Goal: Contribute content: Contribute content

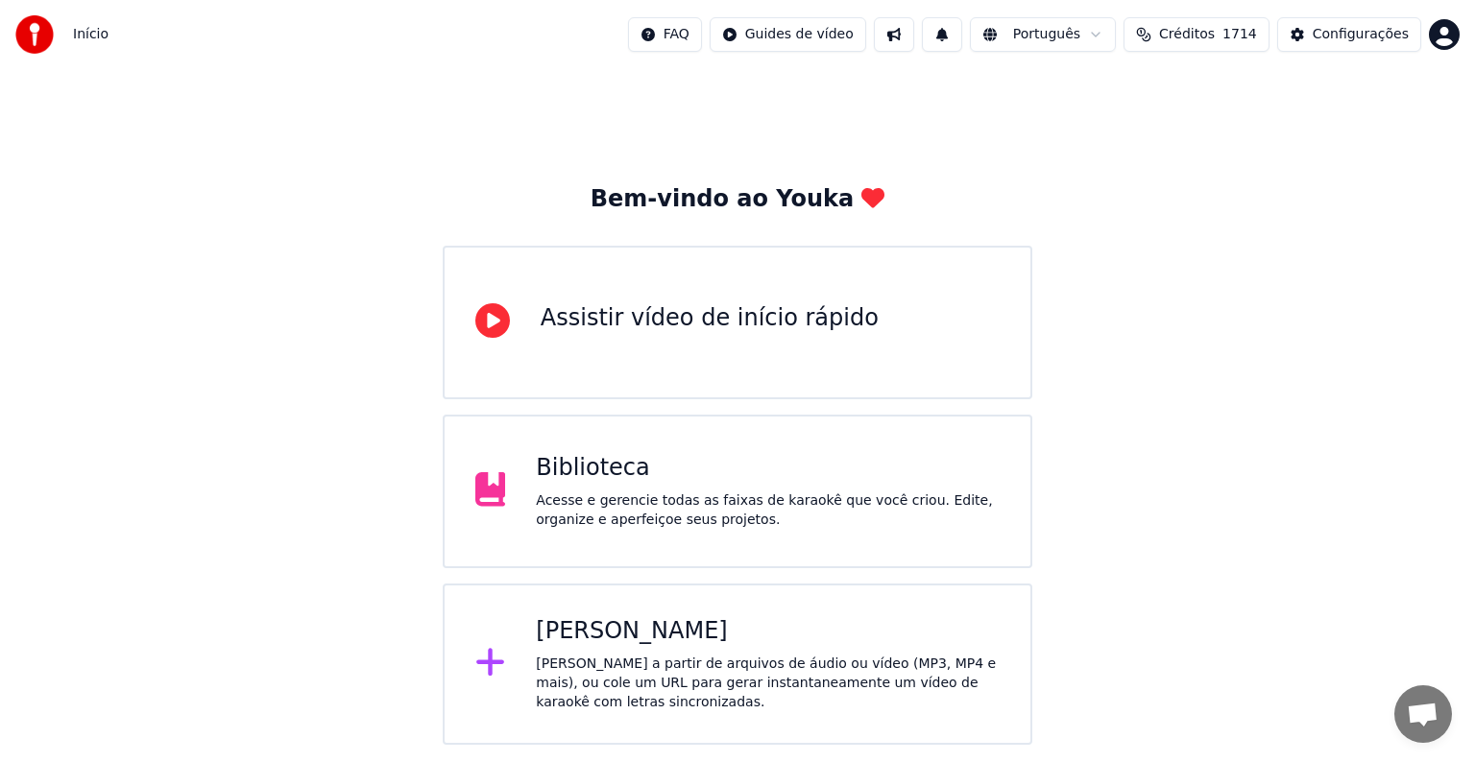
click at [616, 518] on div "Acesse e gerencie todas as faixas de karaokê que você criou. Edite, organize e …" at bounding box center [768, 511] width 464 height 38
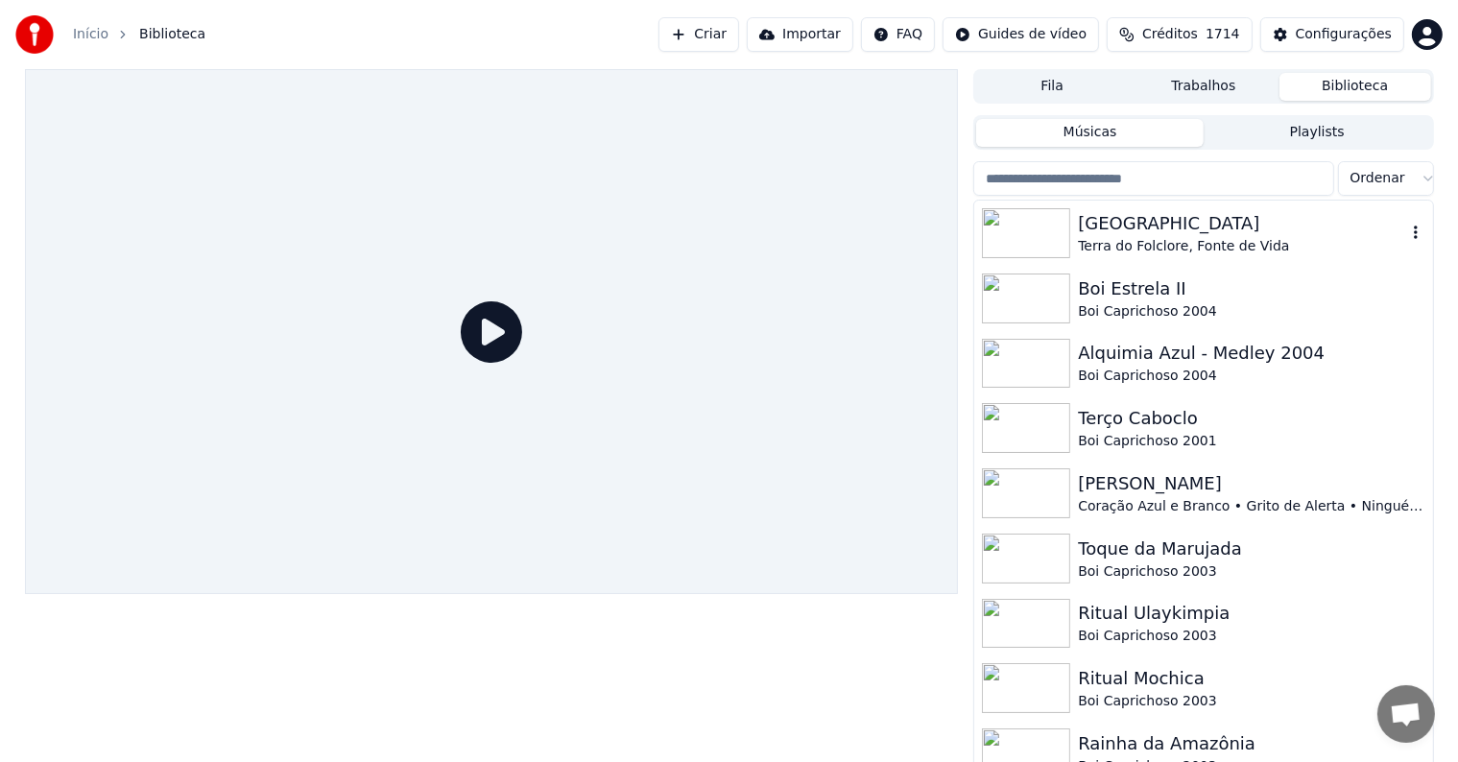
click at [1113, 235] on div "[GEOGRAPHIC_DATA]" at bounding box center [1241, 223] width 327 height 27
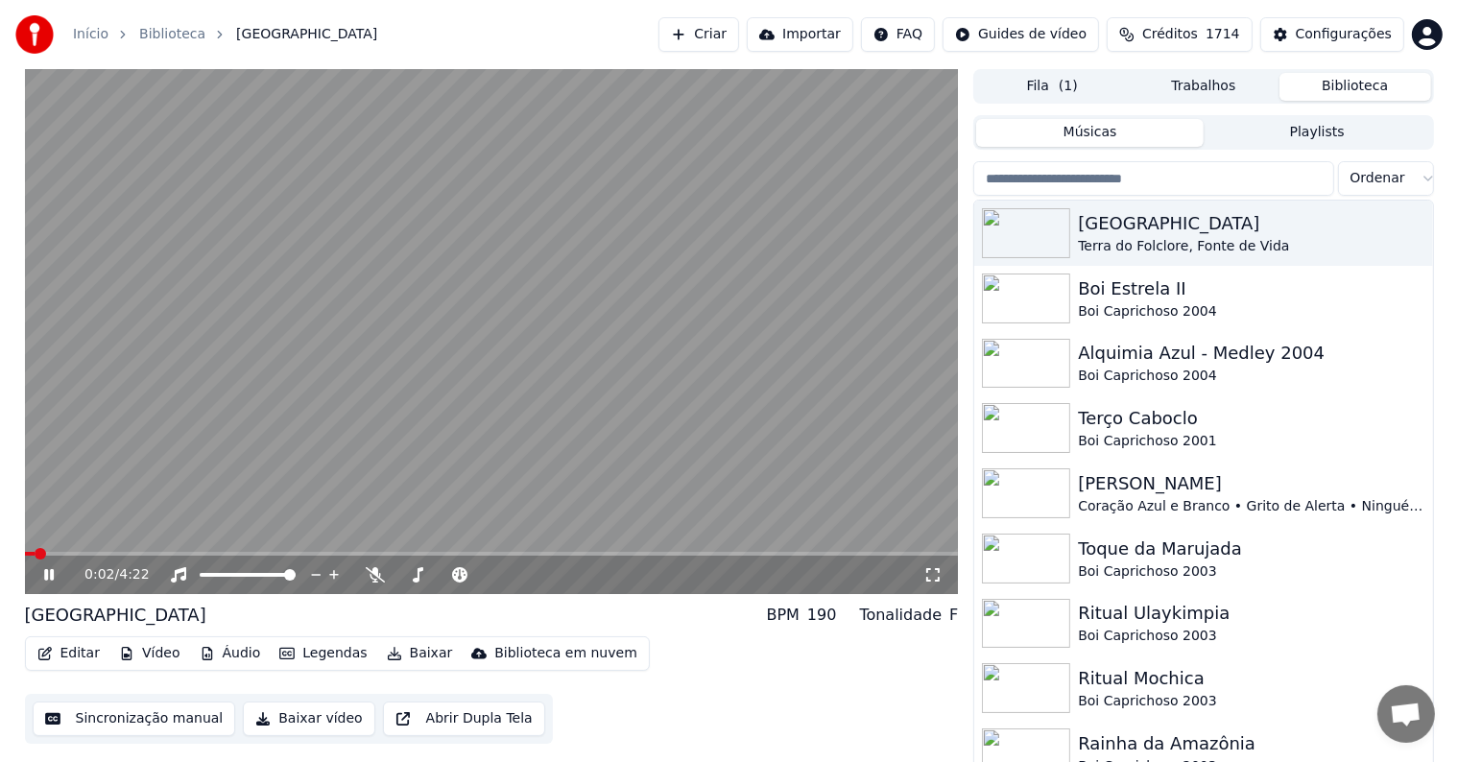
click at [372, 352] on video at bounding box center [492, 331] width 934 height 525
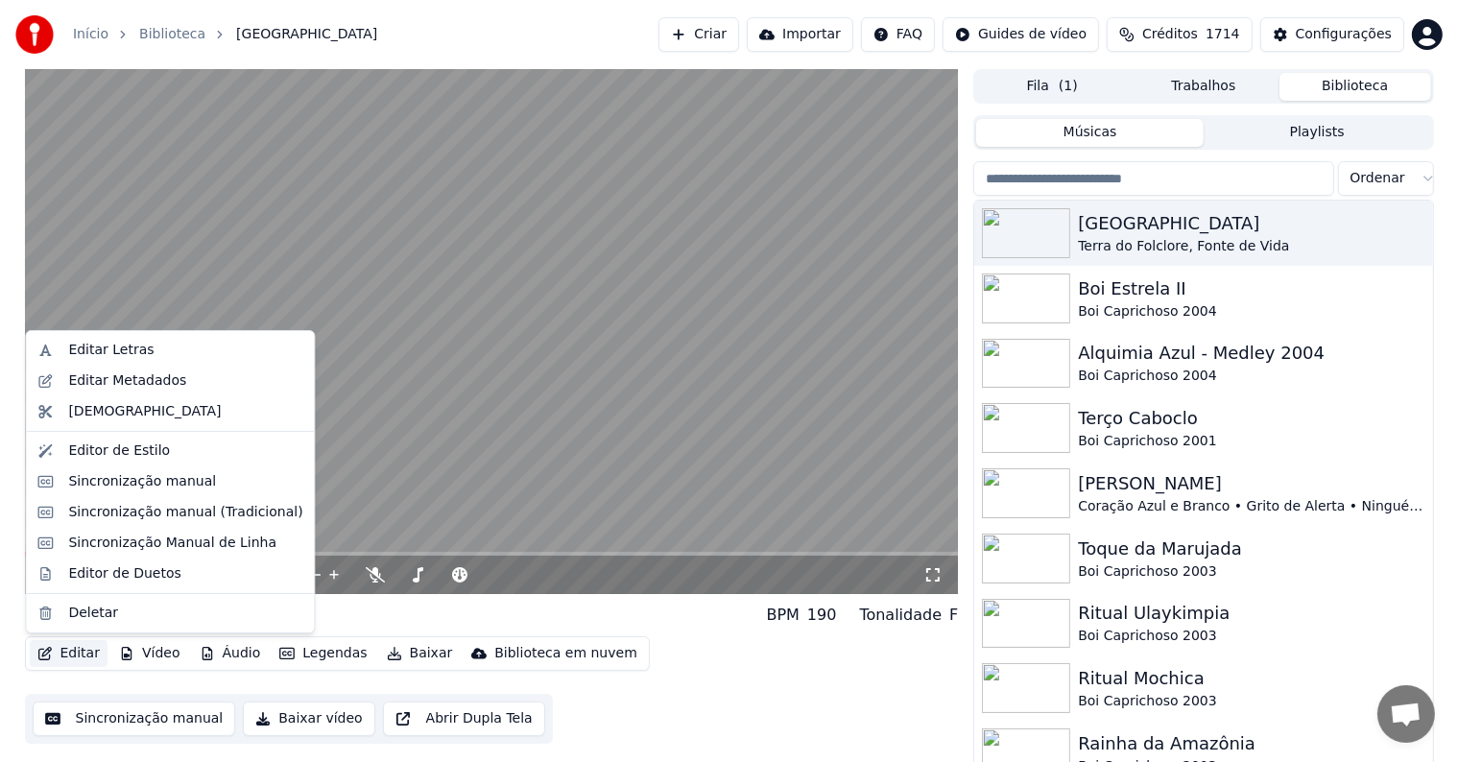
click at [65, 660] on button "Editar" at bounding box center [69, 653] width 78 height 27
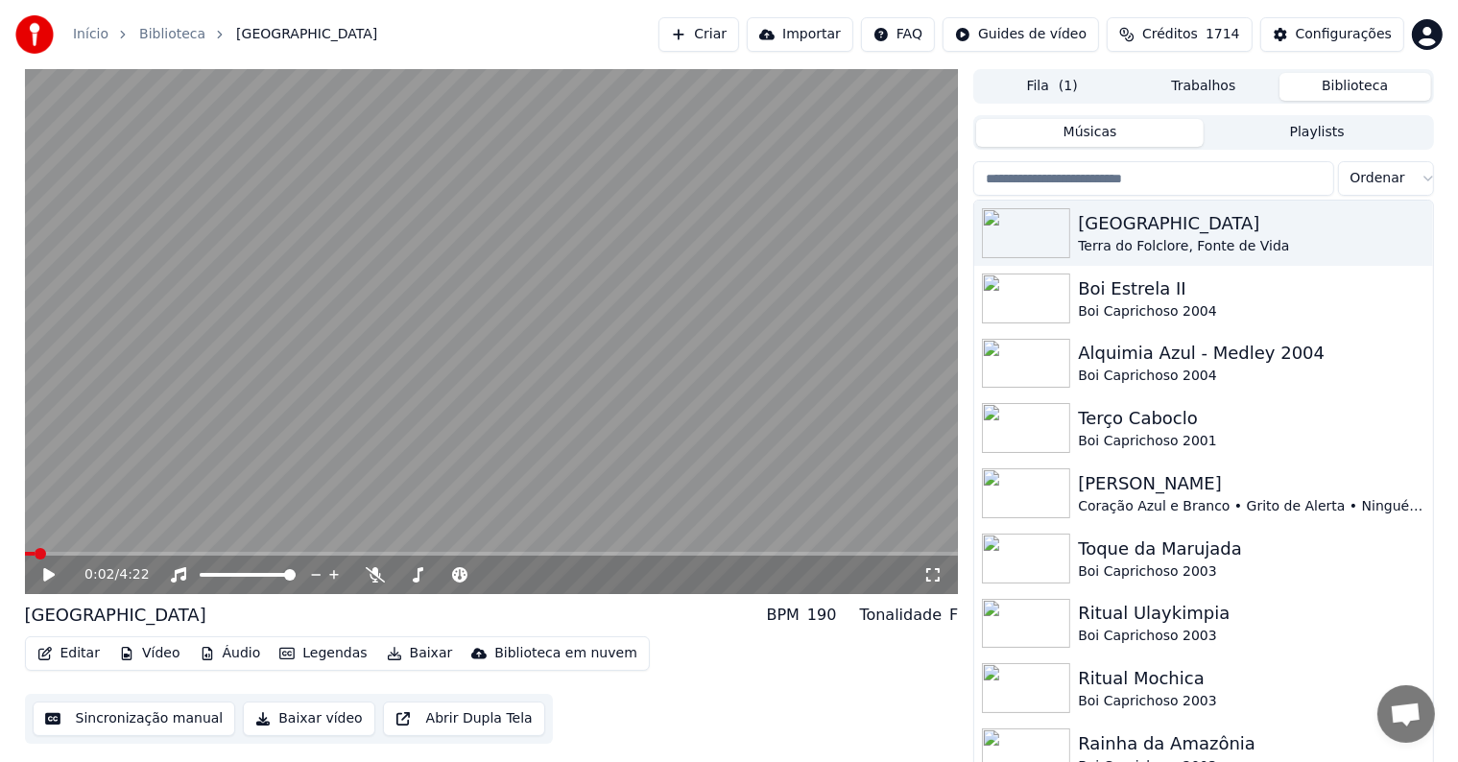
click at [99, 678] on div "Editar Vídeo Áudio Legendas Baixar Biblioteca em nuvem Sincronização manual Bai…" at bounding box center [492, 690] width 934 height 108
click at [123, 725] on button "Sincronização manual" at bounding box center [135, 719] width 204 height 35
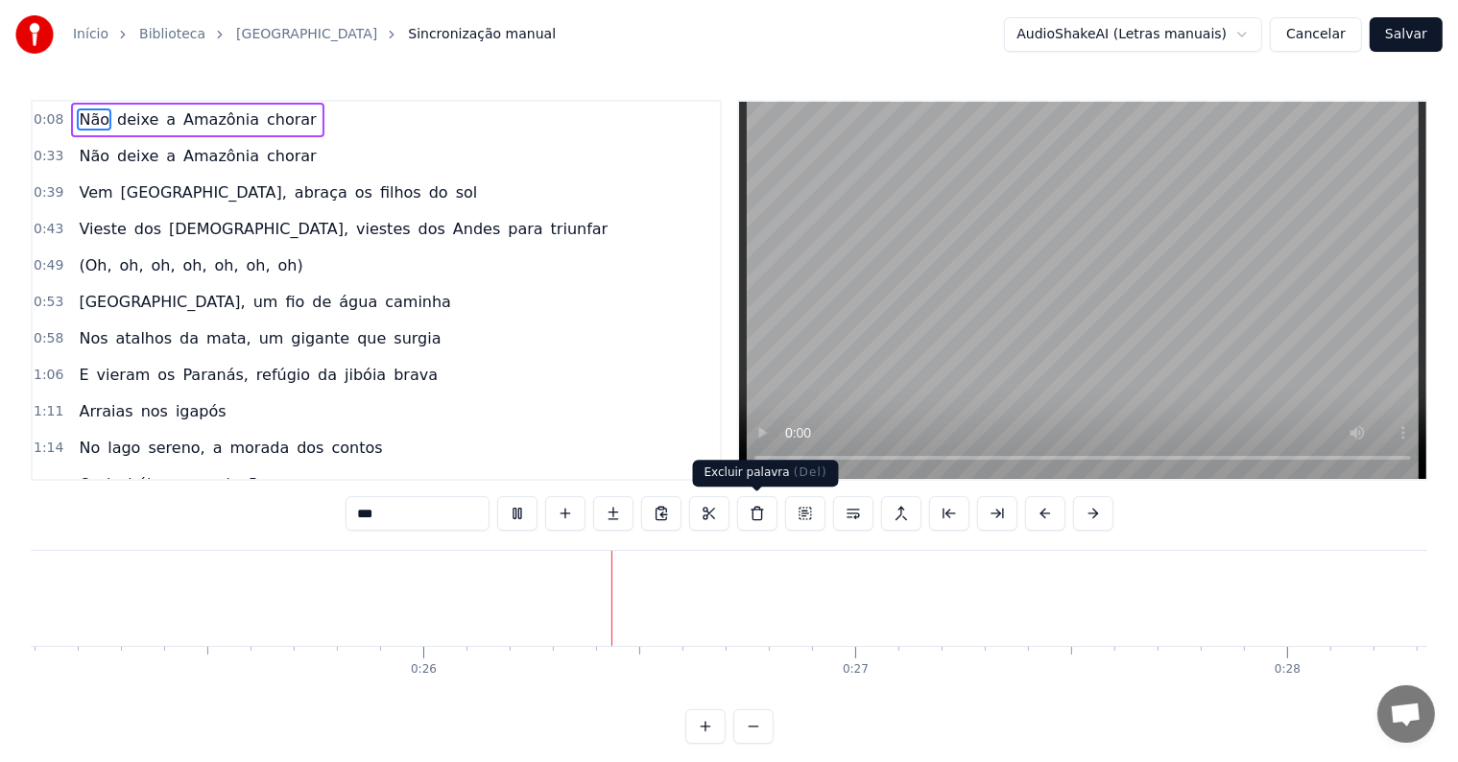
scroll to position [0, 11022]
click at [272, 156] on span "chorar" at bounding box center [292, 156] width 54 height 22
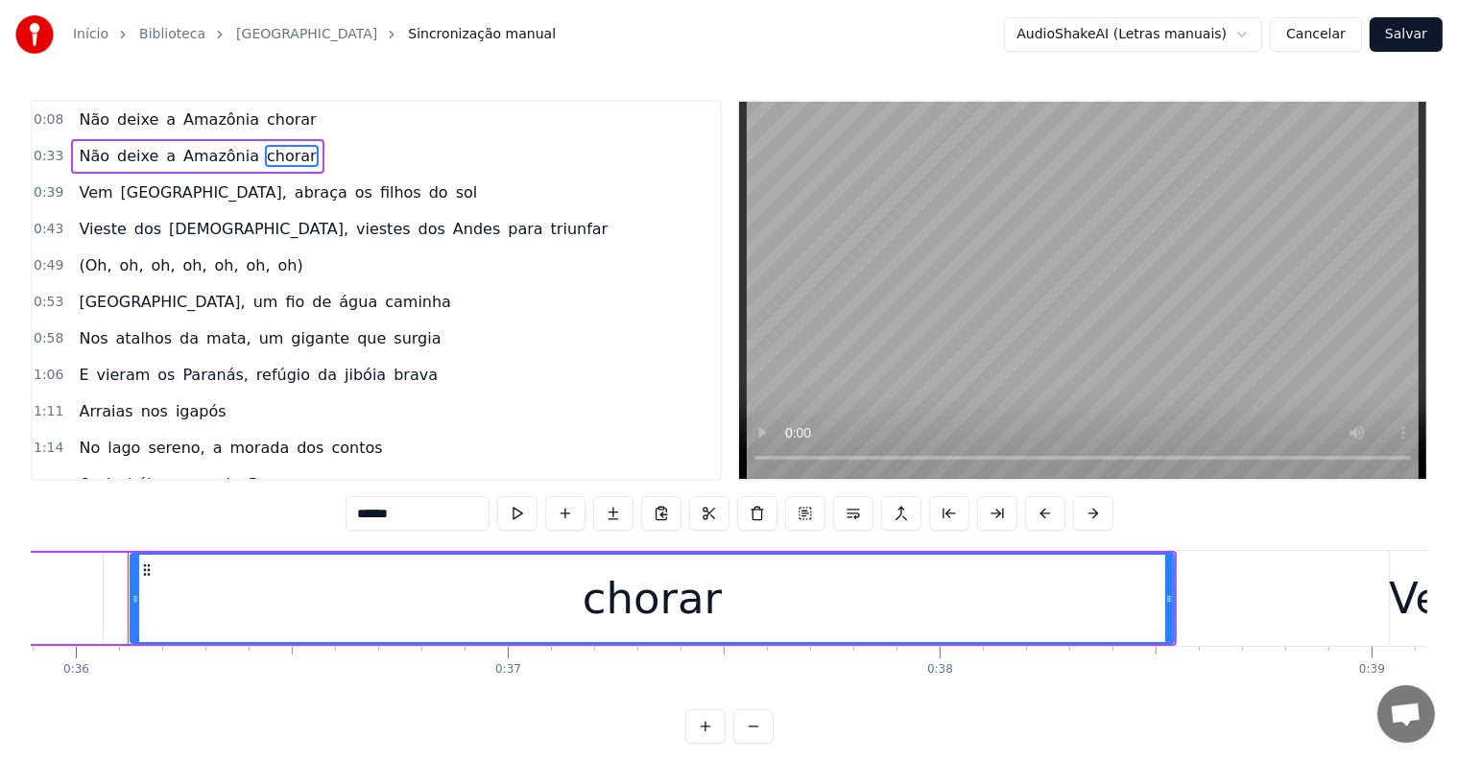
click at [266, 119] on span "chorar" at bounding box center [292, 119] width 54 height 22
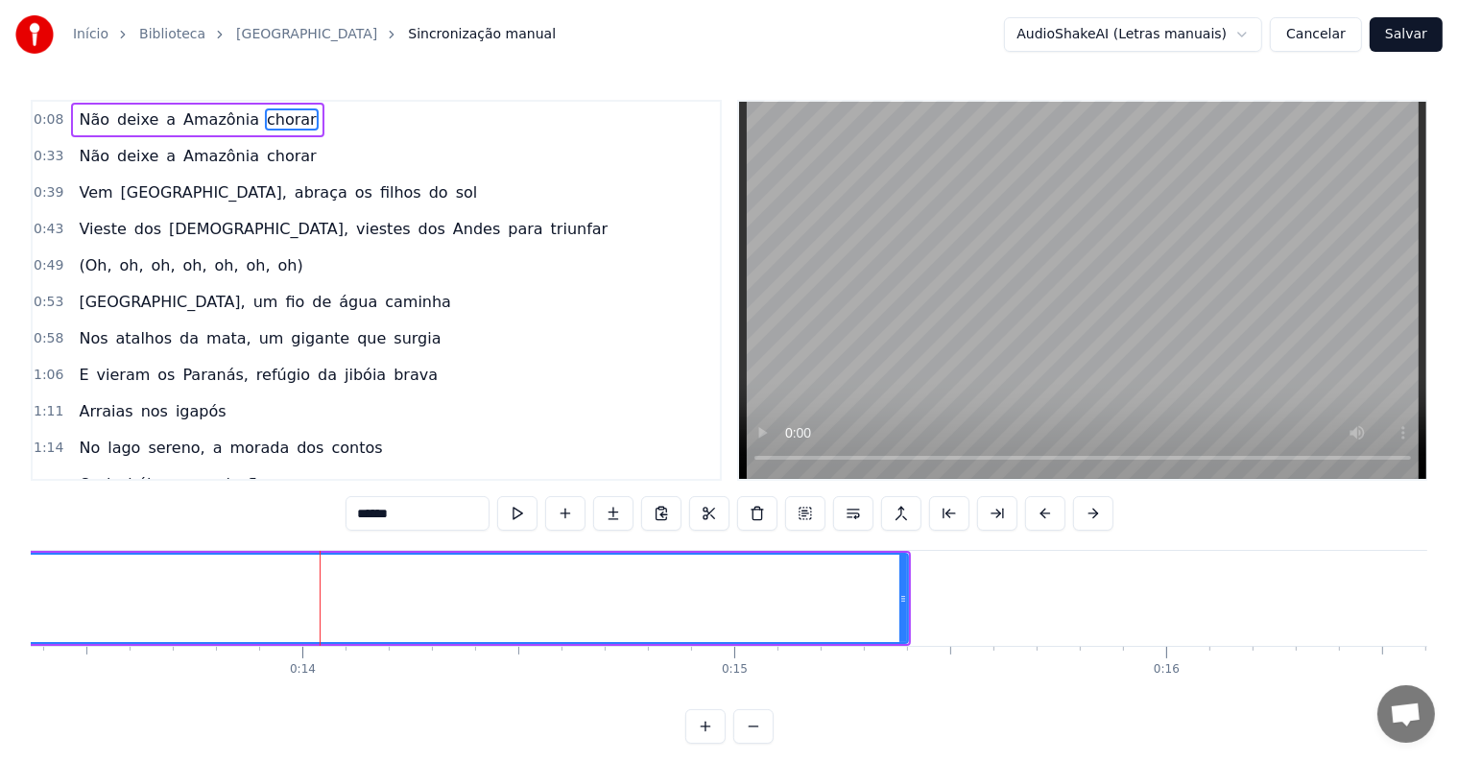
scroll to position [0, 5832]
click at [469, 512] on input "******" at bounding box center [418, 513] width 144 height 35
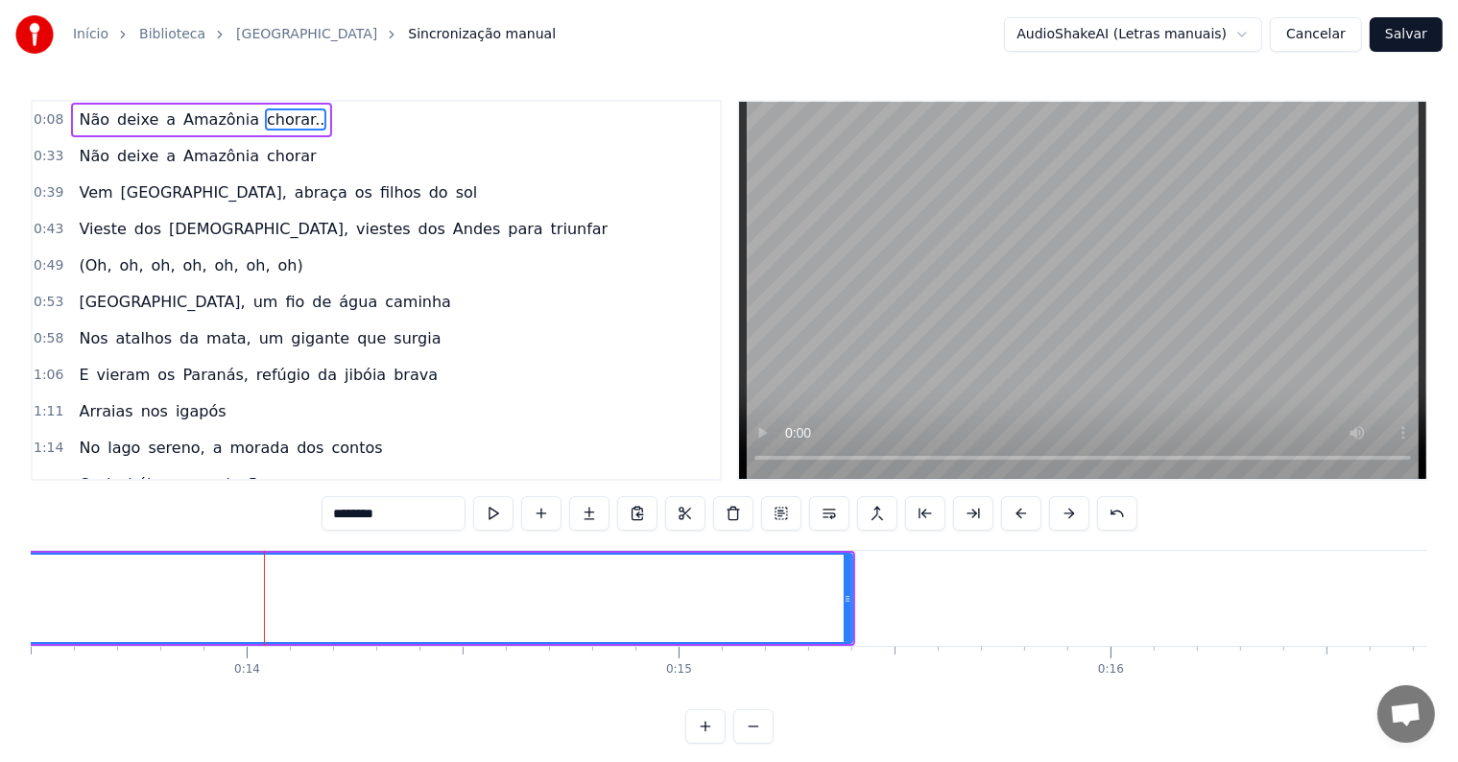
type input "********"
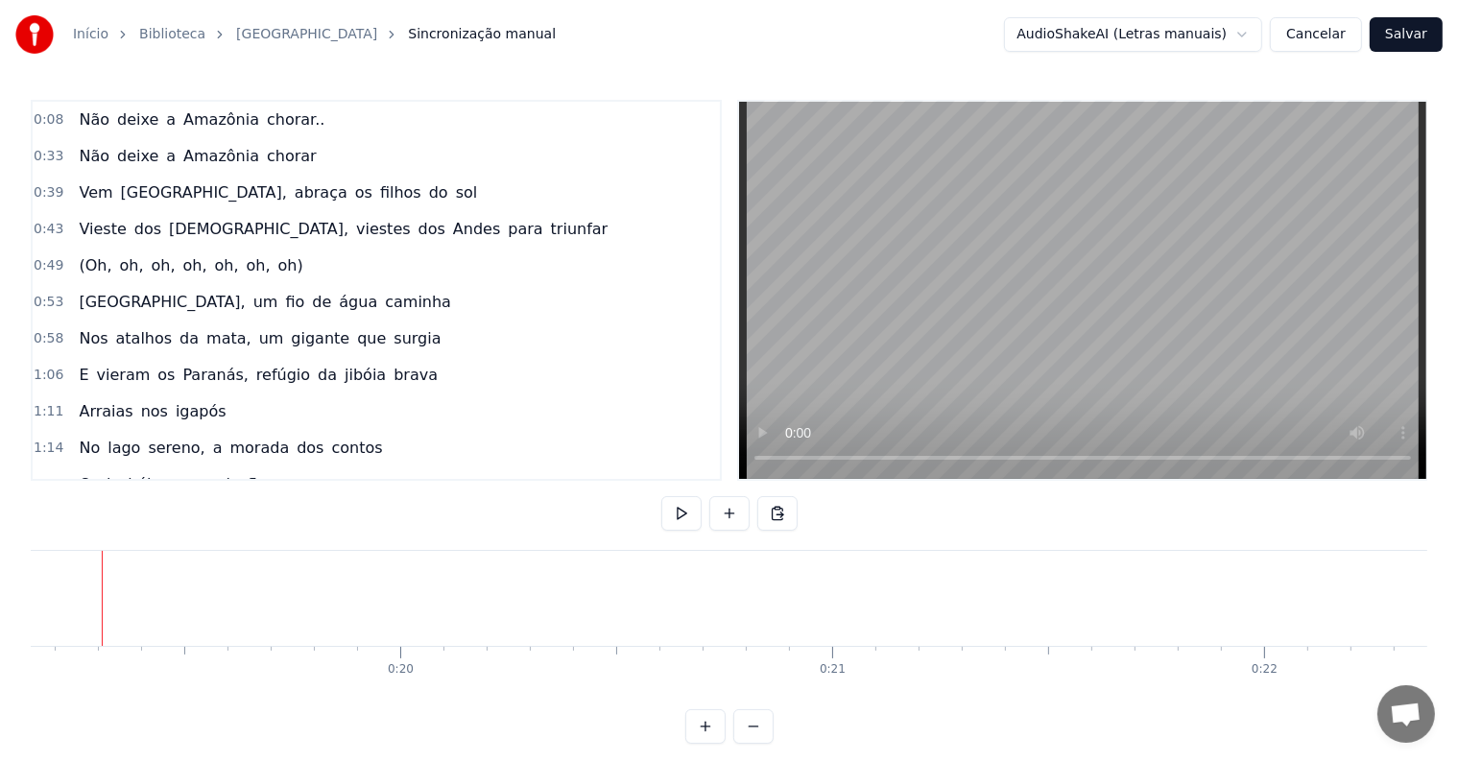
scroll to position [0, 8244]
click at [732, 514] on button at bounding box center [729, 513] width 40 height 35
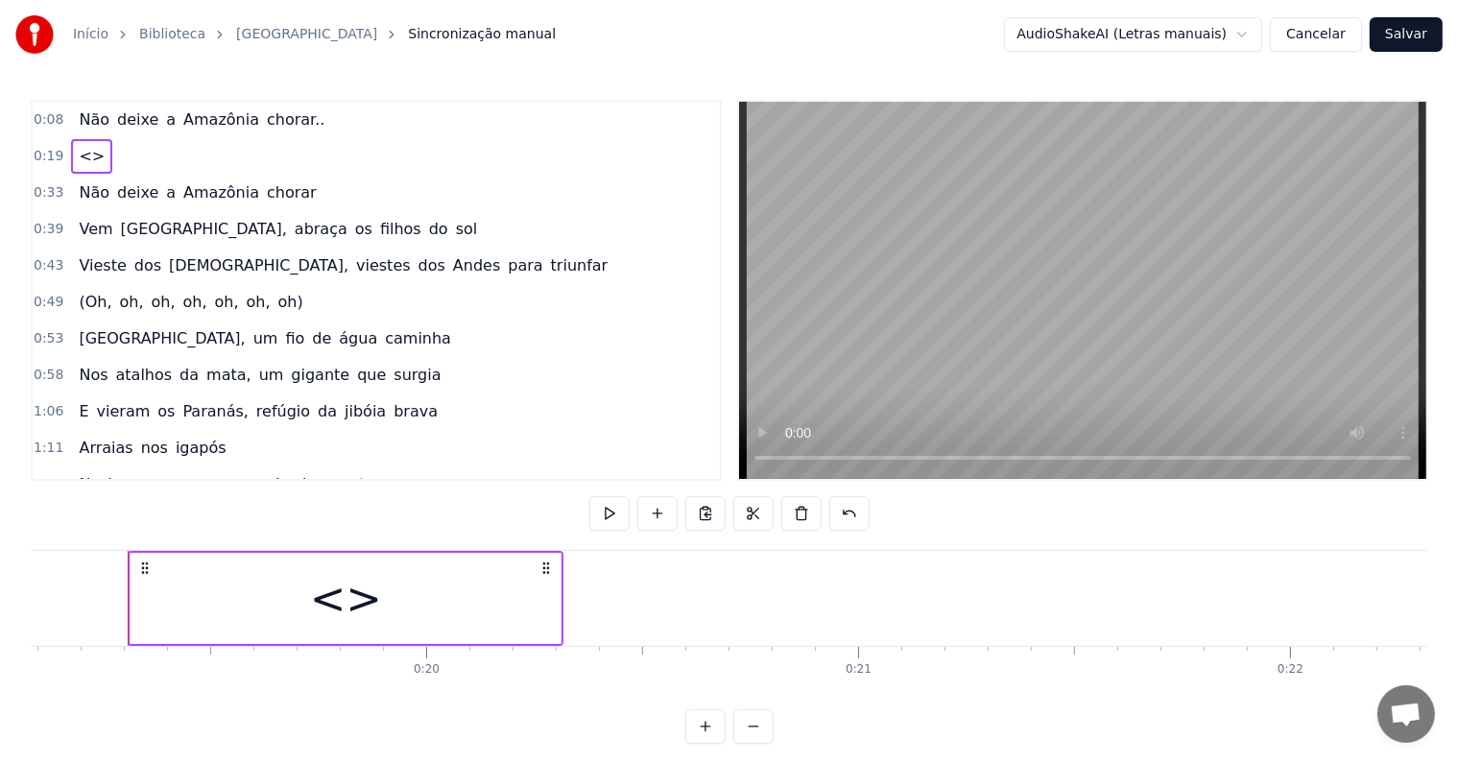
click at [455, 622] on div "<>" at bounding box center [346, 598] width 430 height 91
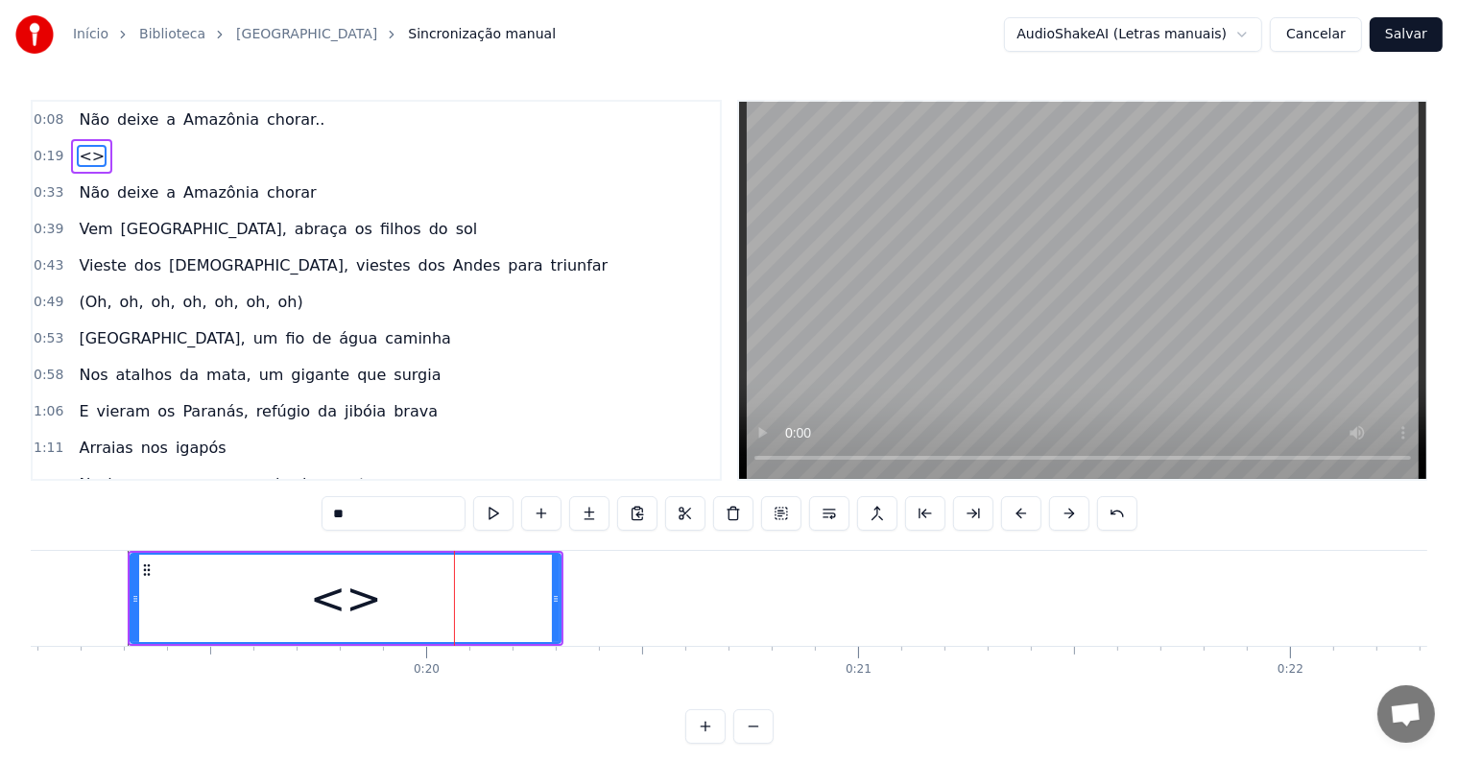
click at [184, 492] on div "0:08 Não deixe a Amazônia chorar.. 0:19 <> 0:33 Não deixe a Amazônia chorar 0:3…" at bounding box center [729, 422] width 1397 height 644
paste input "**********"
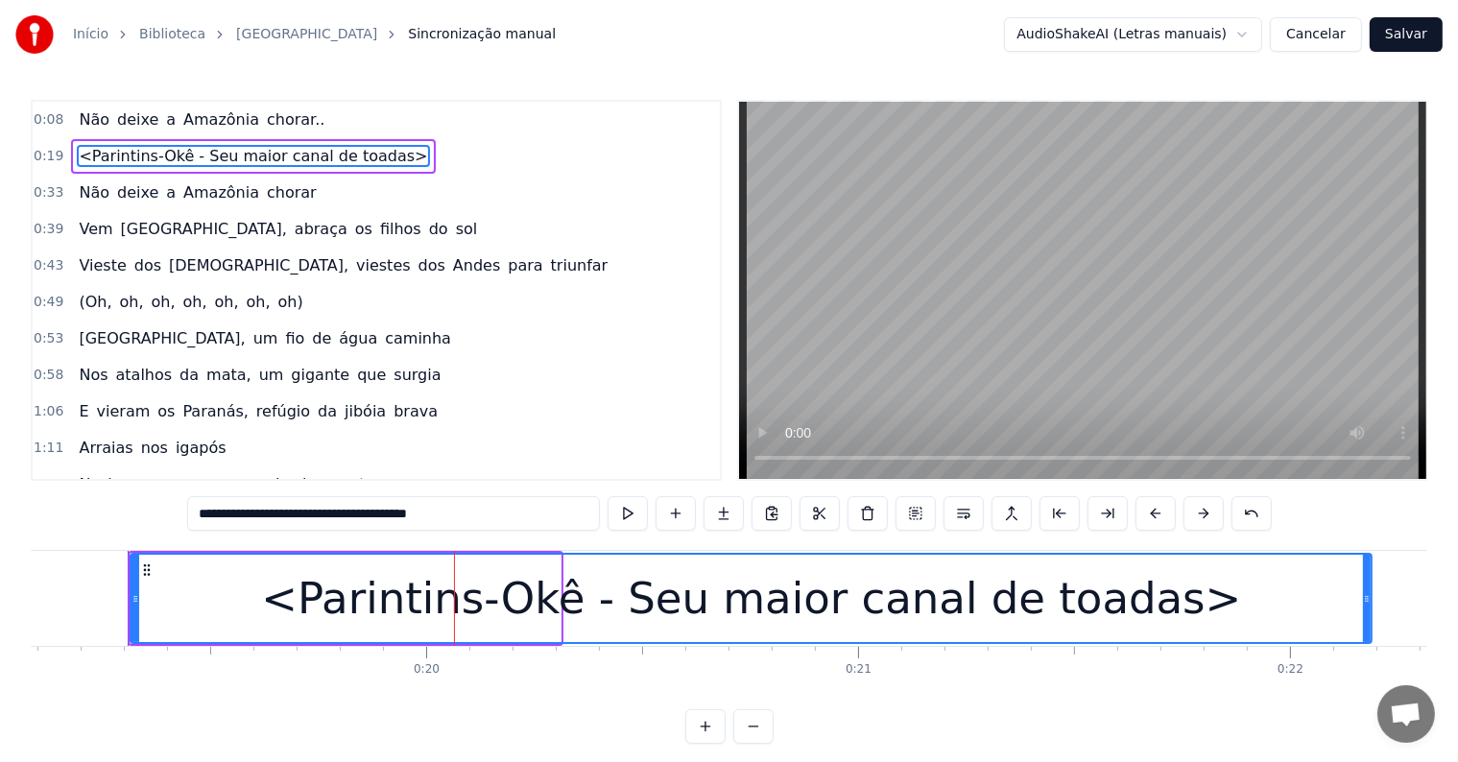
drag, startPoint x: 556, startPoint y: 597, endPoint x: 1367, endPoint y: 652, distance: 813.0
click at [1367, 652] on div "Não deixe a Amazônia chorar.. <Parintins-Okê - Seu maior canal de toadas> Não d…" at bounding box center [729, 622] width 1397 height 144
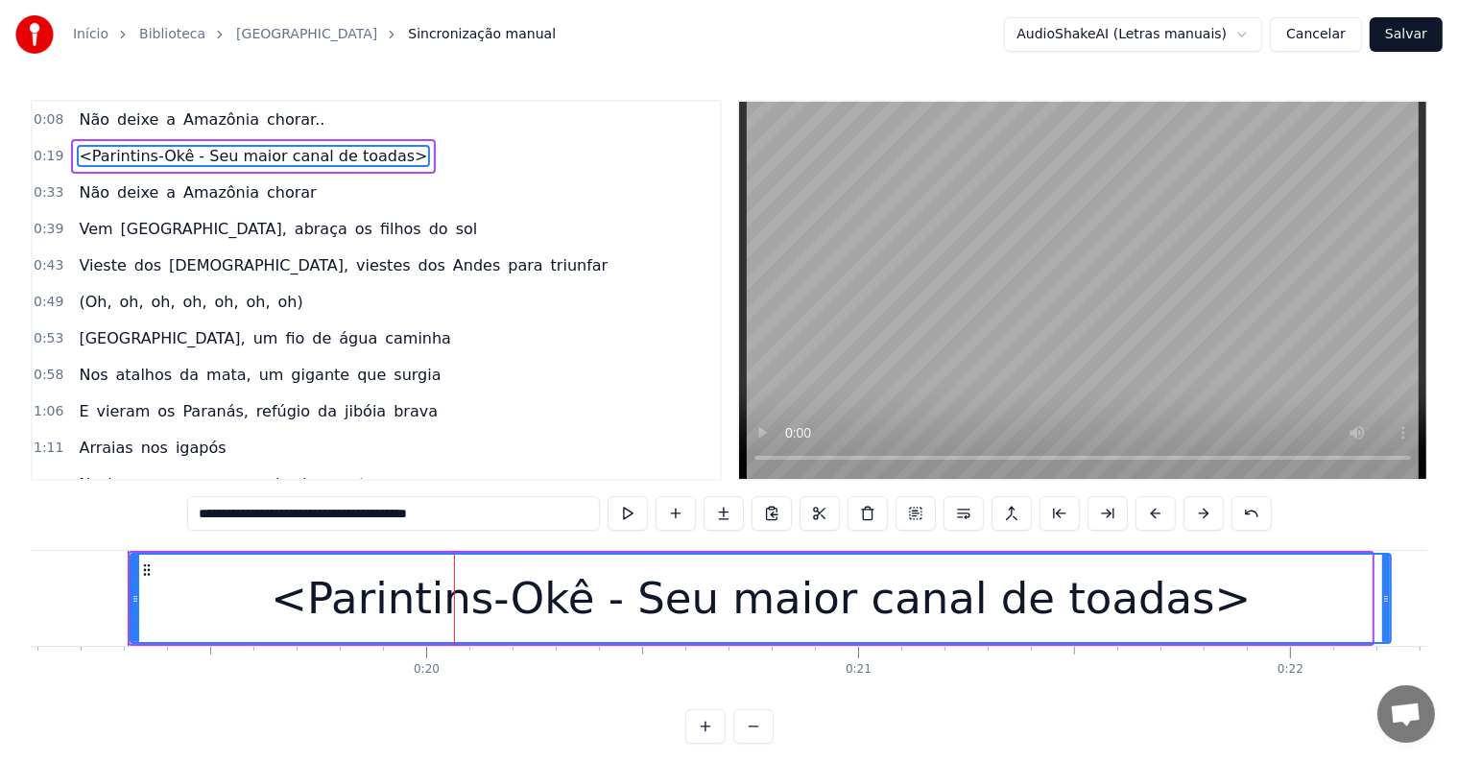
drag, startPoint x: 1367, startPoint y: 595, endPoint x: 1386, endPoint y: 595, distance: 19.2
click at [1387, 596] on circle at bounding box center [1387, 596] width 1 height 1
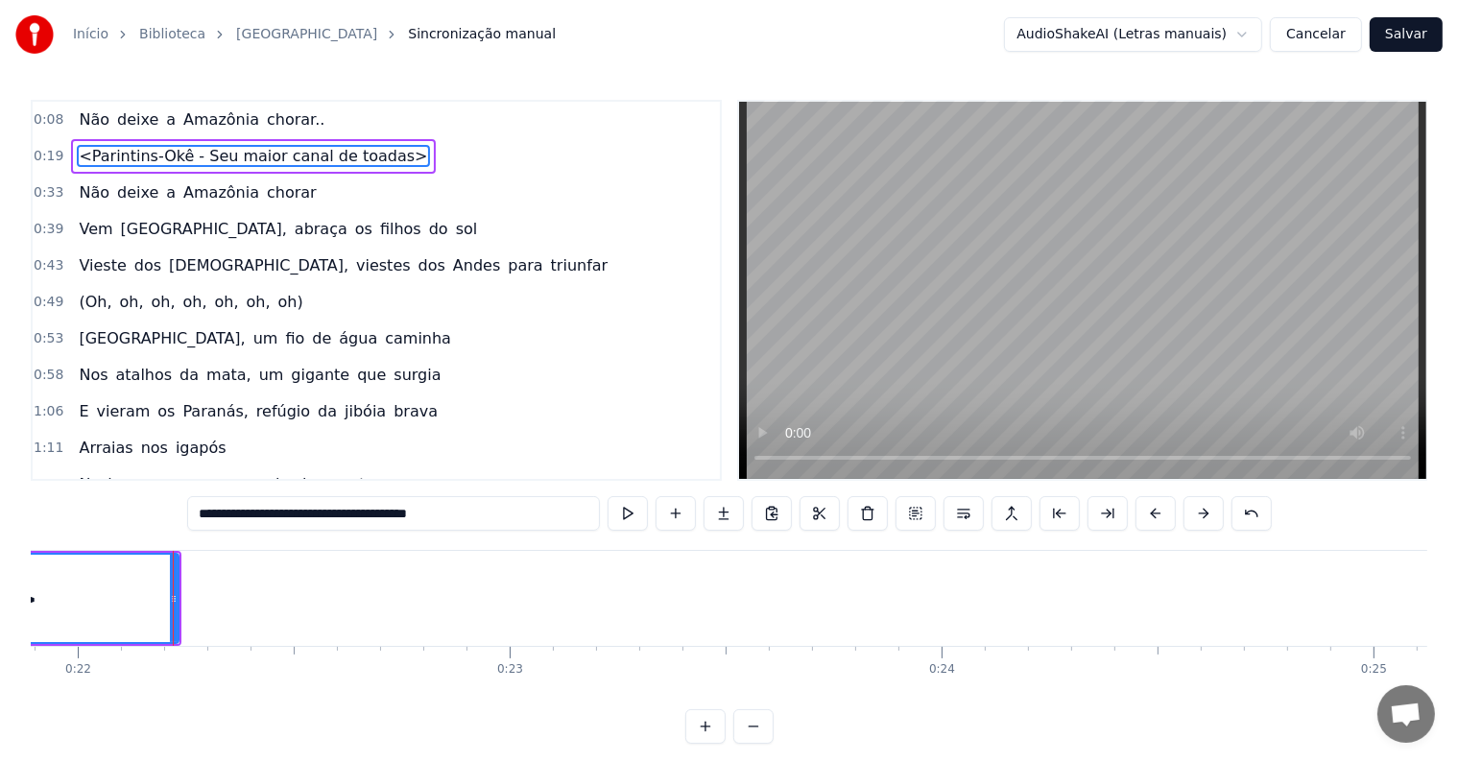
scroll to position [0, 9503]
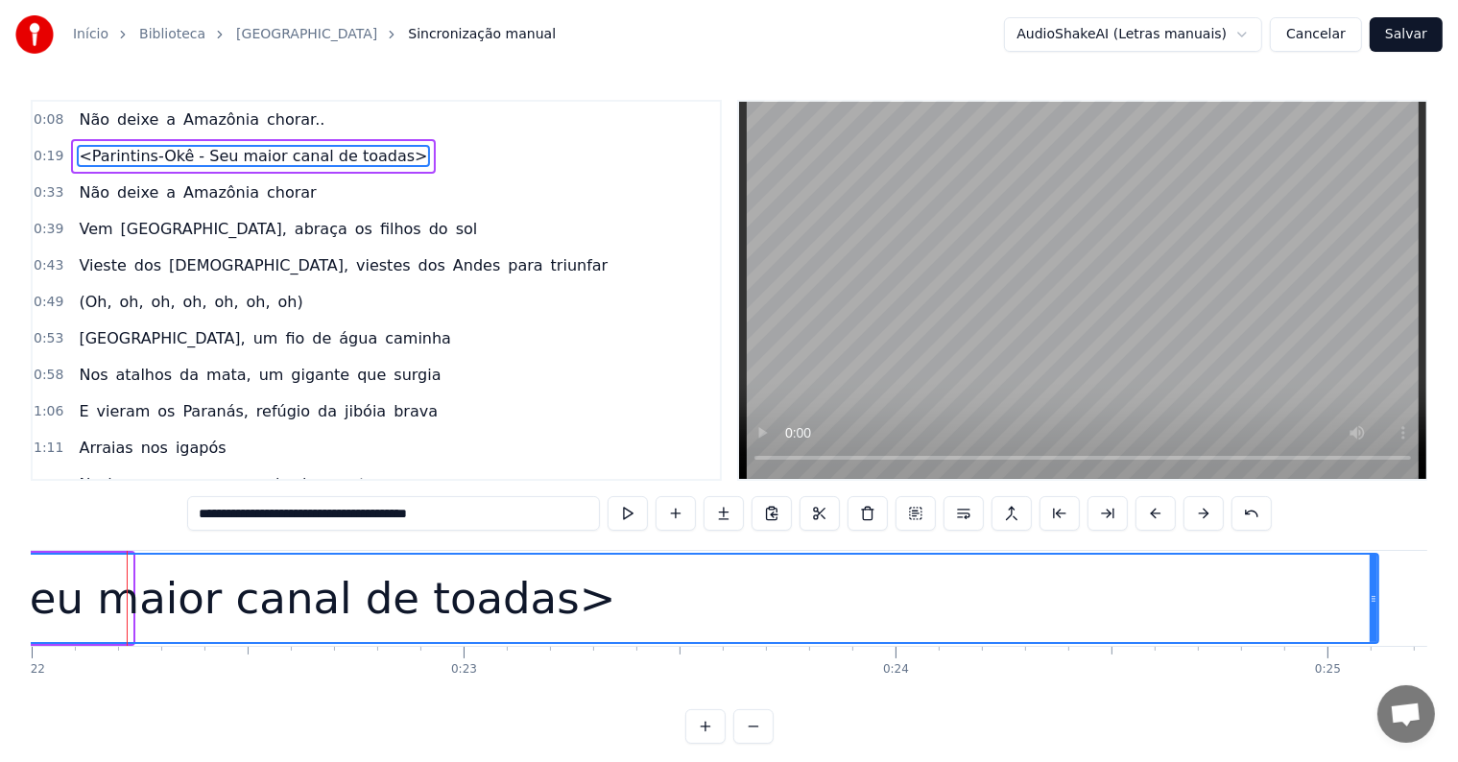
drag, startPoint x: 130, startPoint y: 596, endPoint x: 1376, endPoint y: 595, distance: 1246.0
click at [1376, 595] on icon at bounding box center [1374, 598] width 8 height 15
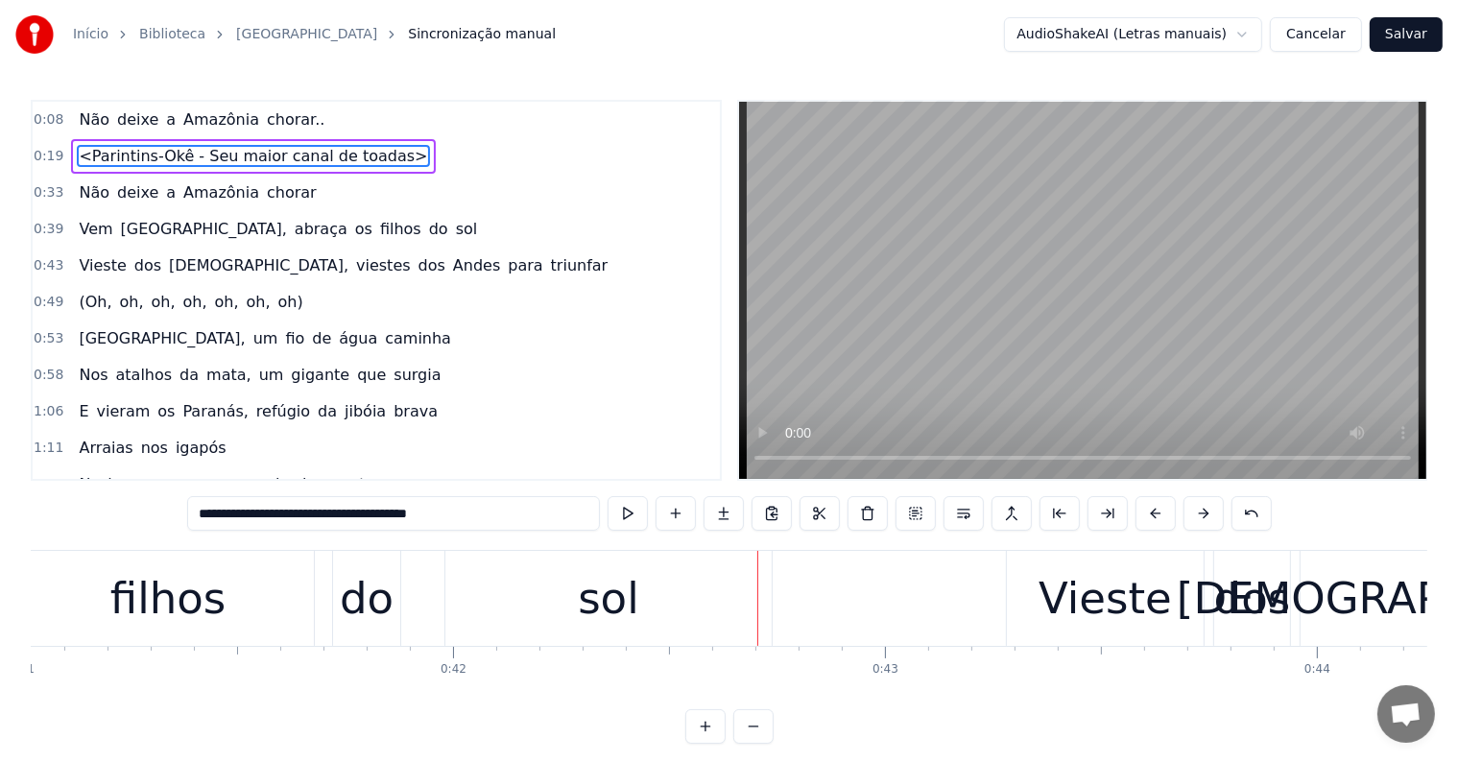
scroll to position [0, 18174]
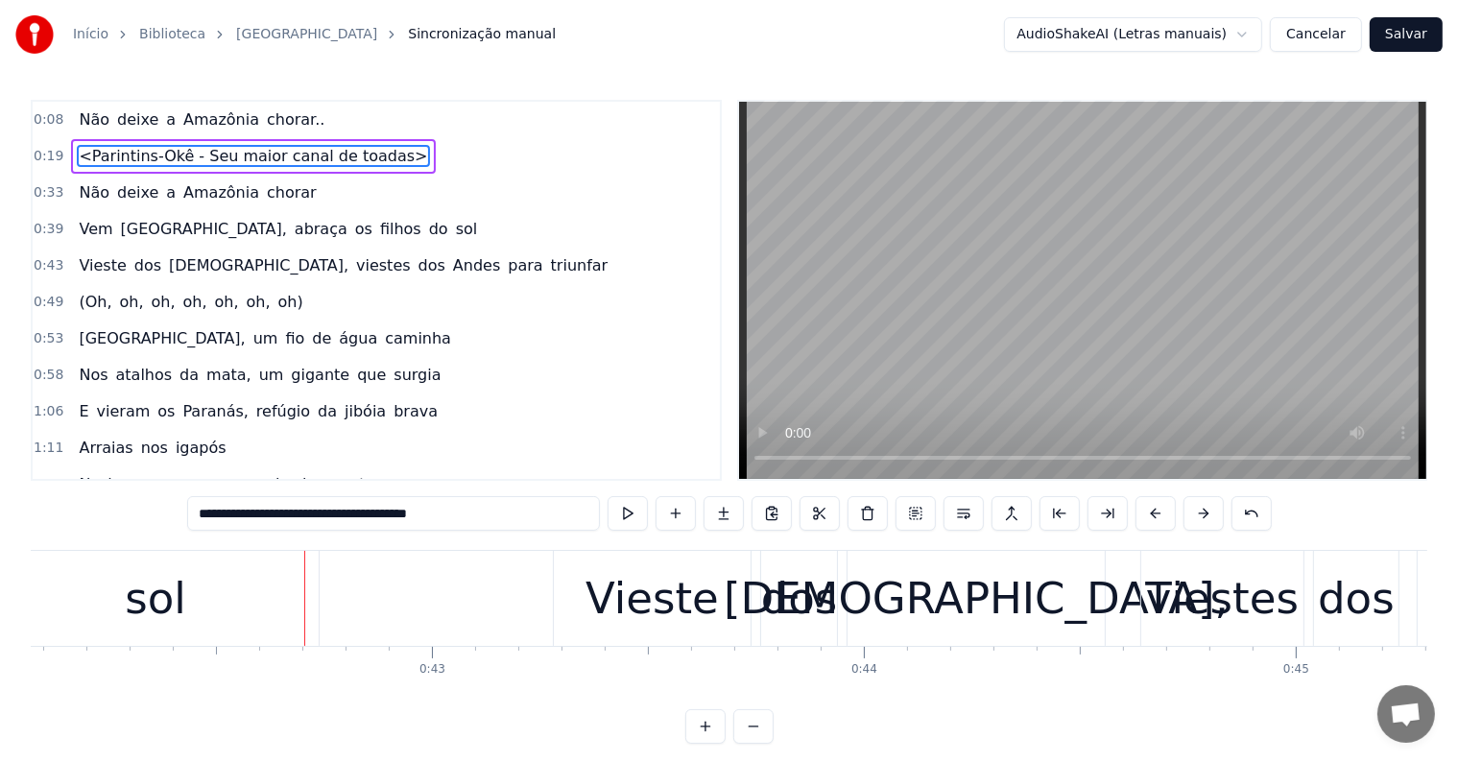
click at [204, 611] on div "sol" at bounding box center [155, 598] width 326 height 95
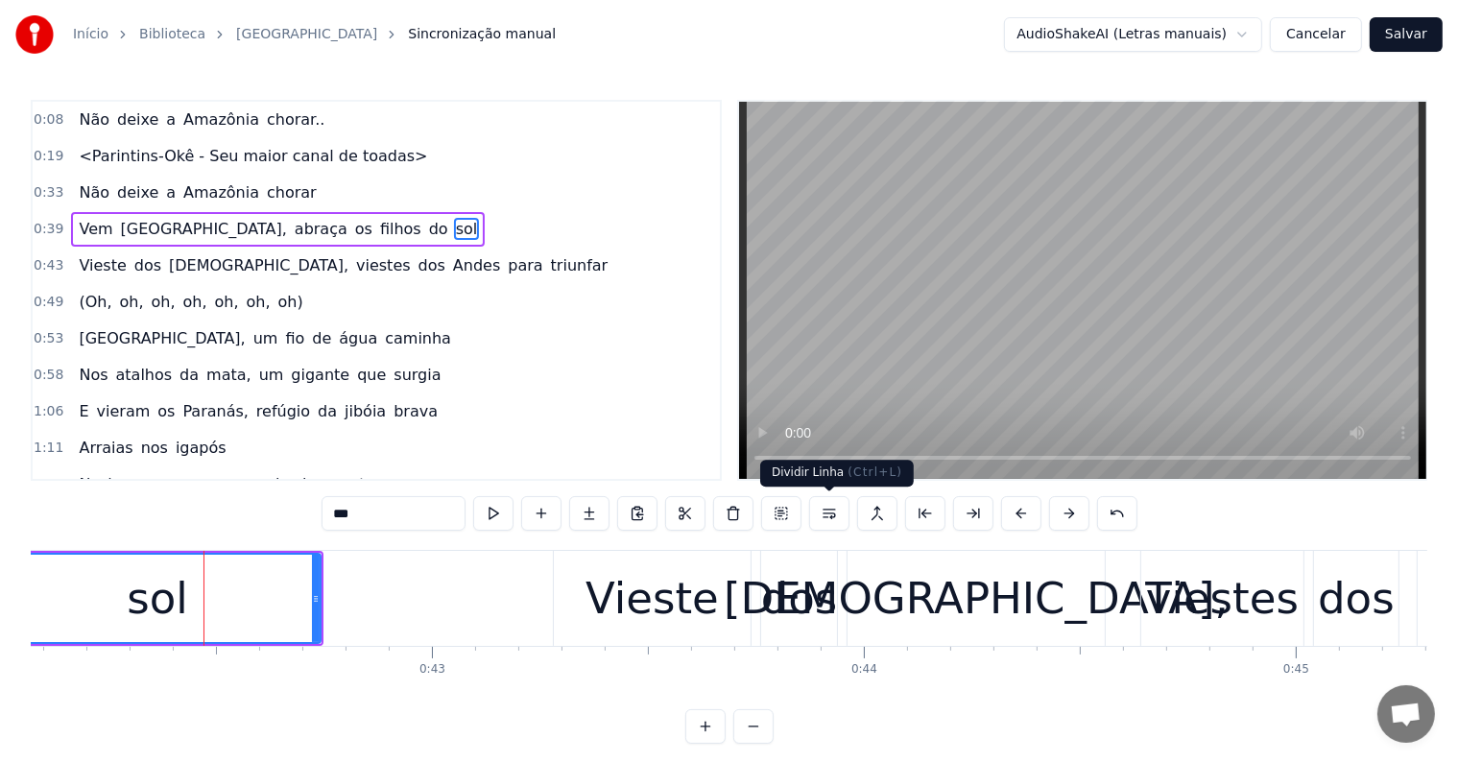
click at [831, 516] on button at bounding box center [829, 513] width 40 height 35
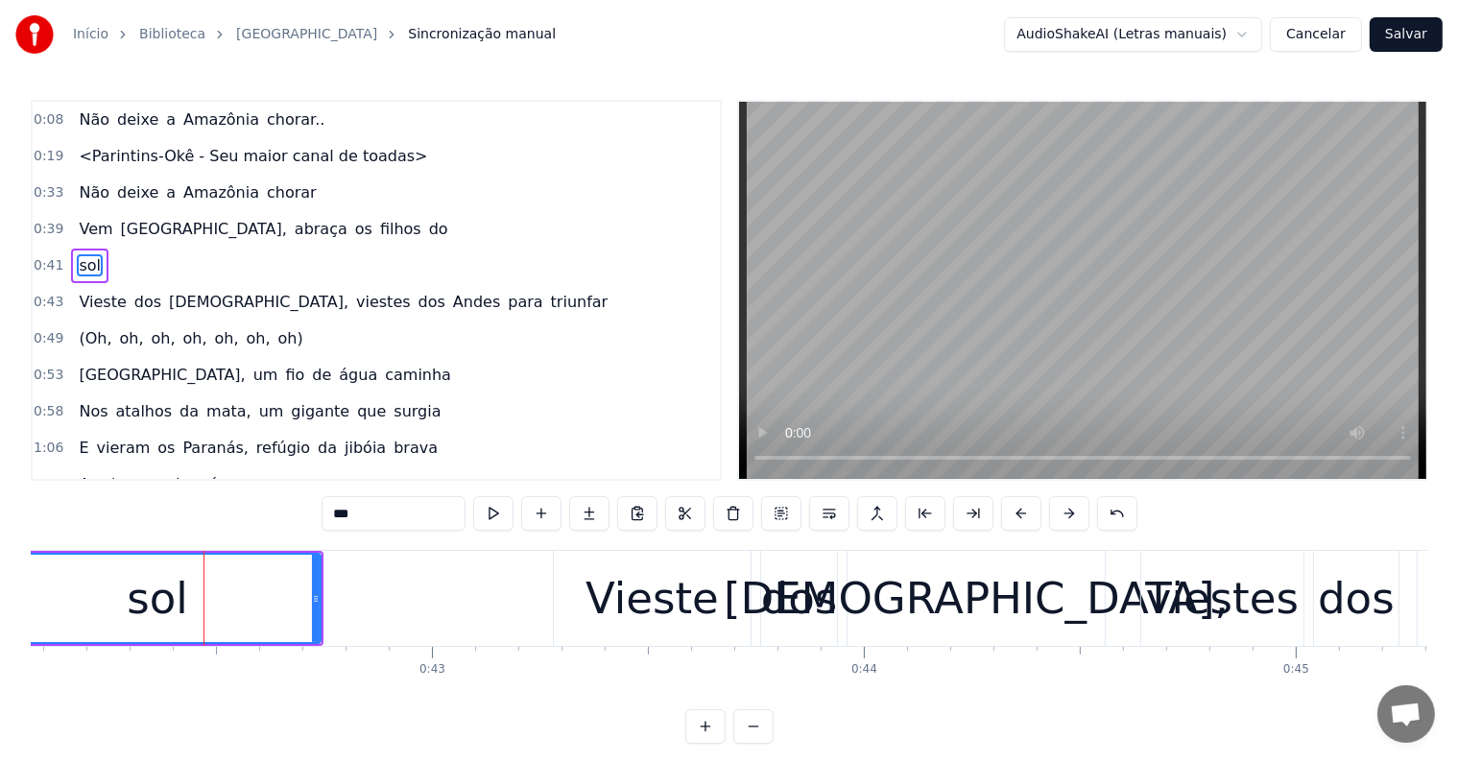
click at [427, 226] on span "do" at bounding box center [438, 229] width 23 height 22
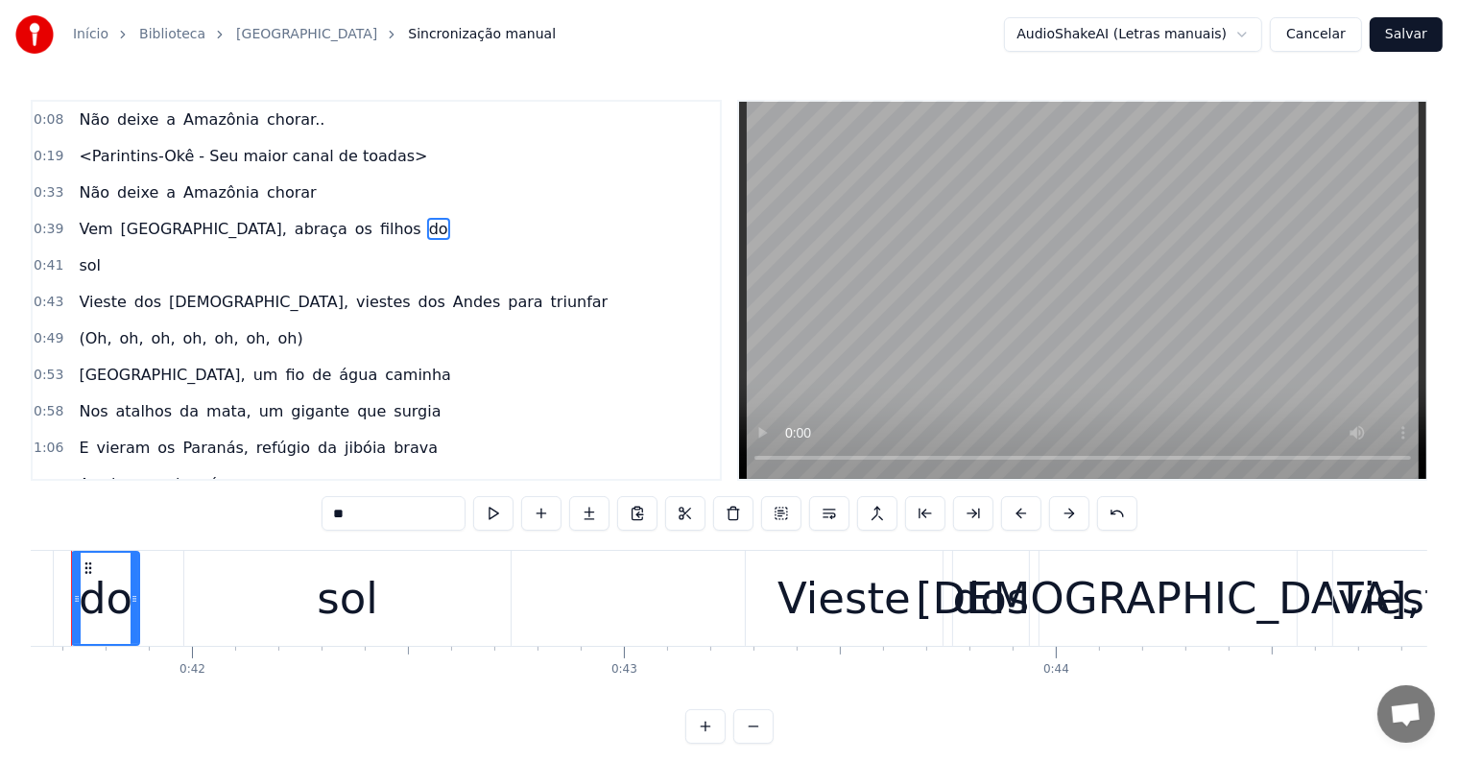
scroll to position [0, 17926]
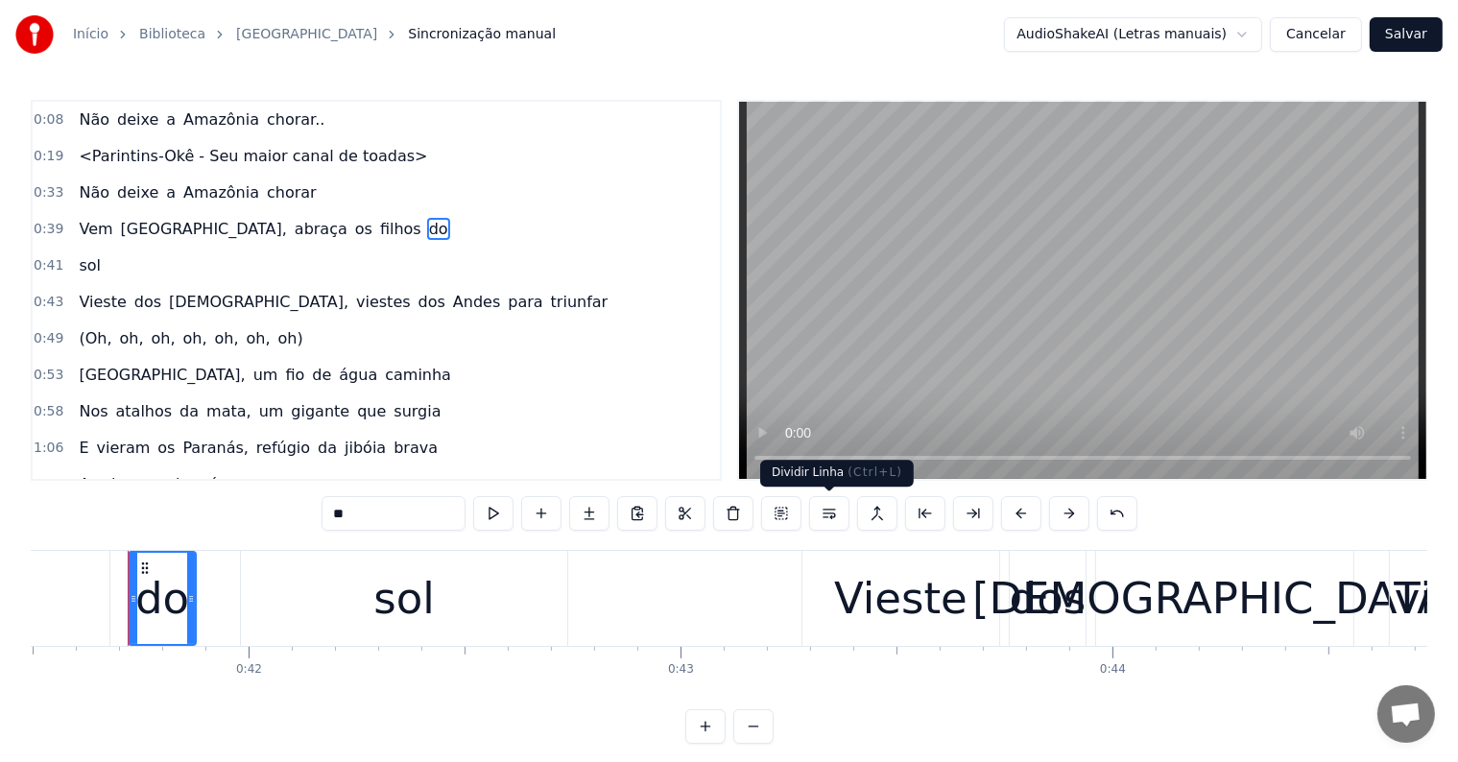
click at [826, 512] on button at bounding box center [829, 513] width 40 height 35
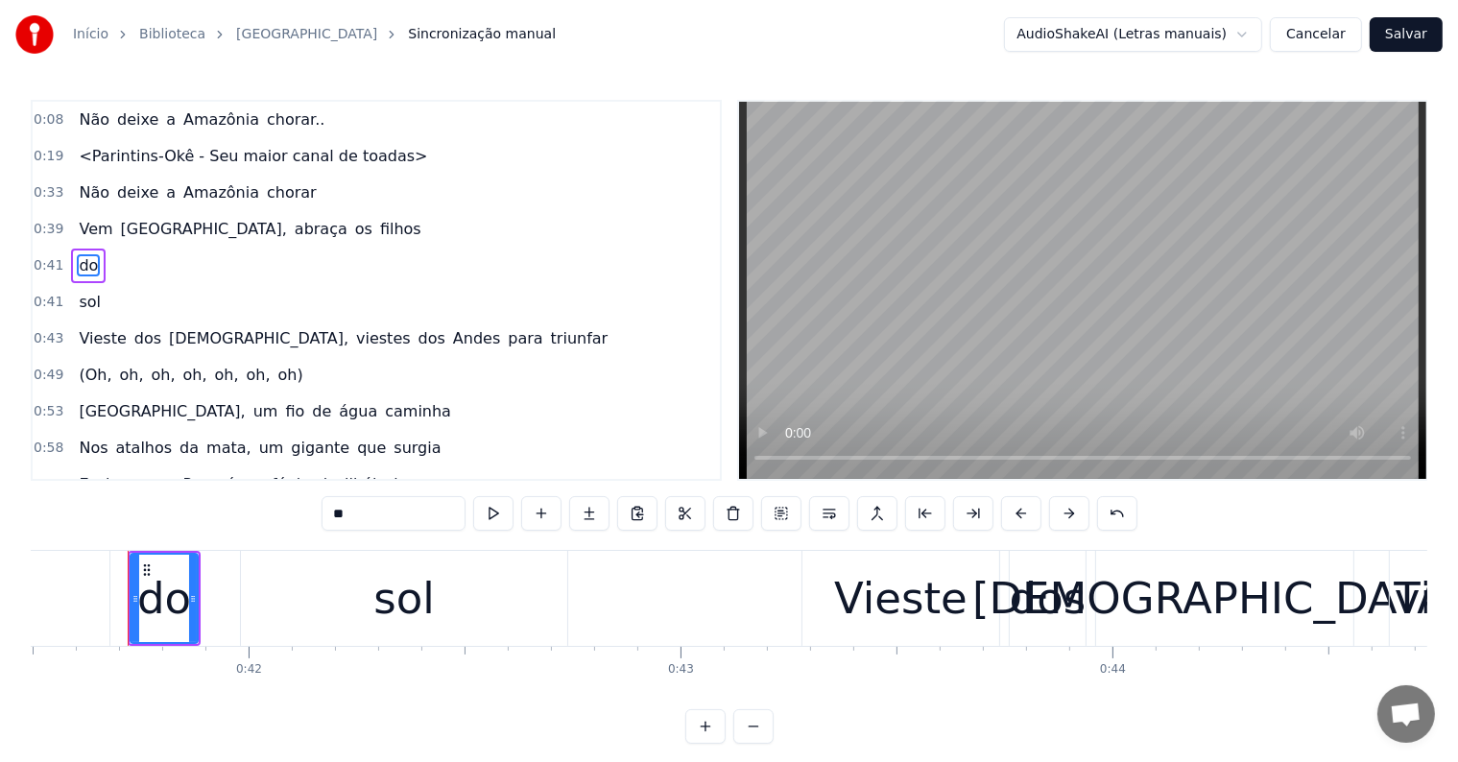
click at [378, 225] on span "filhos" at bounding box center [400, 229] width 45 height 22
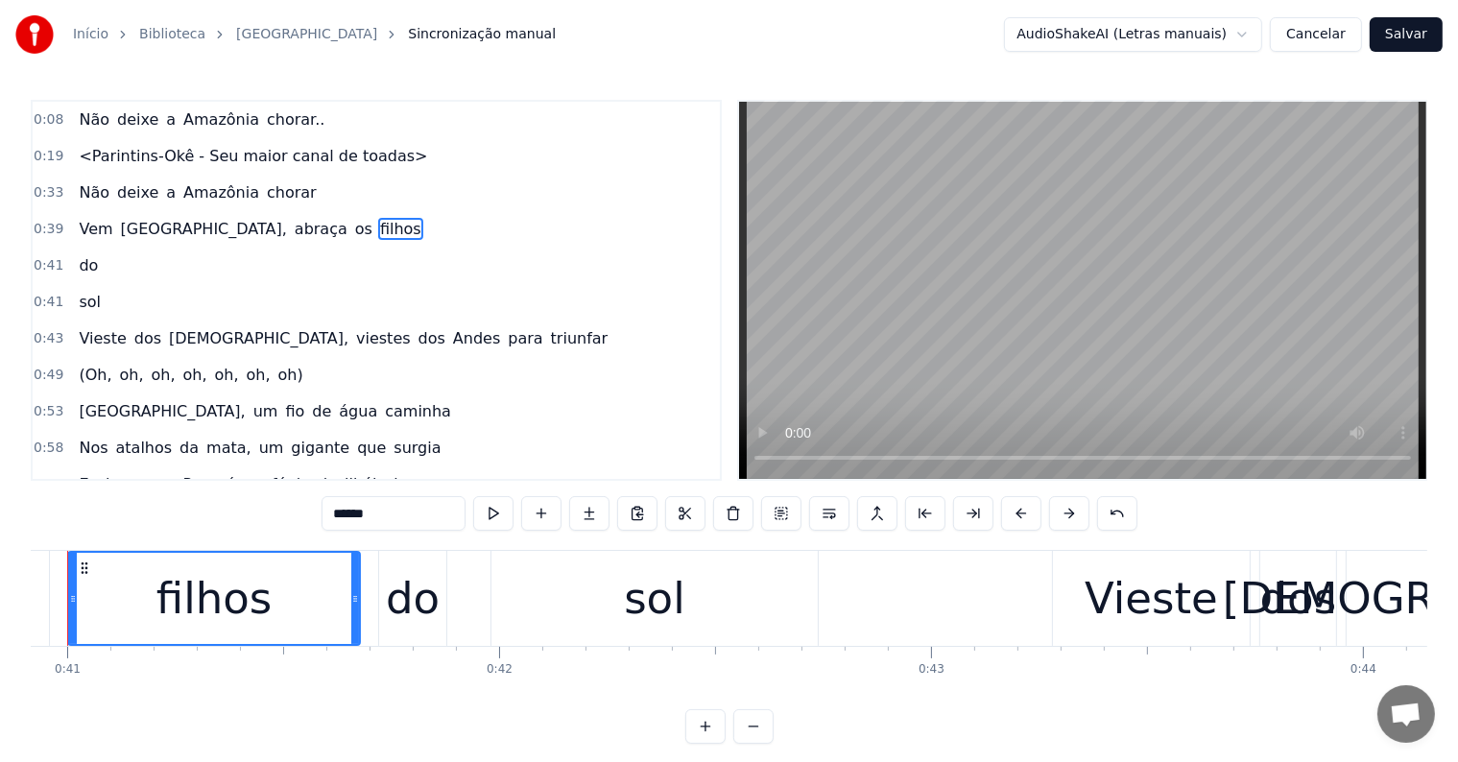
scroll to position [0, 17615]
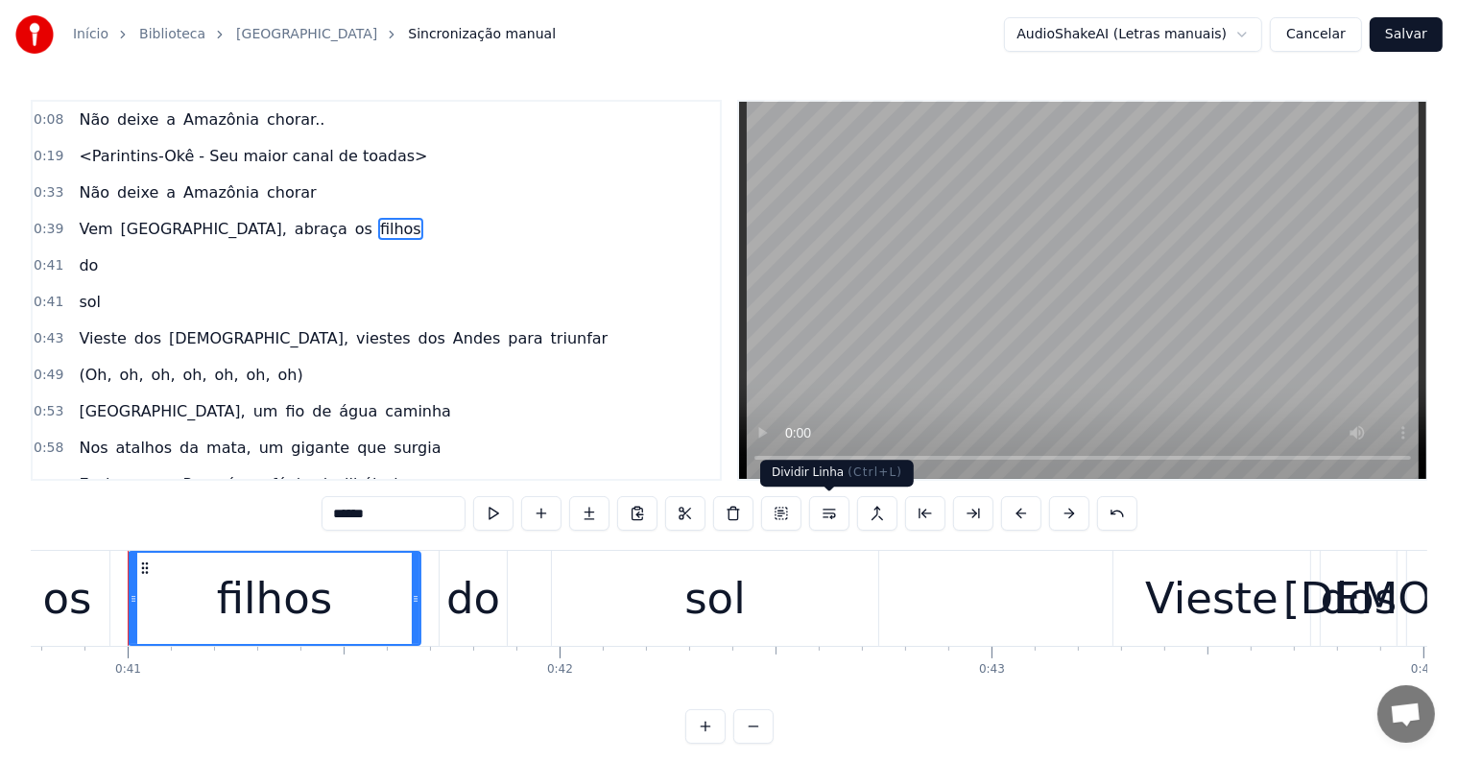
click at [829, 513] on button at bounding box center [829, 513] width 40 height 35
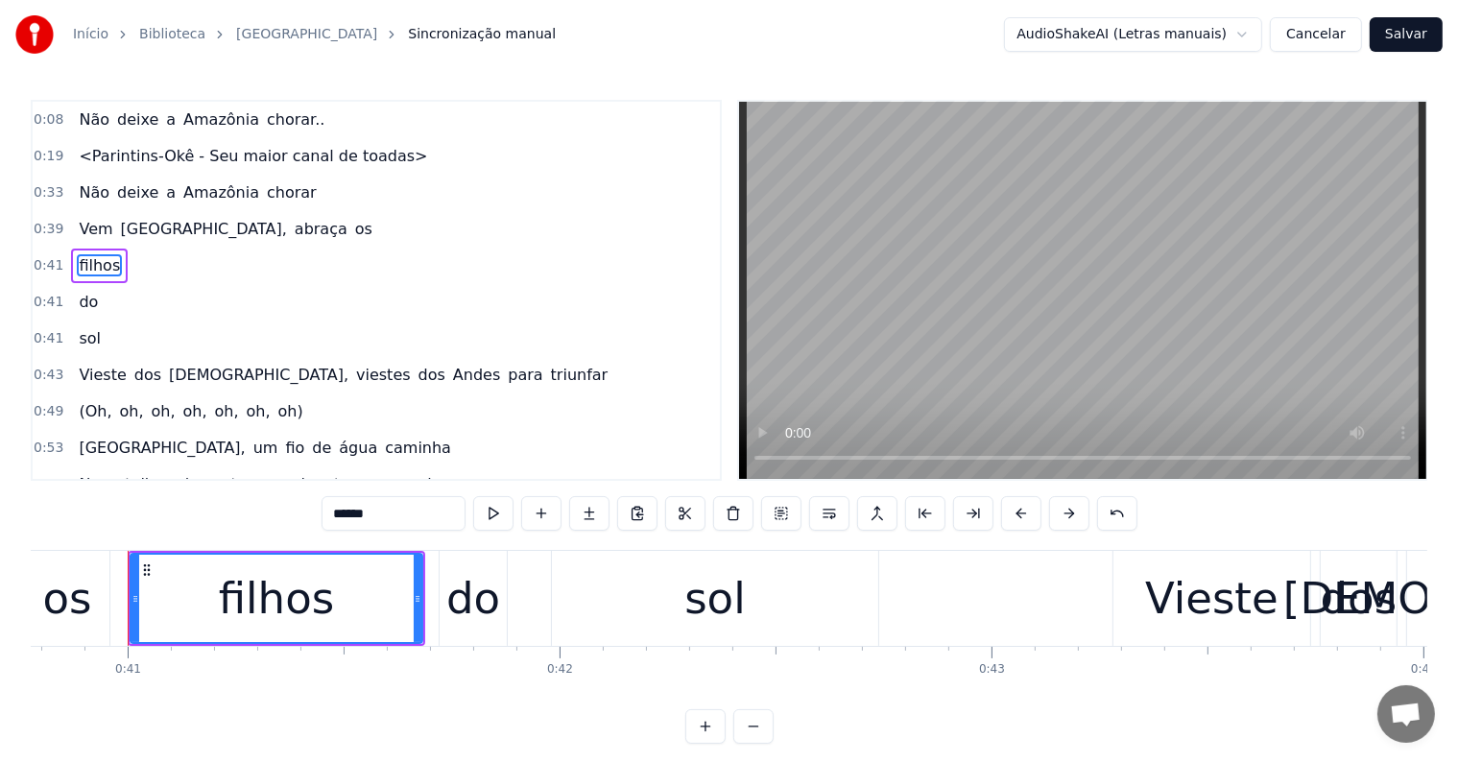
click at [353, 222] on span "os" at bounding box center [363, 229] width 21 height 22
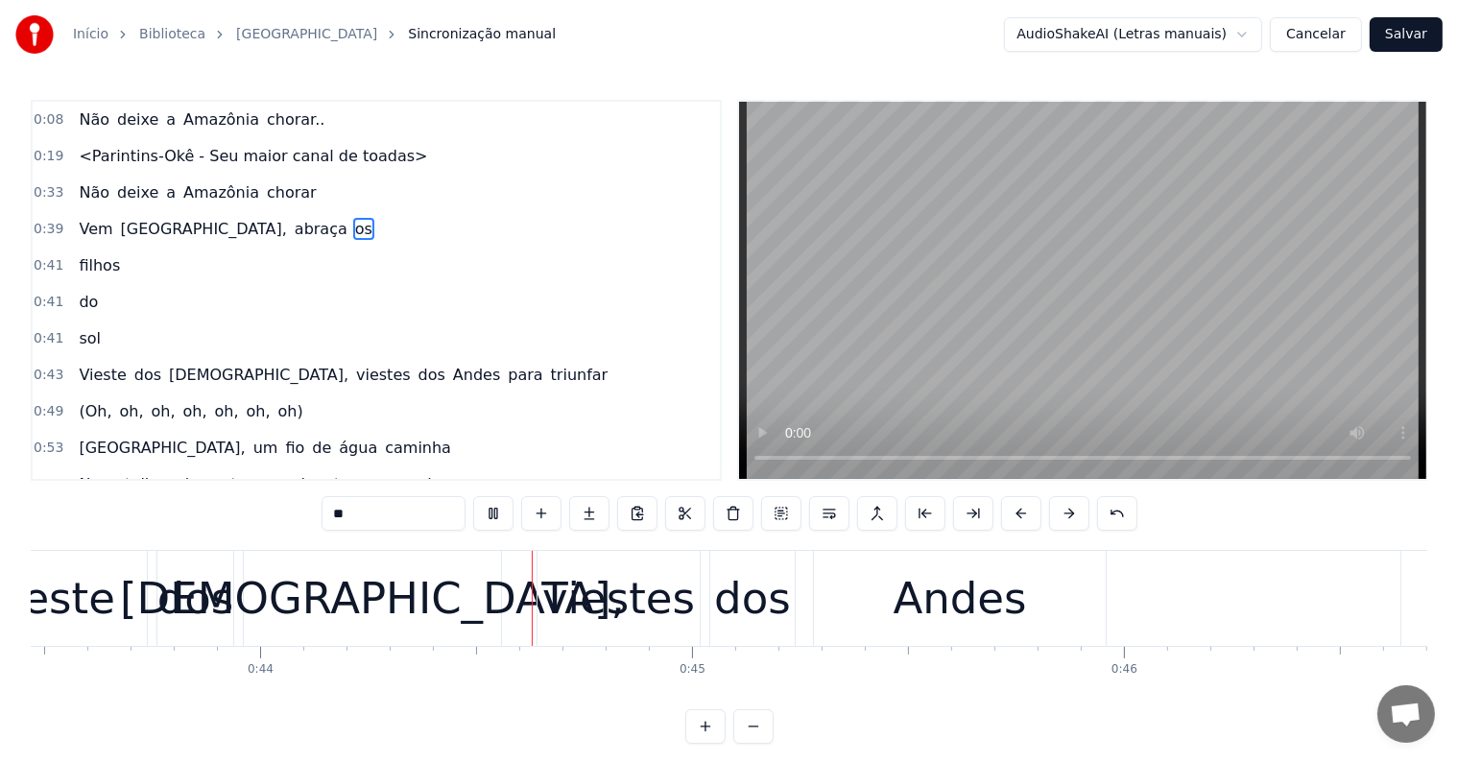
scroll to position [0, 18803]
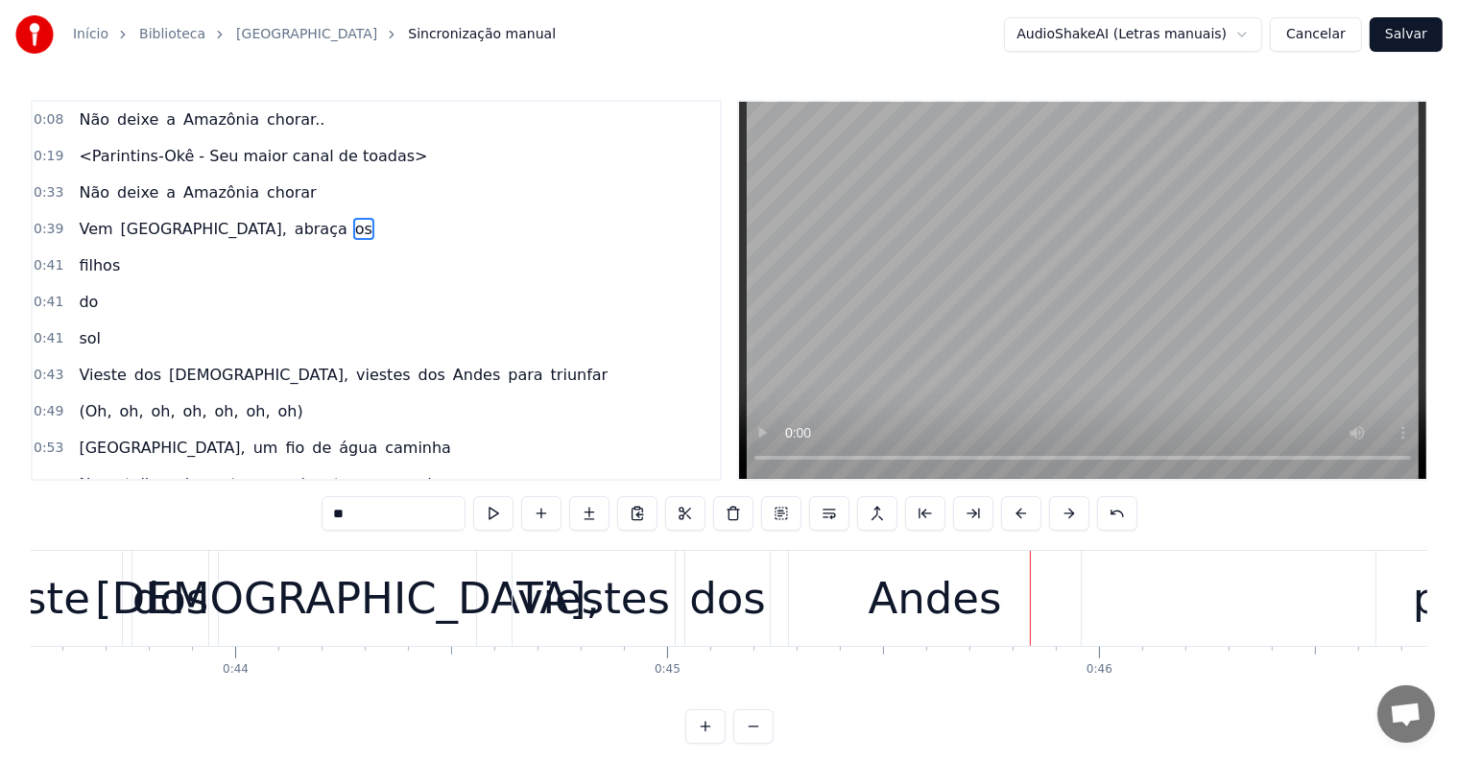
click at [933, 606] on div "Andes" at bounding box center [935, 598] width 133 height 65
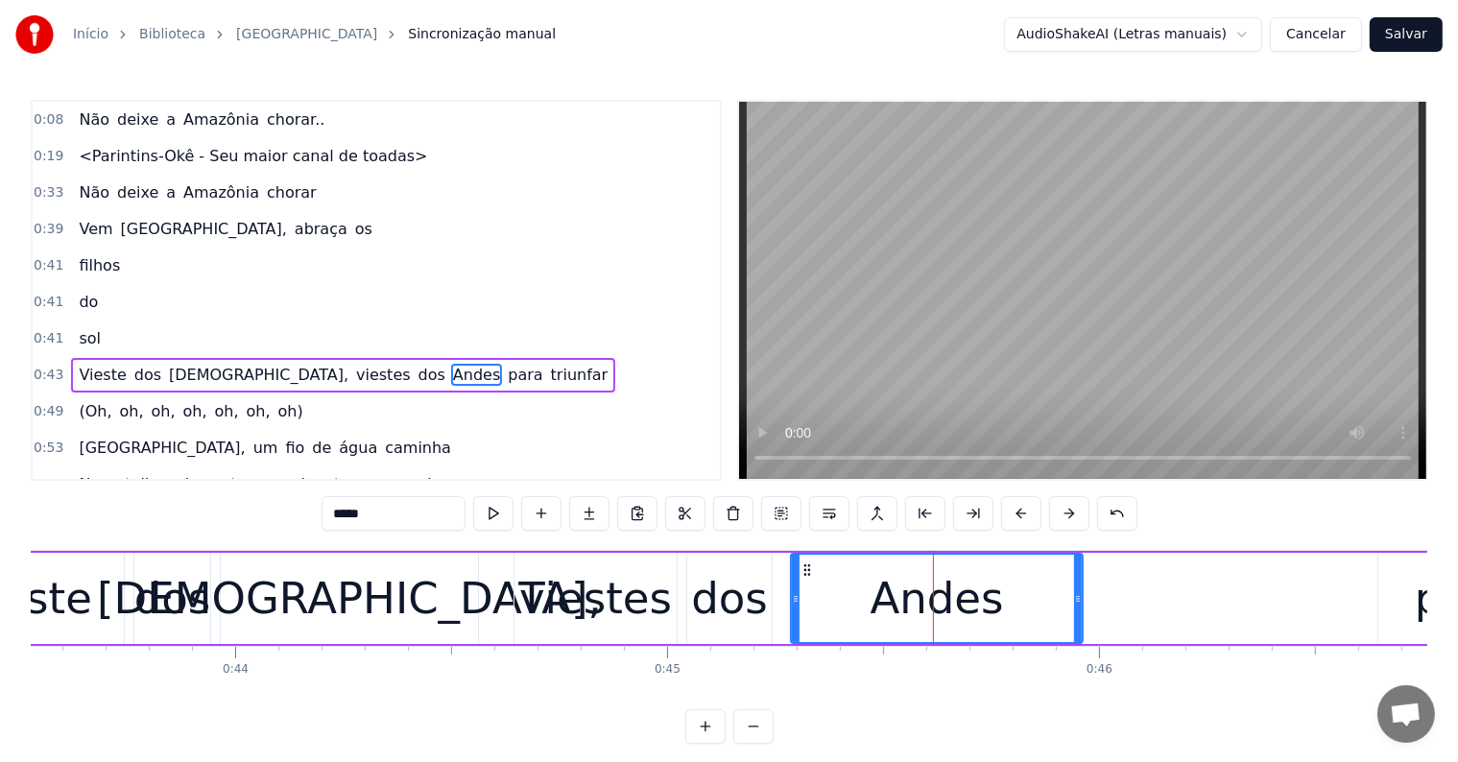
scroll to position [76, 0]
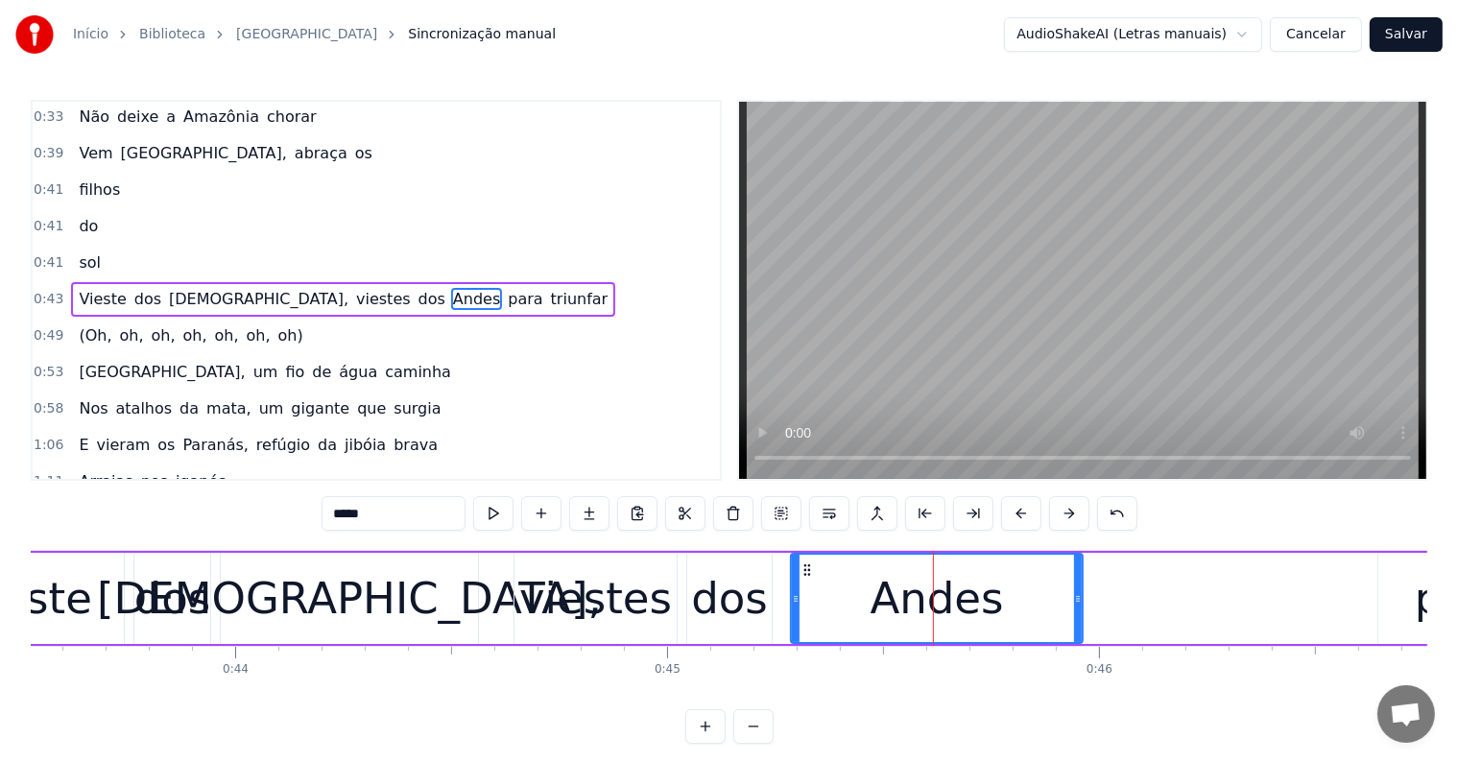
click at [506, 288] on span "para" at bounding box center [525, 299] width 38 height 22
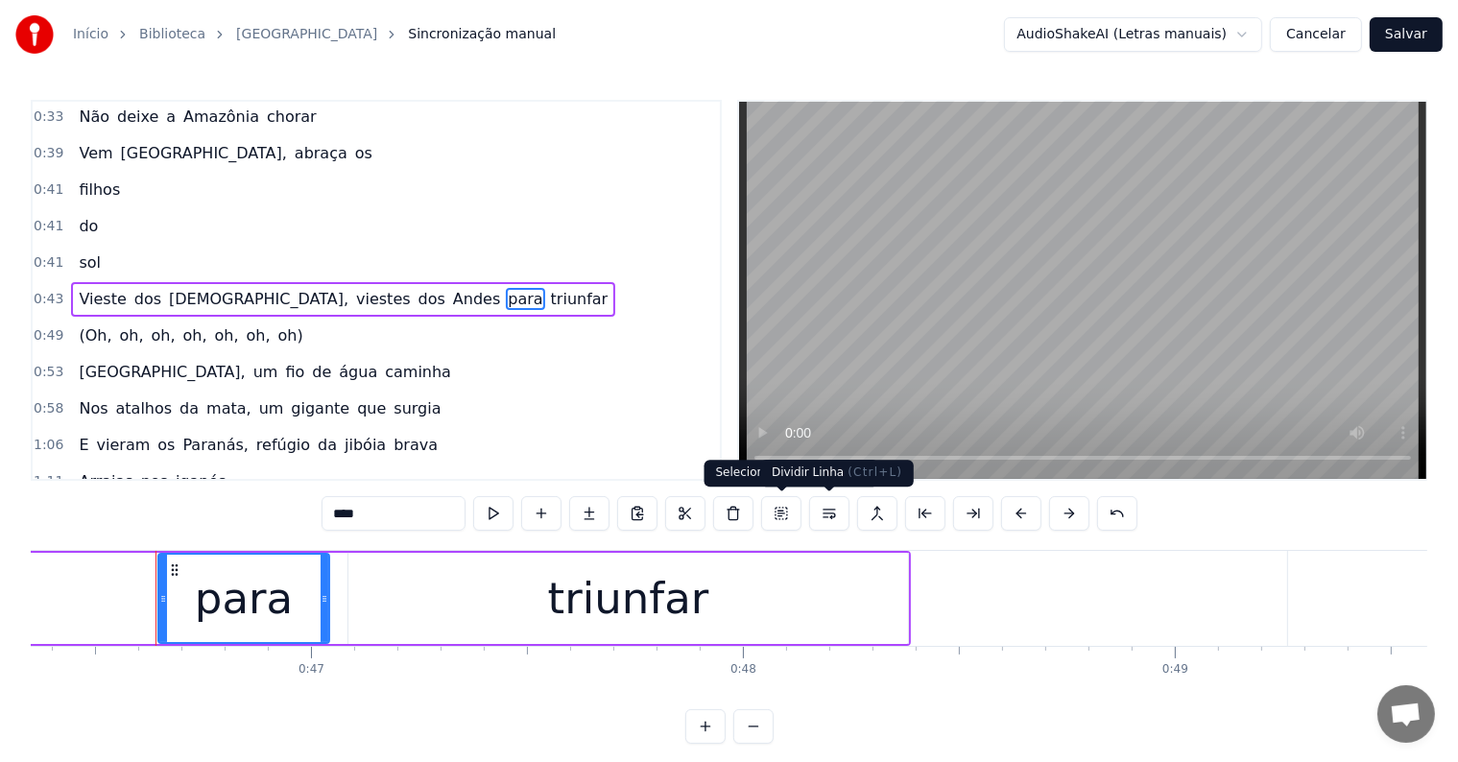
scroll to position [0, 20052]
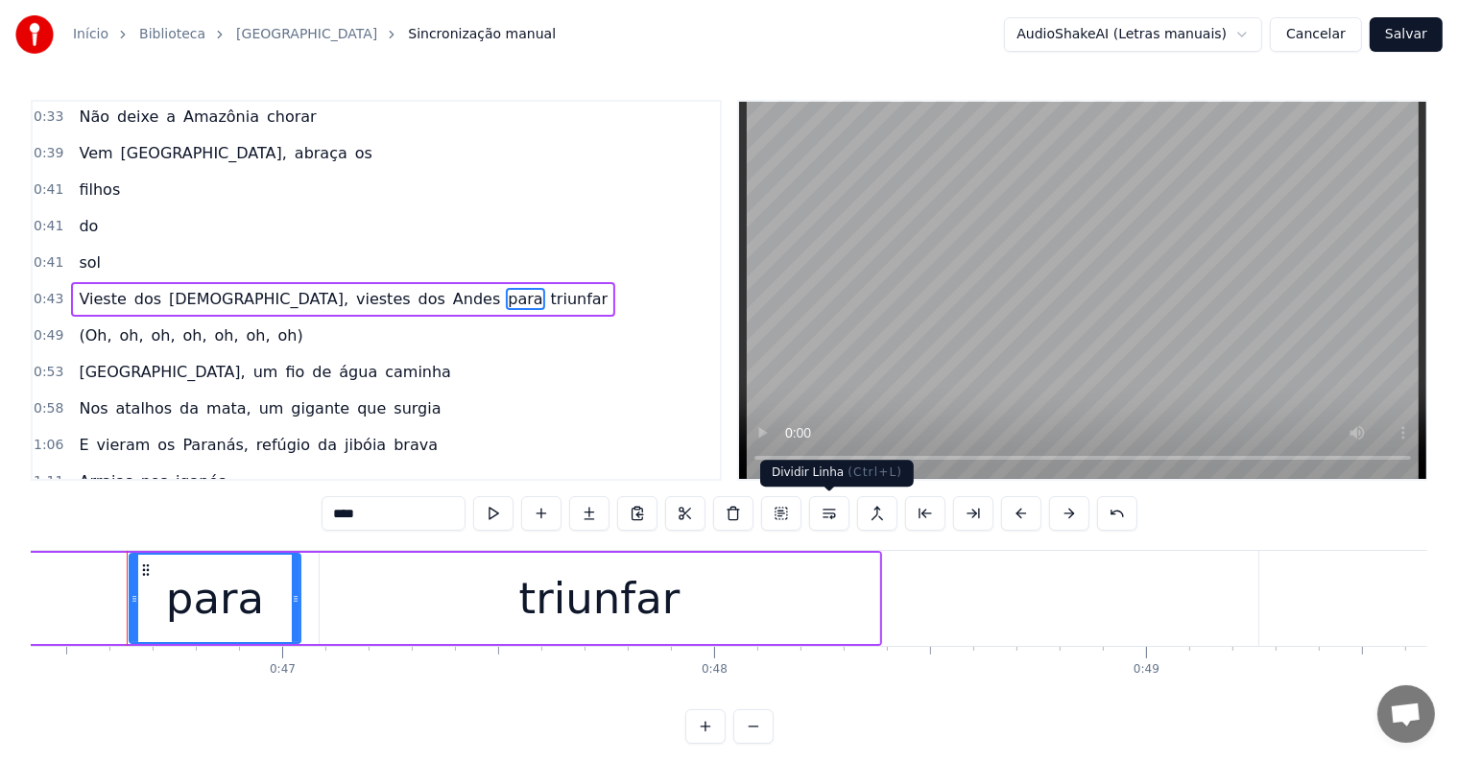
click at [824, 514] on button at bounding box center [829, 513] width 40 height 35
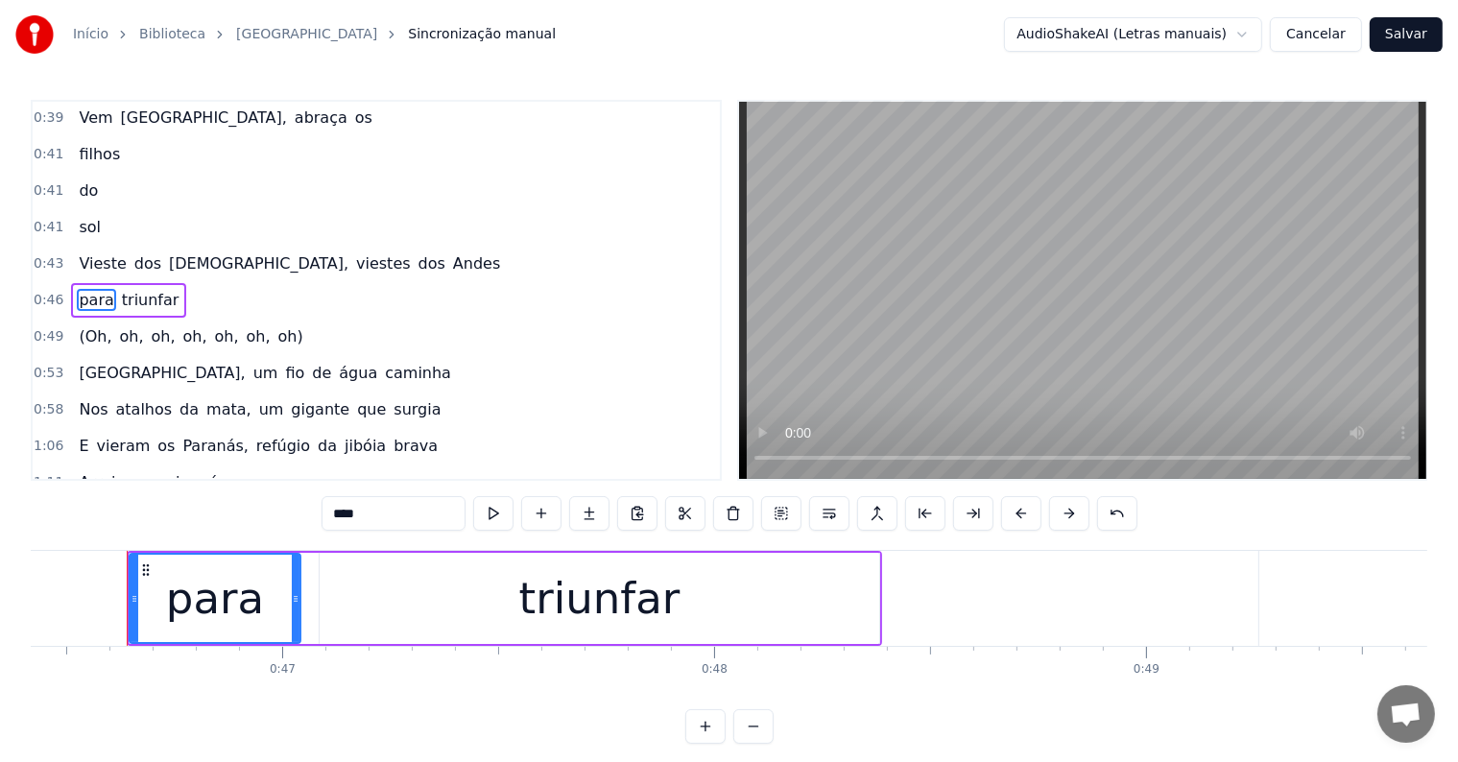
click at [451, 252] on span "Andes" at bounding box center [476, 263] width 51 height 22
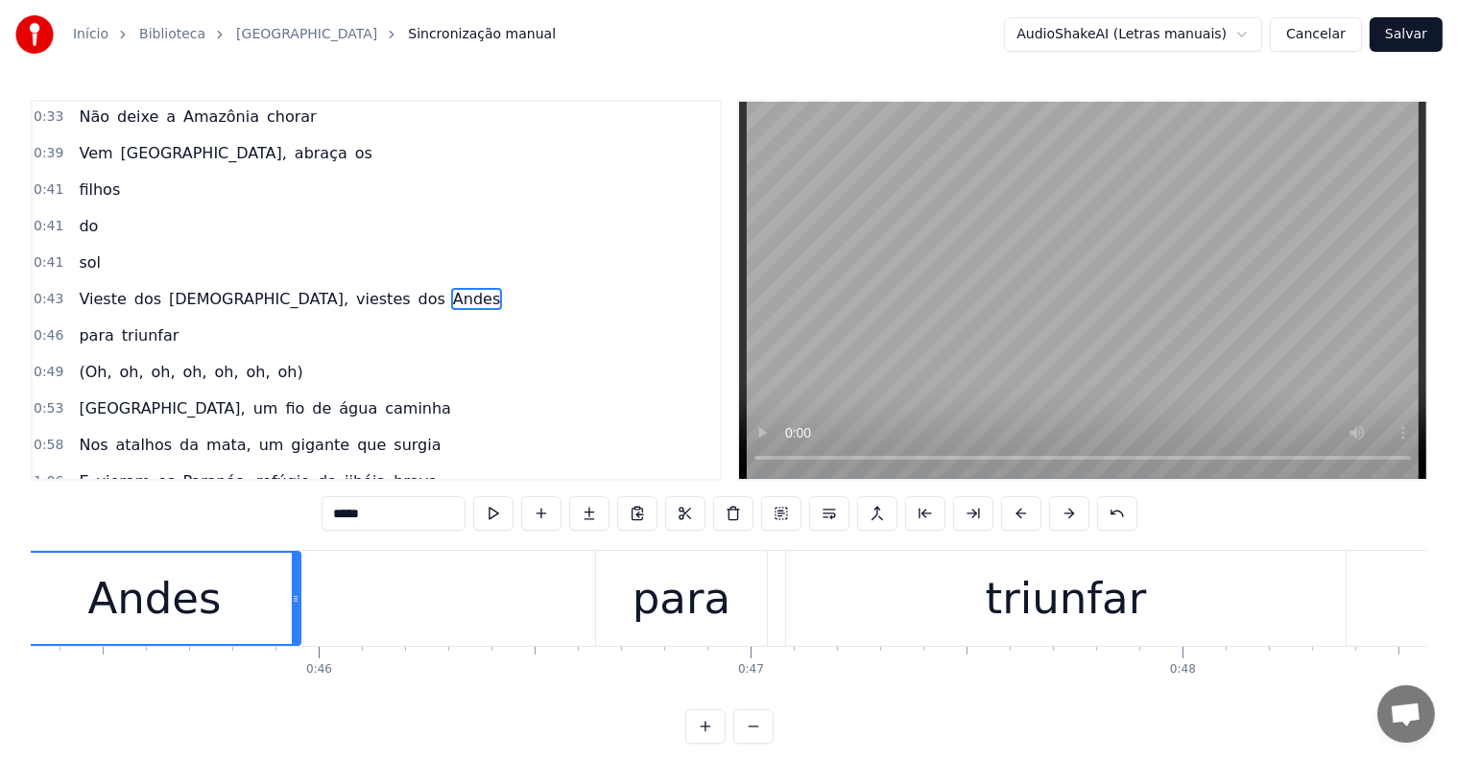
scroll to position [0, 19464]
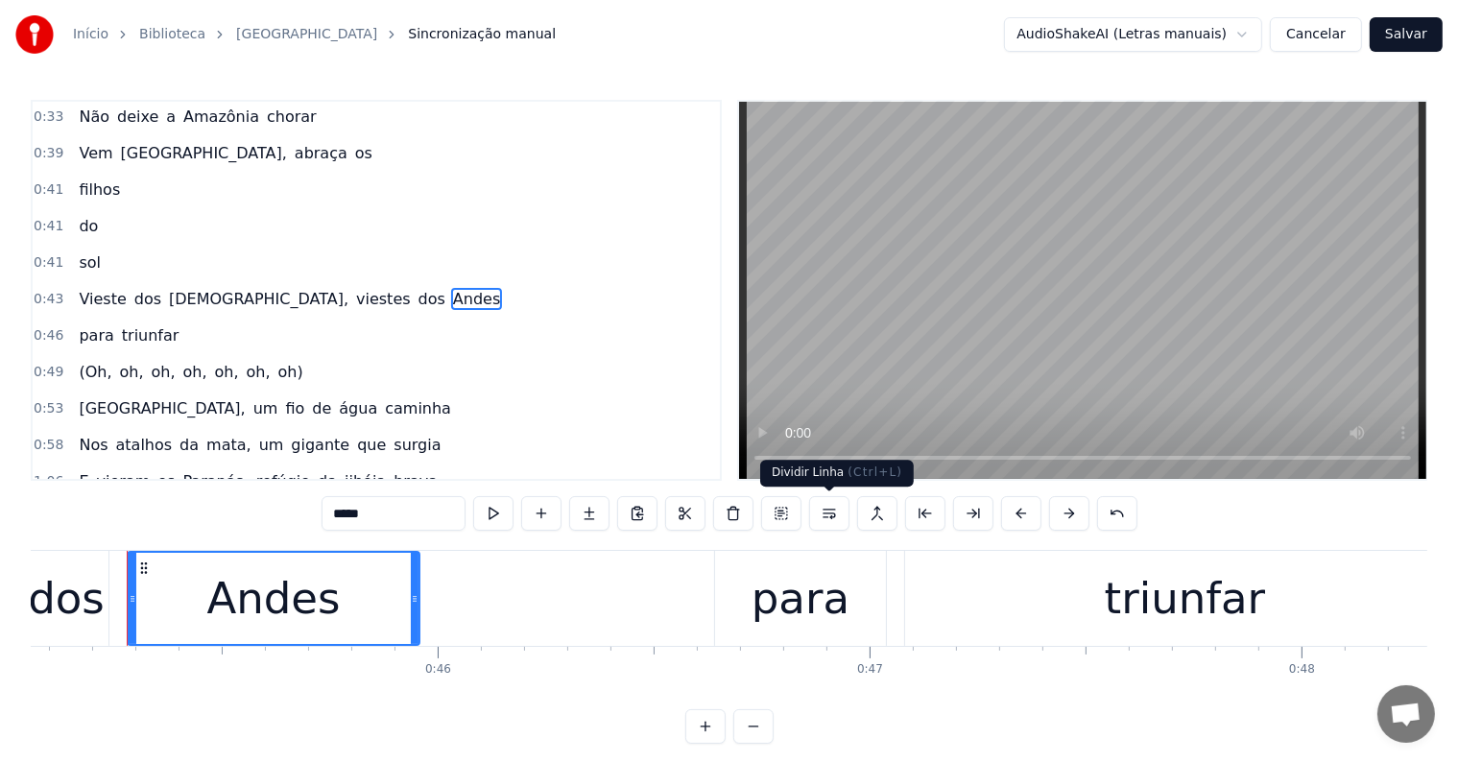
click at [831, 514] on button at bounding box center [829, 513] width 40 height 35
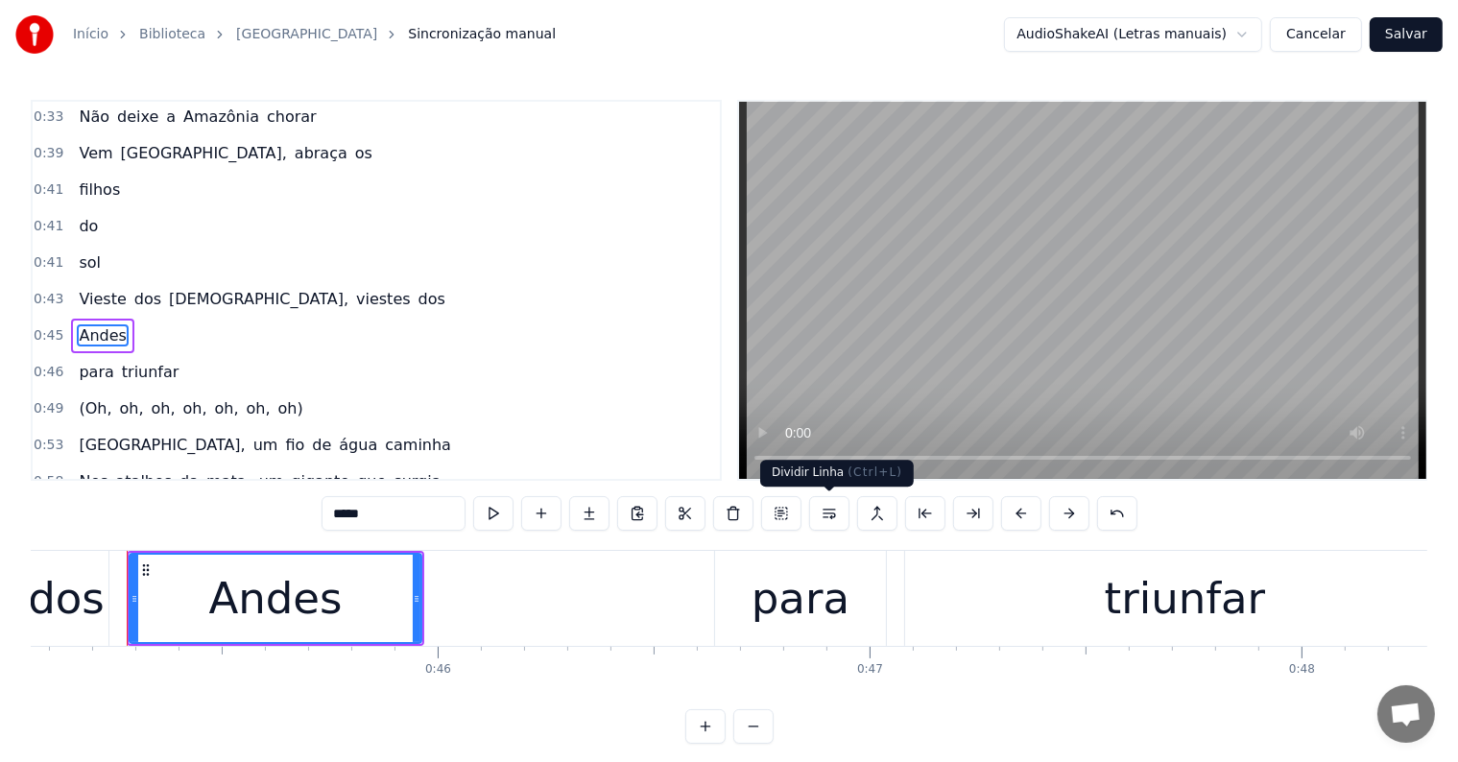
scroll to position [111, 0]
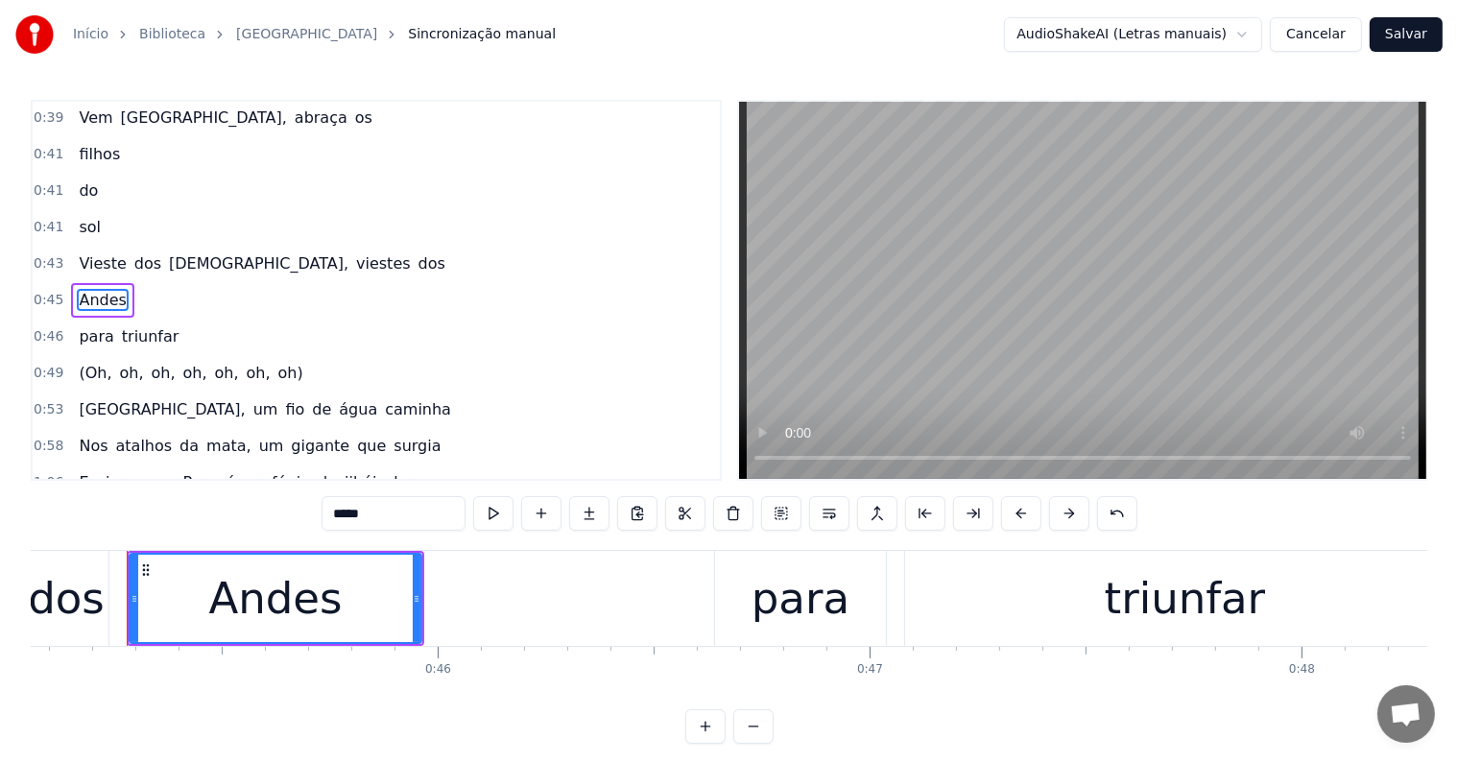
click at [417, 261] on span "dos" at bounding box center [432, 263] width 31 height 22
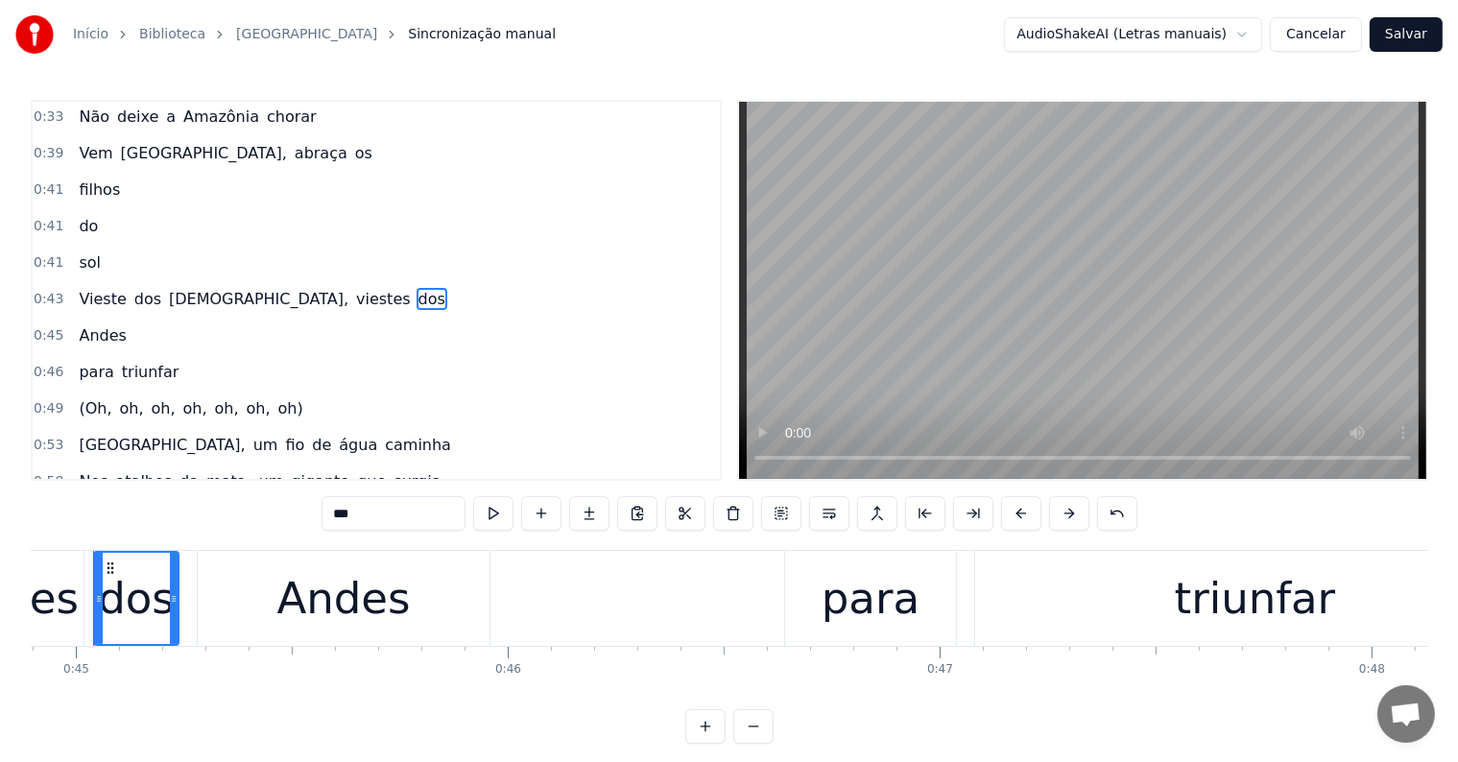
scroll to position [0, 19361]
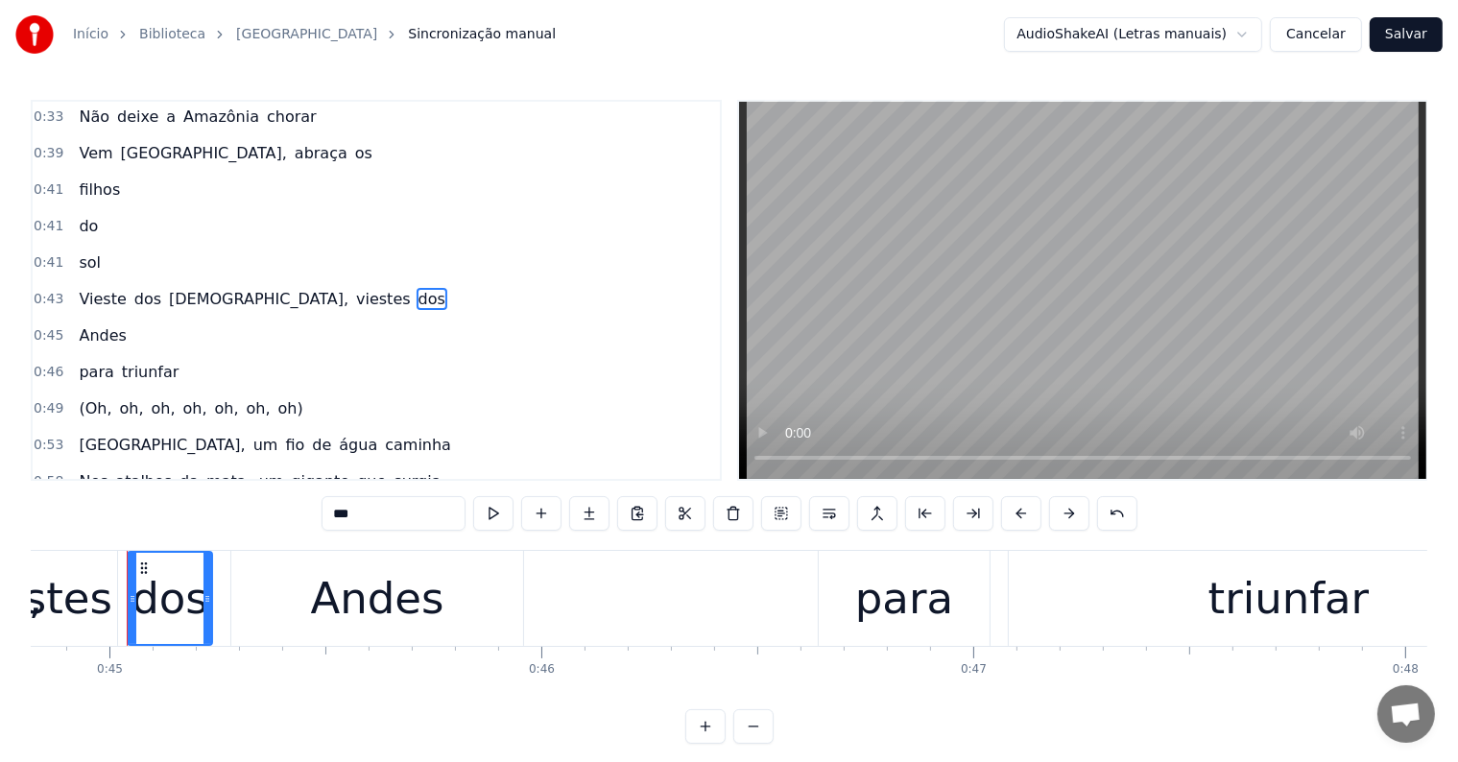
click at [826, 514] on button at bounding box center [829, 513] width 40 height 35
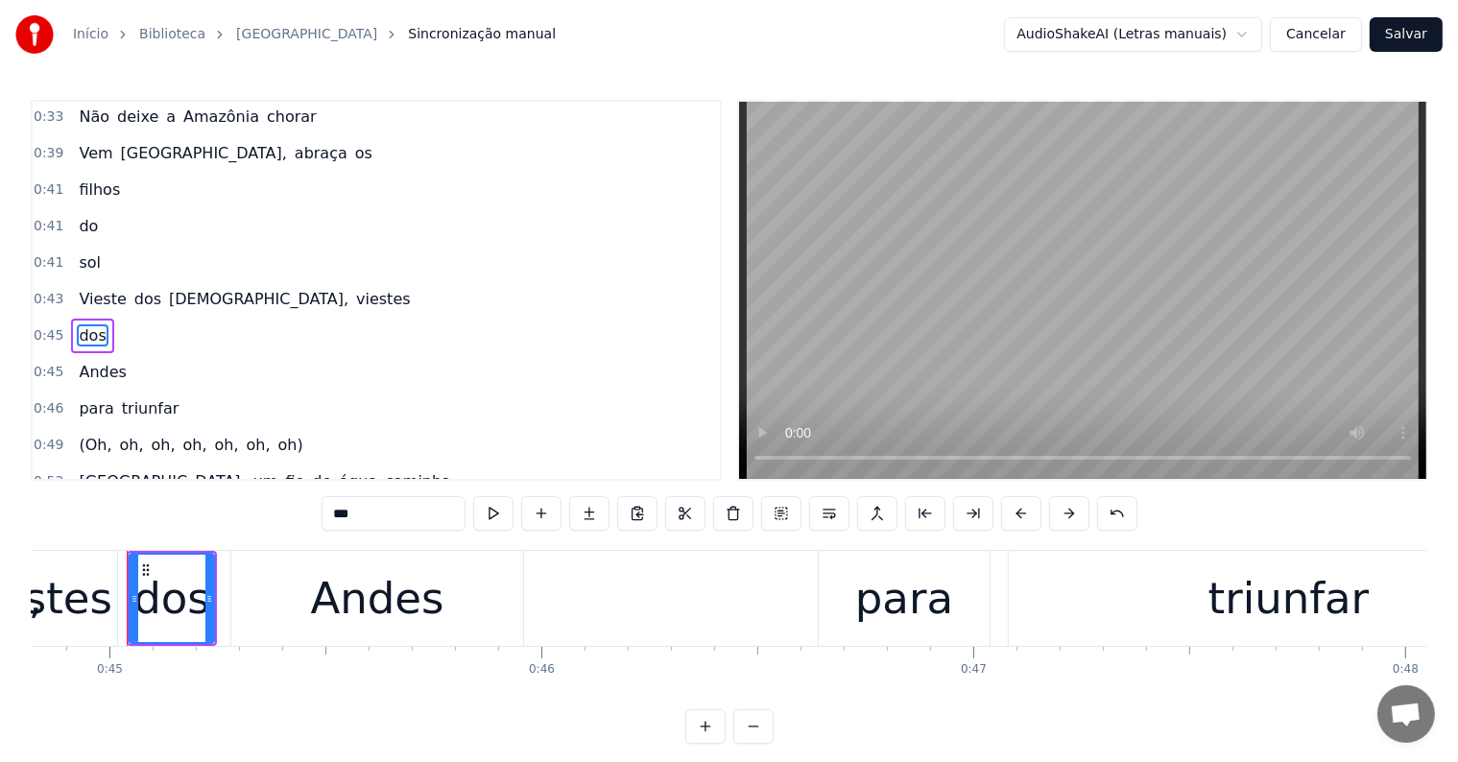
scroll to position [111, 0]
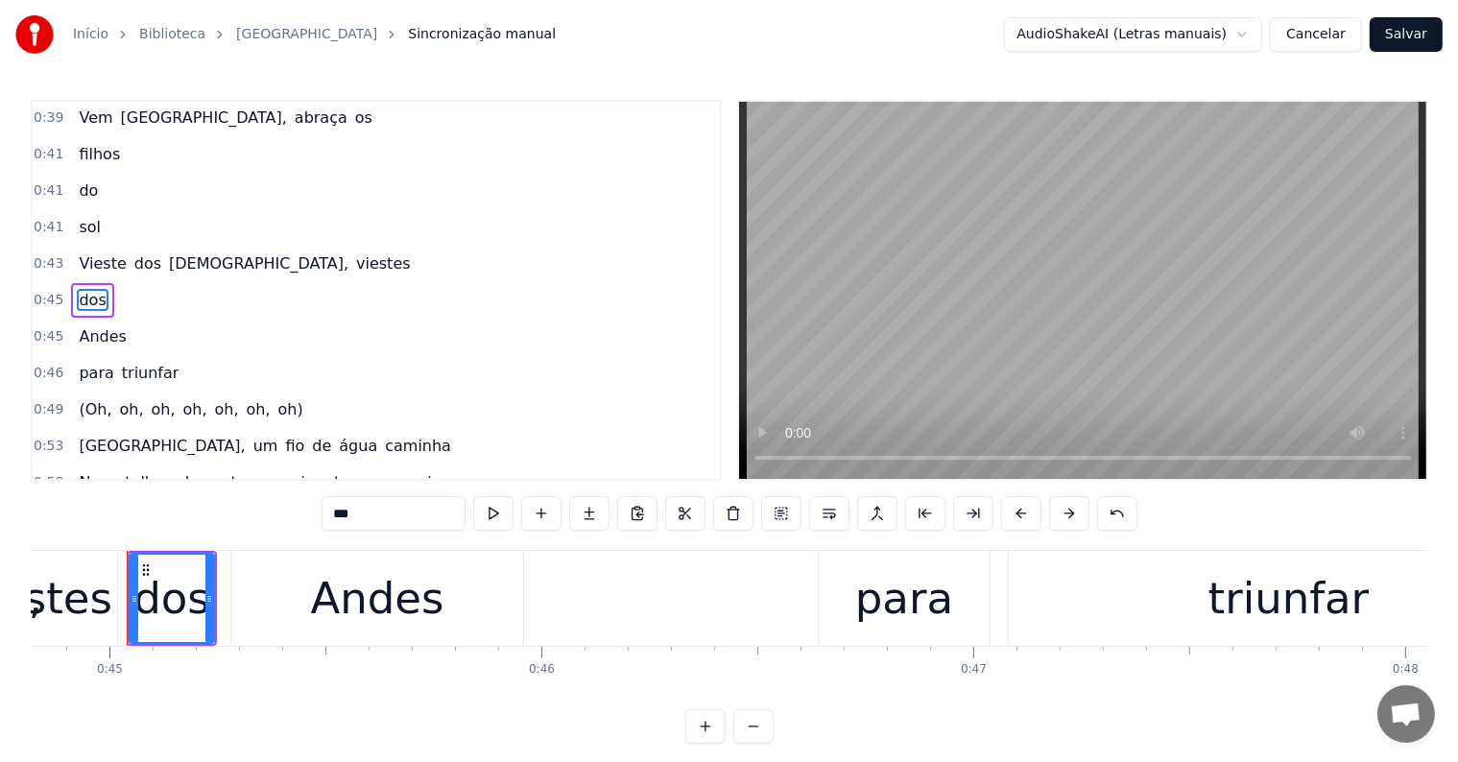
click at [354, 258] on span "viestes" at bounding box center [383, 263] width 59 height 22
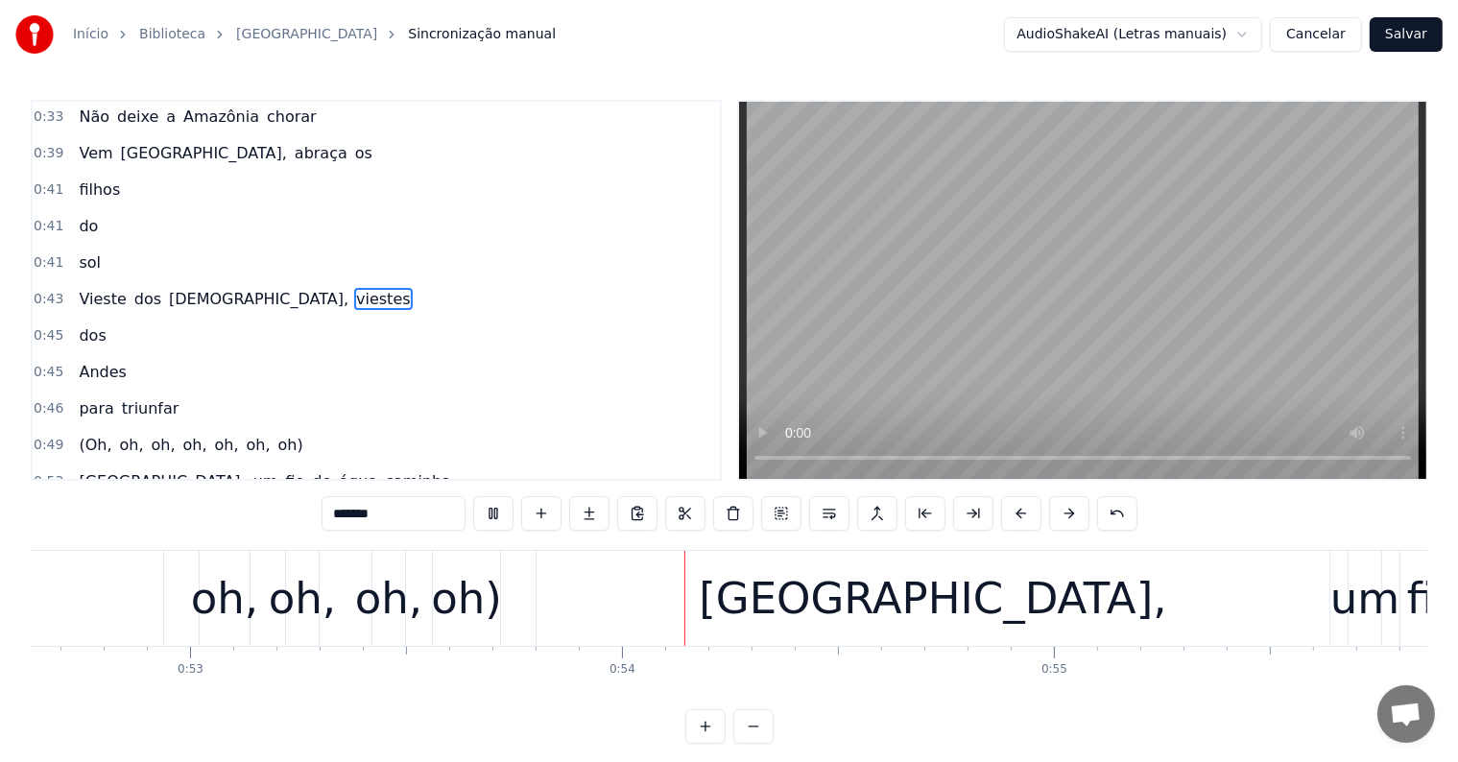
scroll to position [0, 22959]
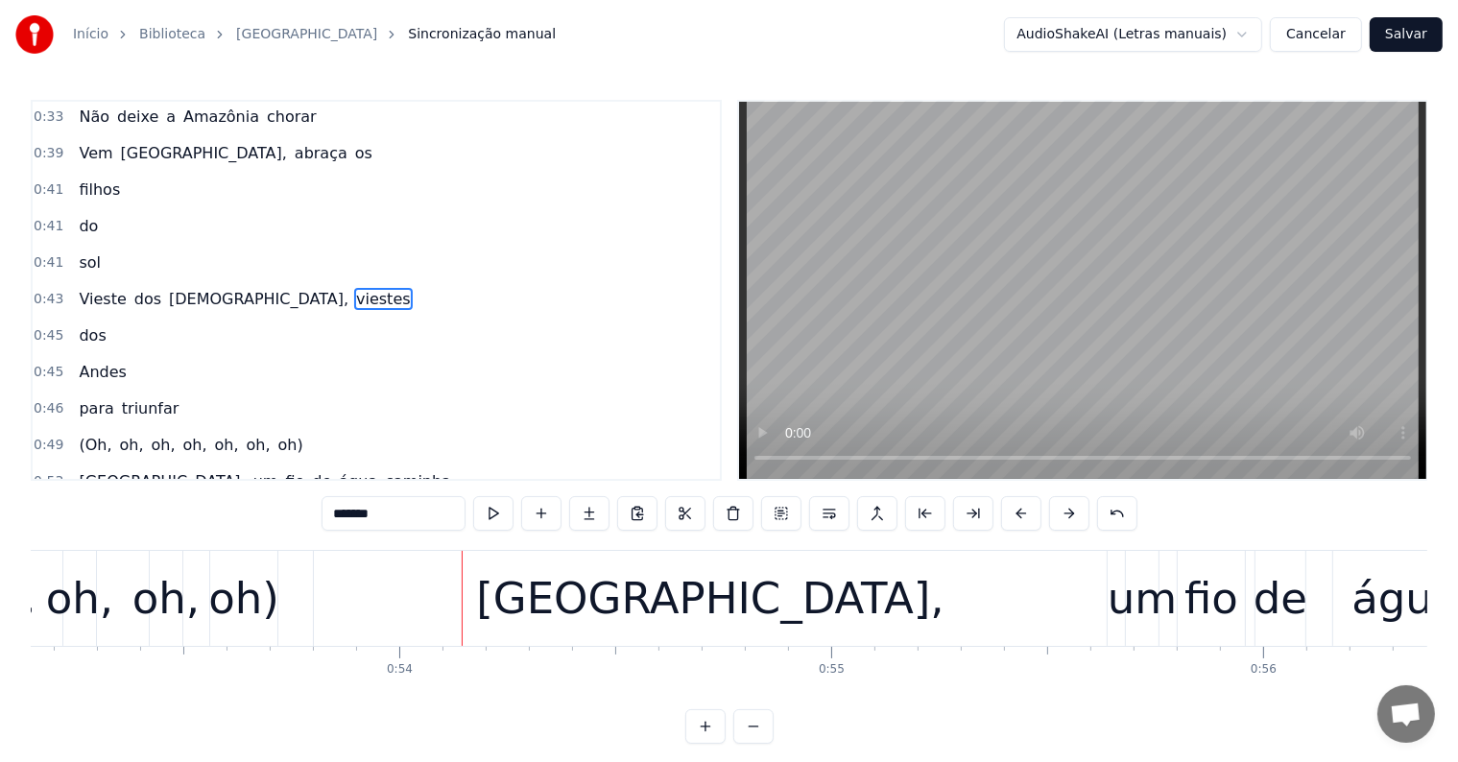
click at [66, 619] on div "oh," at bounding box center [79, 598] width 67 height 65
type input "***"
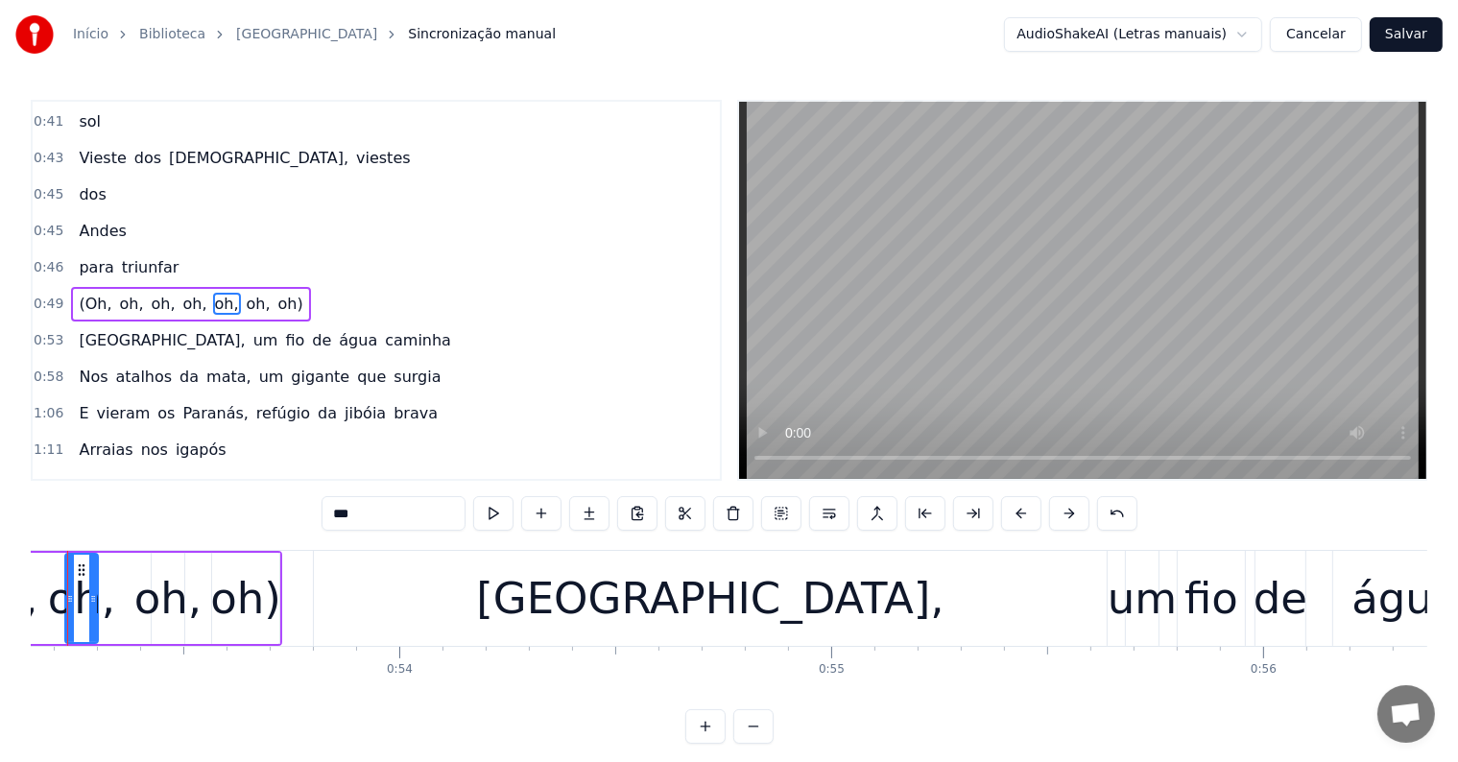
scroll to position [0, 22898]
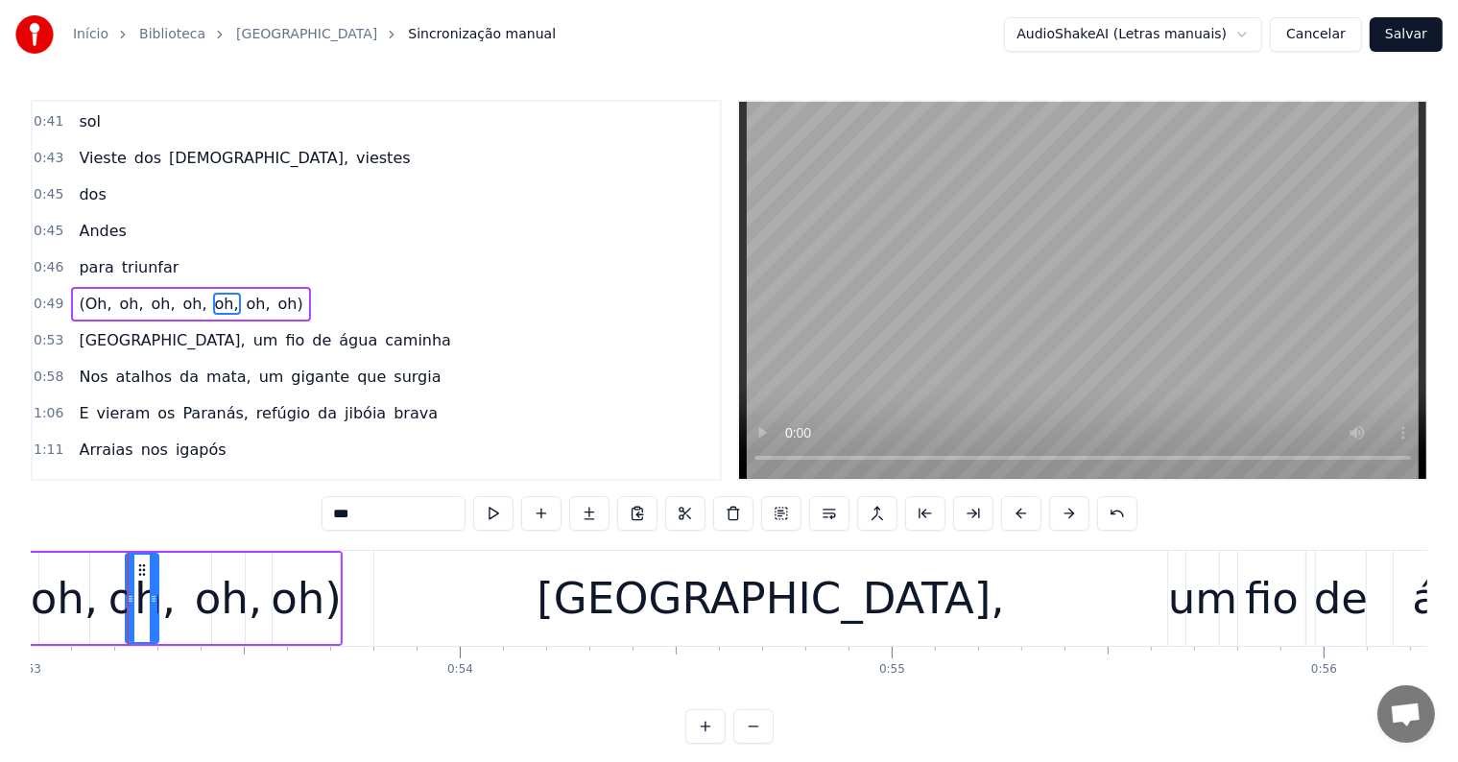
click at [109, 303] on div "(Oh, oh, oh, oh, oh, oh, oh)" at bounding box center [190, 304] width 239 height 35
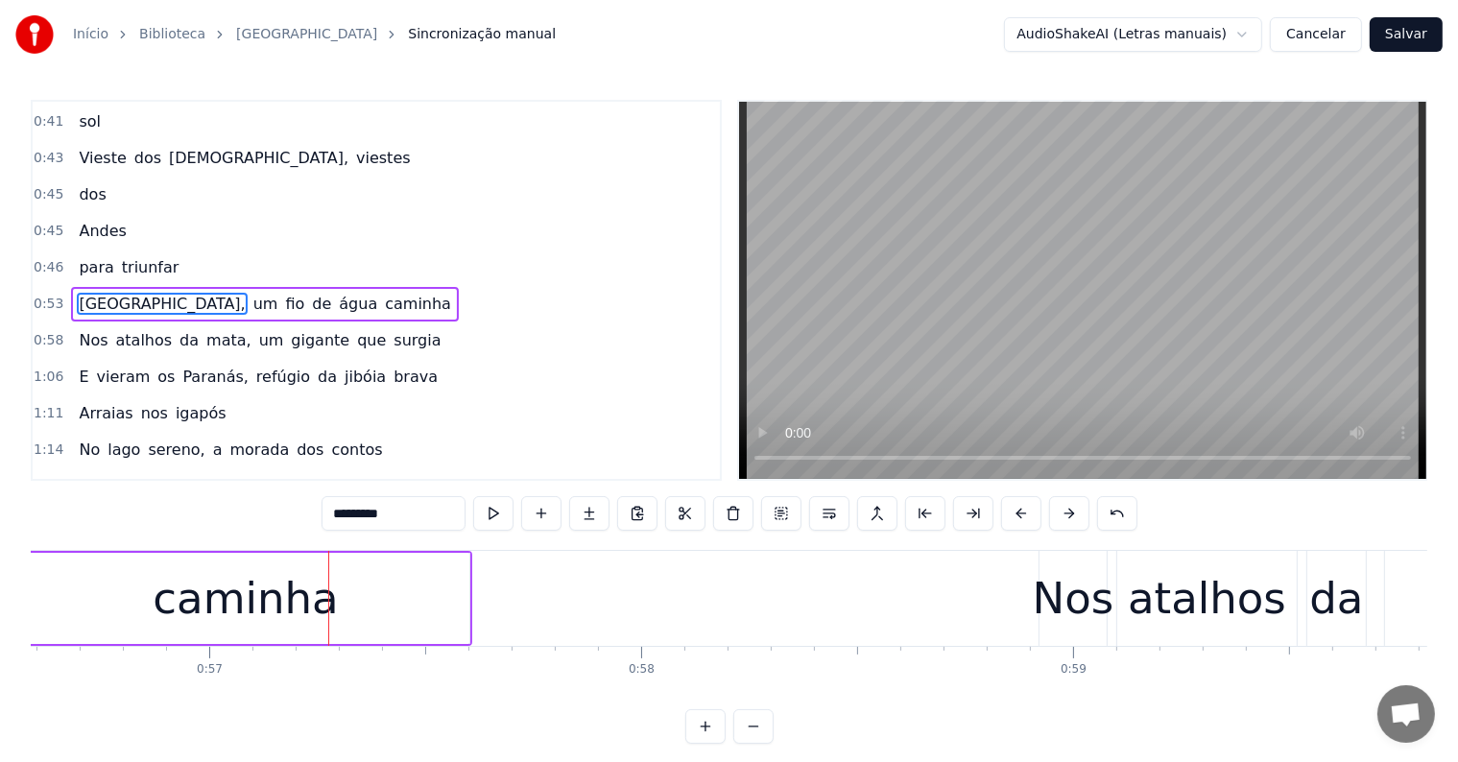
scroll to position [0, 24448]
click at [255, 626] on div "caminha" at bounding box center [242, 598] width 185 height 65
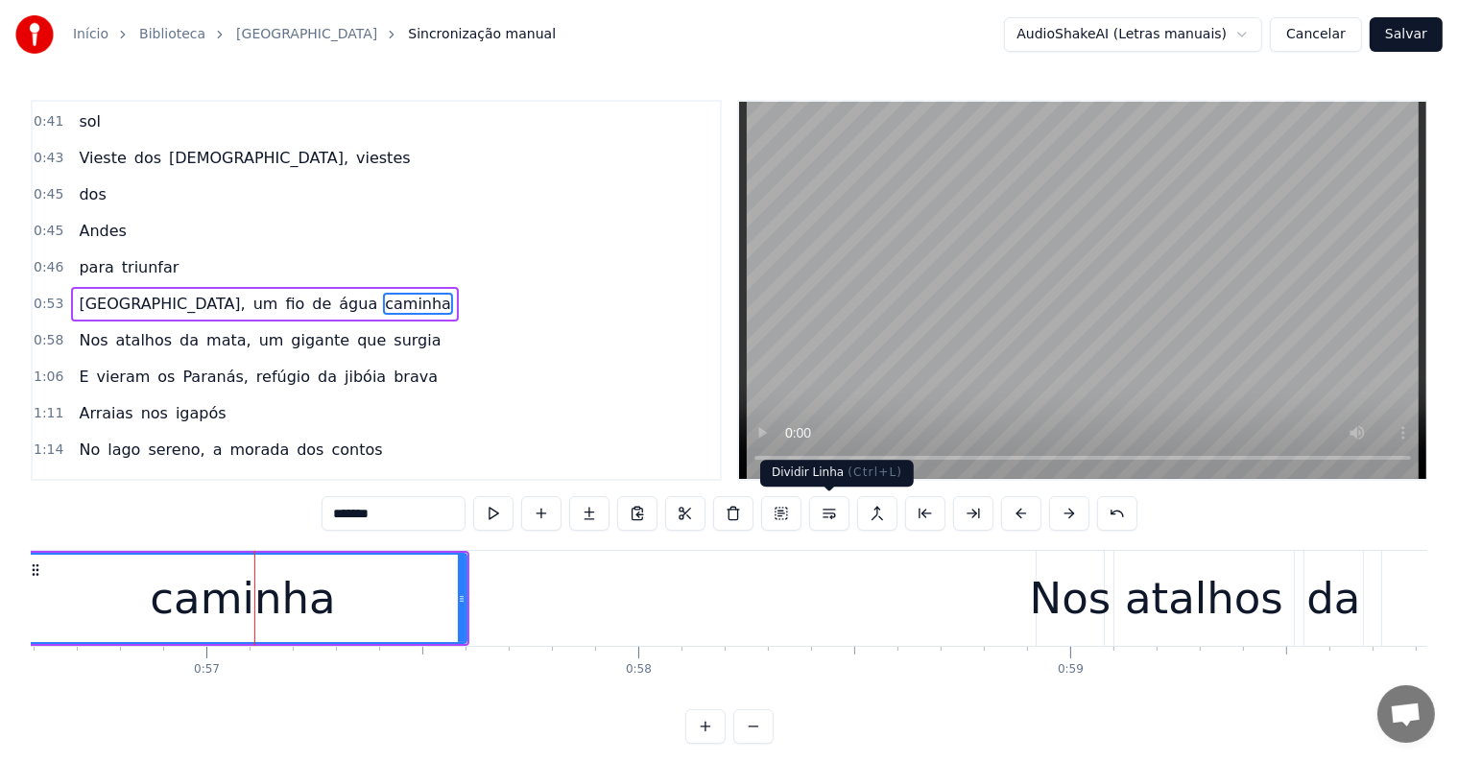
click at [837, 511] on button at bounding box center [829, 513] width 40 height 35
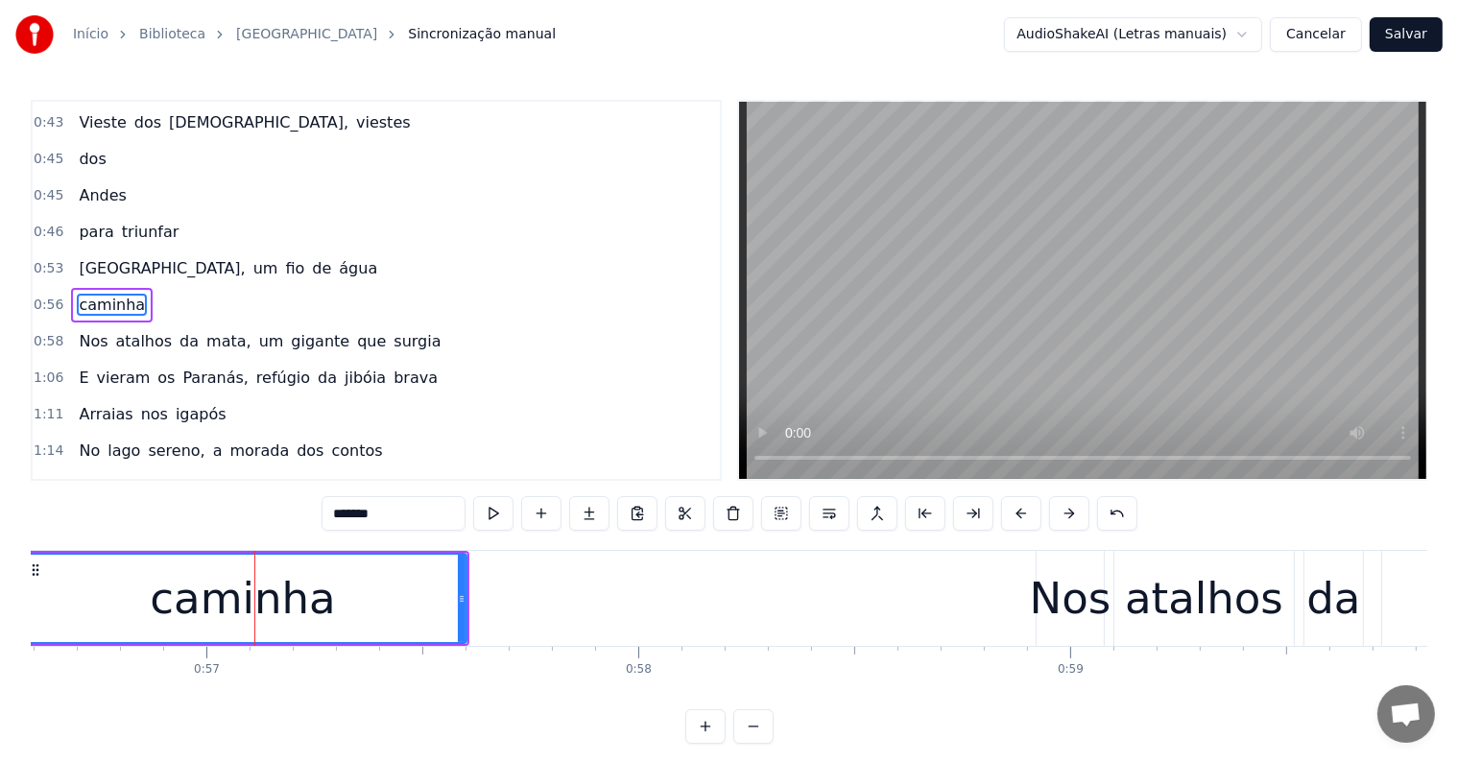
click at [337, 257] on span "água" at bounding box center [358, 268] width 42 height 22
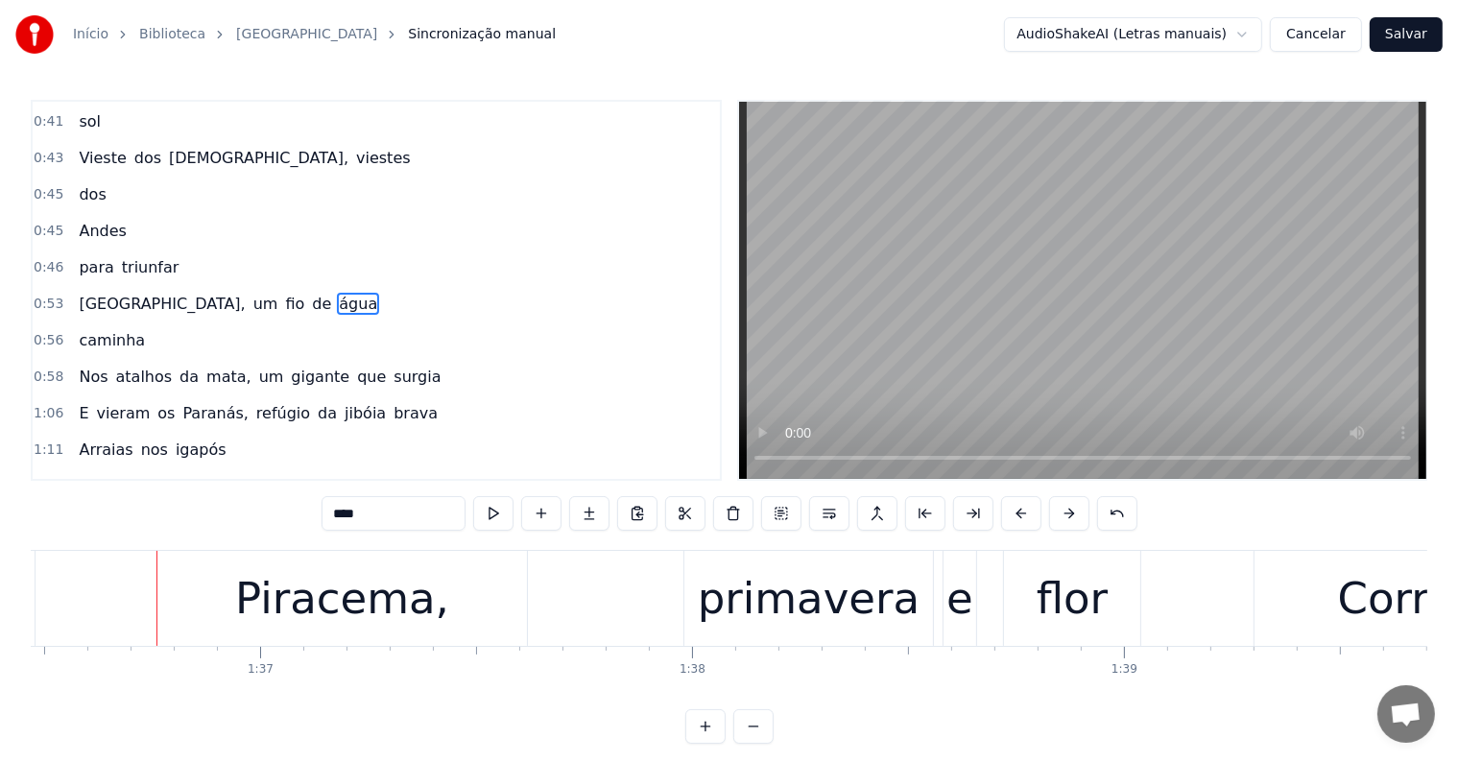
scroll to position [0, 41702]
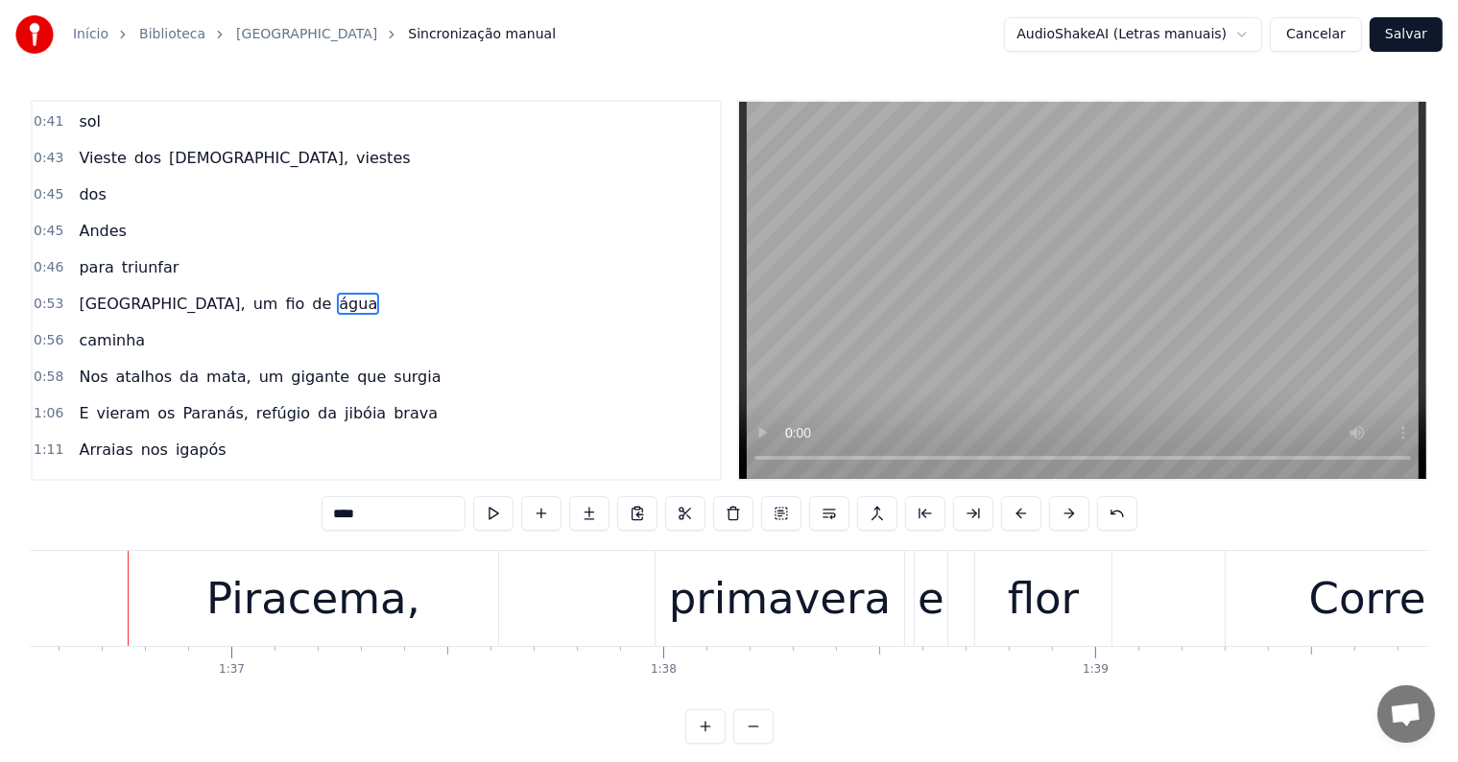
click at [312, 595] on div "Piracema," at bounding box center [313, 598] width 214 height 65
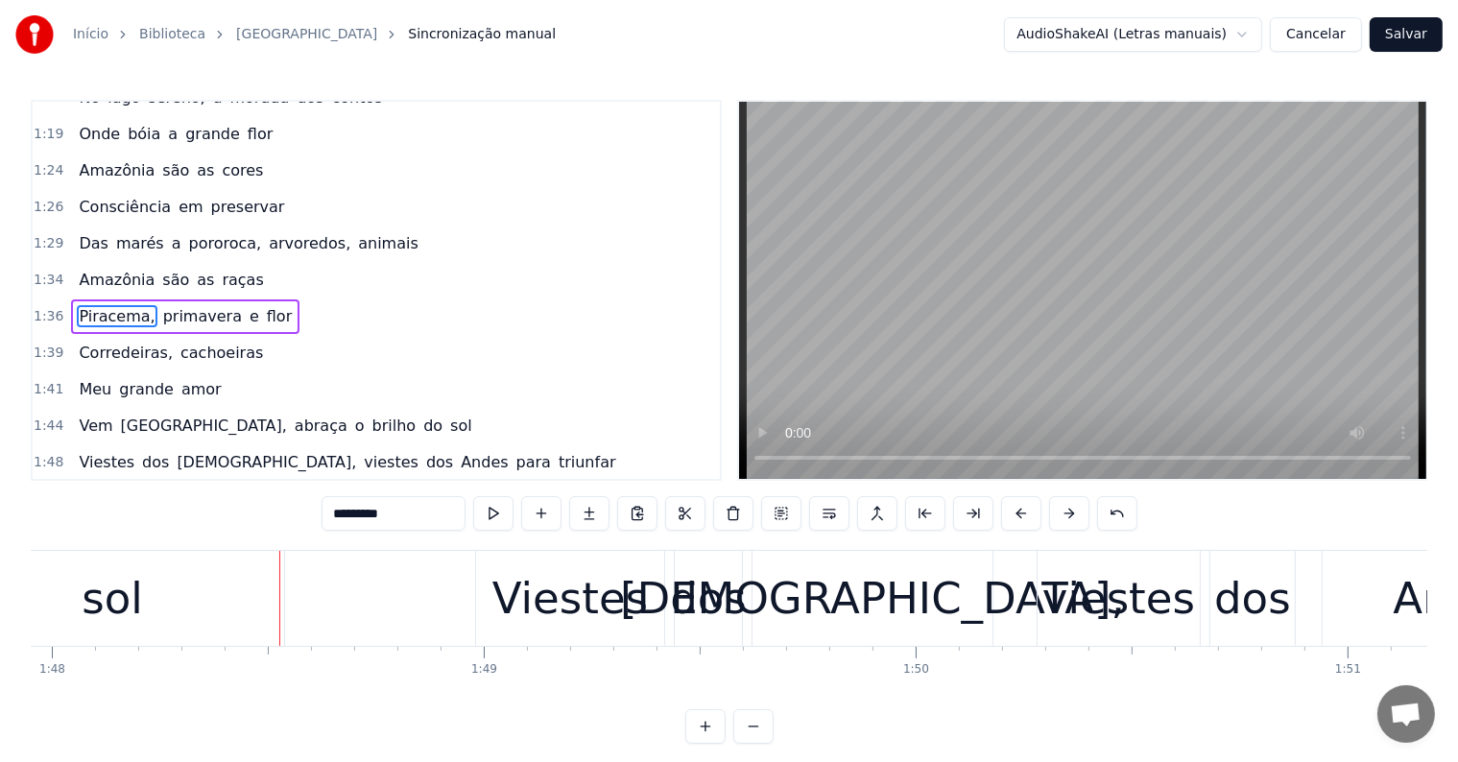
scroll to position [0, 46673]
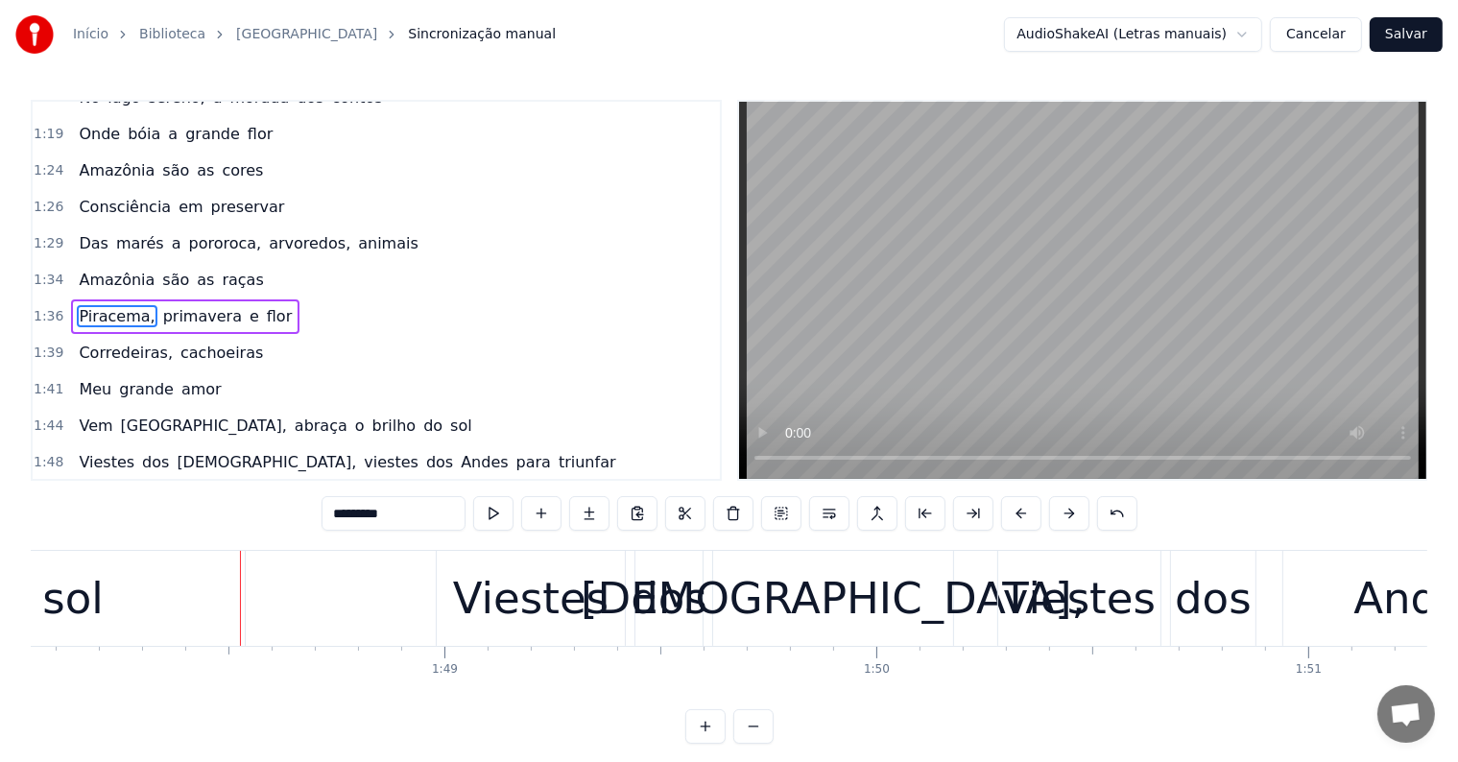
click at [145, 633] on div "sol" at bounding box center [73, 598] width 344 height 95
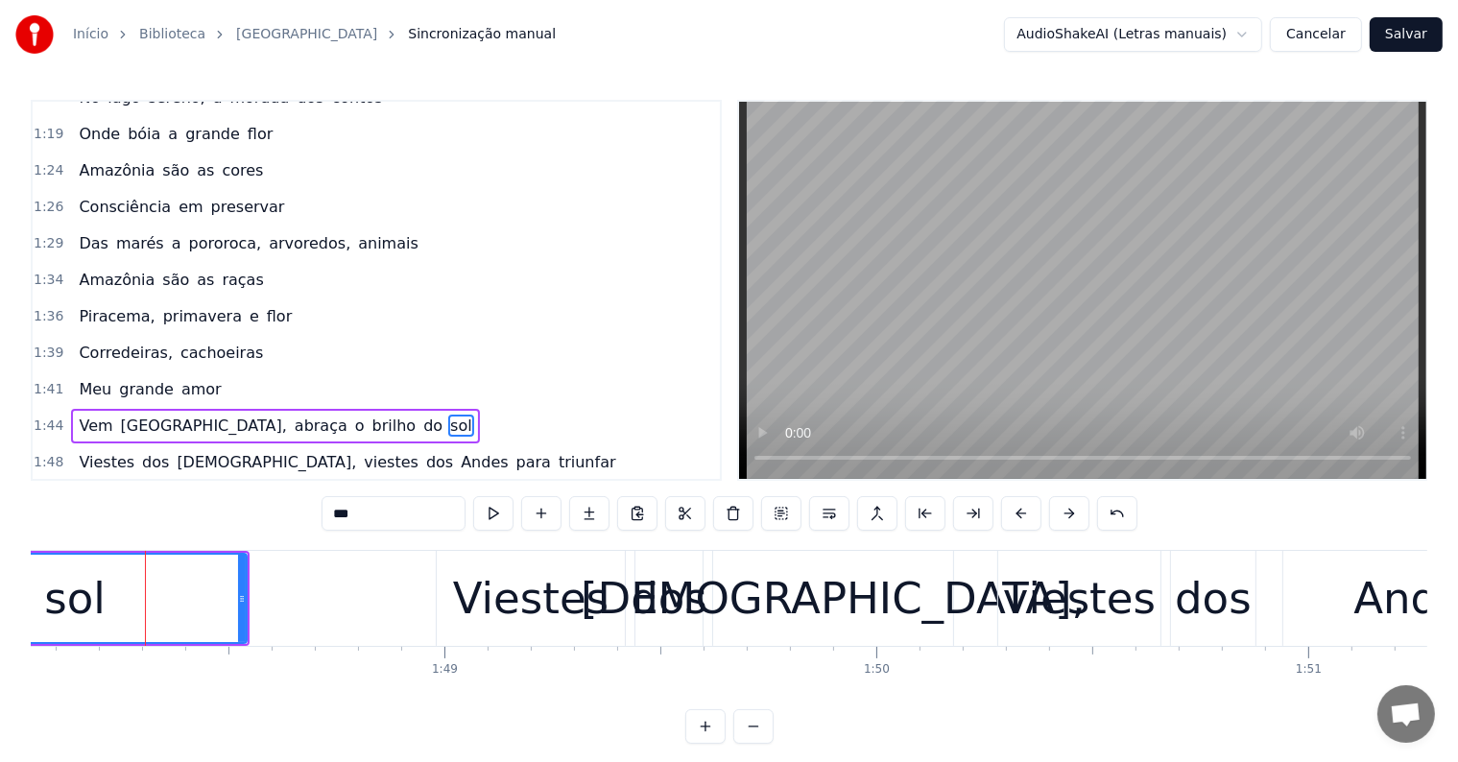
scroll to position [711, 0]
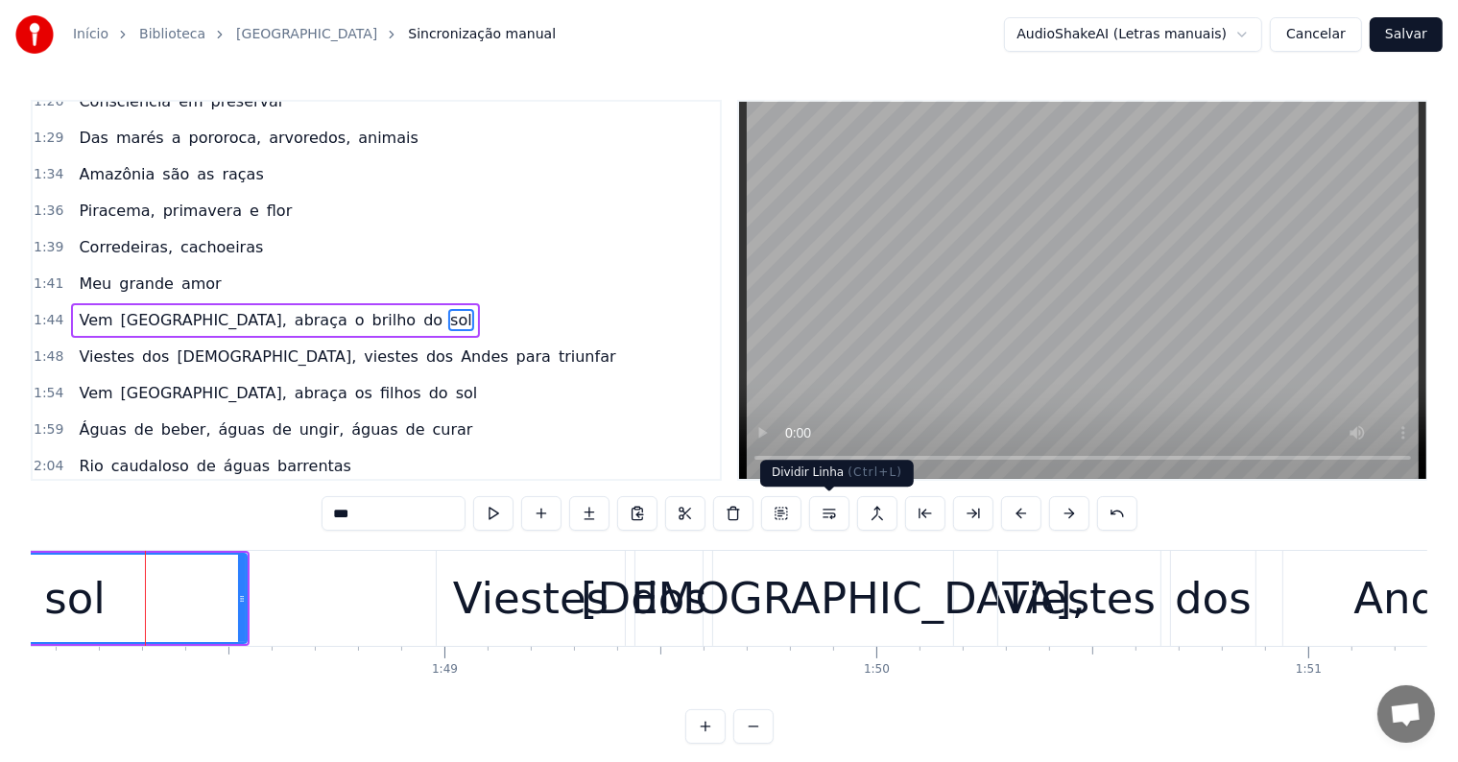
click at [825, 507] on button at bounding box center [829, 513] width 40 height 35
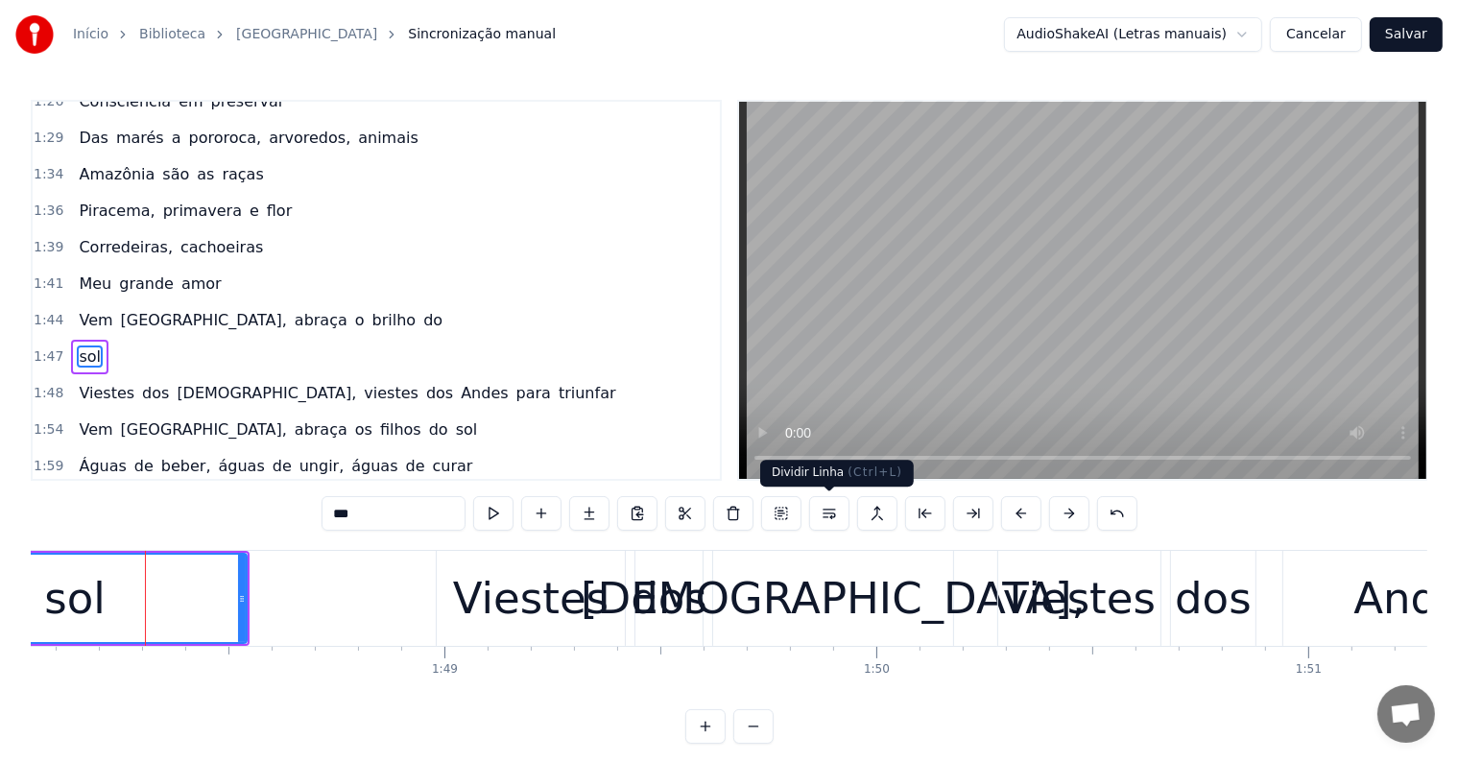
scroll to position [747, 0]
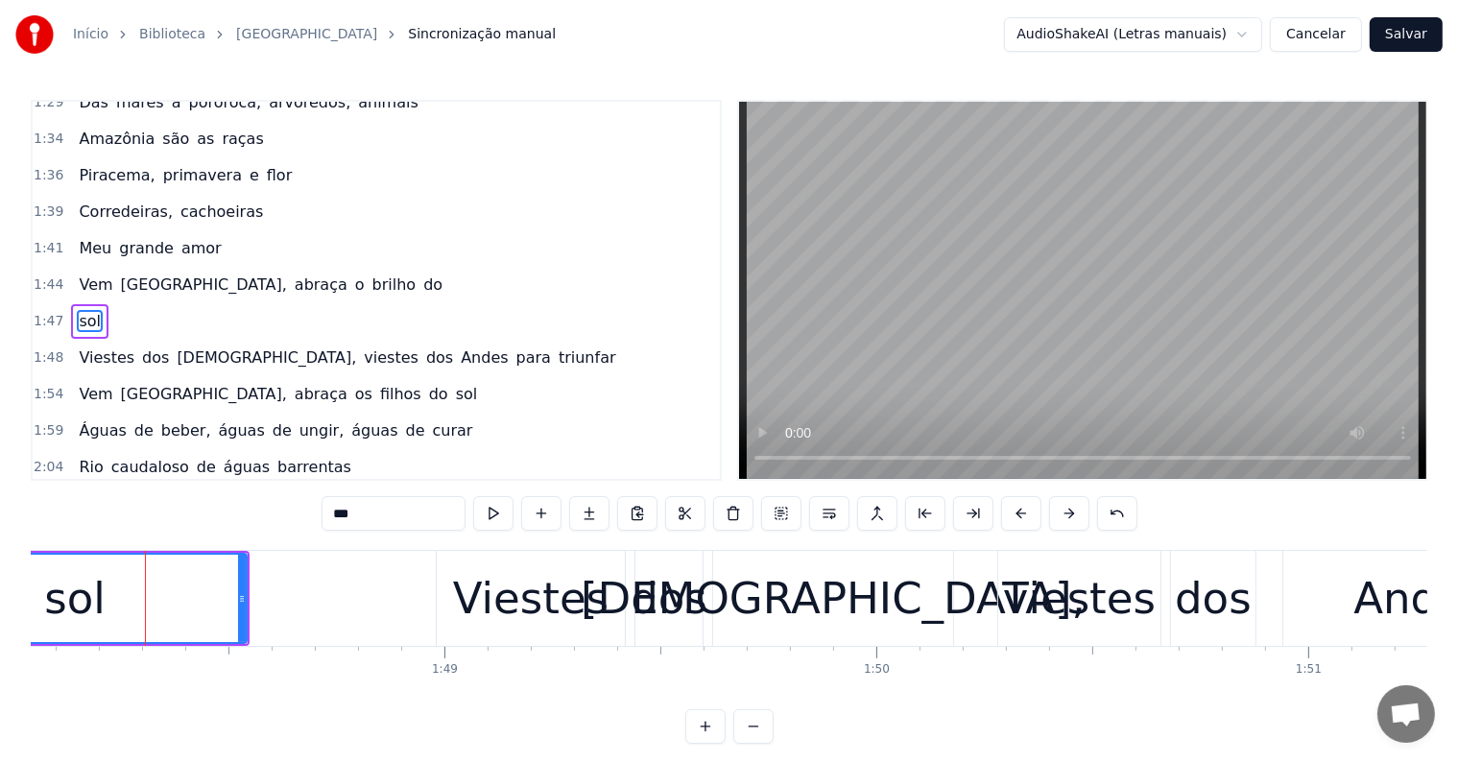
click at [421, 274] on span "do" at bounding box center [432, 285] width 23 height 22
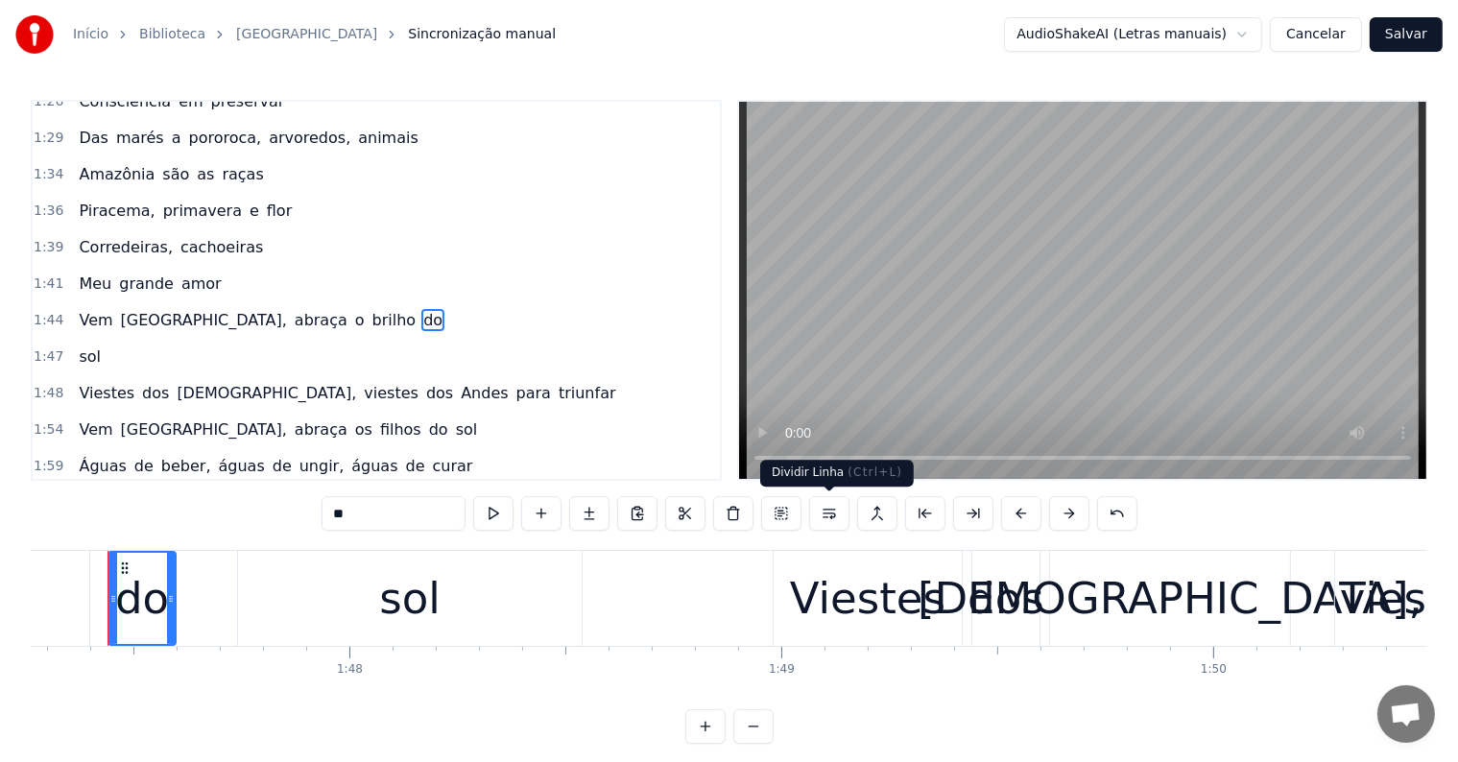
scroll to position [0, 46317]
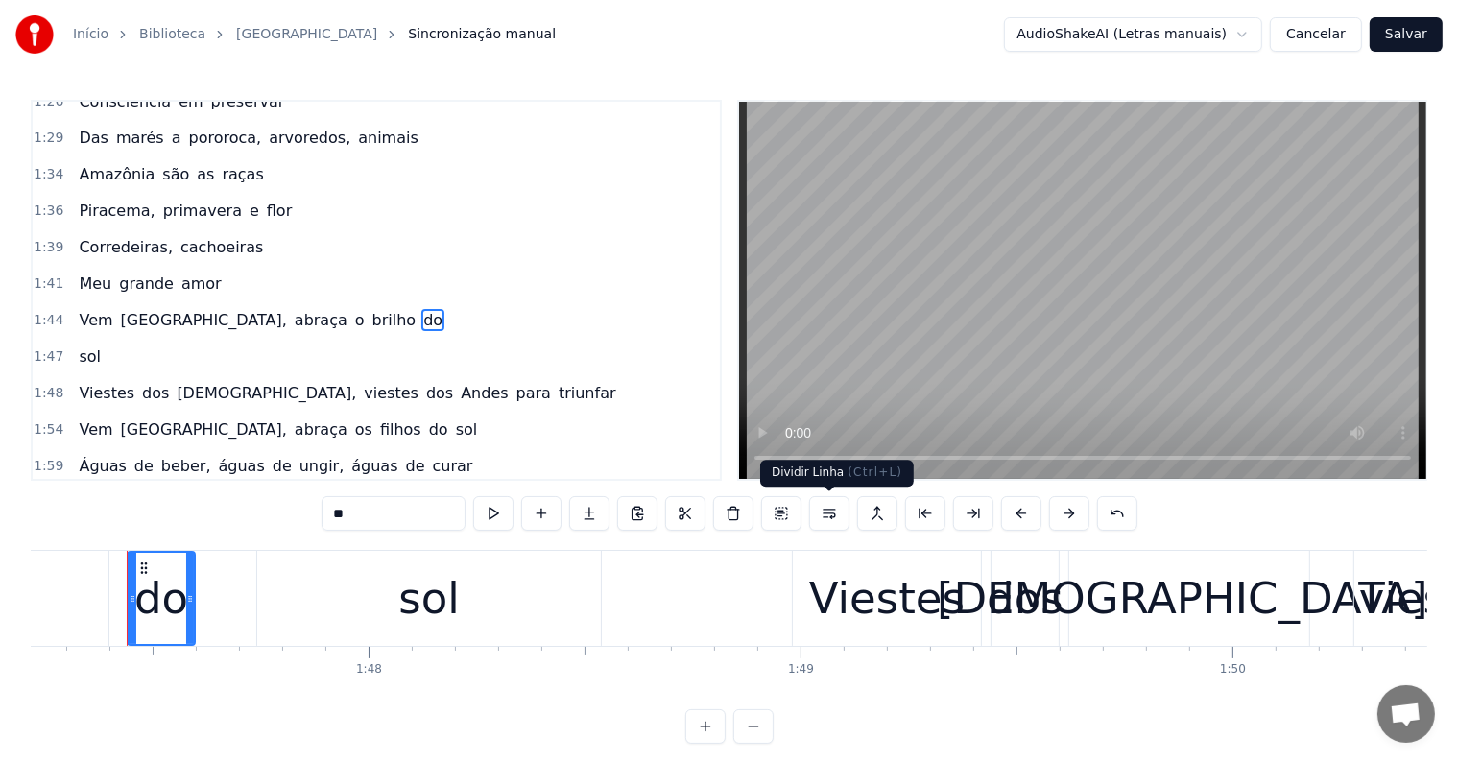
click at [833, 518] on button at bounding box center [829, 513] width 40 height 35
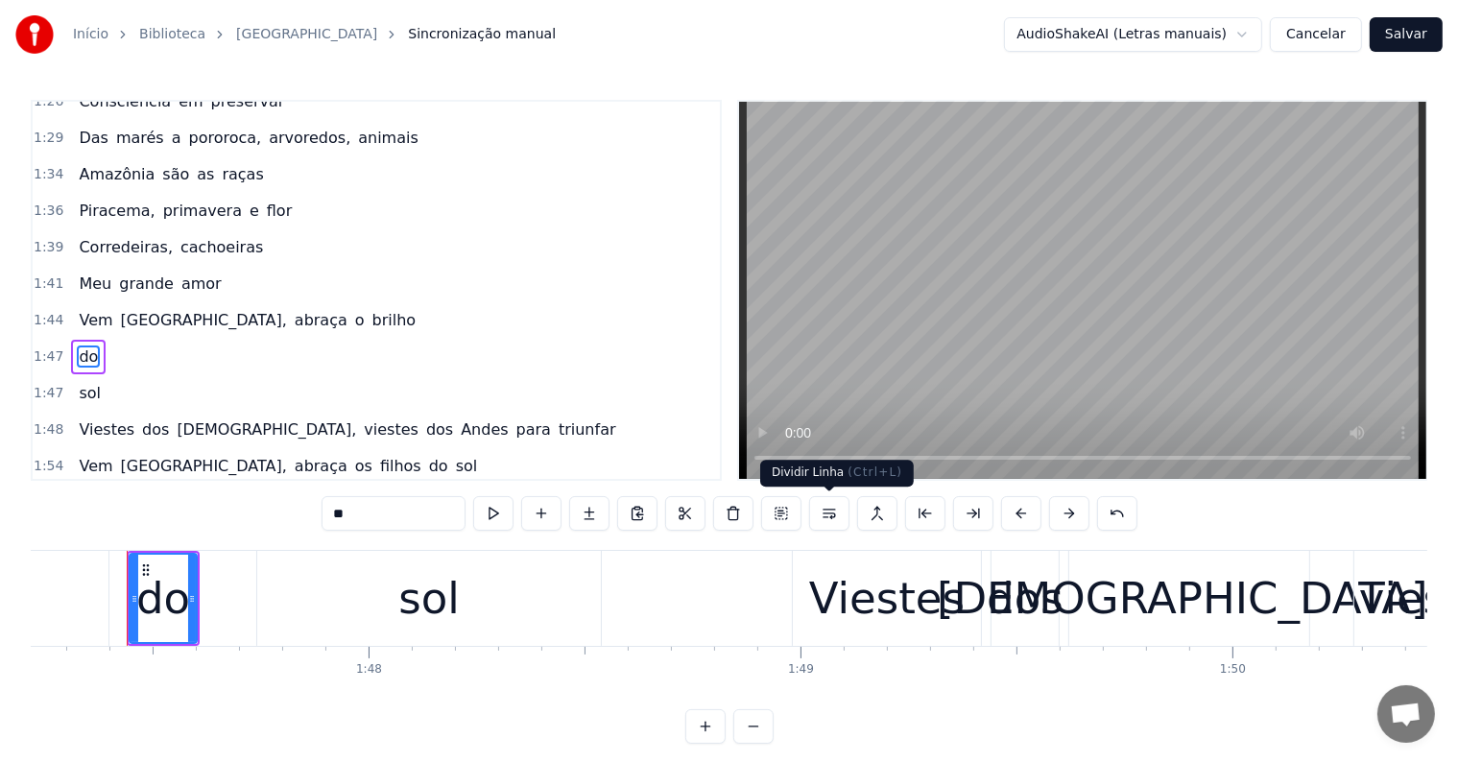
scroll to position [747, 0]
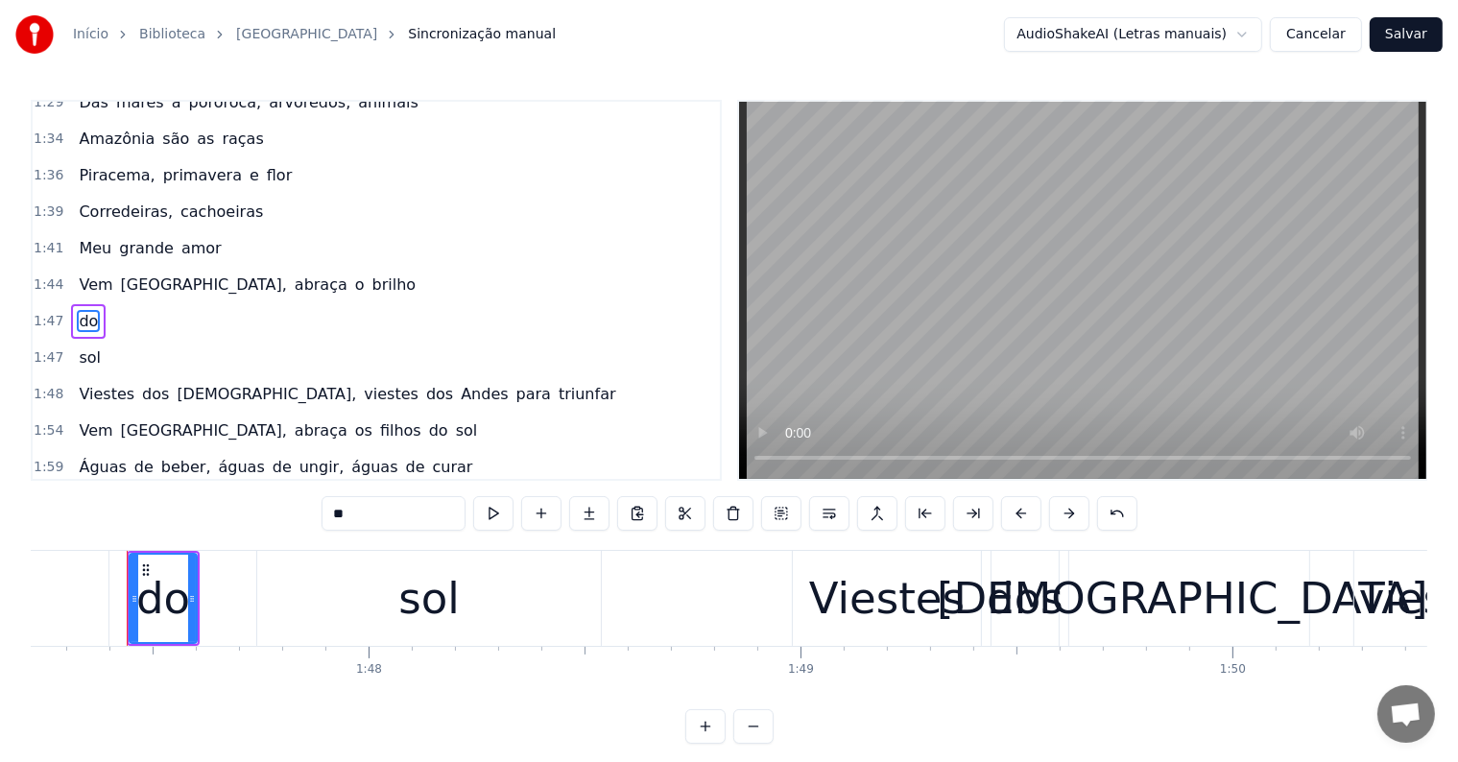
click at [371, 274] on span "brilho" at bounding box center [395, 285] width 48 height 22
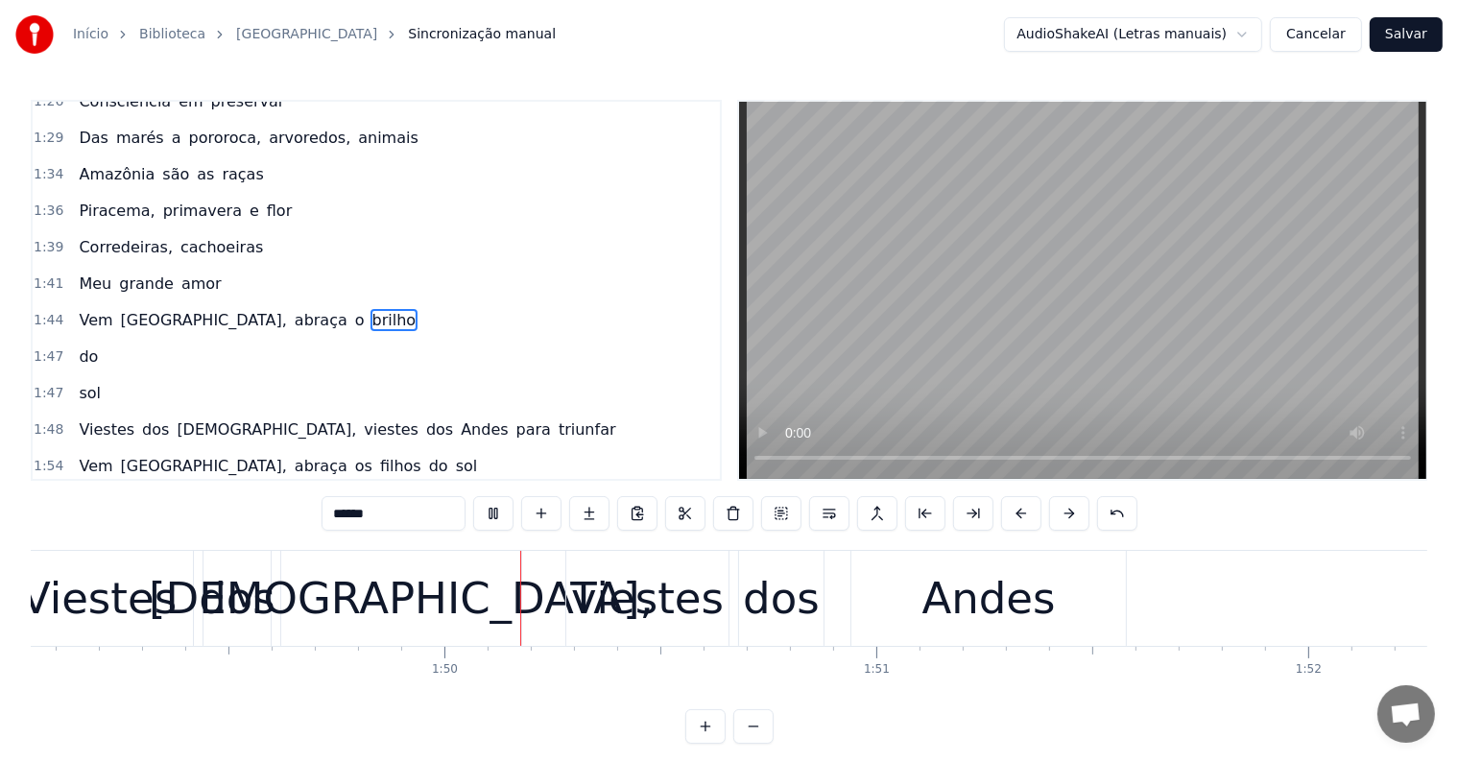
scroll to position [0, 47231]
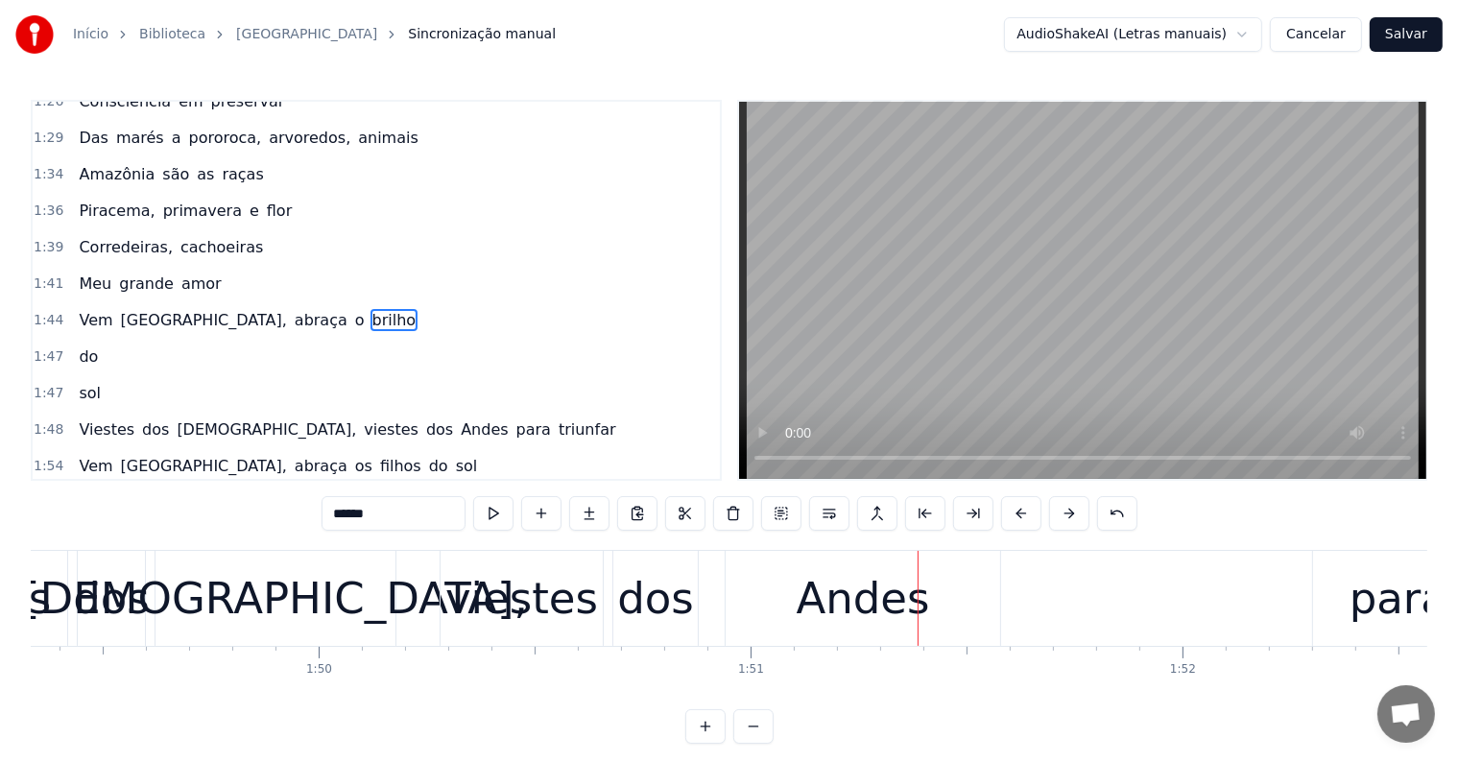
click at [836, 604] on div "Andes" at bounding box center [863, 598] width 133 height 65
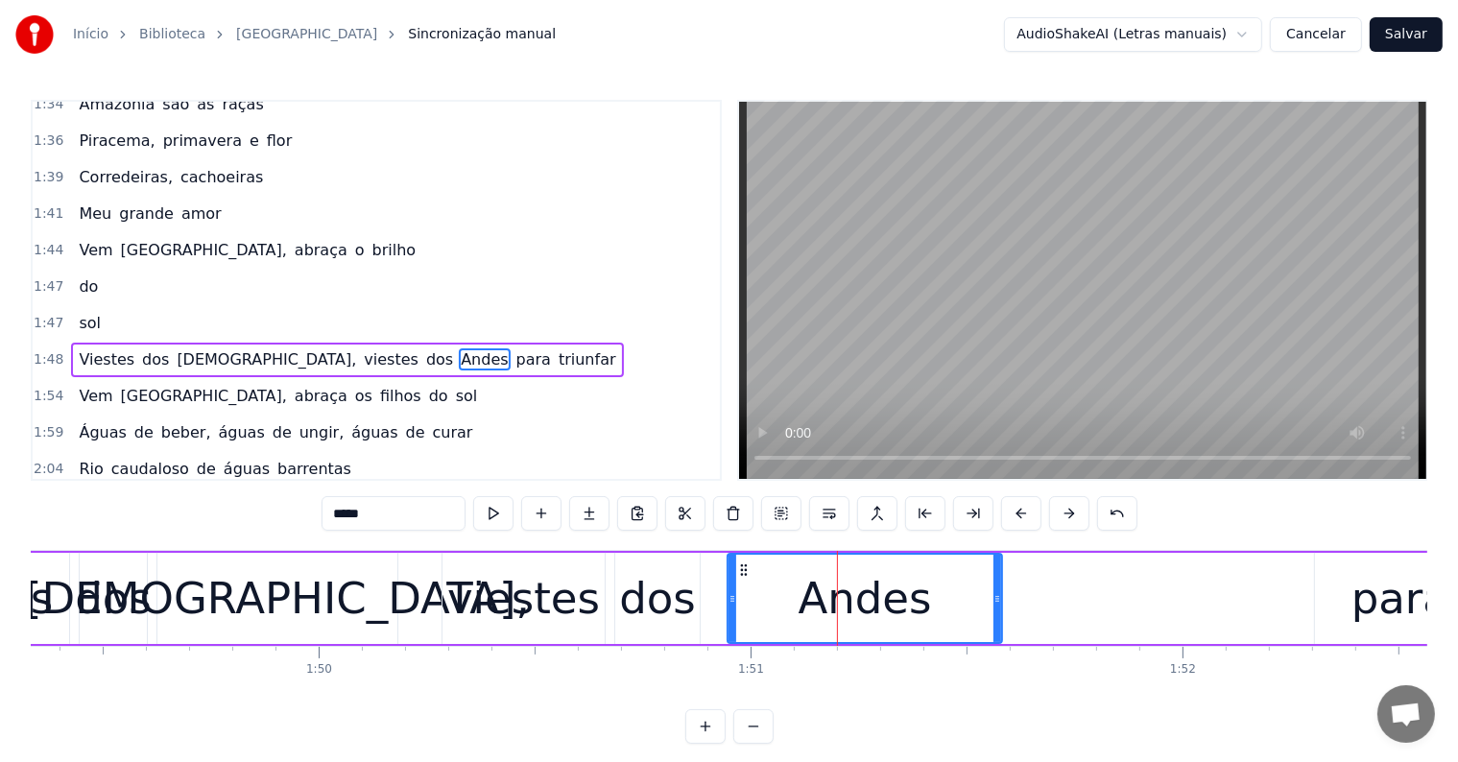
scroll to position [818, 0]
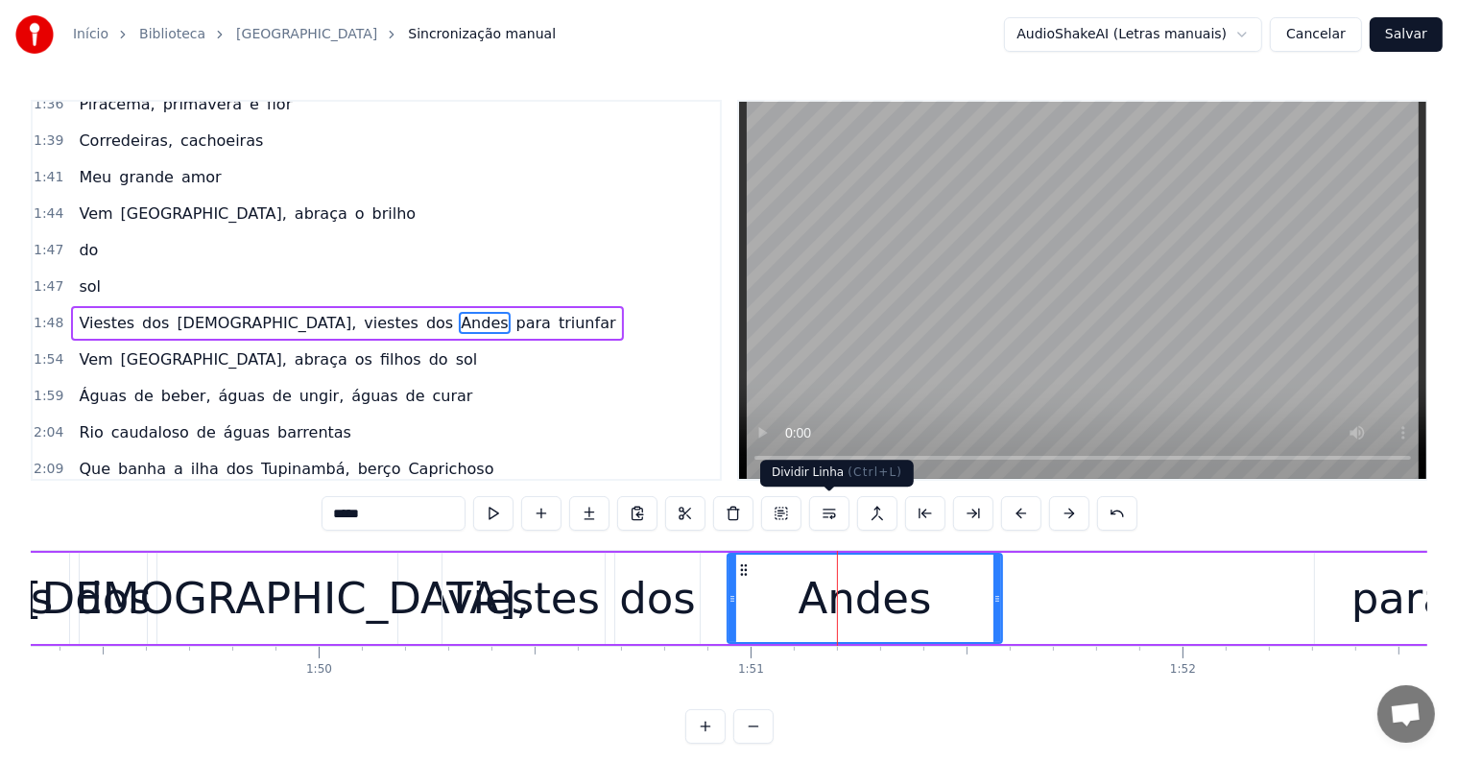
click at [826, 516] on button at bounding box center [829, 513] width 40 height 35
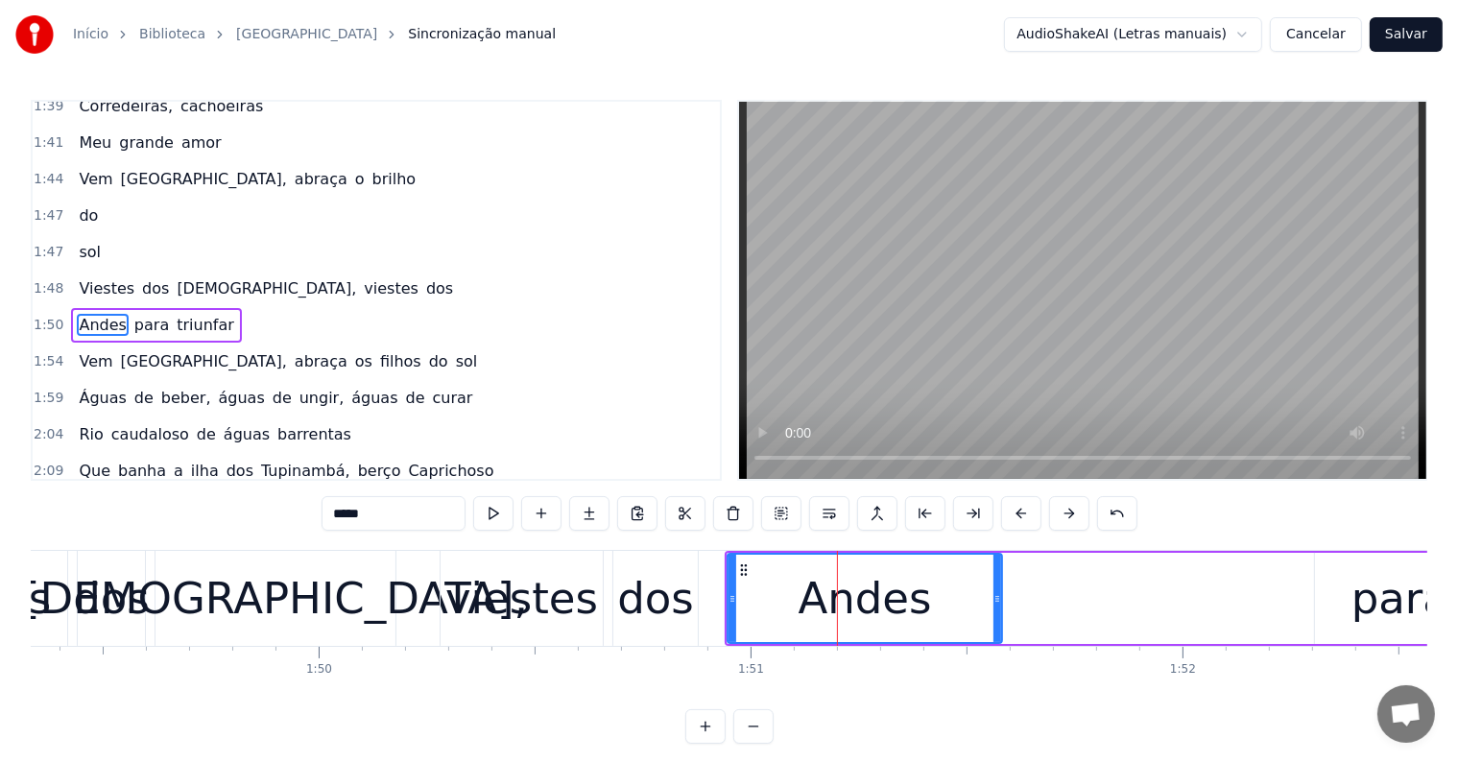
click at [683, 602] on div "dos" at bounding box center [655, 598] width 77 height 65
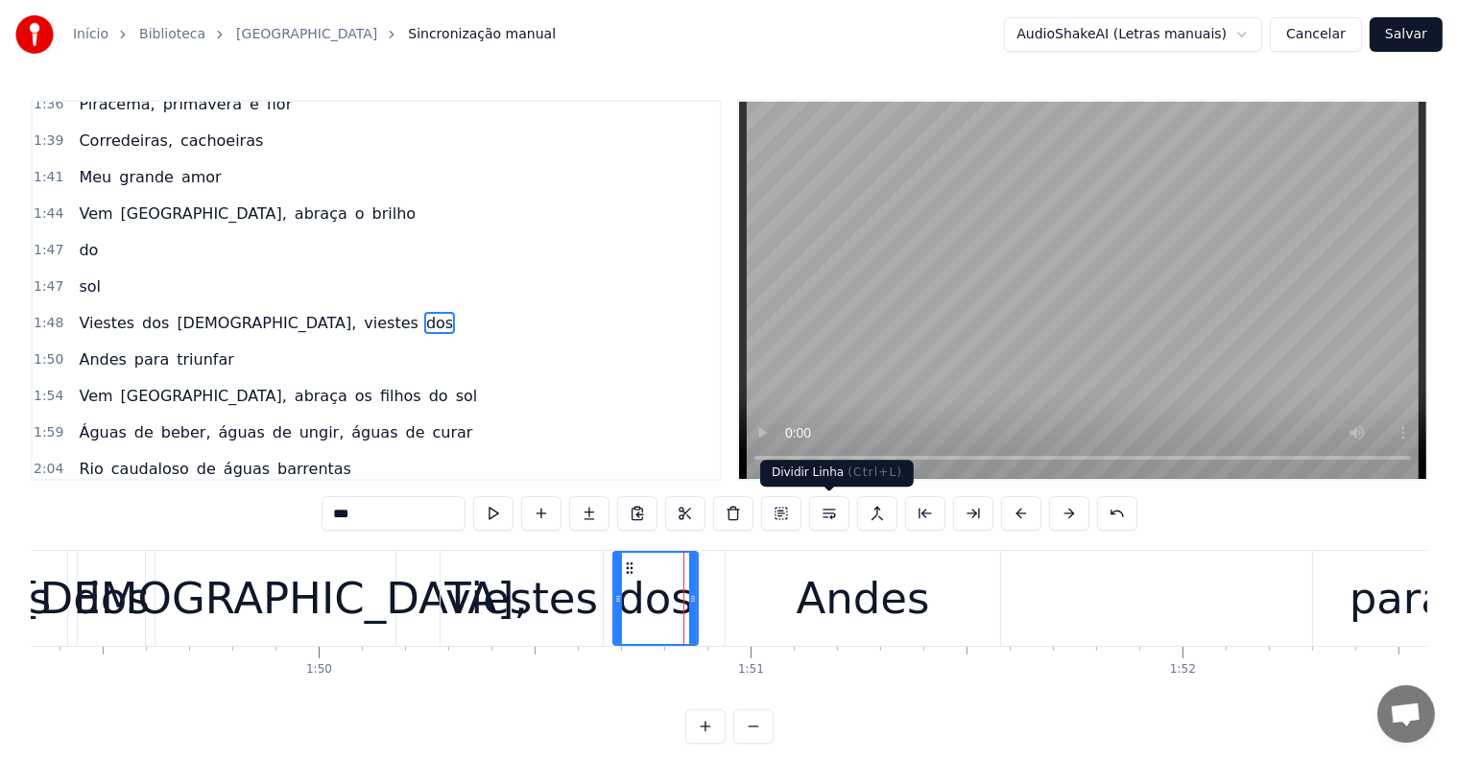
click at [826, 511] on button at bounding box center [829, 513] width 40 height 35
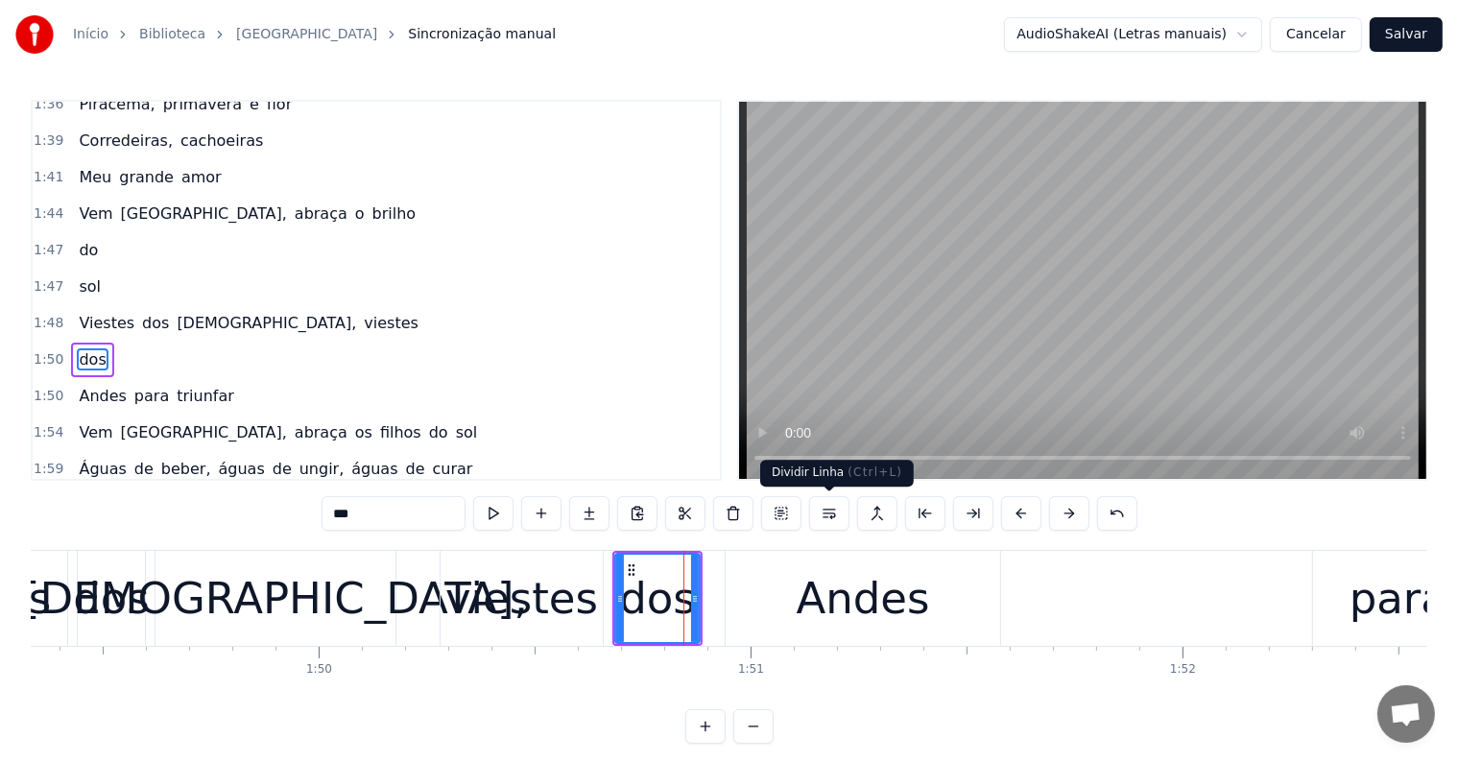
scroll to position [852, 0]
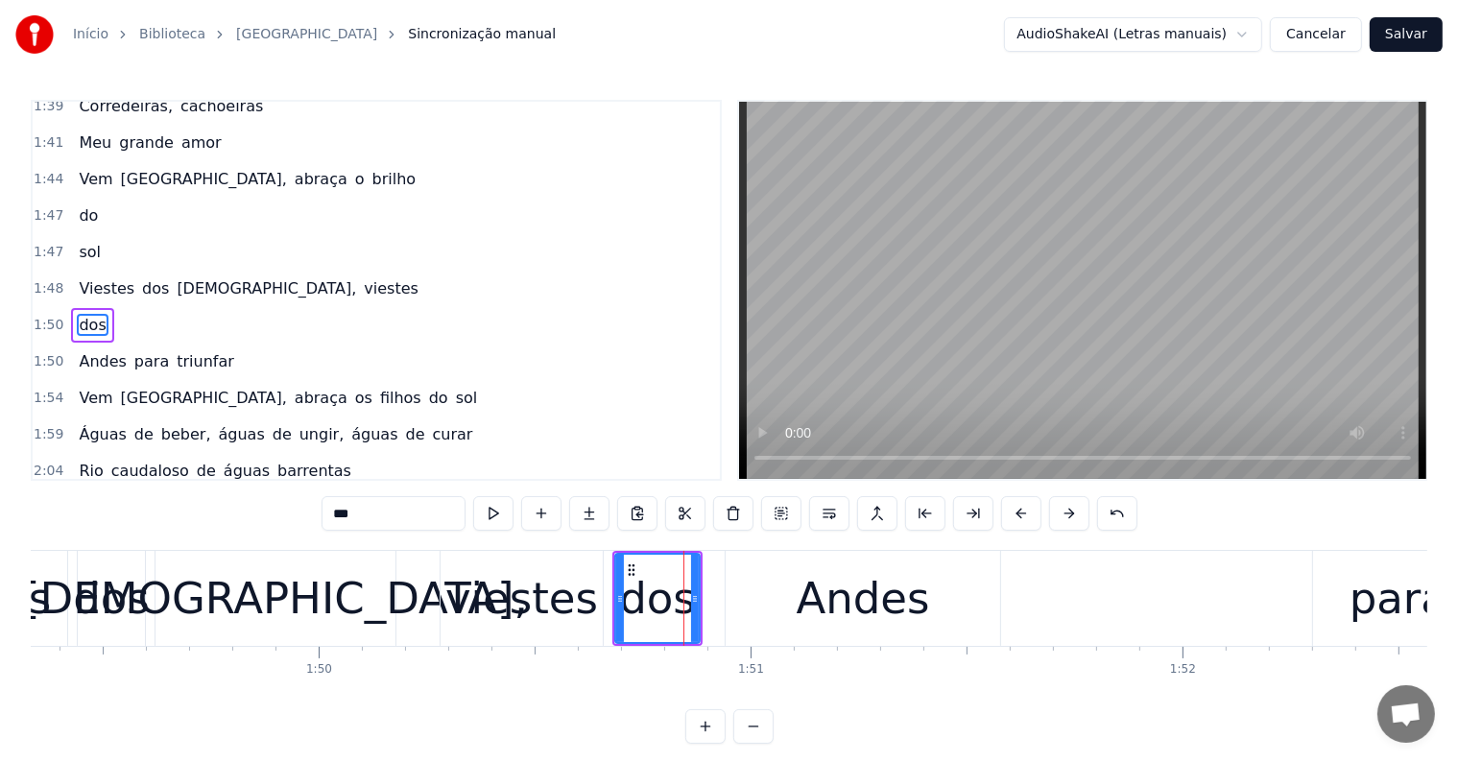
click at [569, 609] on div "viestes" at bounding box center [521, 598] width 153 height 65
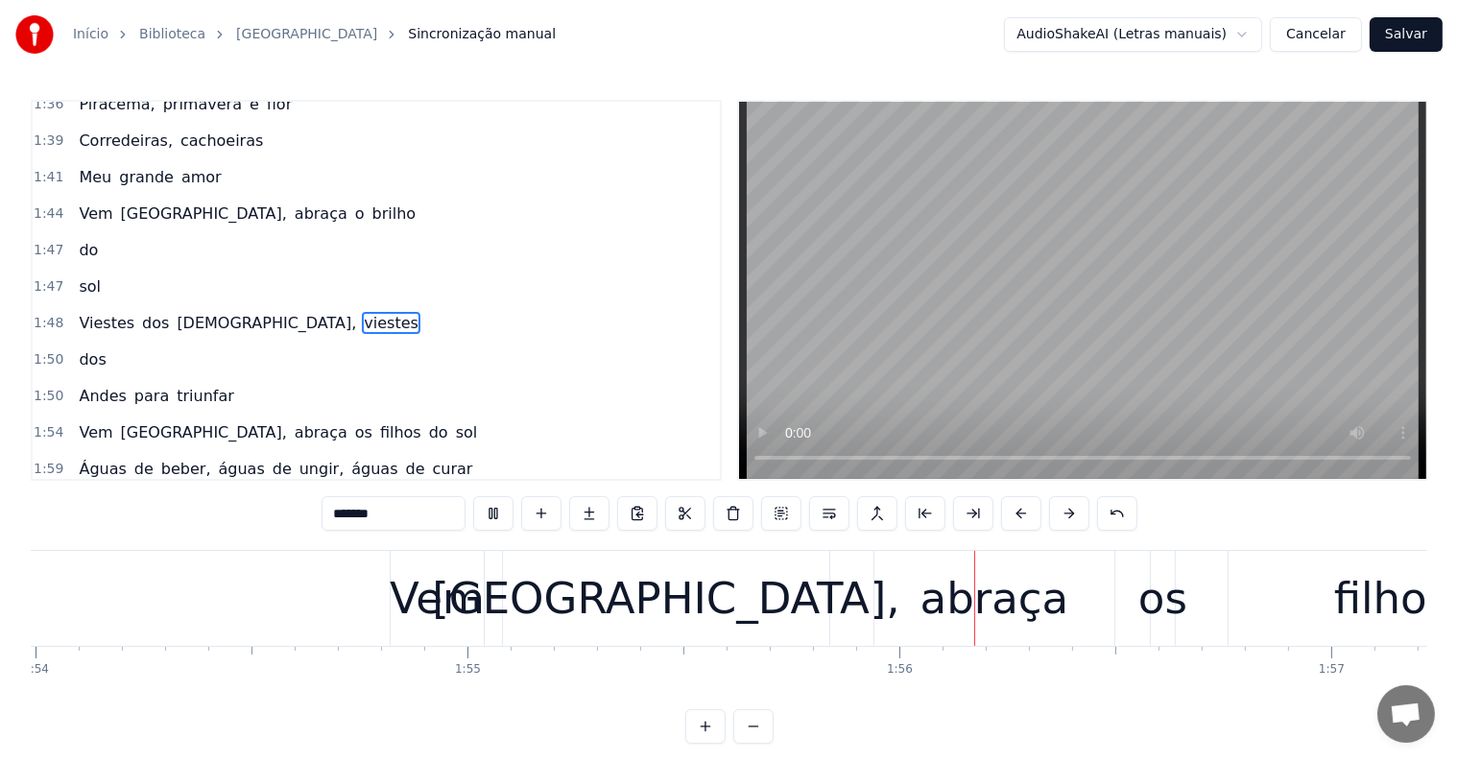
scroll to position [0, 49823]
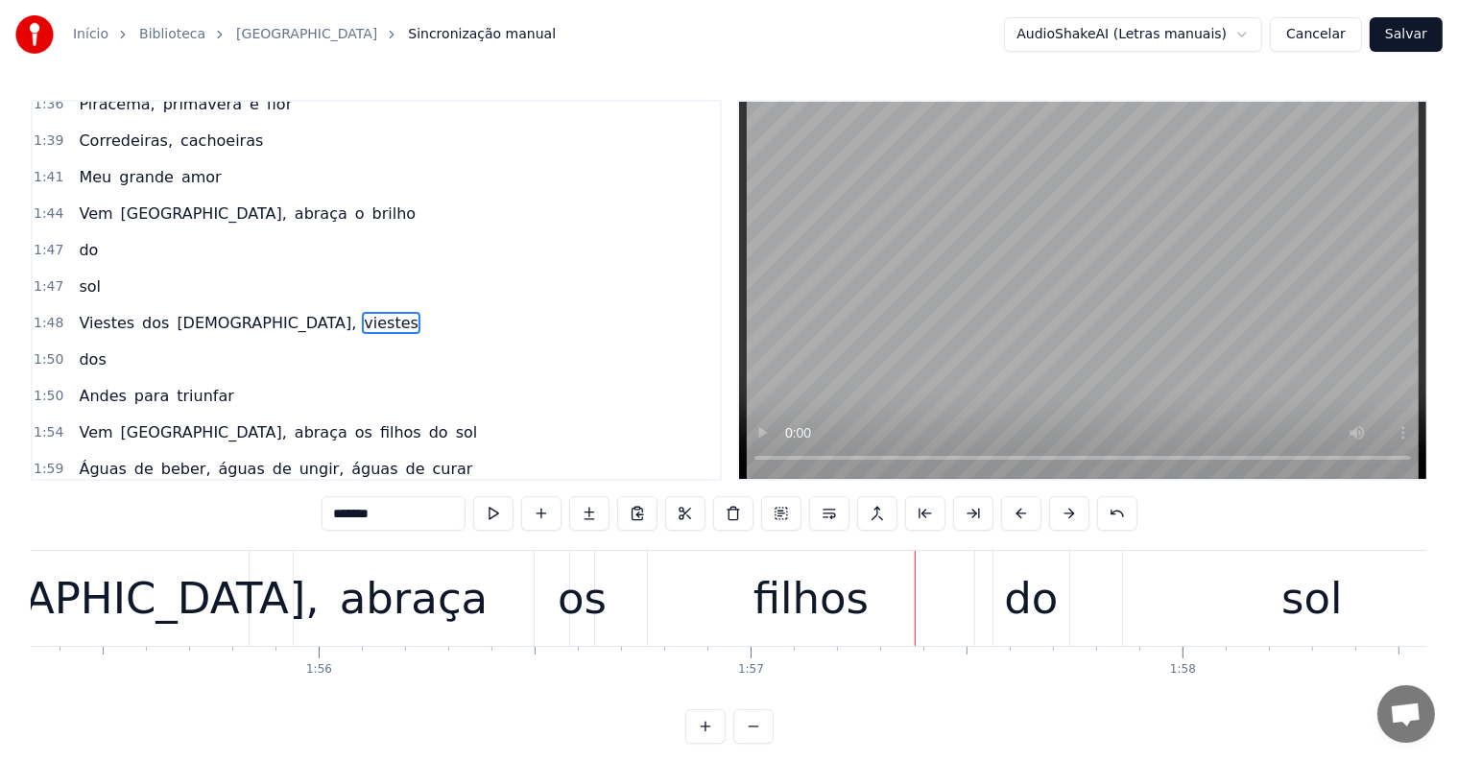
click at [1152, 614] on div "sol" at bounding box center [1312, 598] width 378 height 95
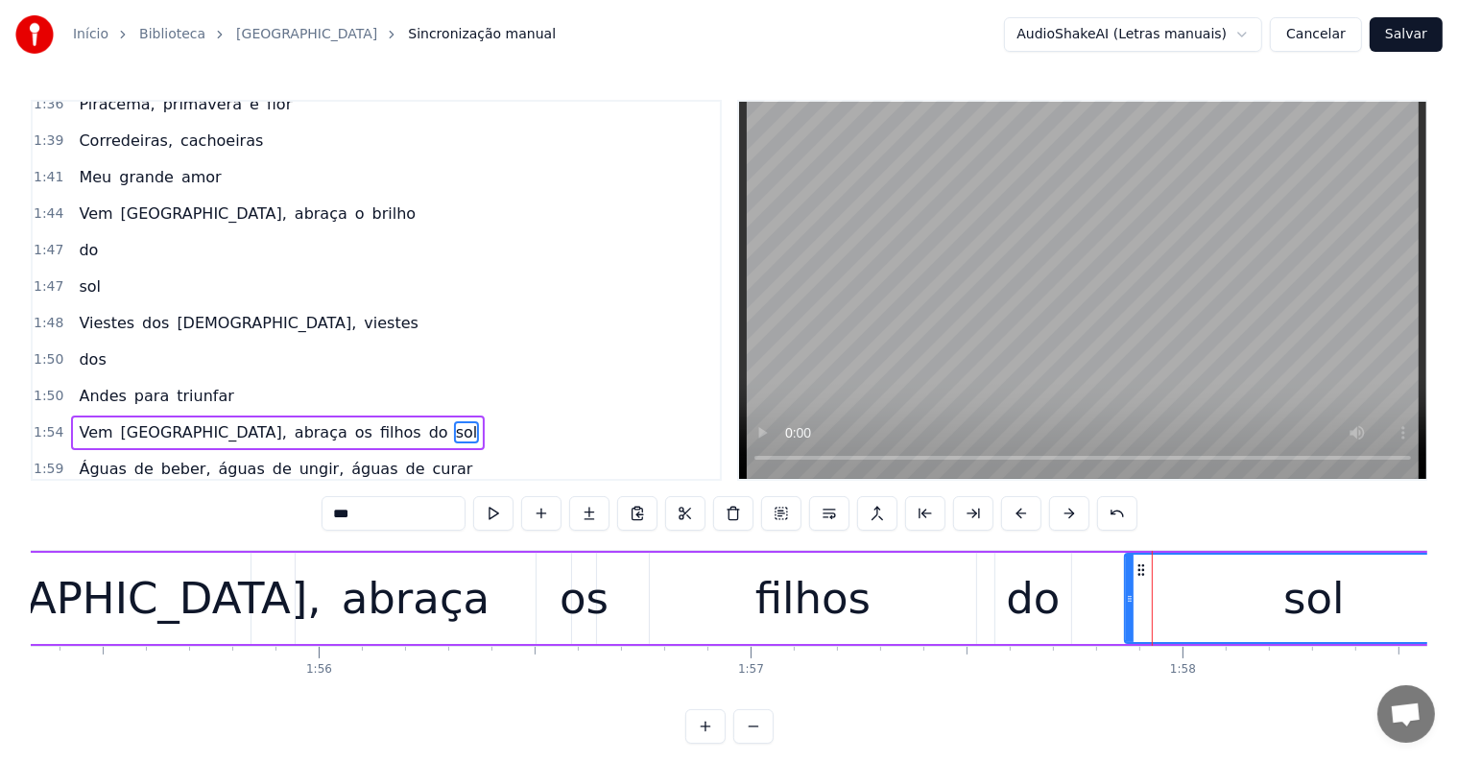
scroll to position [923, 0]
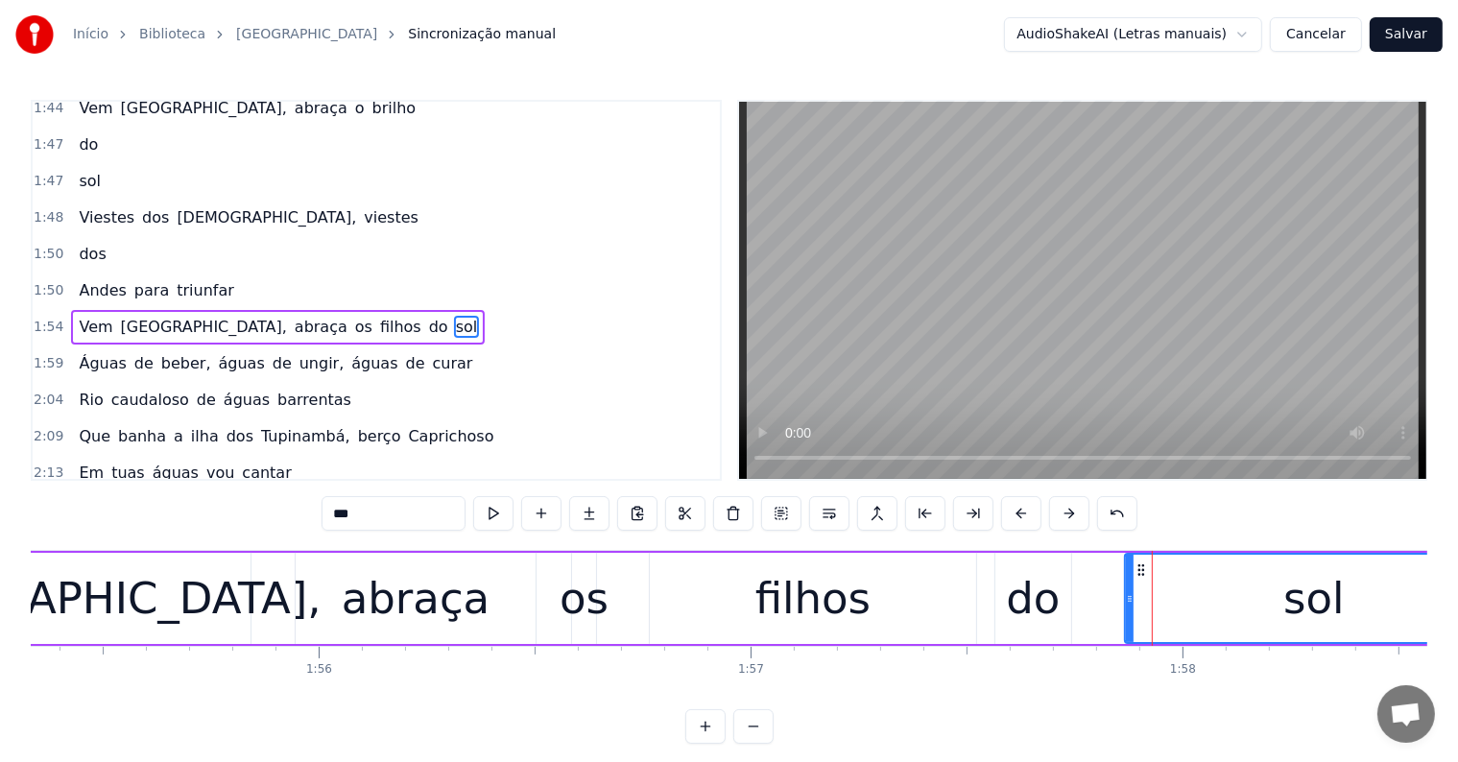
click at [1047, 607] on div "do" at bounding box center [1033, 598] width 54 height 65
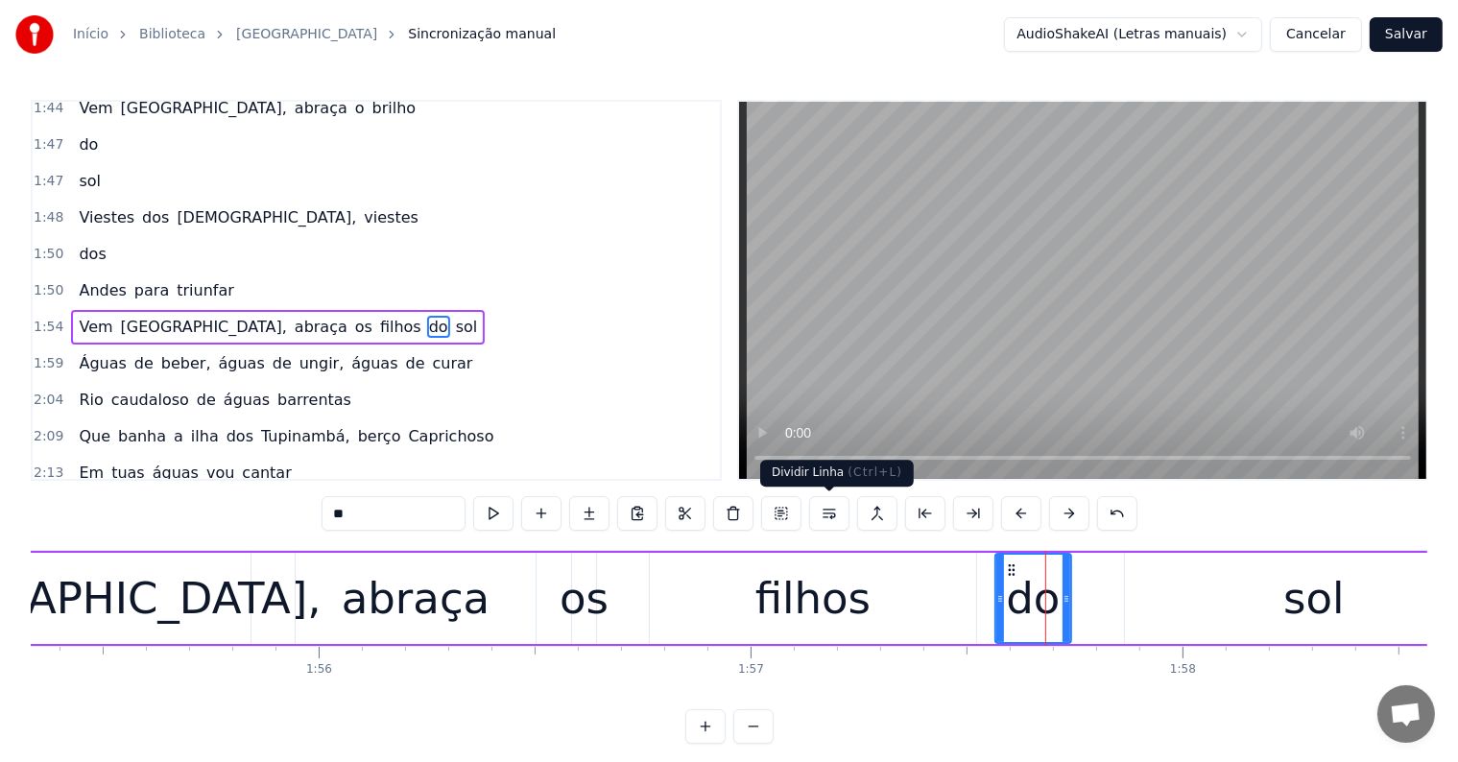
click at [829, 516] on button at bounding box center [829, 513] width 40 height 35
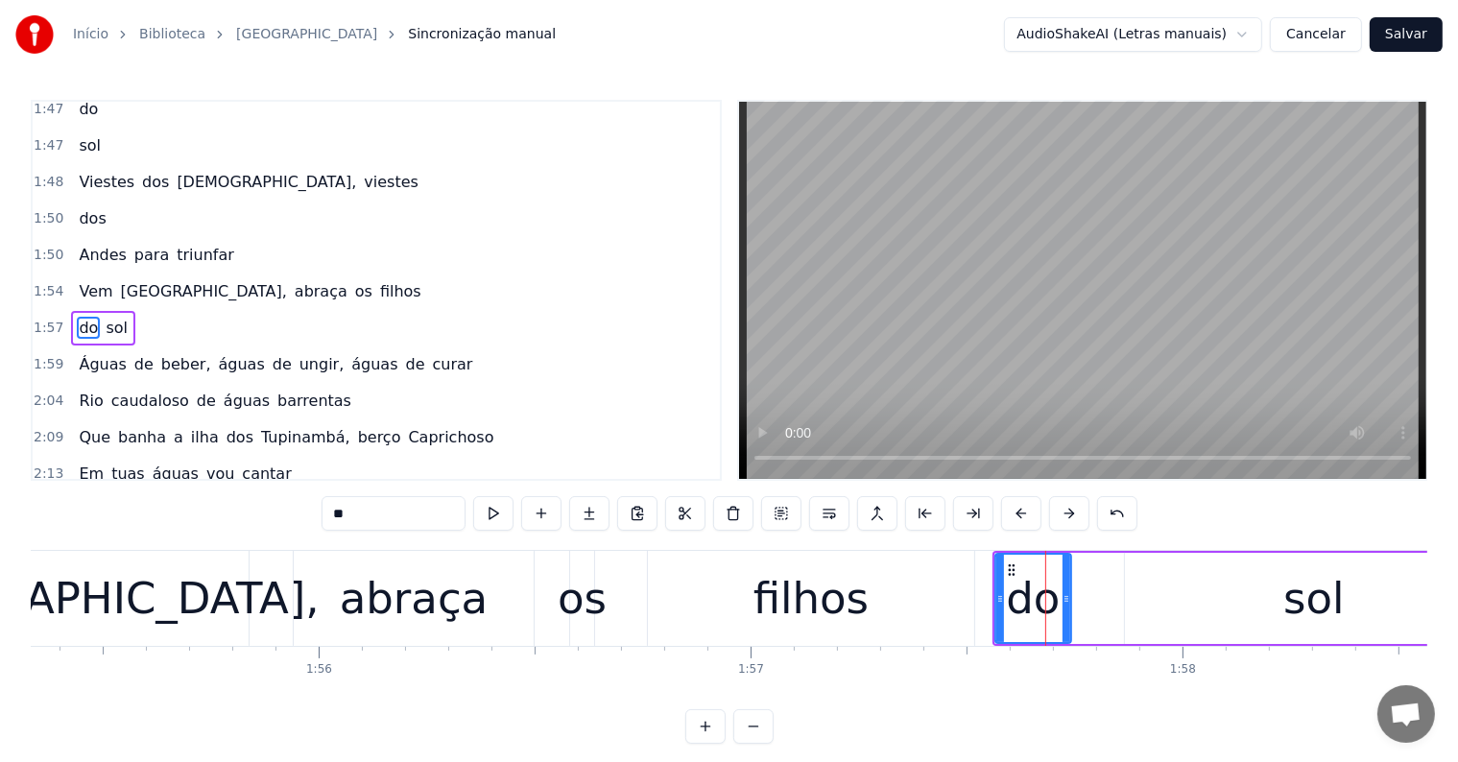
click at [833, 607] on div "filhos" at bounding box center [811, 598] width 115 height 65
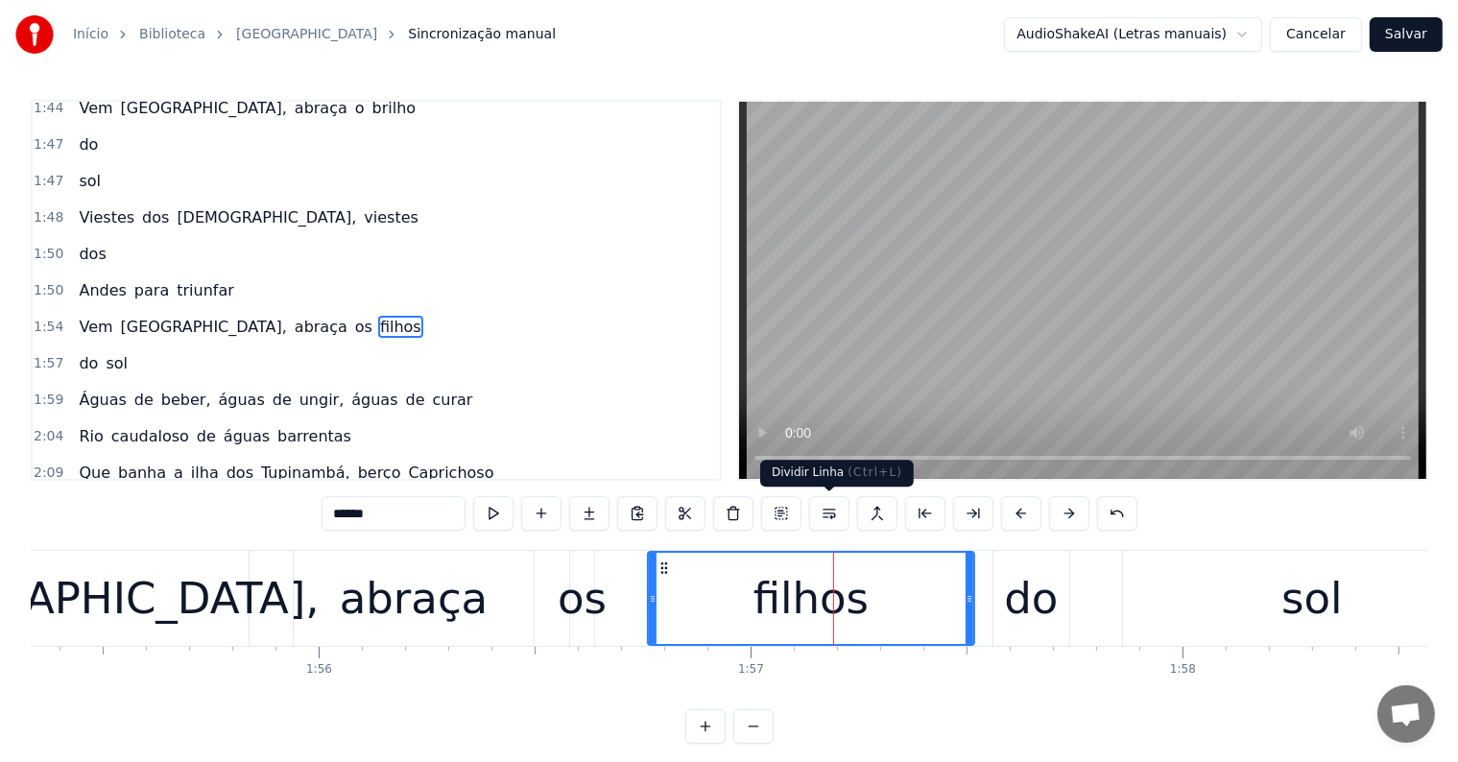
click at [828, 515] on button at bounding box center [829, 513] width 40 height 35
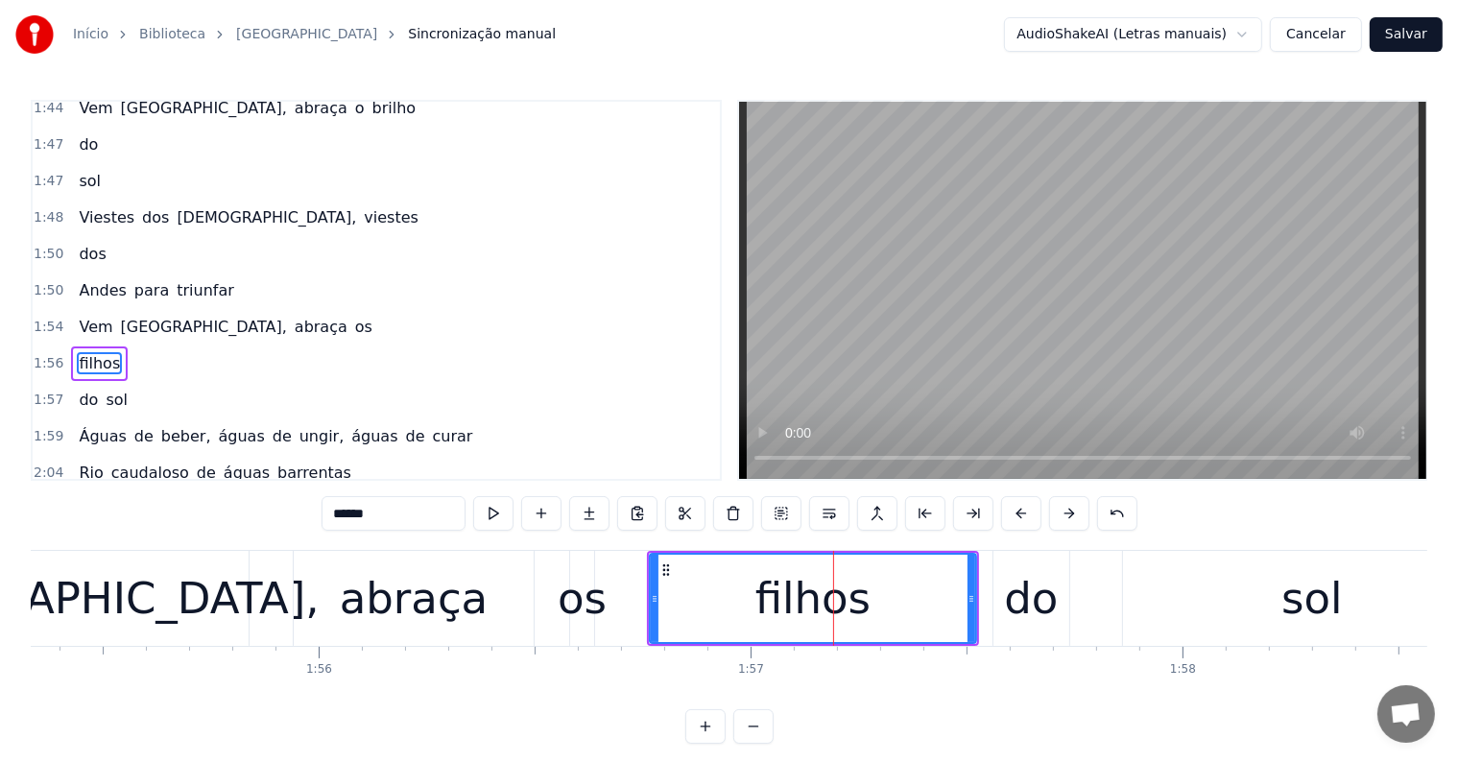
scroll to position [959, 0]
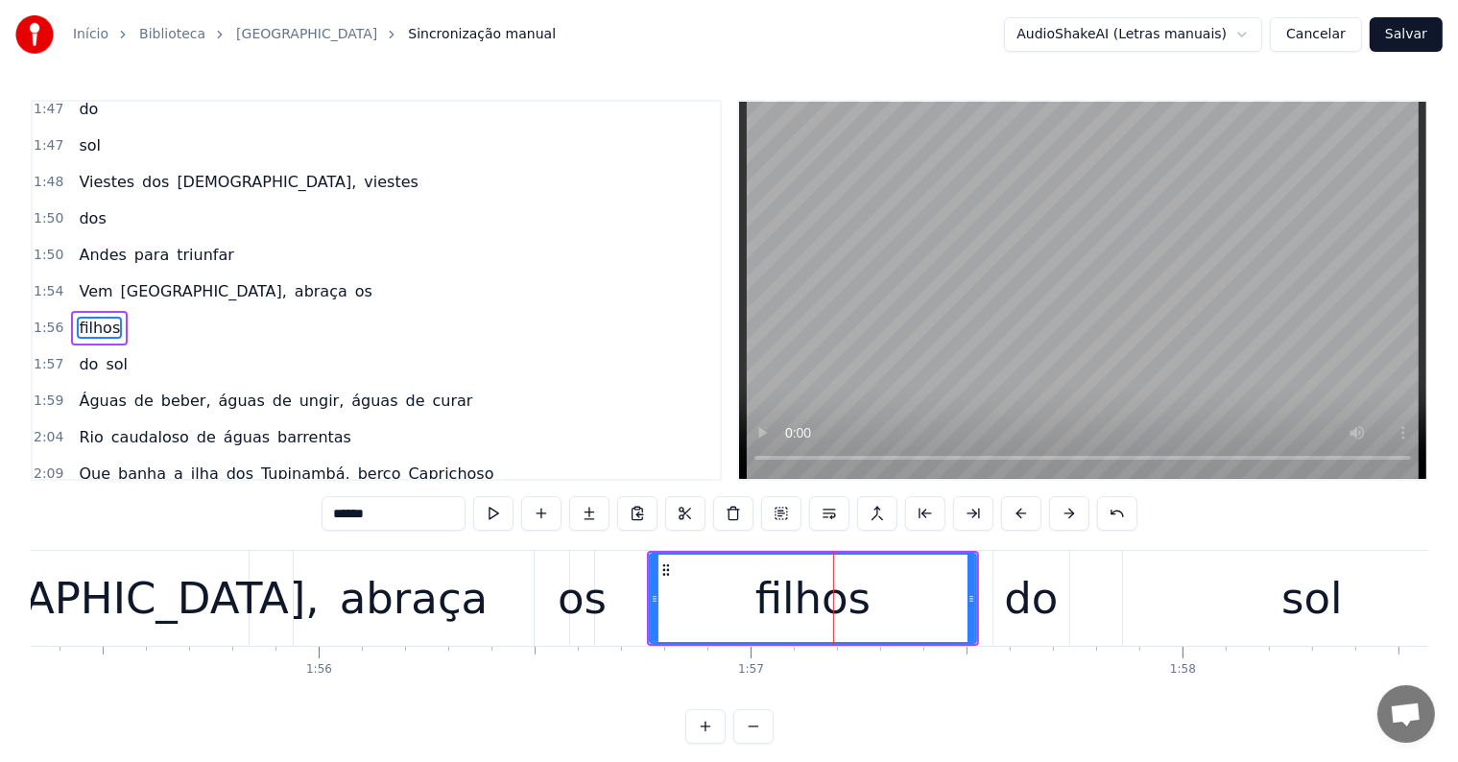
click at [779, 604] on div "filhos" at bounding box center [812, 598] width 115 height 65
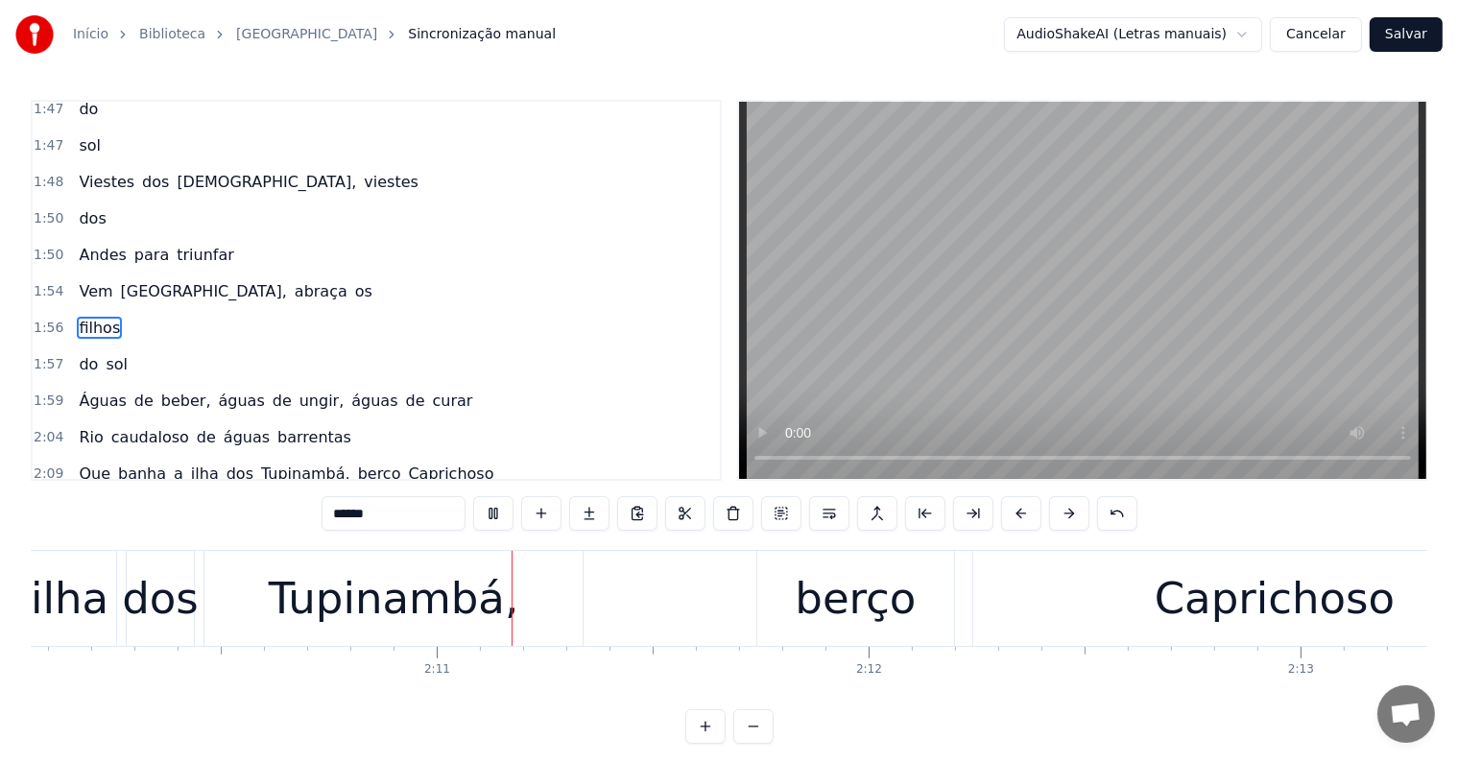
scroll to position [0, 56212]
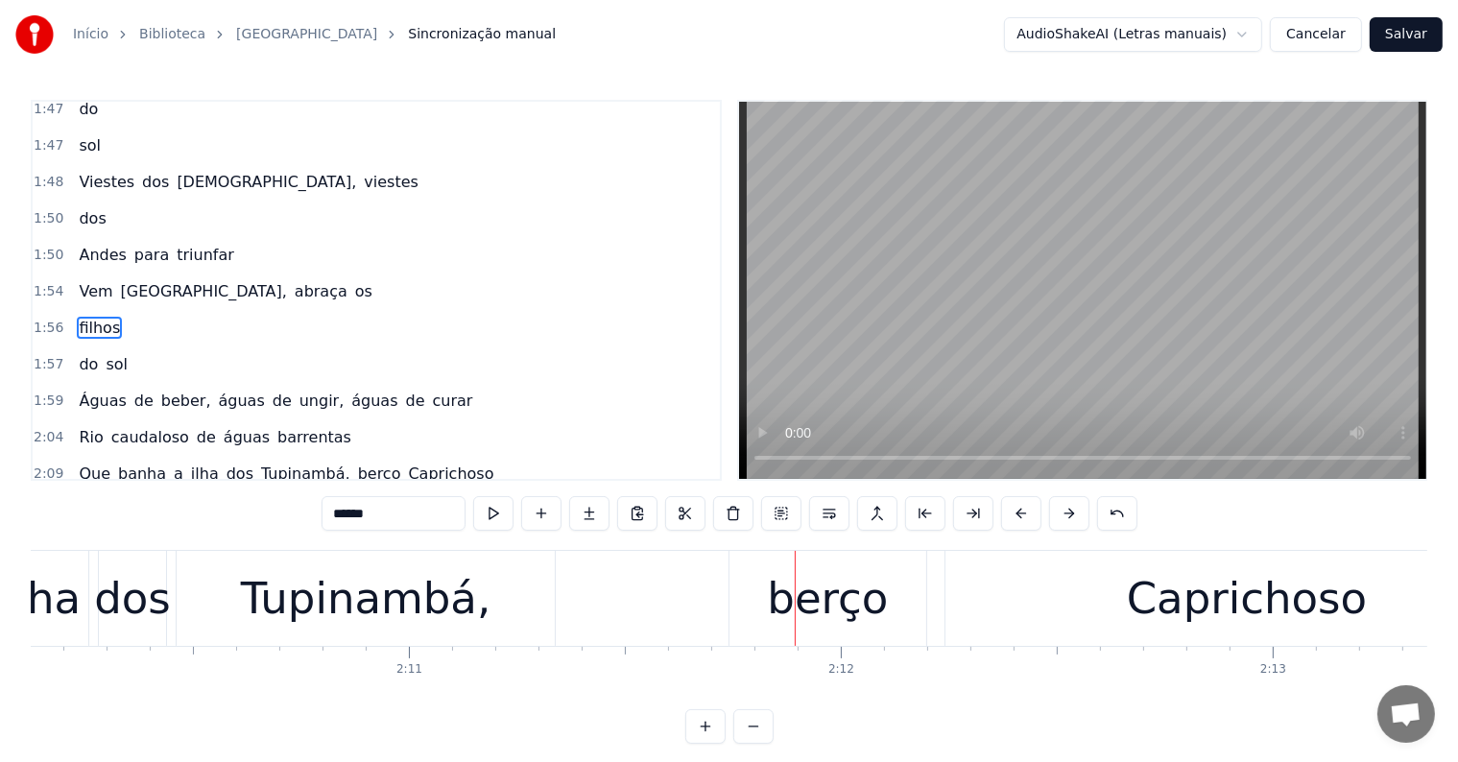
click at [424, 607] on div "Tupinambá," at bounding box center [366, 598] width 251 height 65
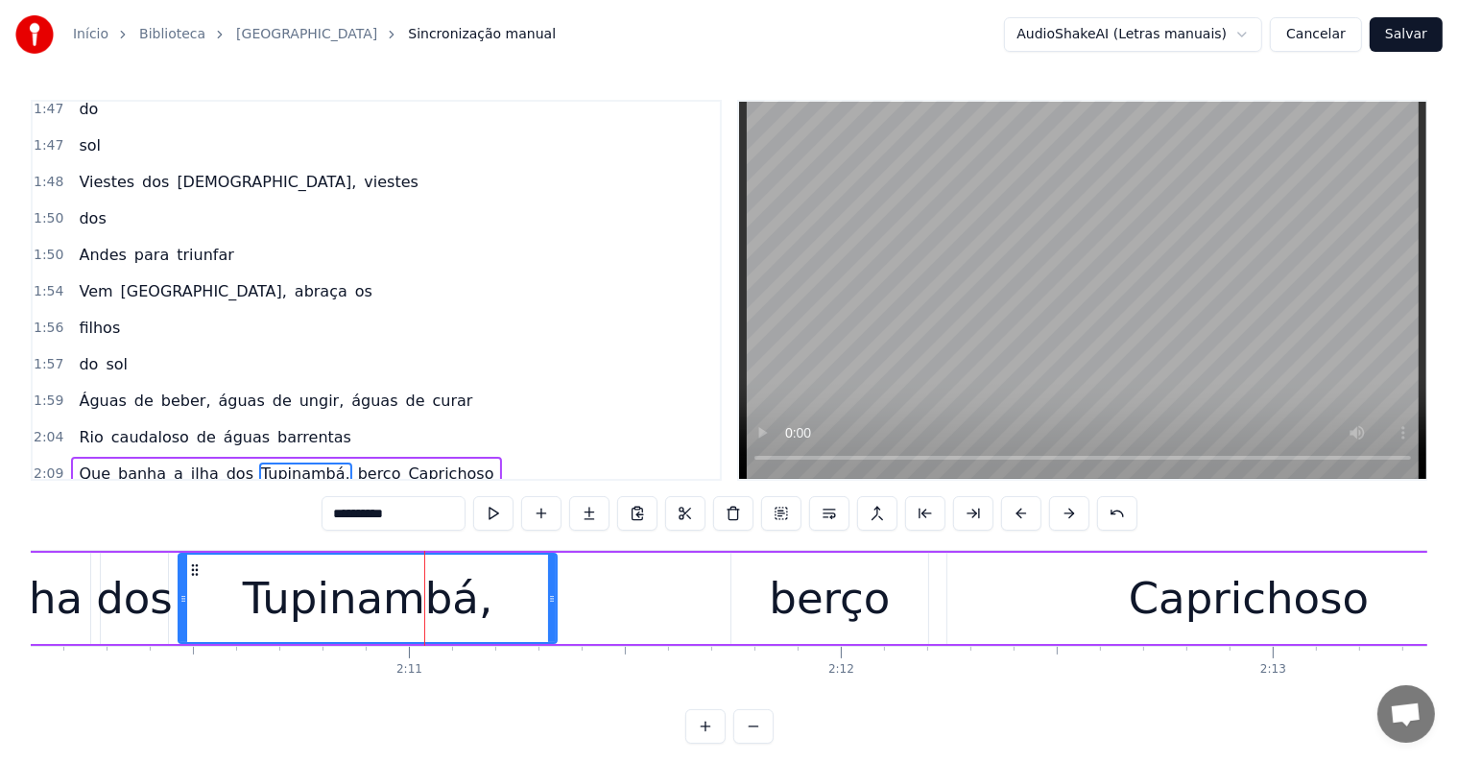
scroll to position [1100, 0]
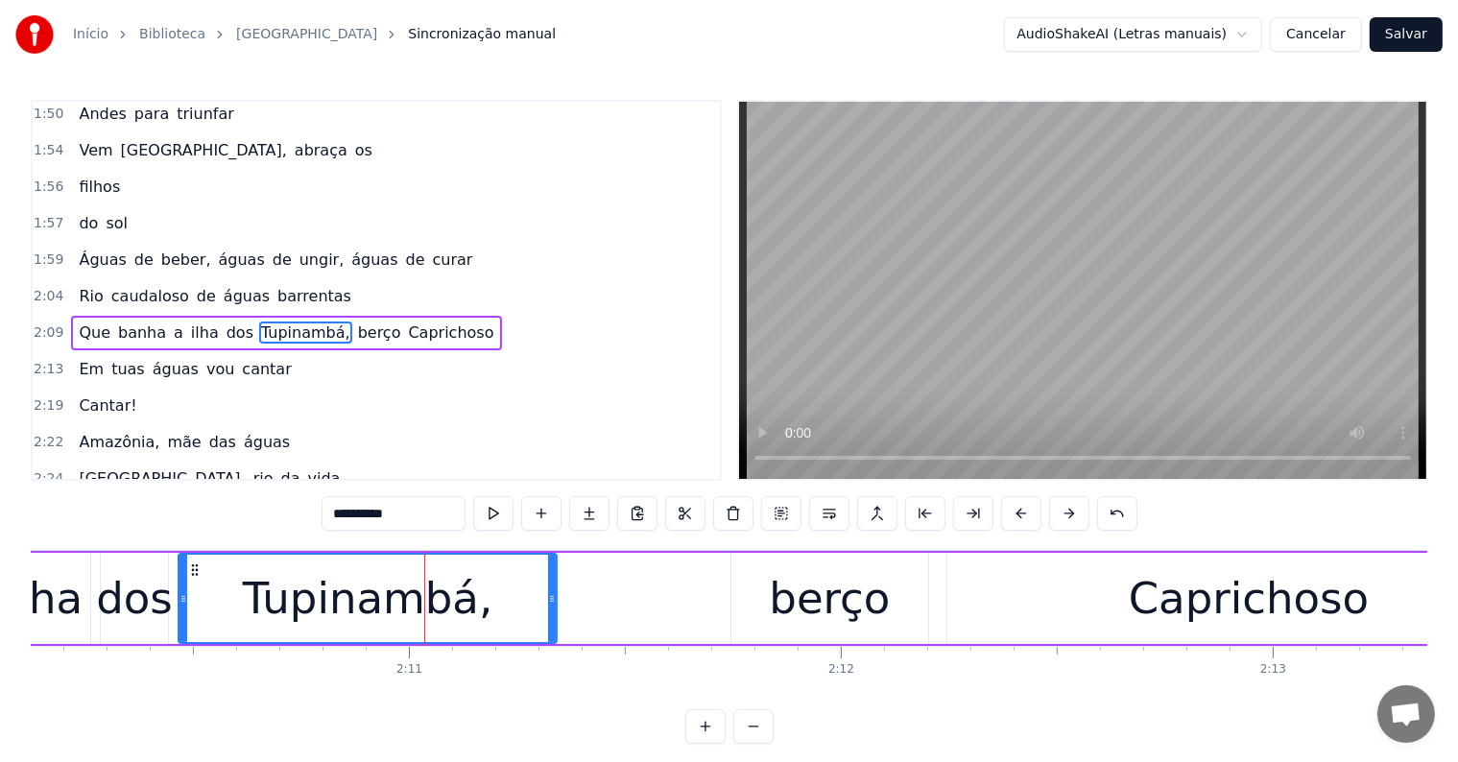
click at [356, 322] on span "berço" at bounding box center [379, 333] width 47 height 22
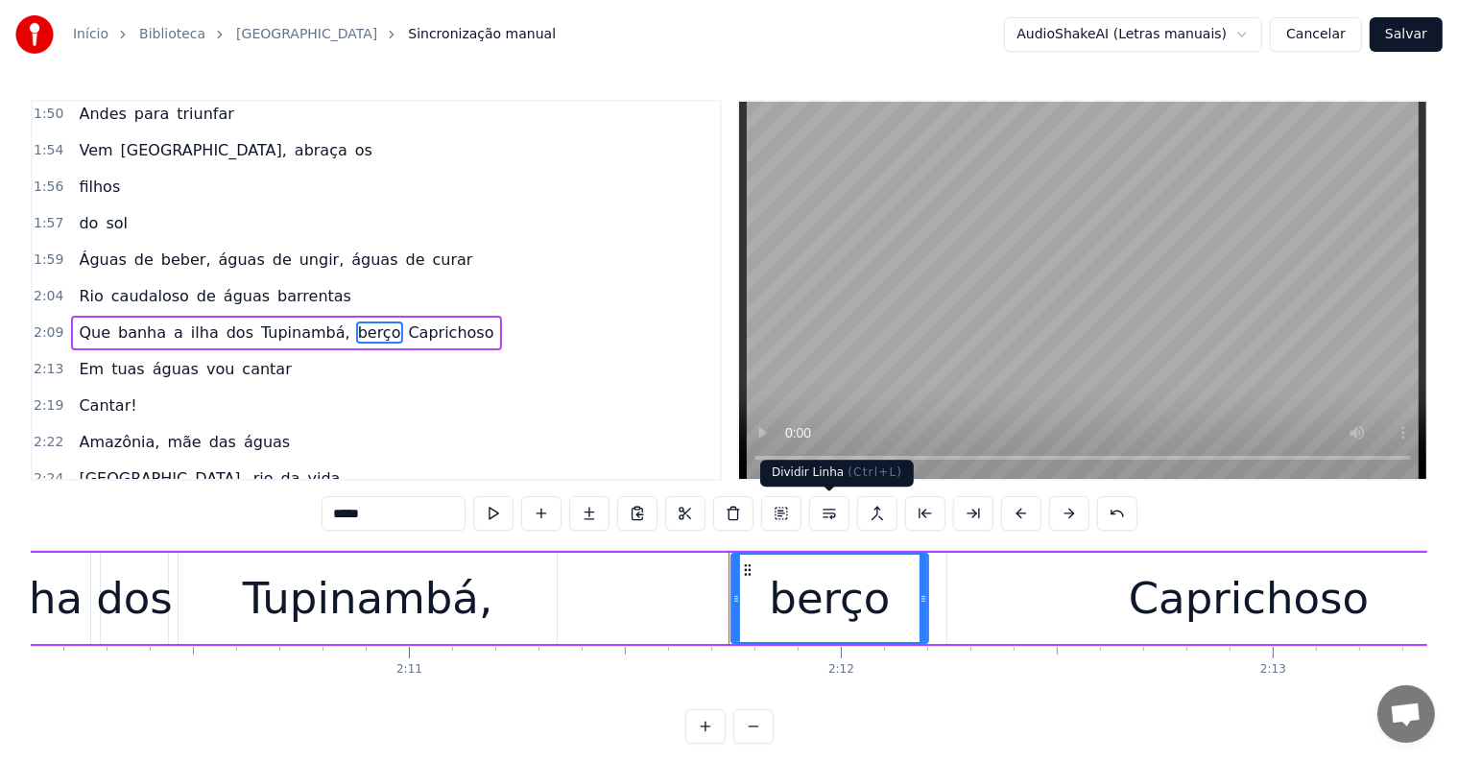
click at [824, 515] on button at bounding box center [829, 513] width 40 height 35
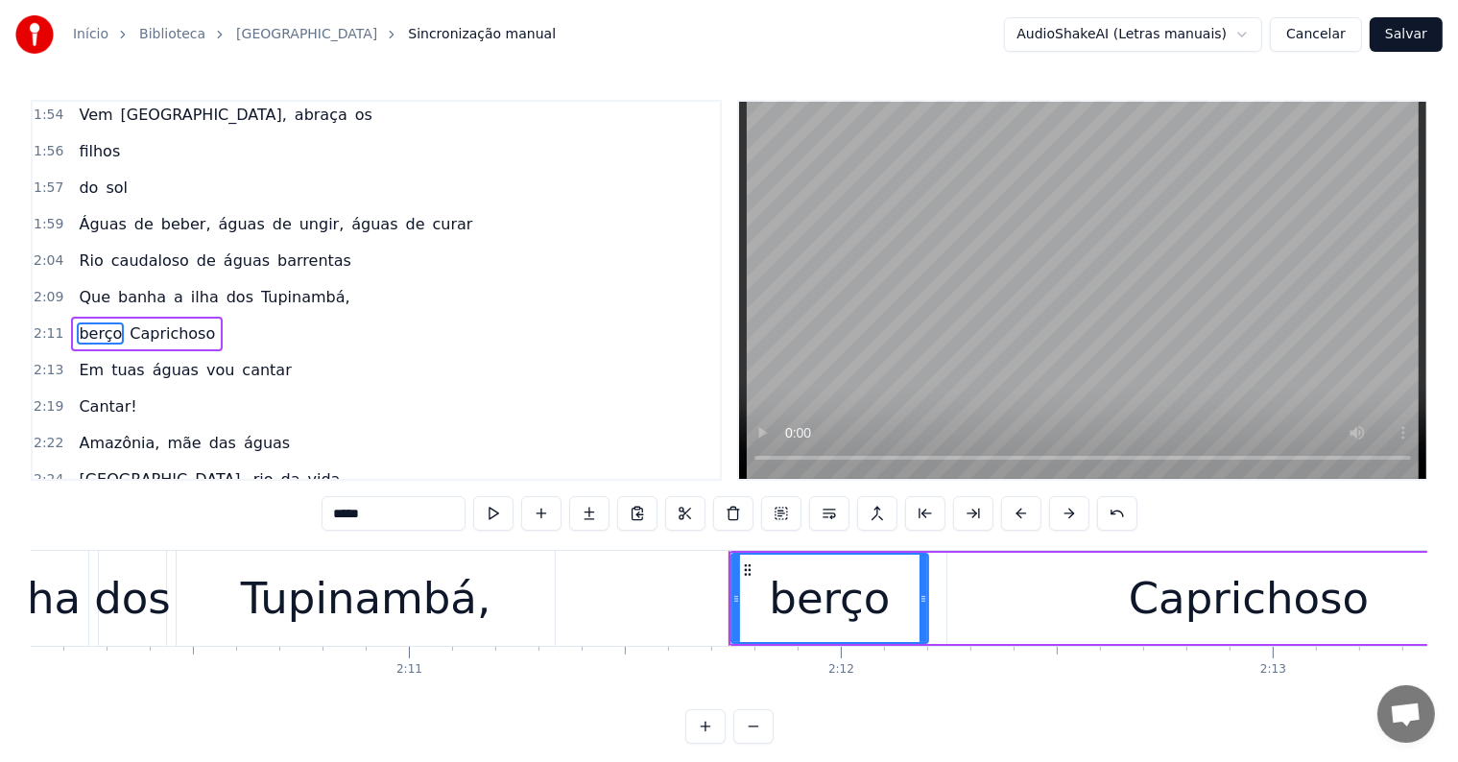
click at [300, 286] on span "Tupinambá," at bounding box center [305, 297] width 93 height 22
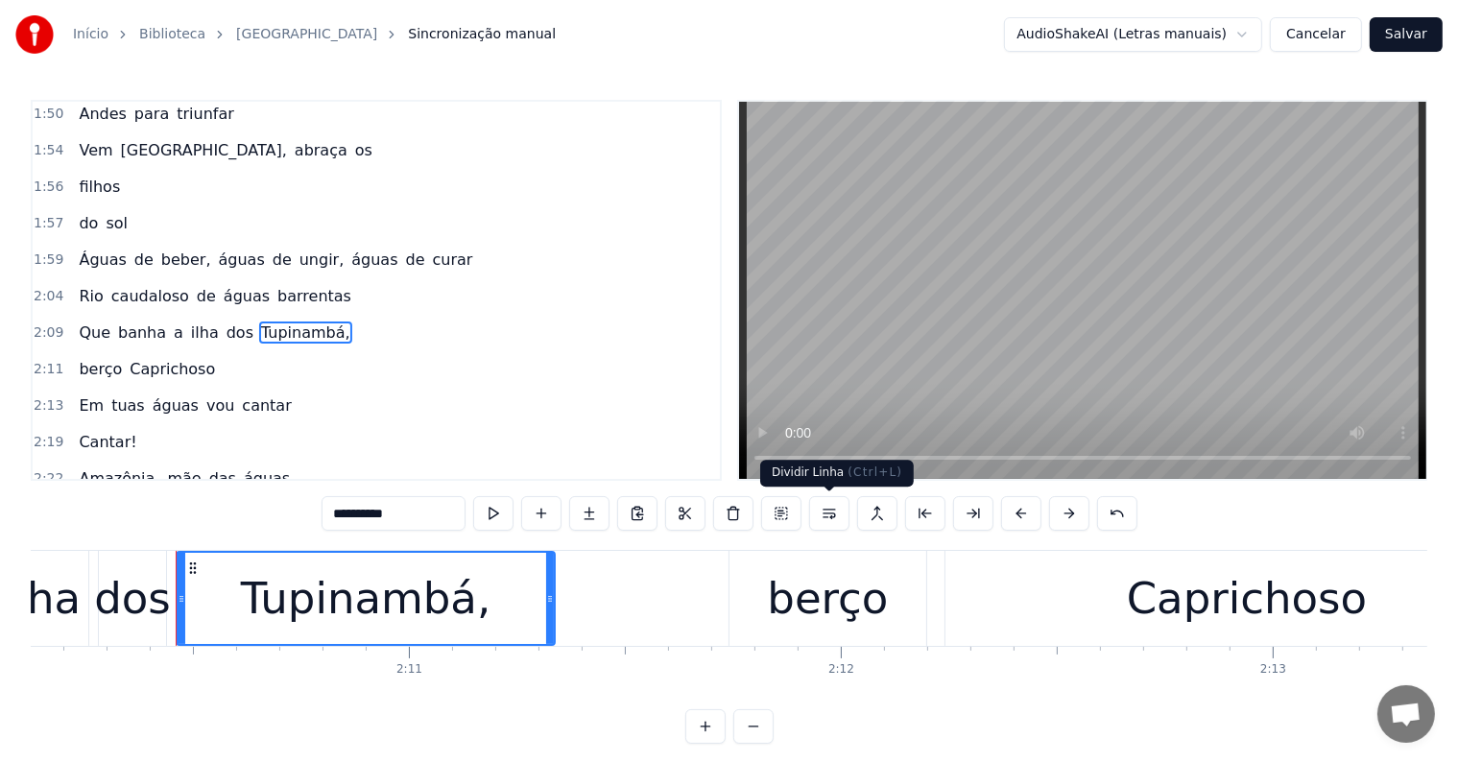
click at [829, 515] on button at bounding box center [829, 513] width 40 height 35
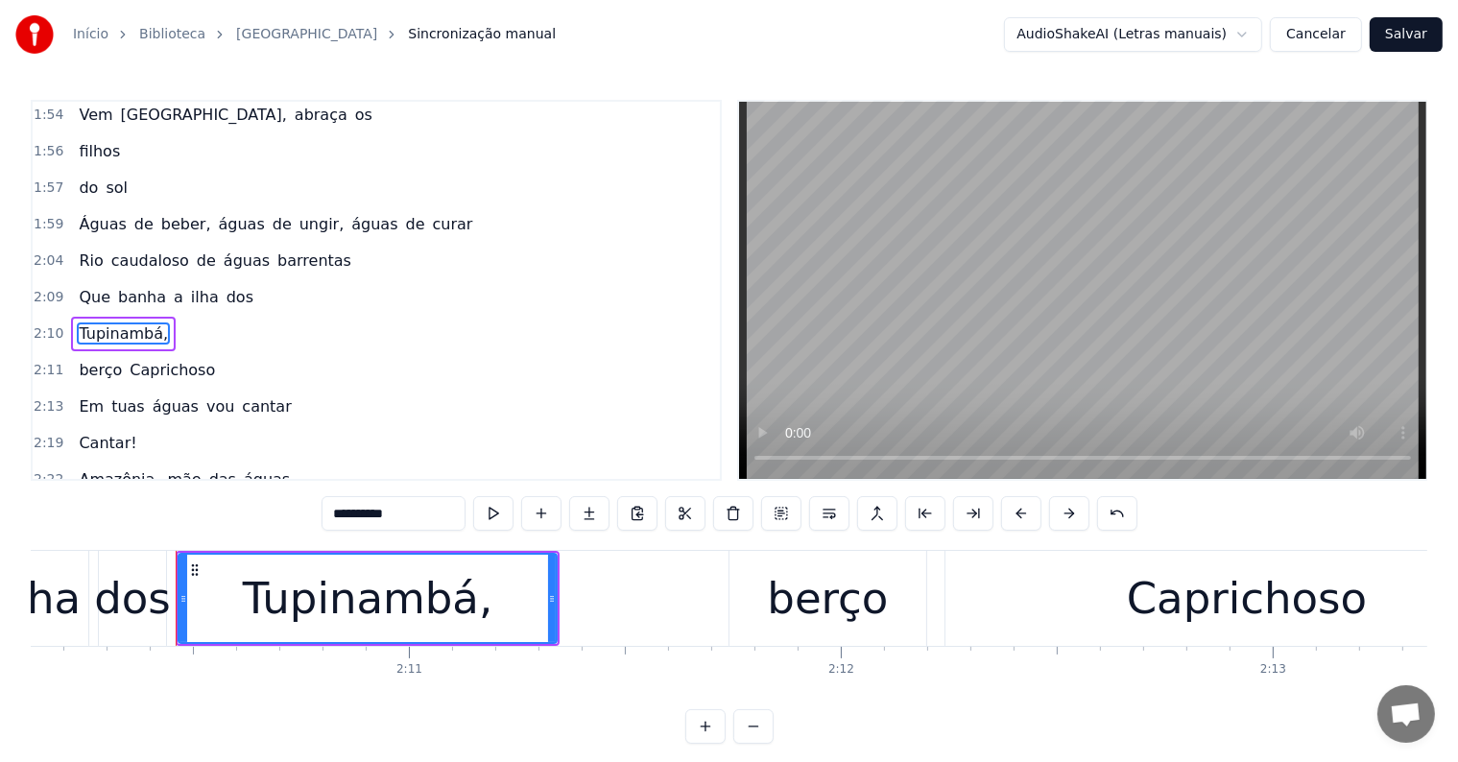
click at [225, 286] on span "dos" at bounding box center [240, 297] width 31 height 22
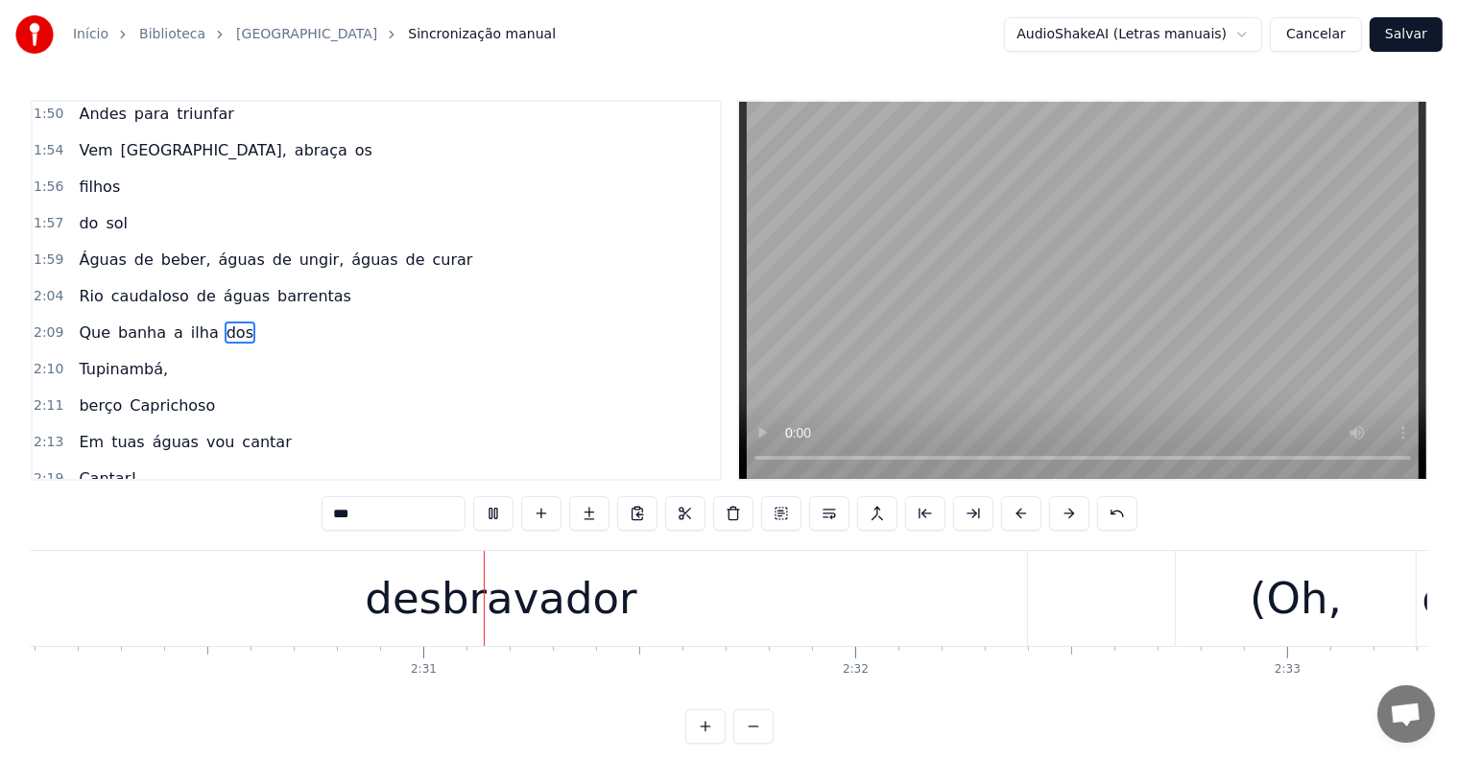
scroll to position [0, 64873]
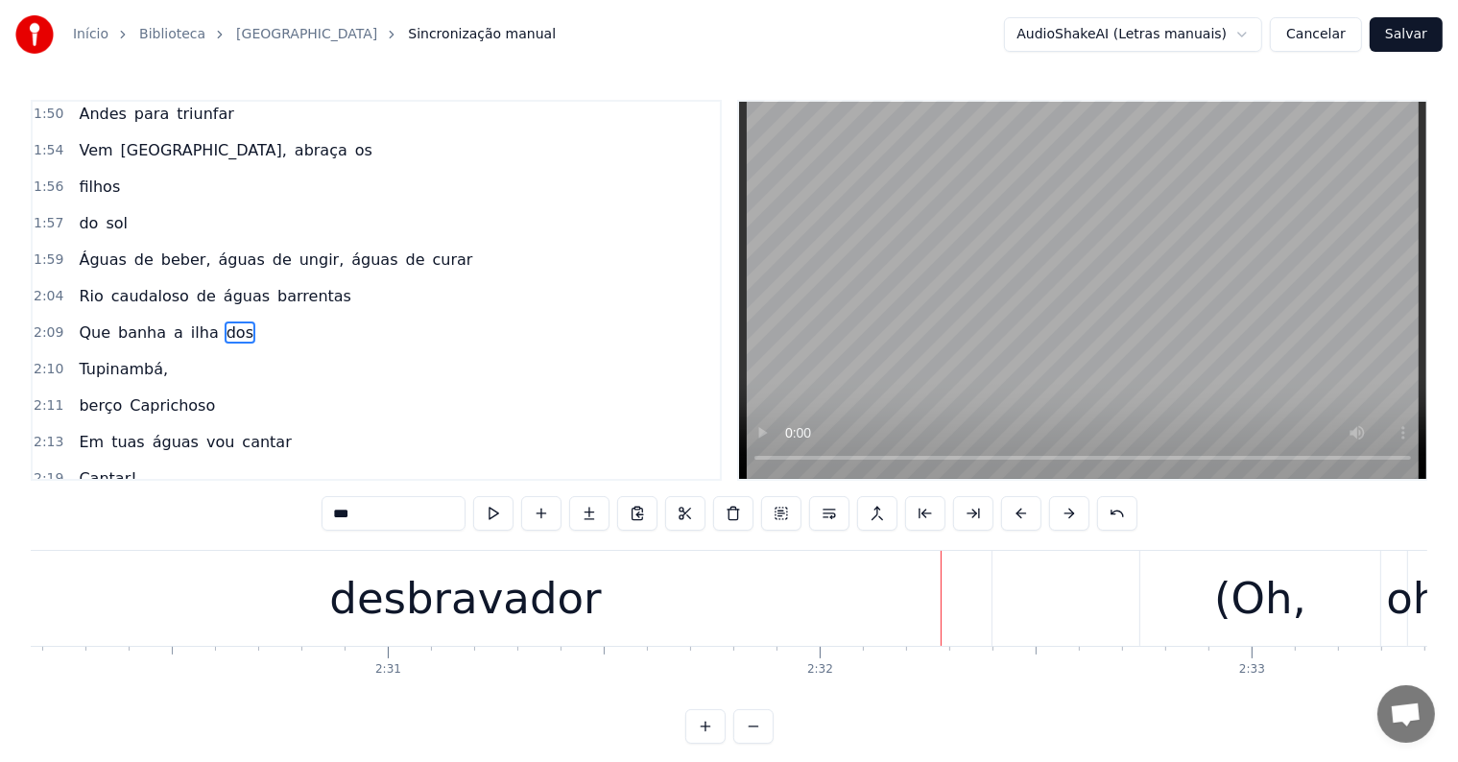
click at [549, 585] on div "desbravador" at bounding box center [465, 598] width 272 height 65
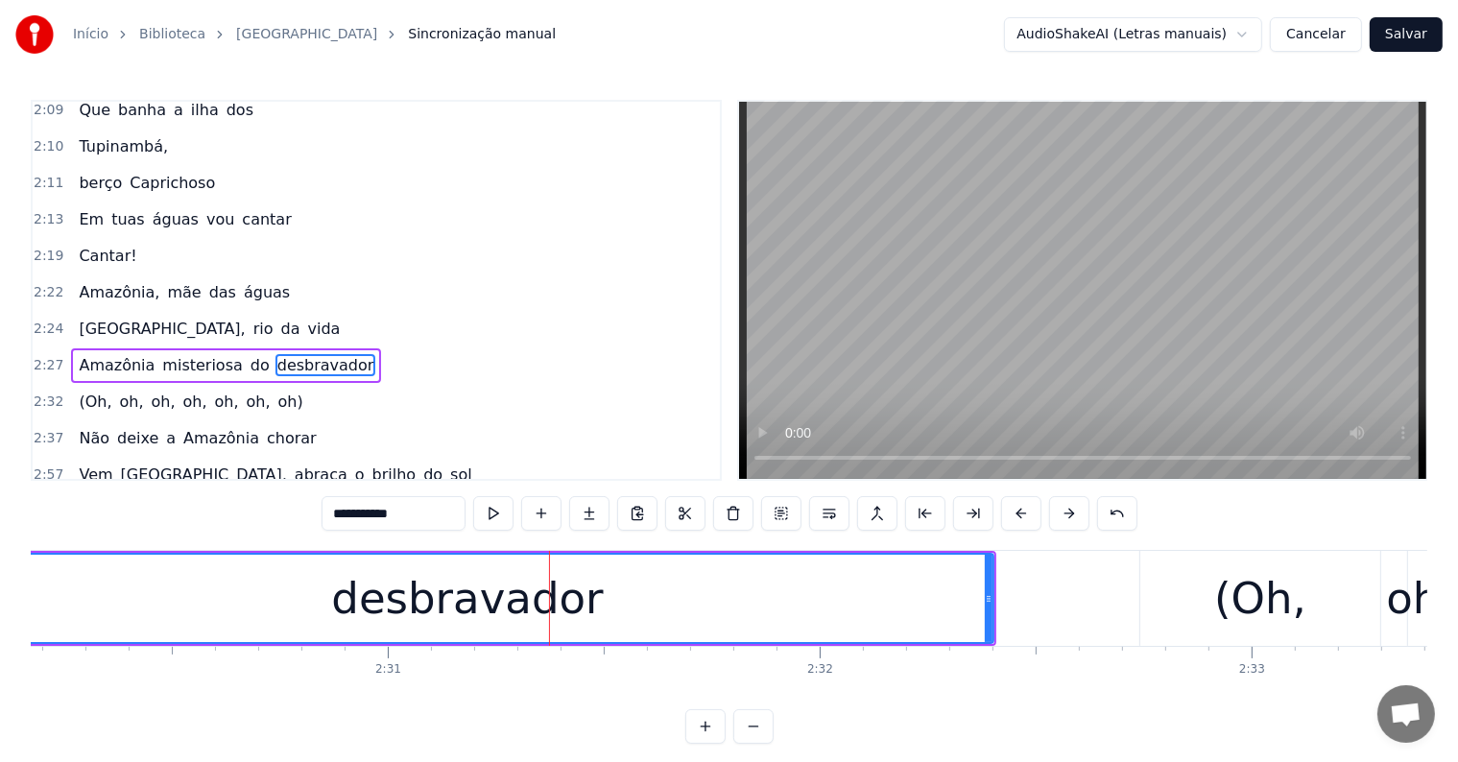
scroll to position [1348, 0]
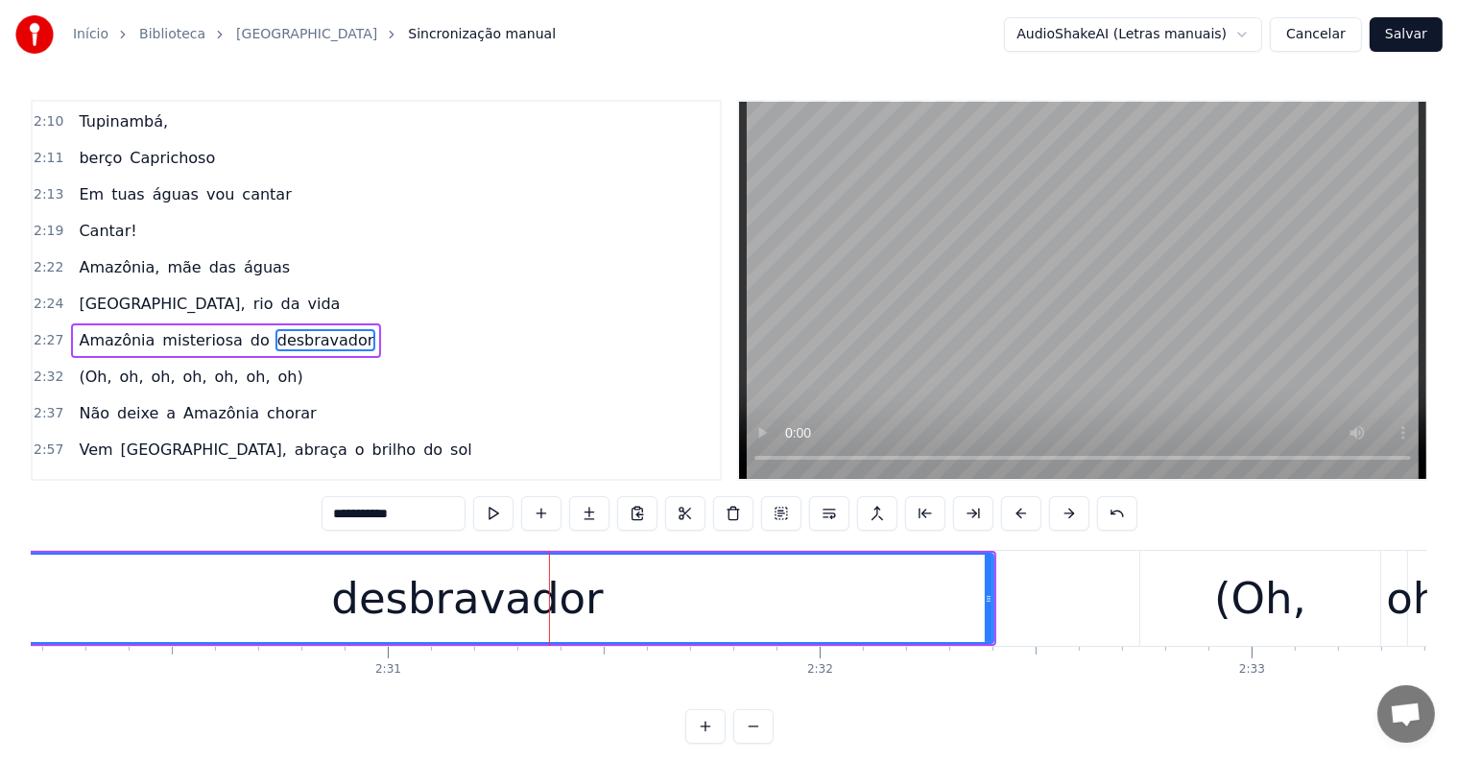
drag, startPoint x: 604, startPoint y: 580, endPoint x: 659, endPoint y: 588, distance: 55.3
click at [827, 511] on button at bounding box center [829, 513] width 40 height 35
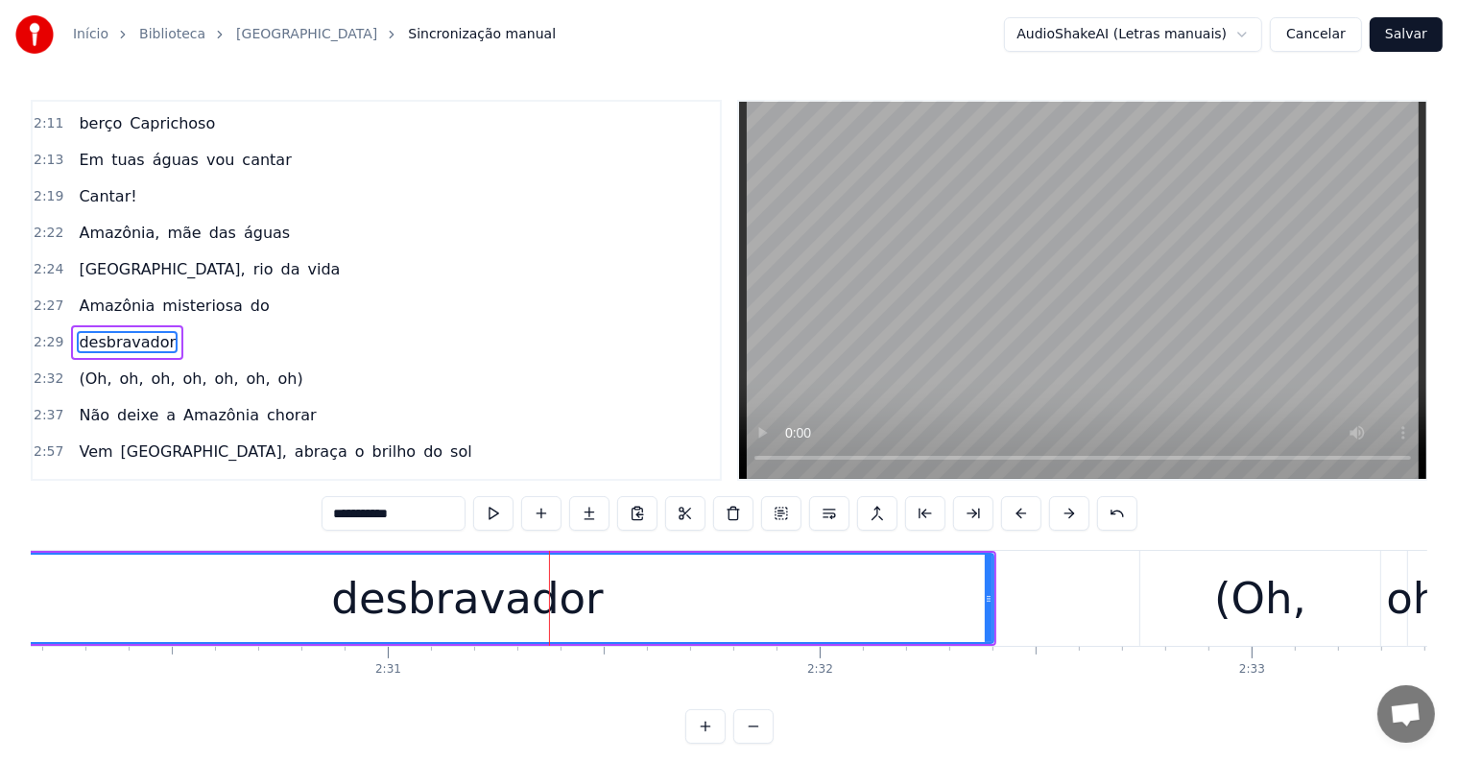
click at [249, 295] on span "do" at bounding box center [260, 306] width 23 height 22
type input "**"
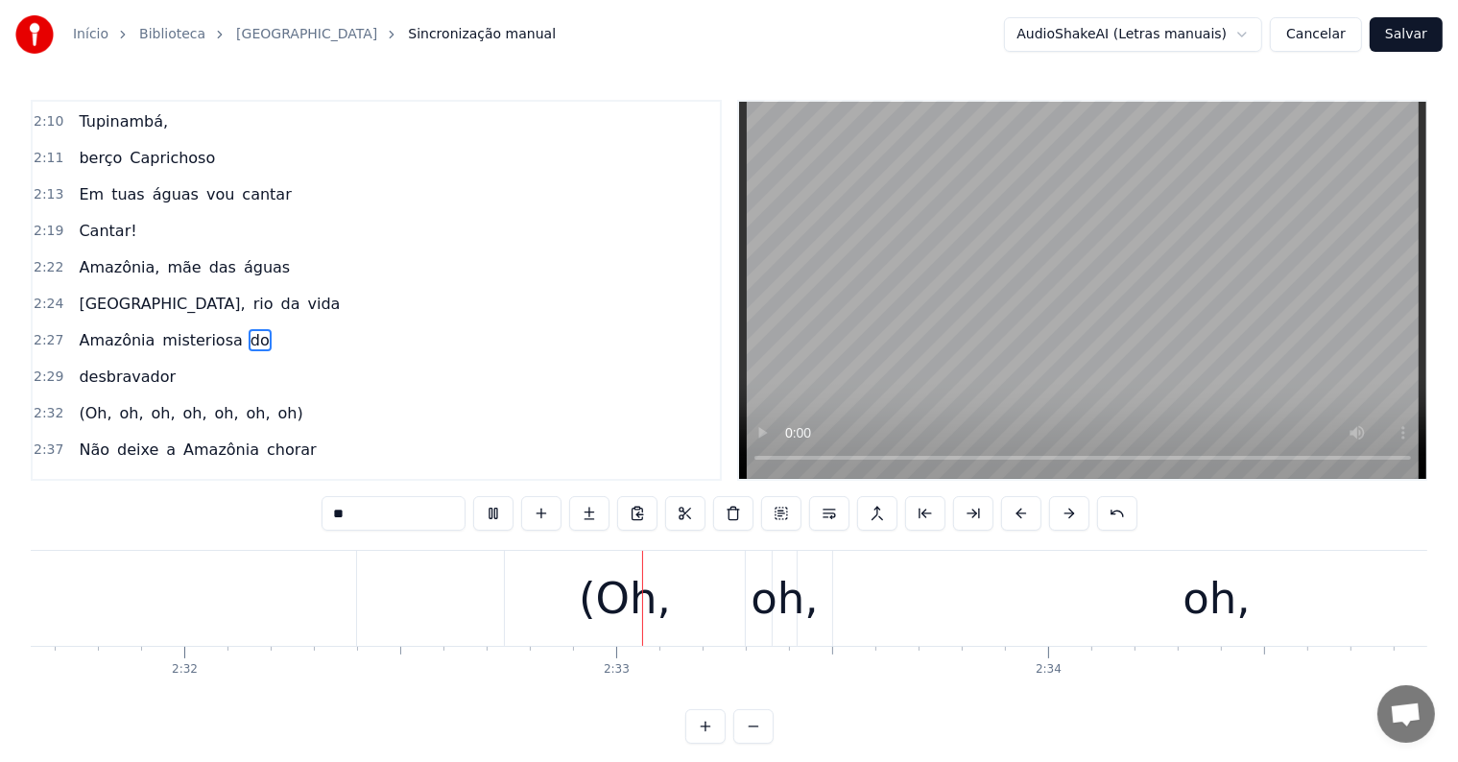
scroll to position [0, 65810]
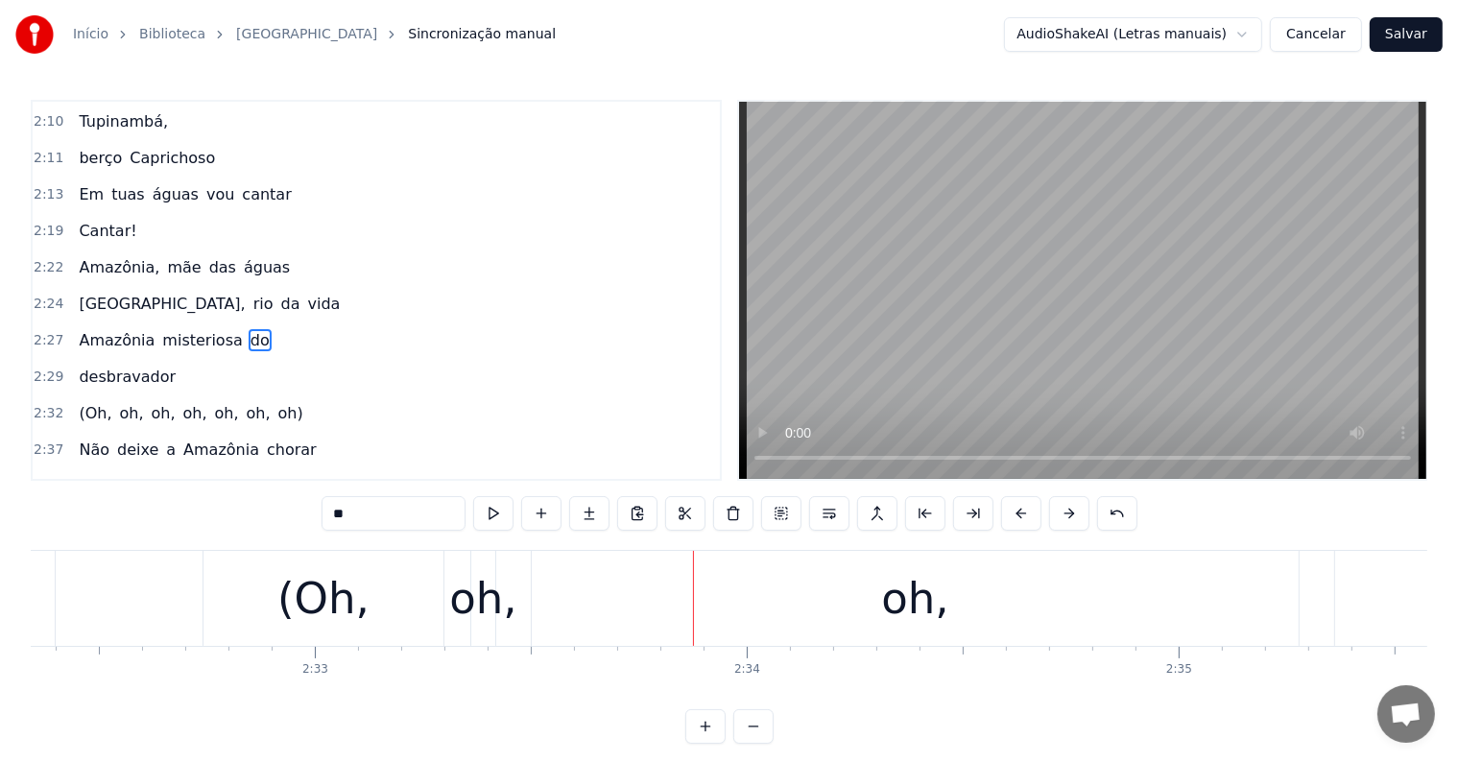
click at [520, 633] on div "(Oh, oh, oh, oh, oh, oh, oh)" at bounding box center [1263, 598] width 2121 height 95
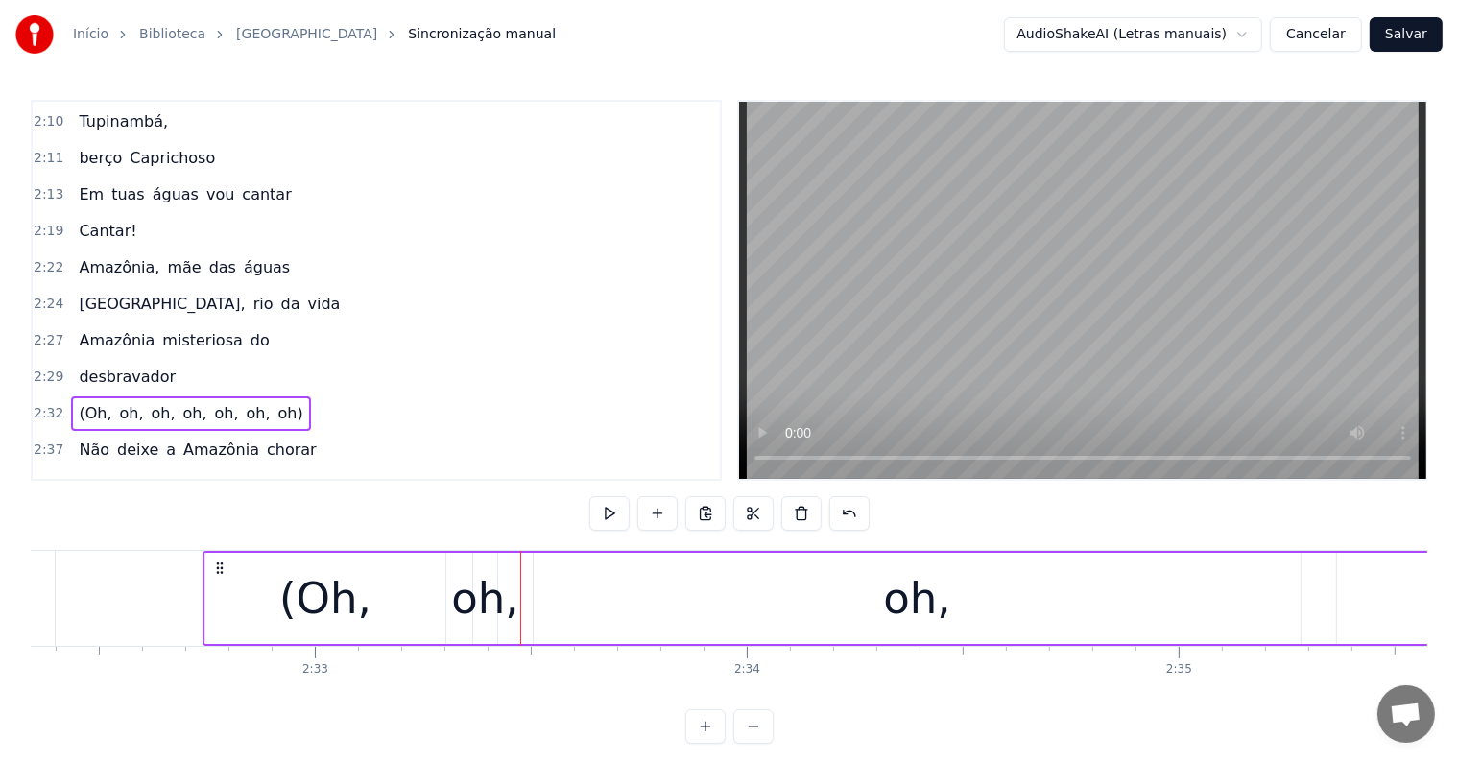
click at [195, 396] on div "(Oh, oh, oh, oh, oh, oh, oh)" at bounding box center [190, 413] width 239 height 35
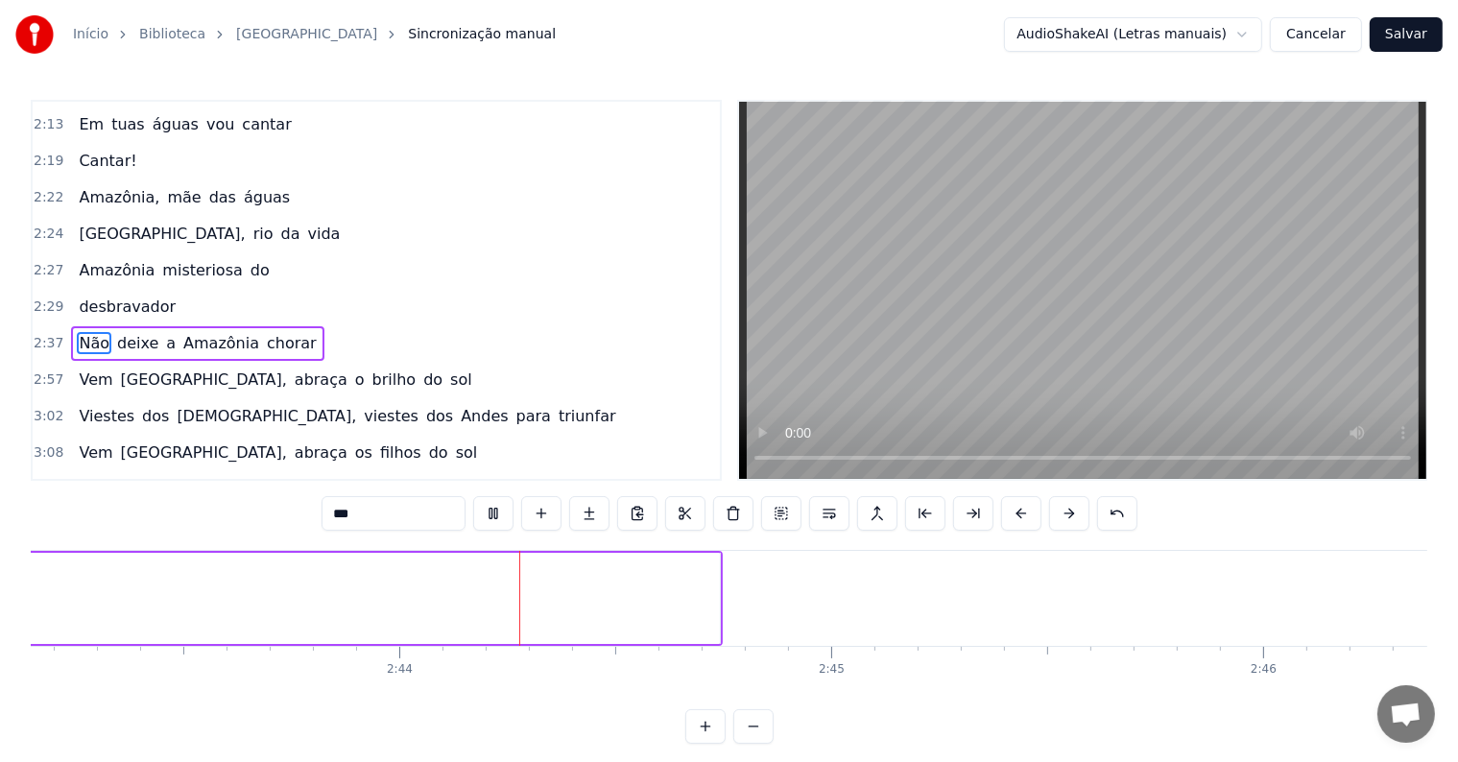
scroll to position [0, 70481]
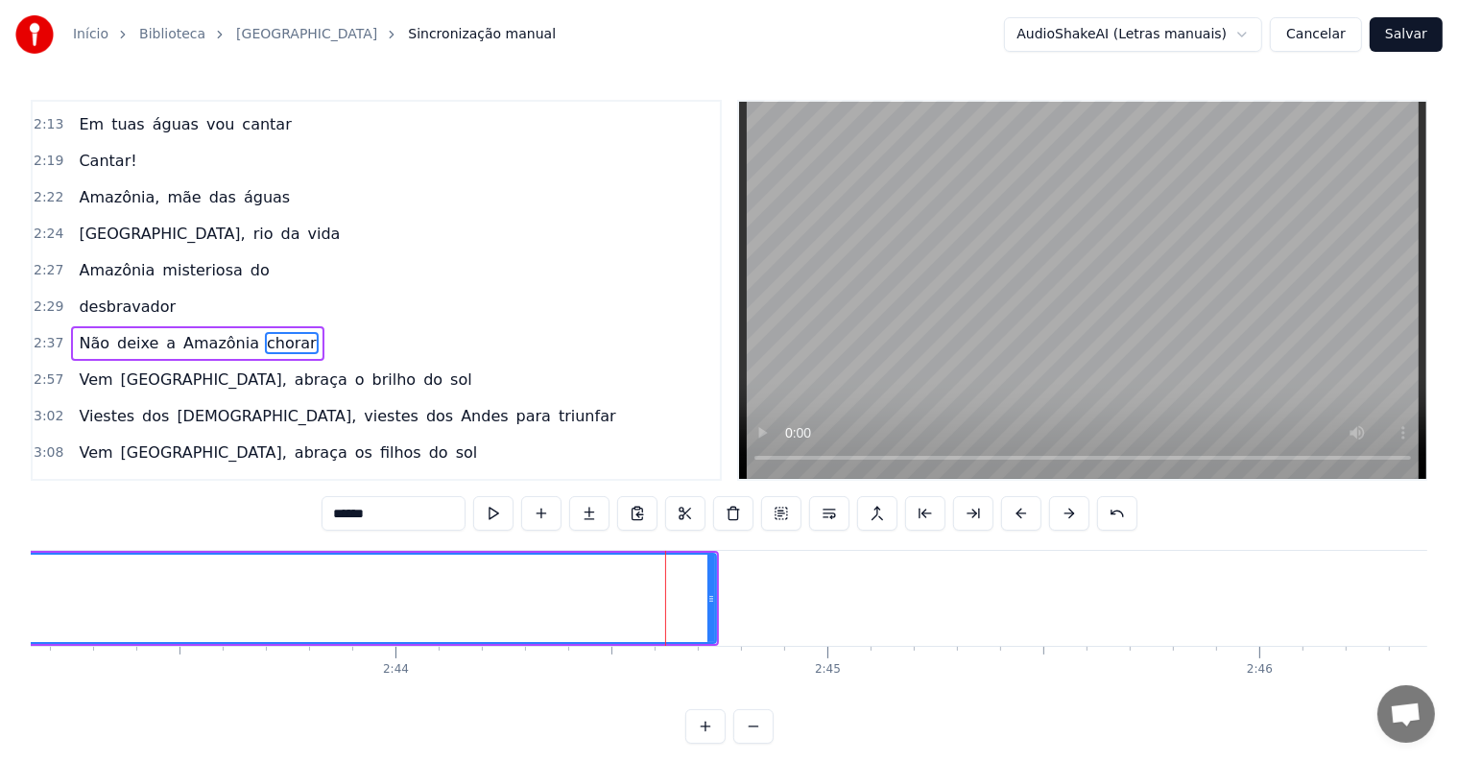
click at [422, 513] on input "******" at bounding box center [394, 513] width 144 height 35
type input "********"
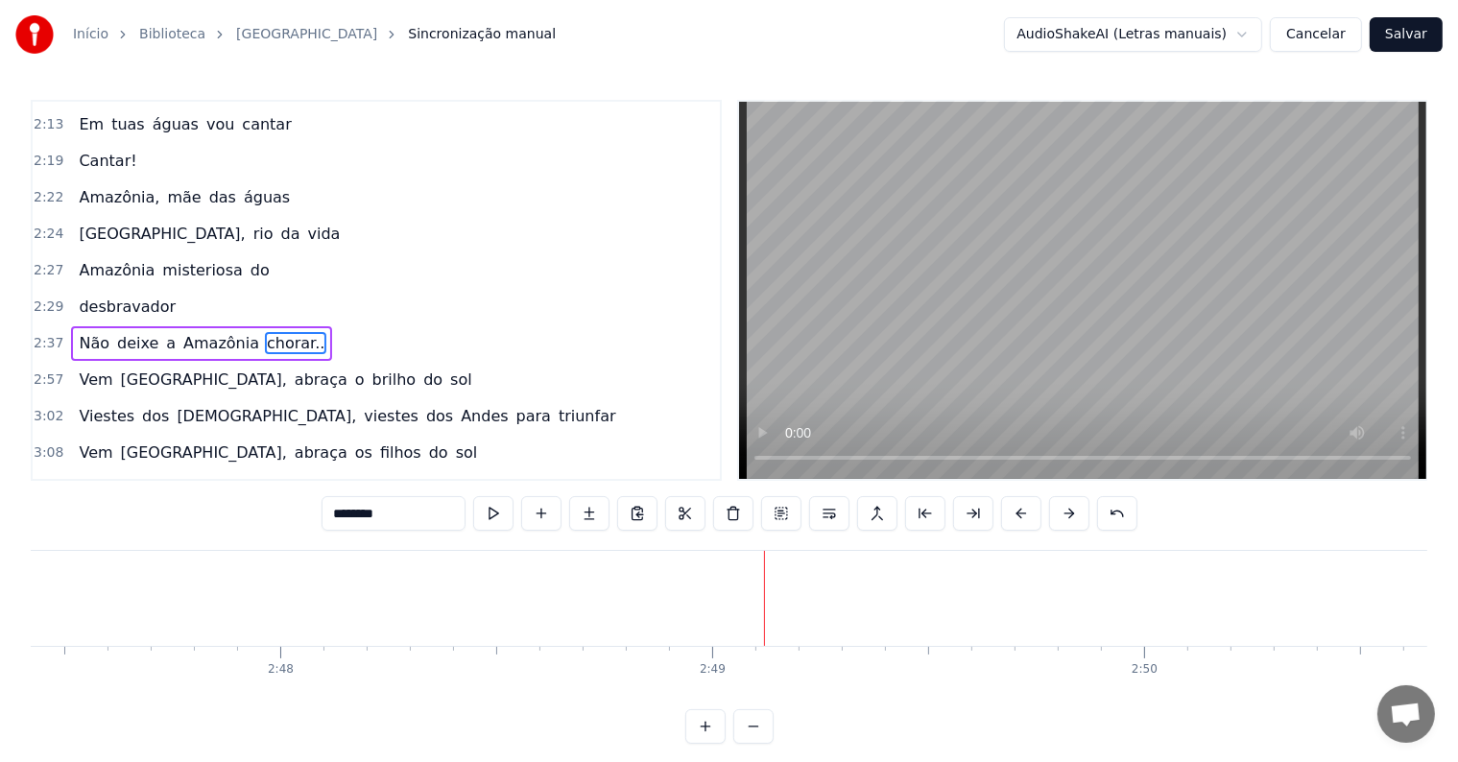
scroll to position [0, 72231]
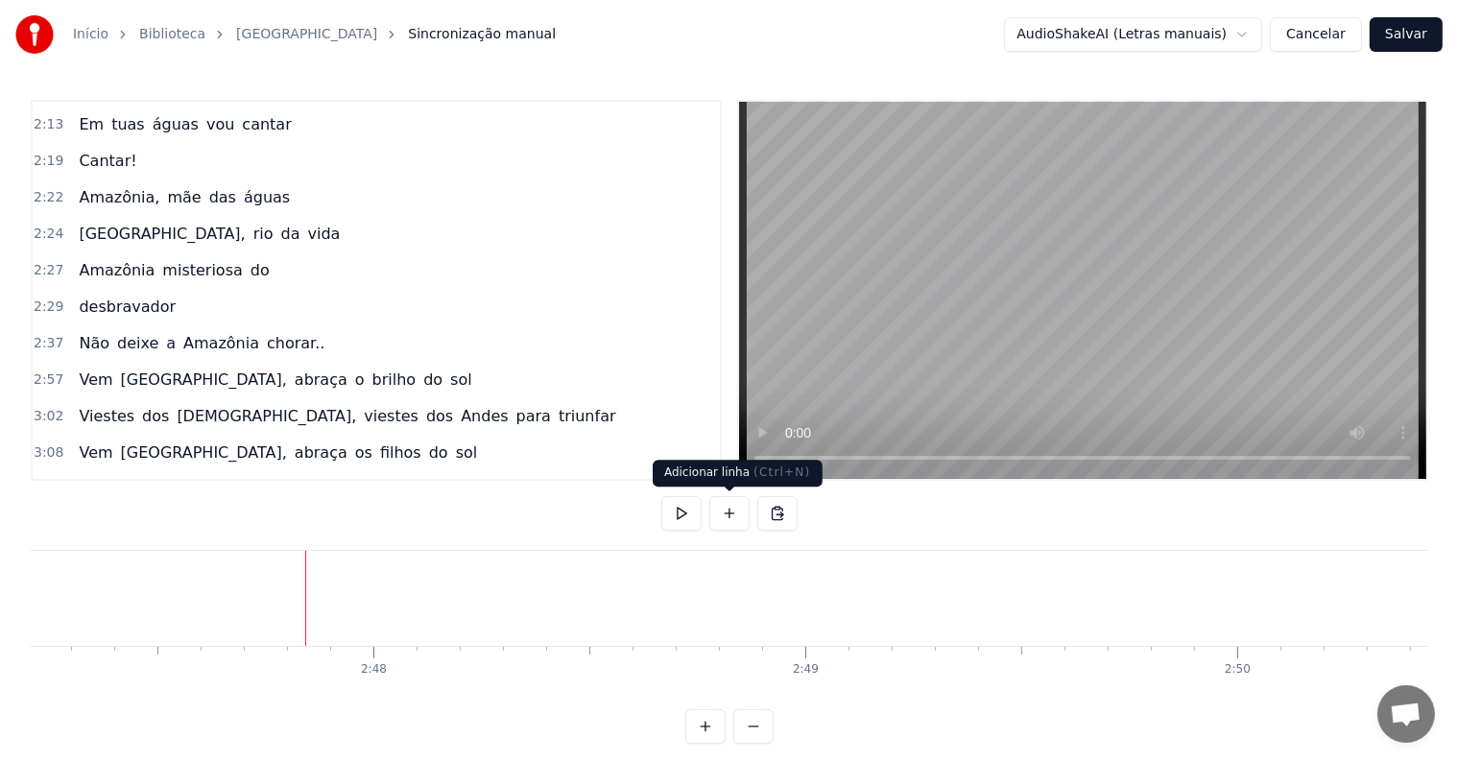
click at [731, 511] on button at bounding box center [729, 513] width 40 height 35
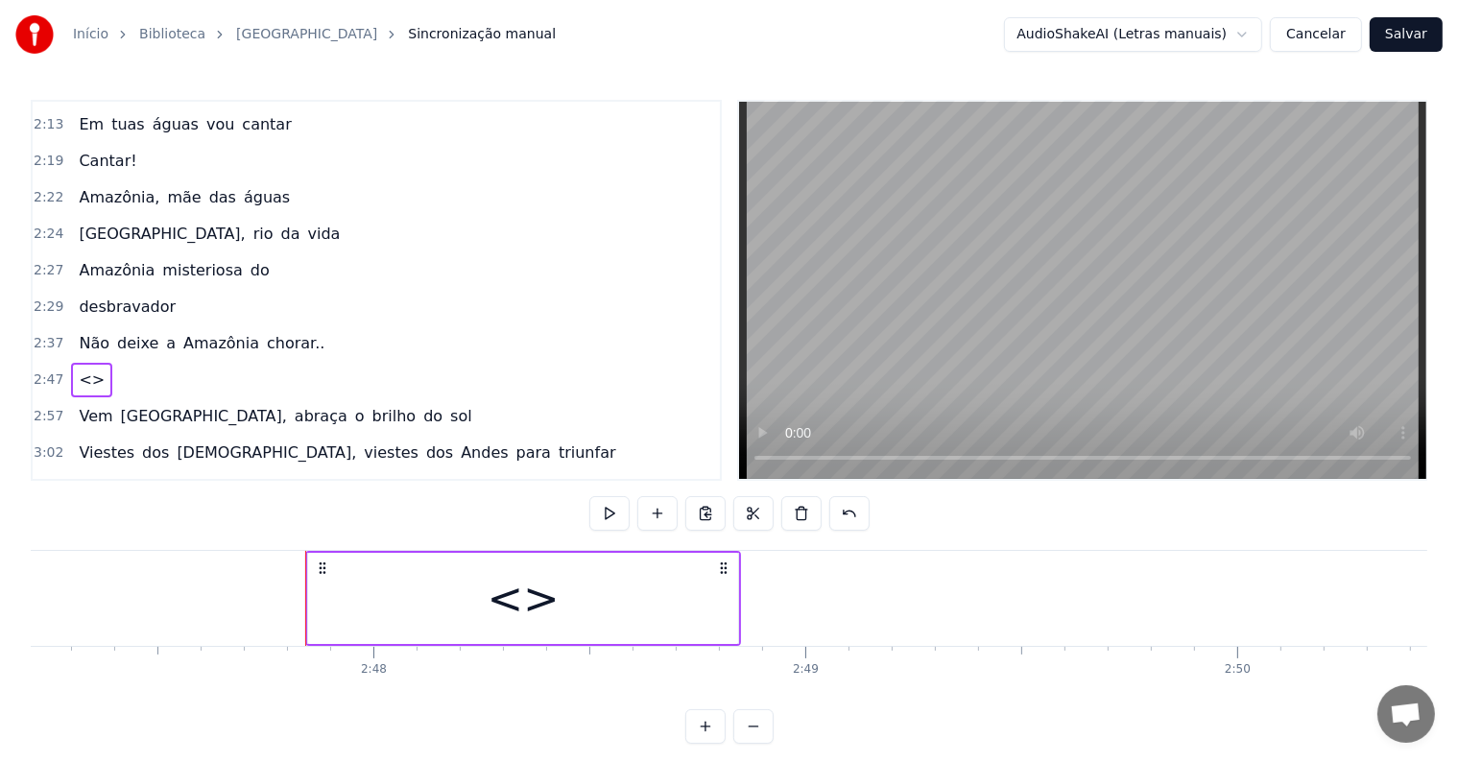
click at [630, 622] on div "<>" at bounding box center [523, 598] width 430 height 91
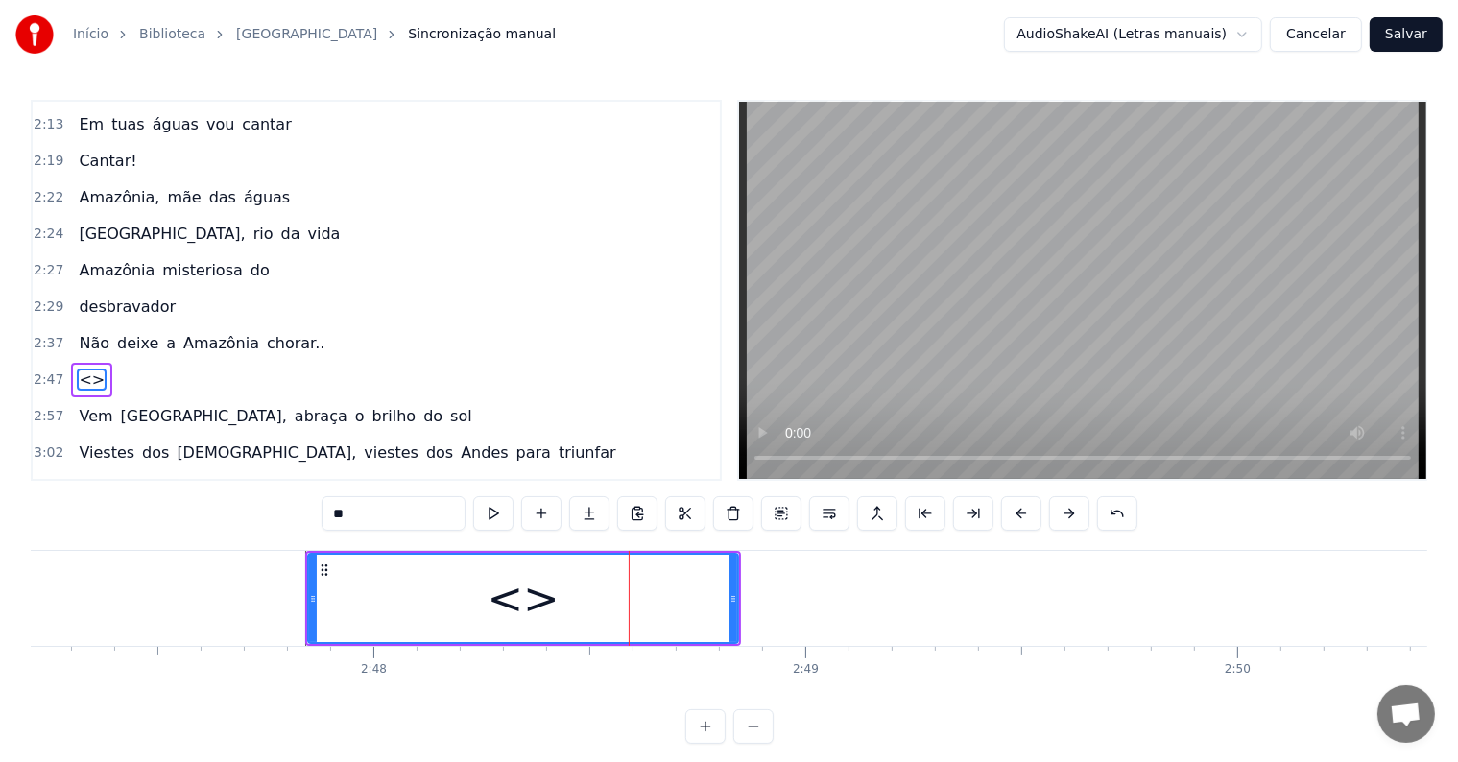
scroll to position [1453, 0]
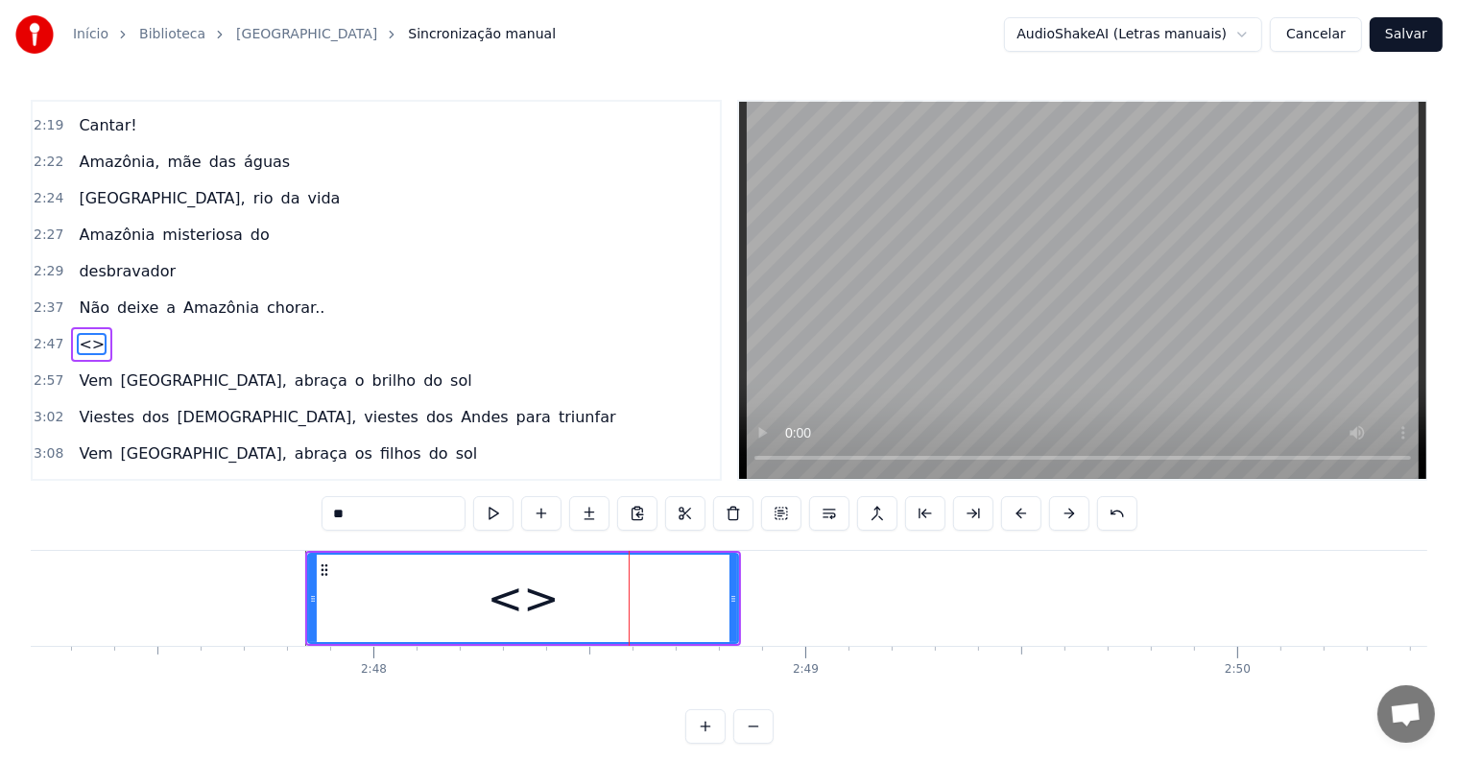
click at [614, 604] on div "<>" at bounding box center [523, 598] width 428 height 87
drag, startPoint x: 426, startPoint y: 520, endPoint x: 244, endPoint y: 502, distance: 183.3
click at [244, 502] on div "0:08 Não deixe a Amazônia chorar.. 0:19 <Parintins-Okê - Seu maior canal de toa…" at bounding box center [729, 422] width 1397 height 644
paste input "**********"
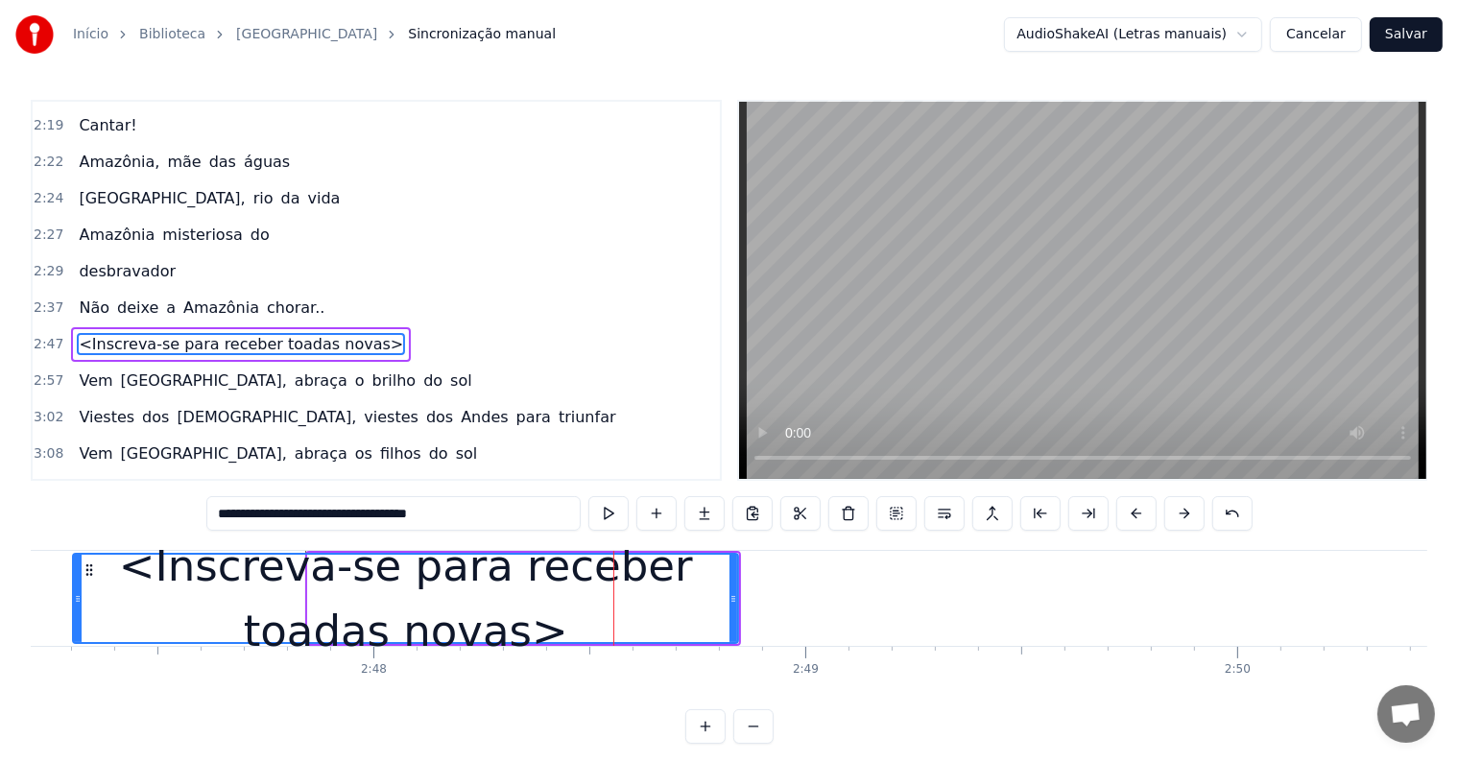
drag, startPoint x: 311, startPoint y: 591, endPoint x: 76, endPoint y: 595, distance: 235.2
click at [76, 595] on icon at bounding box center [78, 598] width 8 height 15
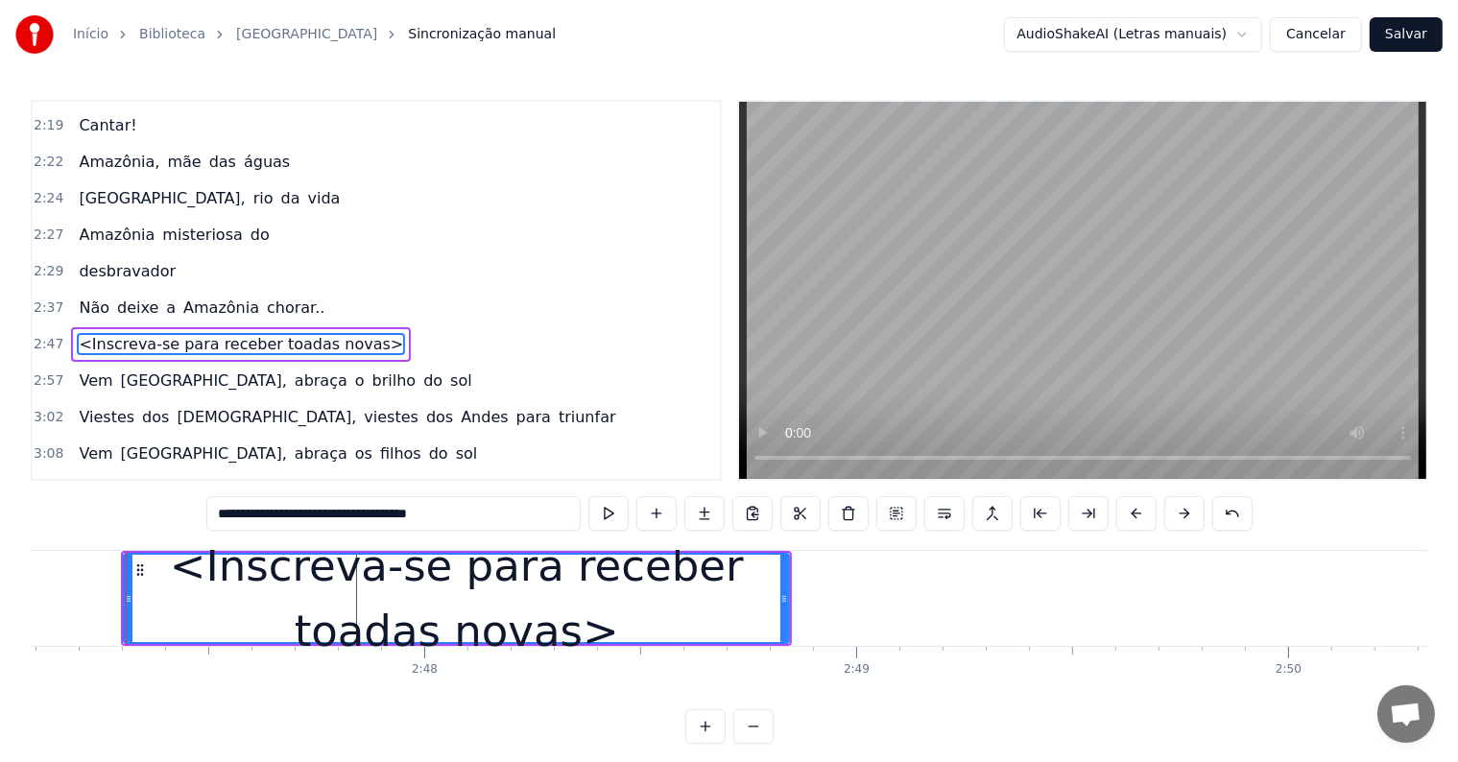
scroll to position [0, 72178]
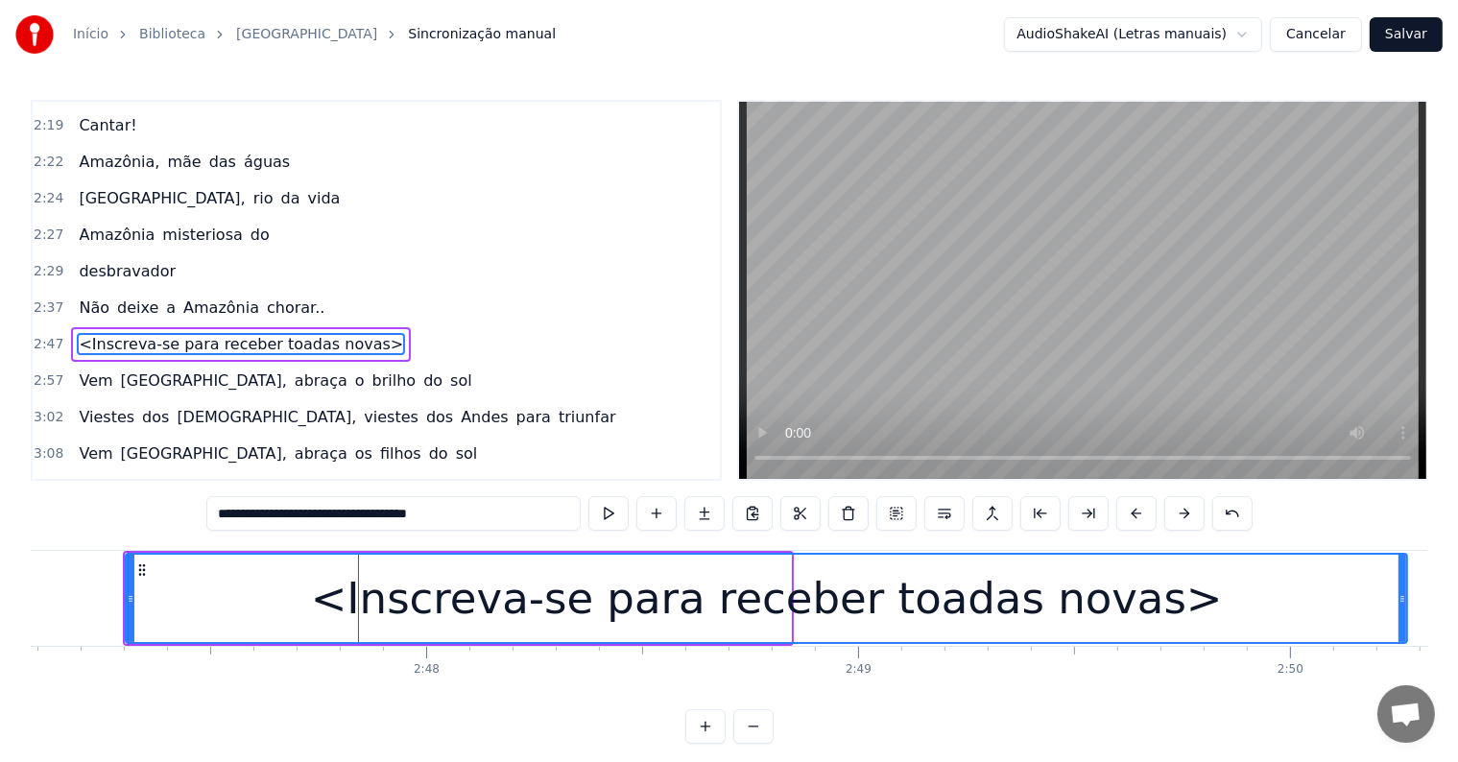
drag, startPoint x: 786, startPoint y: 599, endPoint x: 1403, endPoint y: 576, distance: 616.7
click at [1403, 576] on div at bounding box center [1403, 598] width 8 height 87
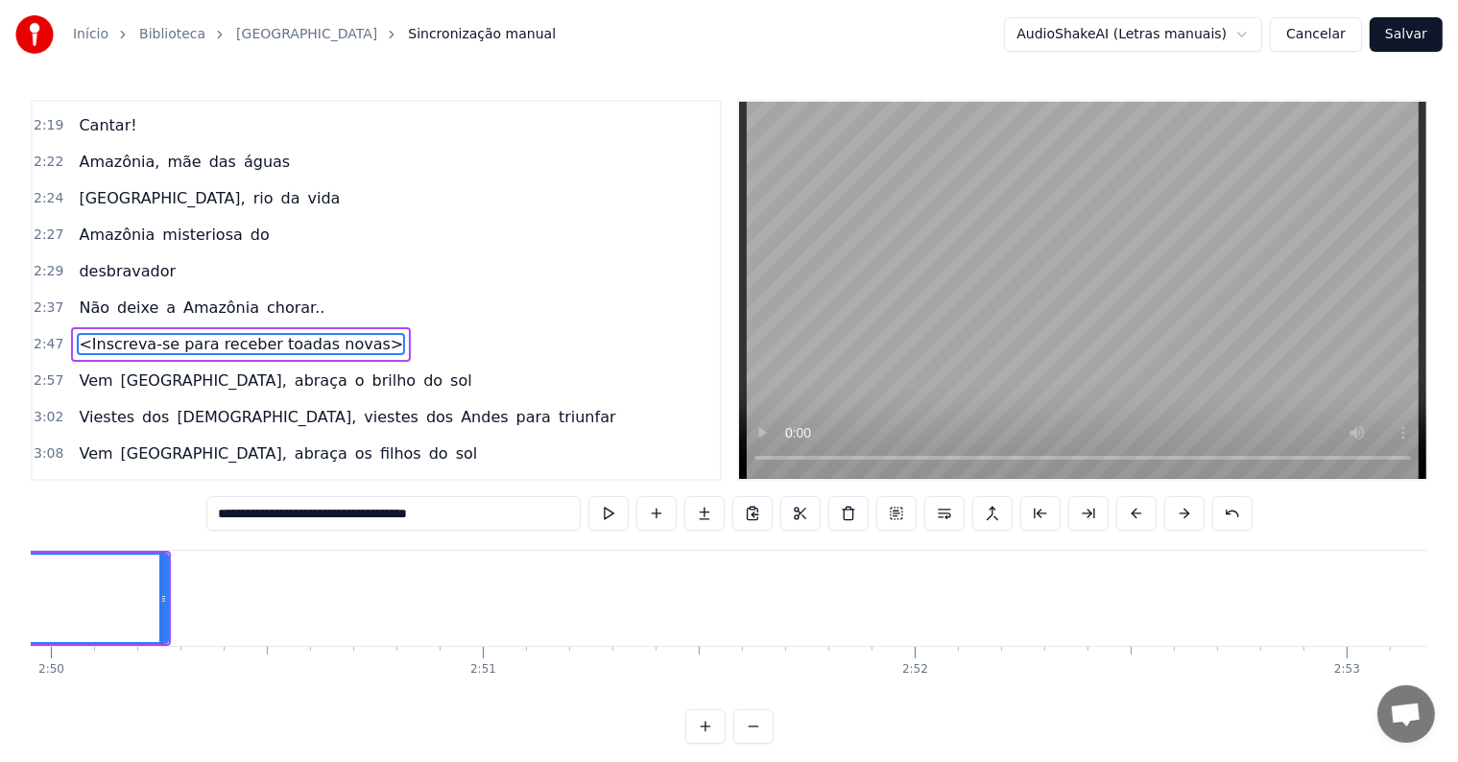
scroll to position [0, 73452]
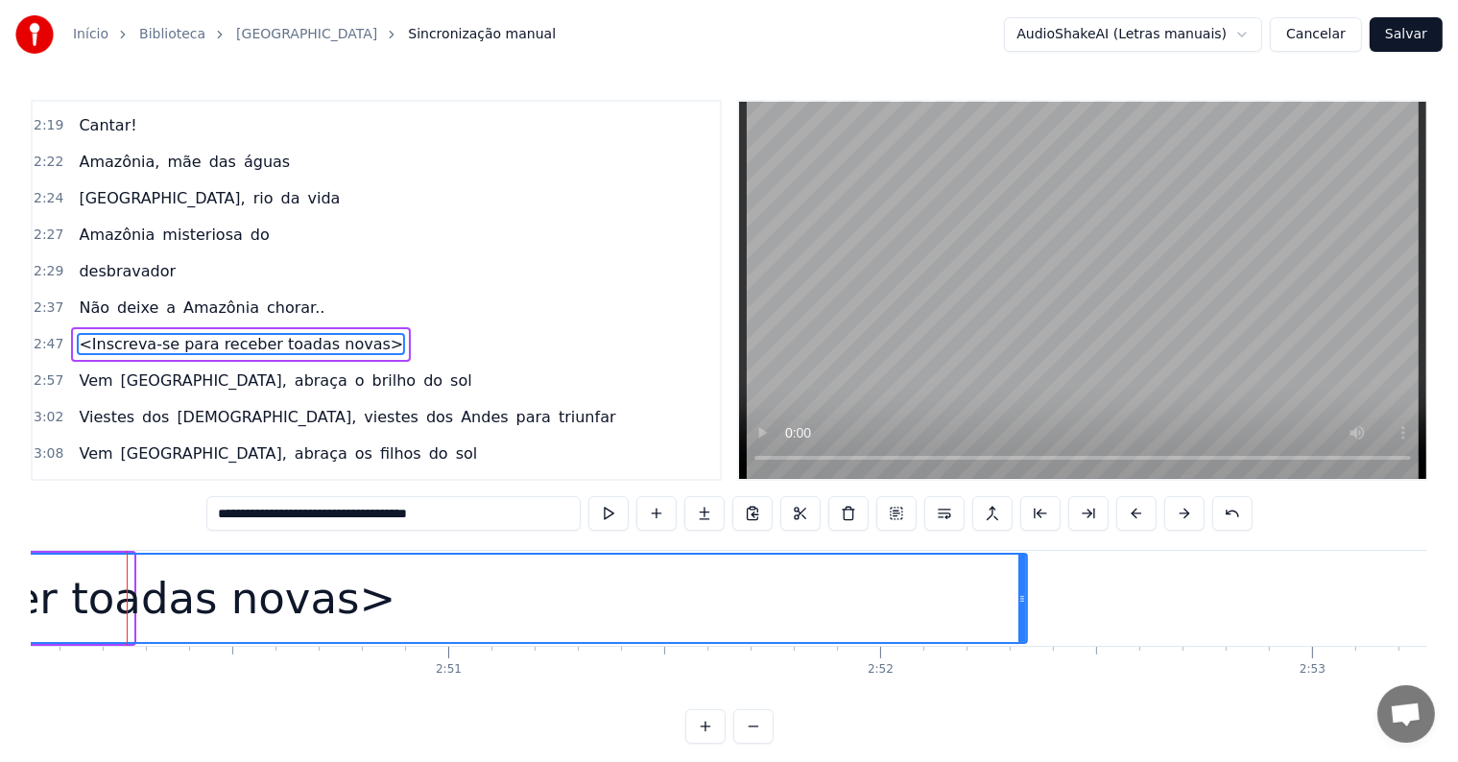
click at [1025, 626] on div at bounding box center [1023, 598] width 8 height 87
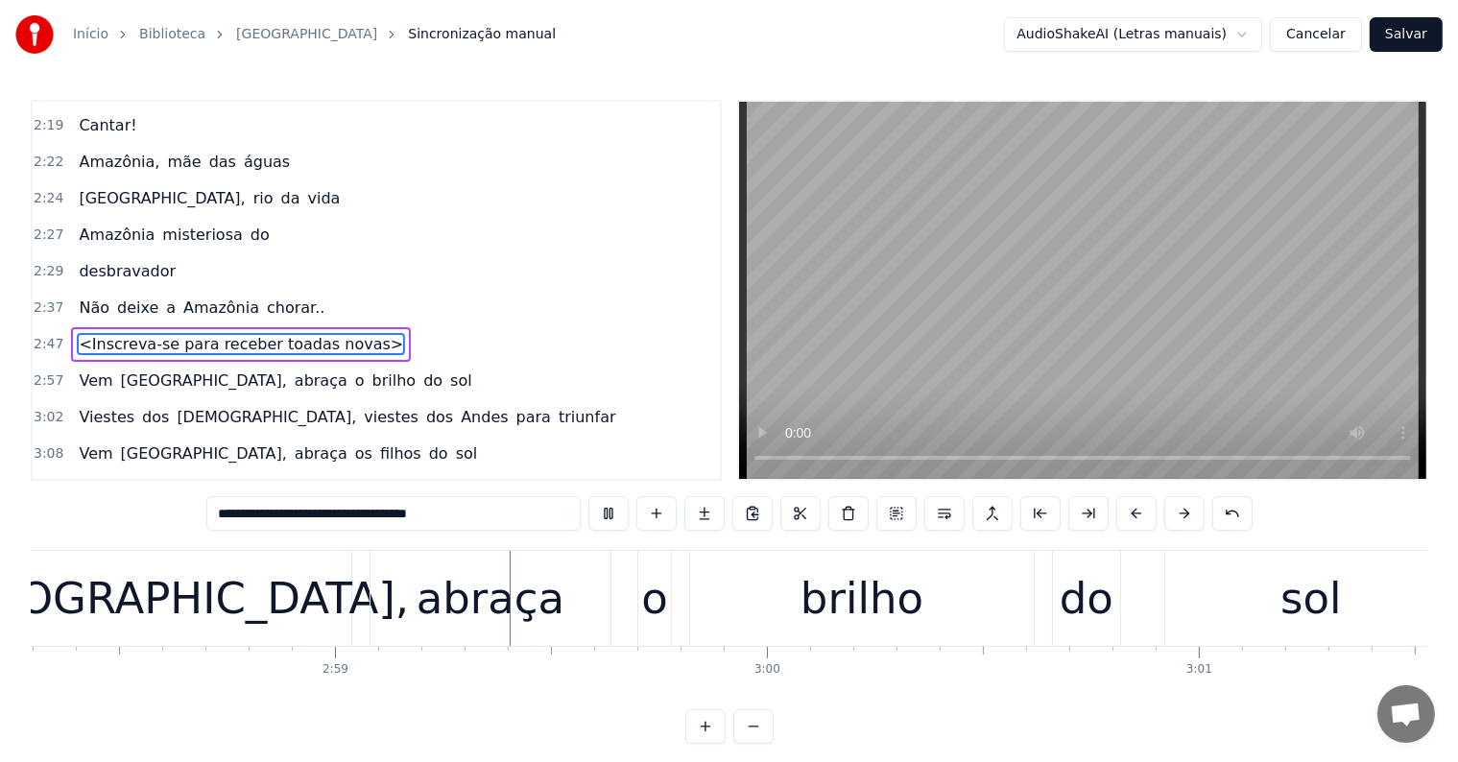
scroll to position [0, 77143]
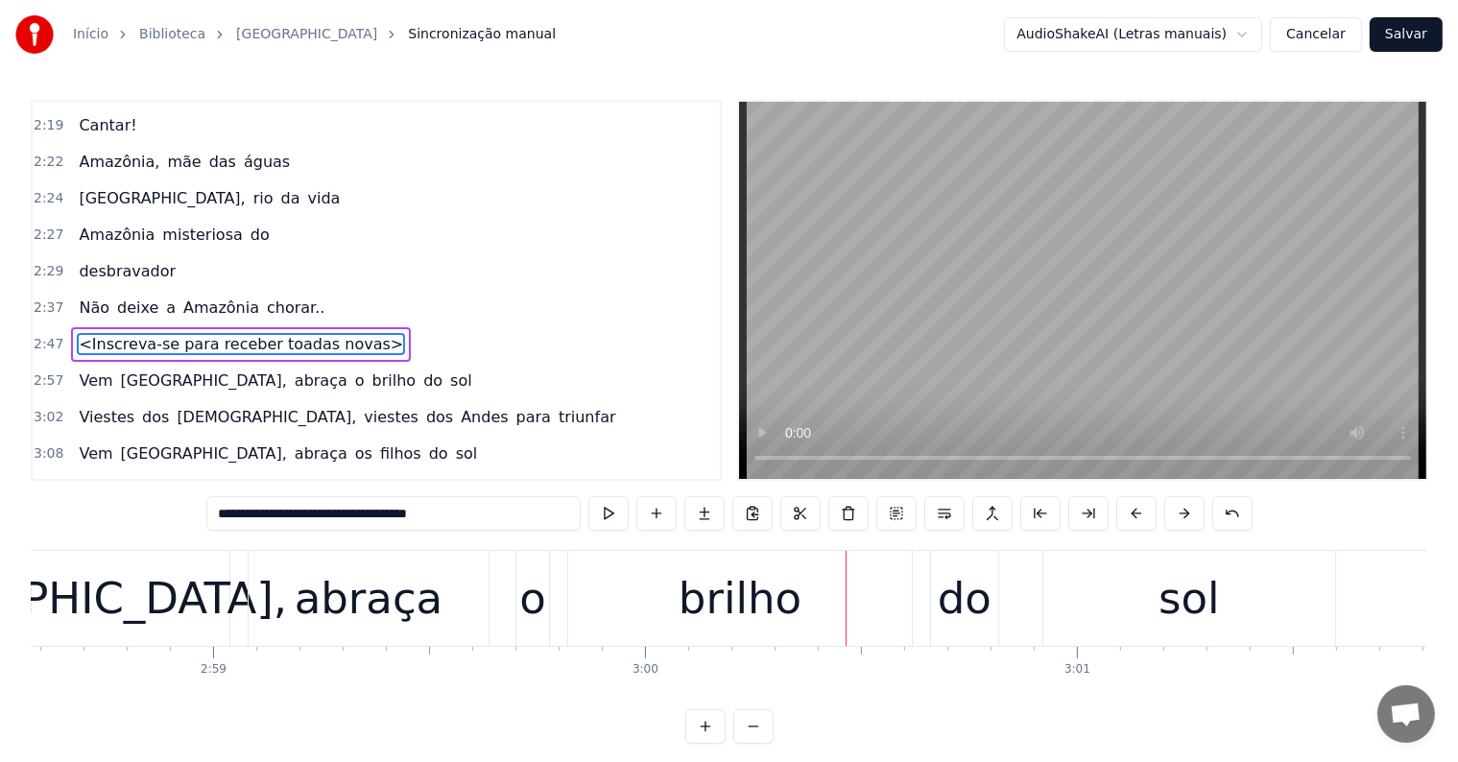
click at [1106, 612] on div "sol" at bounding box center [1189, 598] width 292 height 95
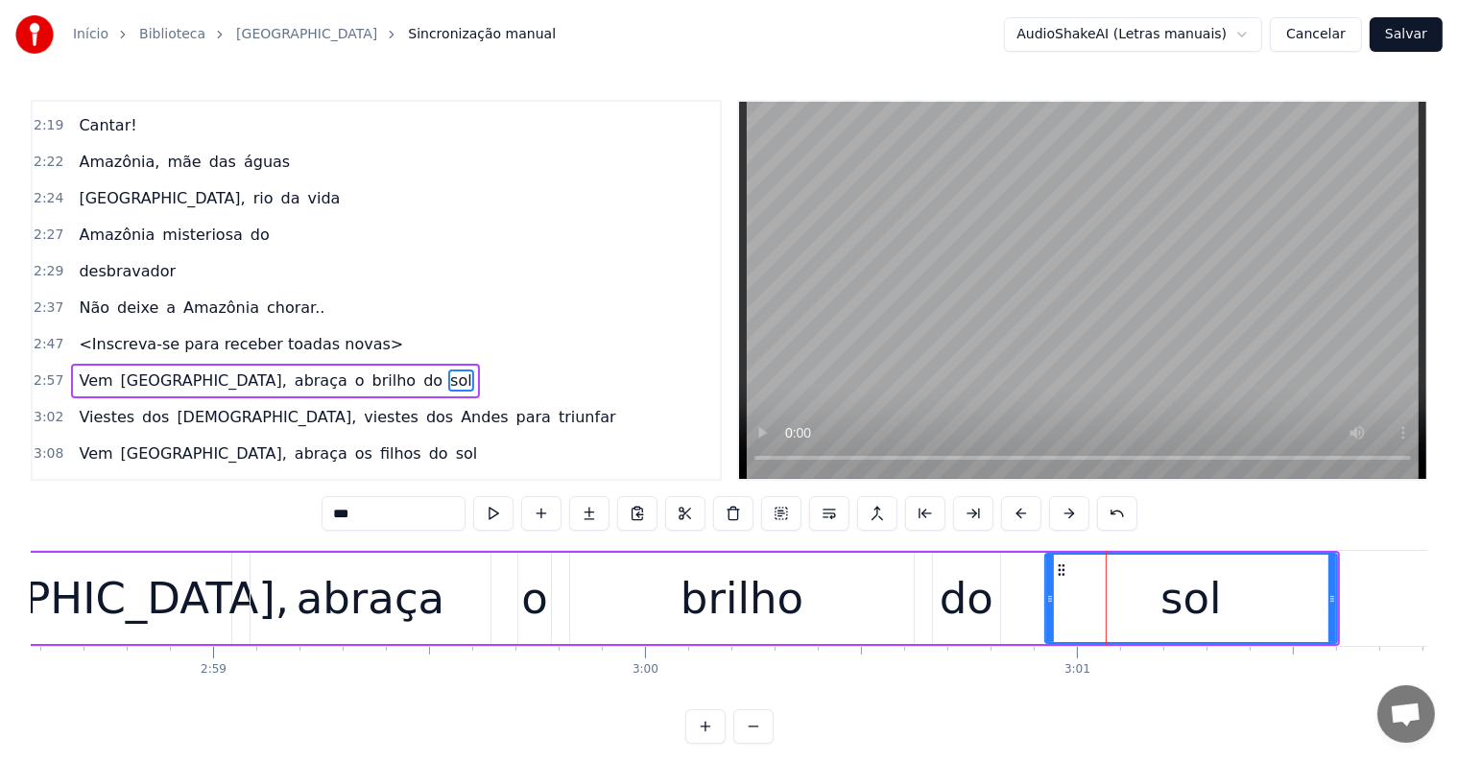
scroll to position [1489, 0]
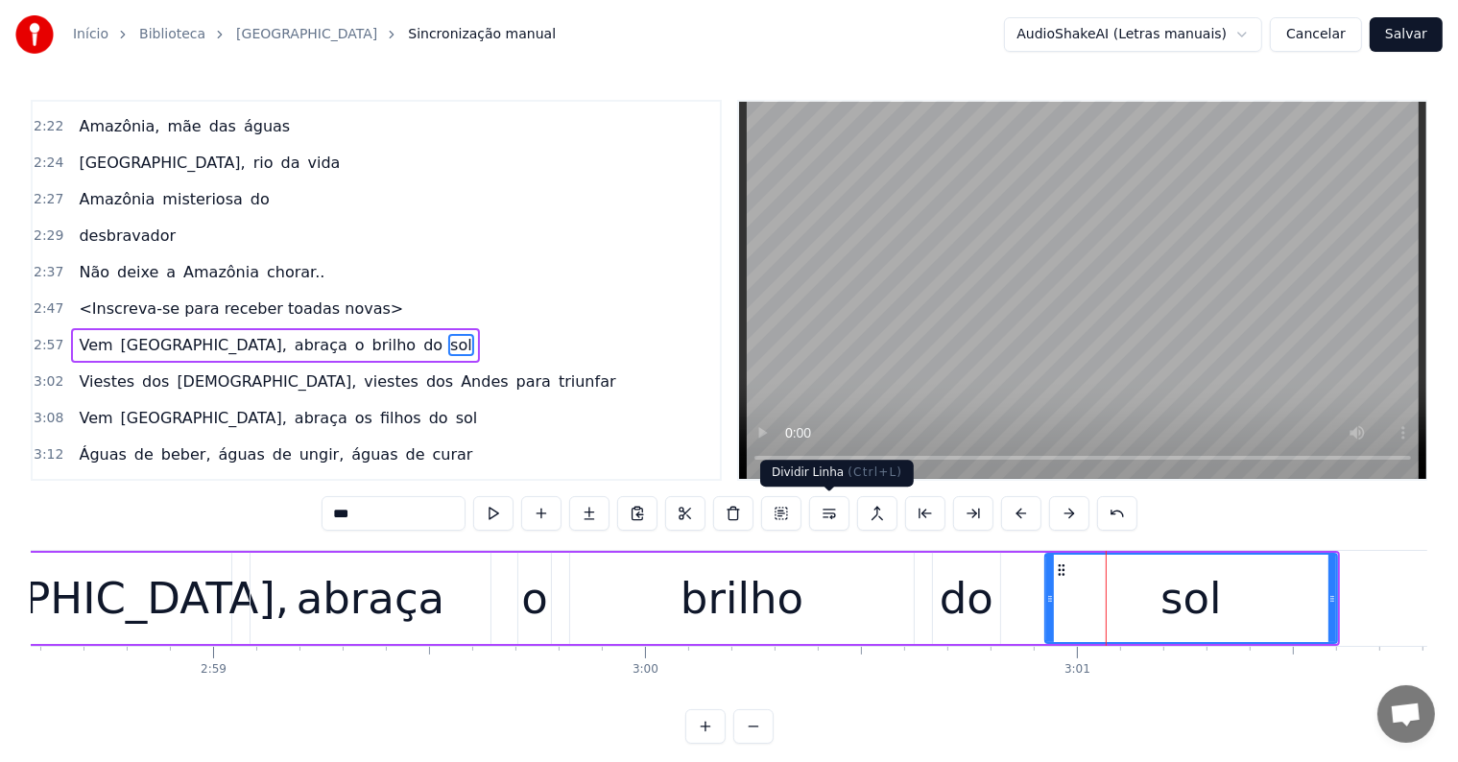
click at [824, 518] on button at bounding box center [829, 513] width 40 height 35
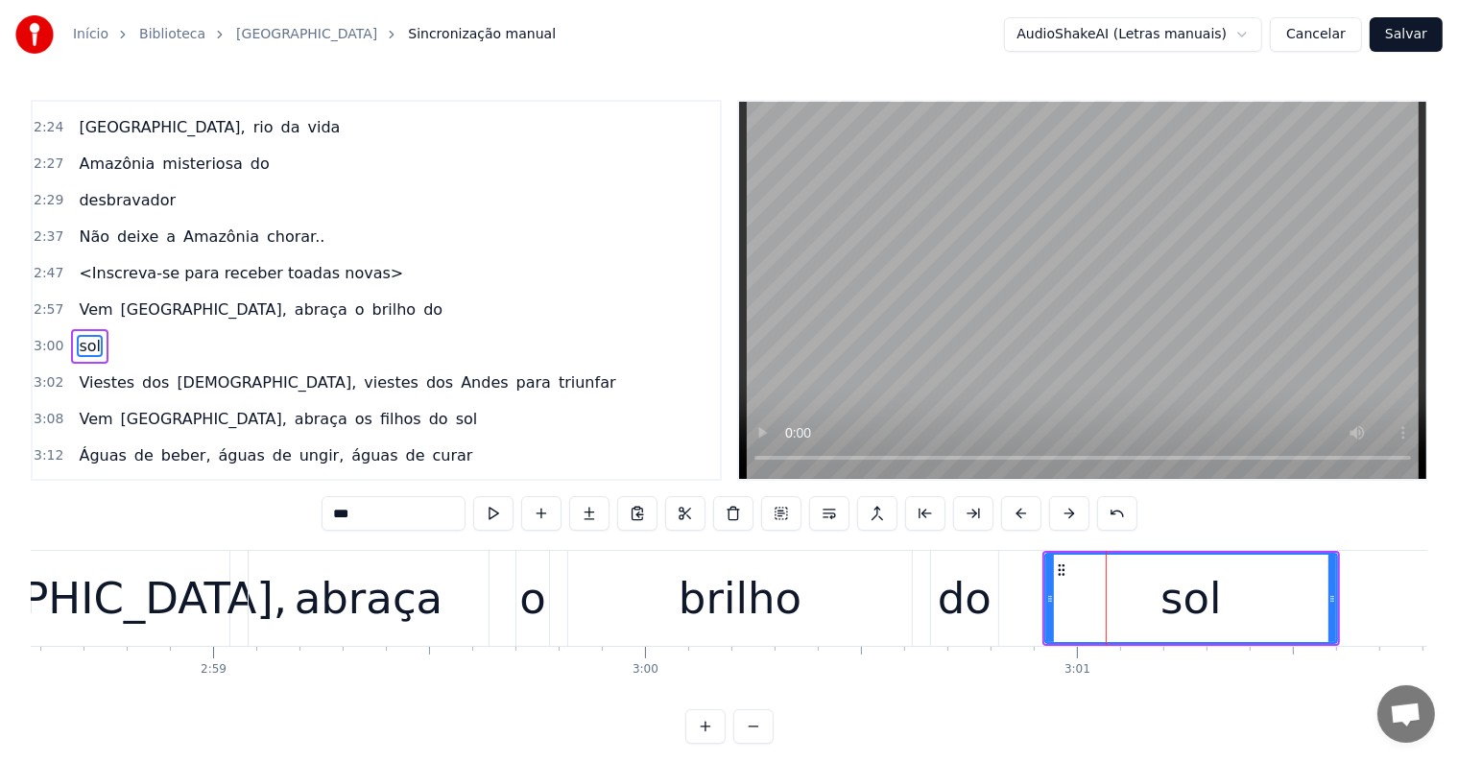
click at [968, 600] on div "do" at bounding box center [965, 598] width 54 height 65
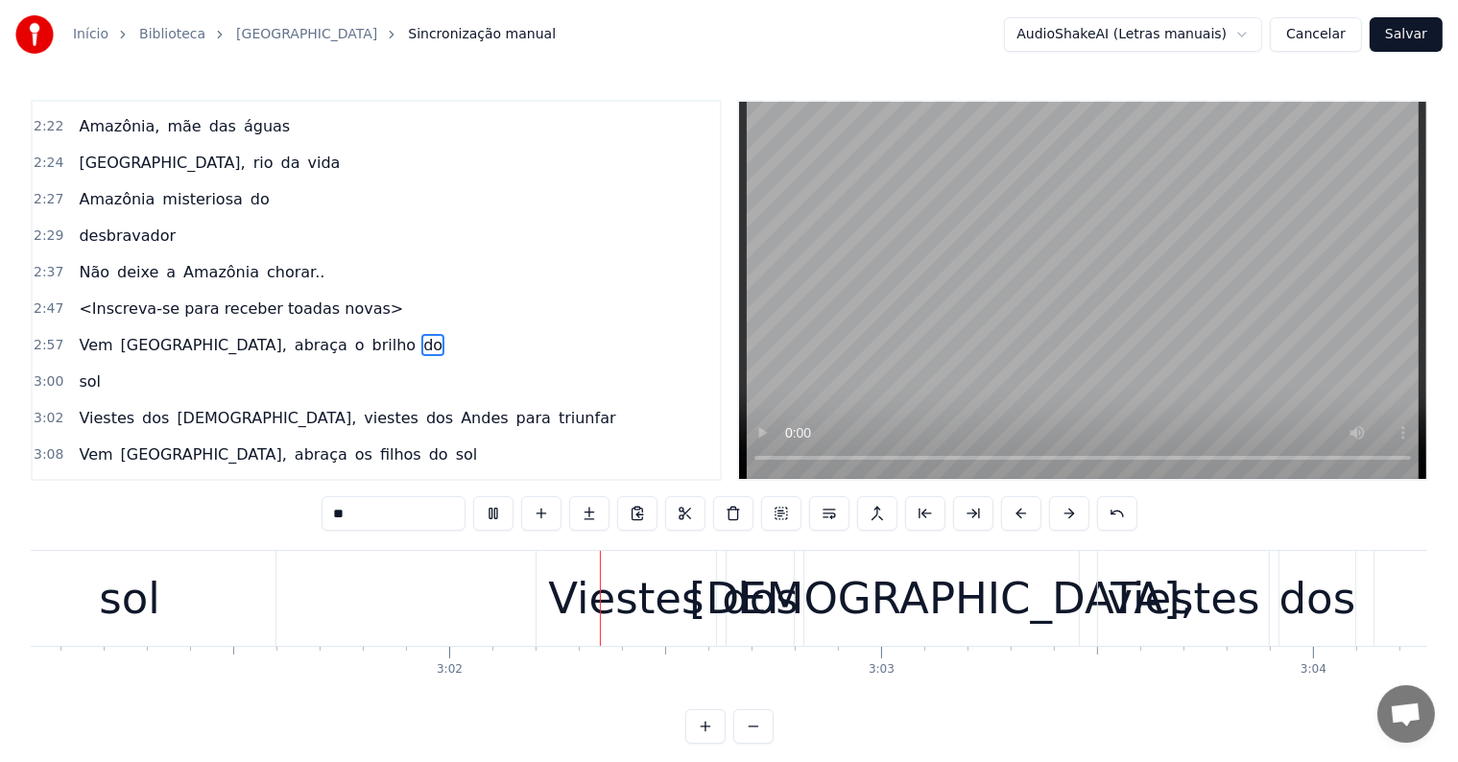
scroll to position [0, 78432]
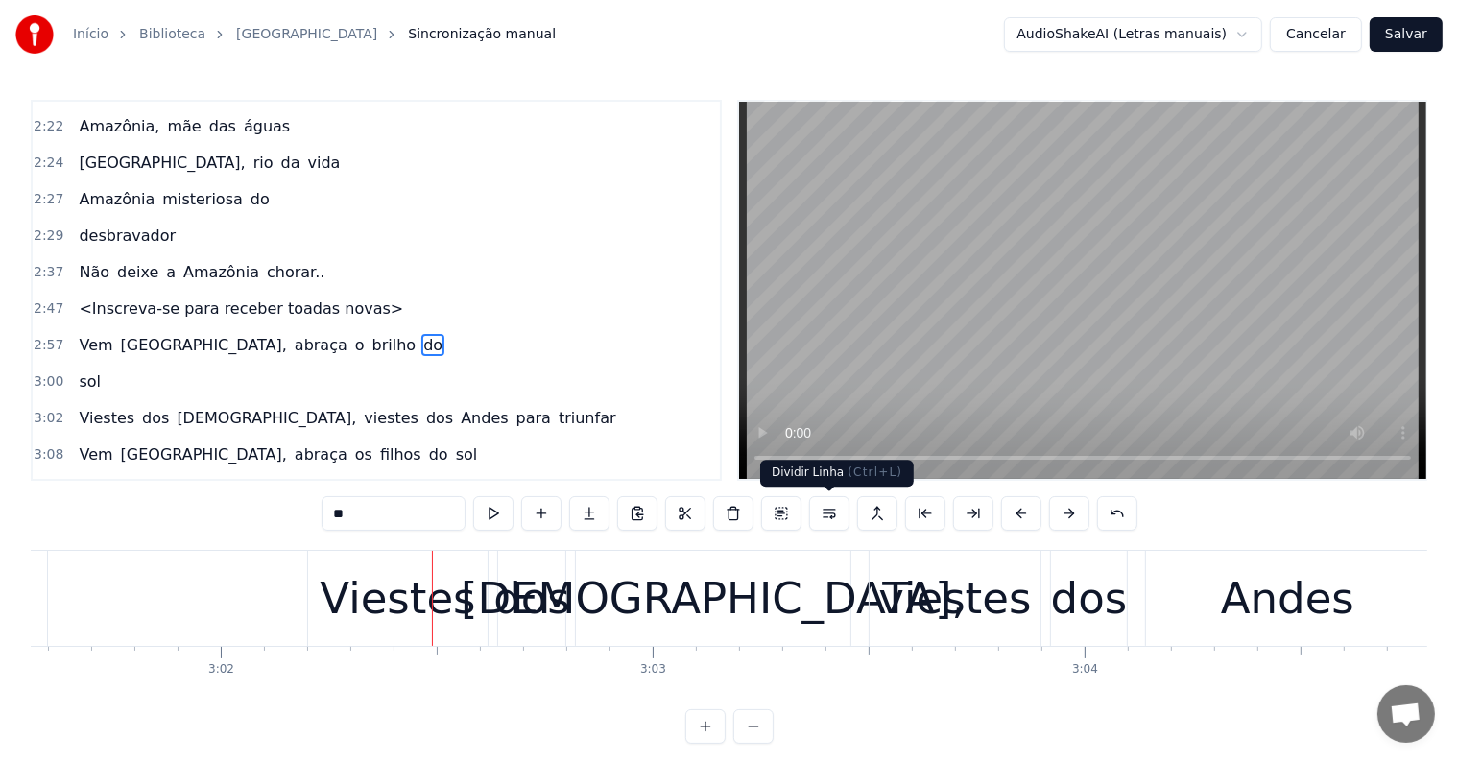
click at [823, 519] on button at bounding box center [829, 513] width 40 height 35
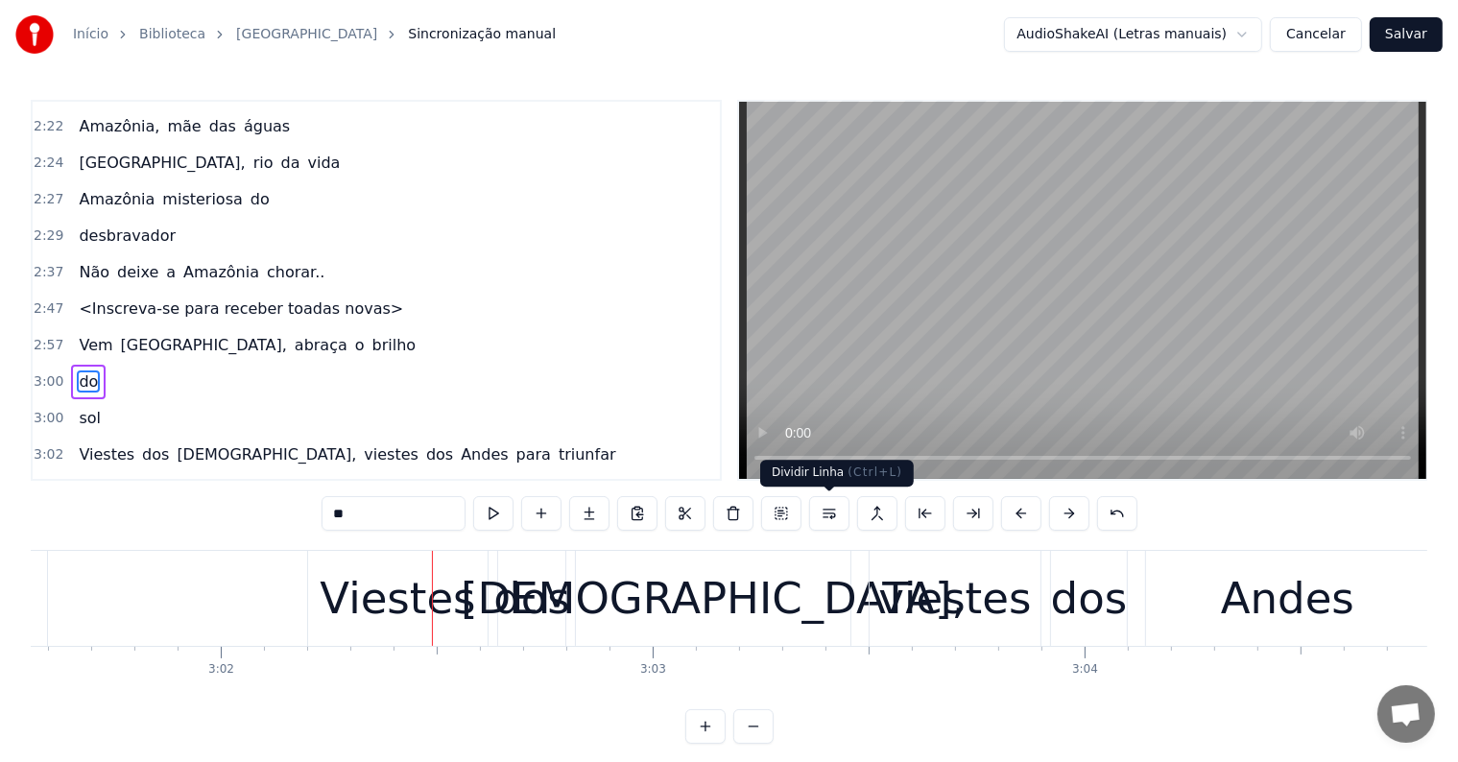
scroll to position [1524, 0]
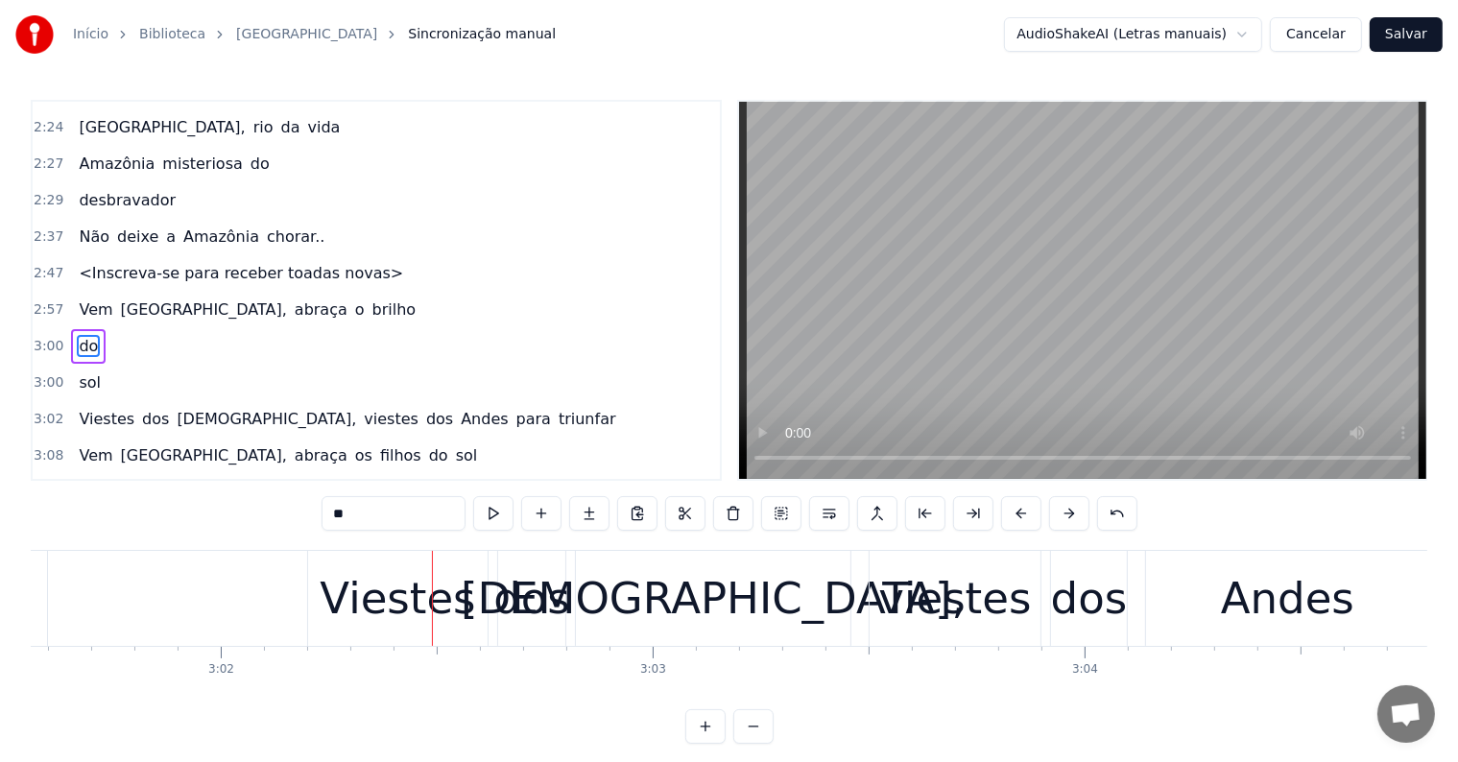
click at [371, 299] on span "brilho" at bounding box center [395, 310] width 48 height 22
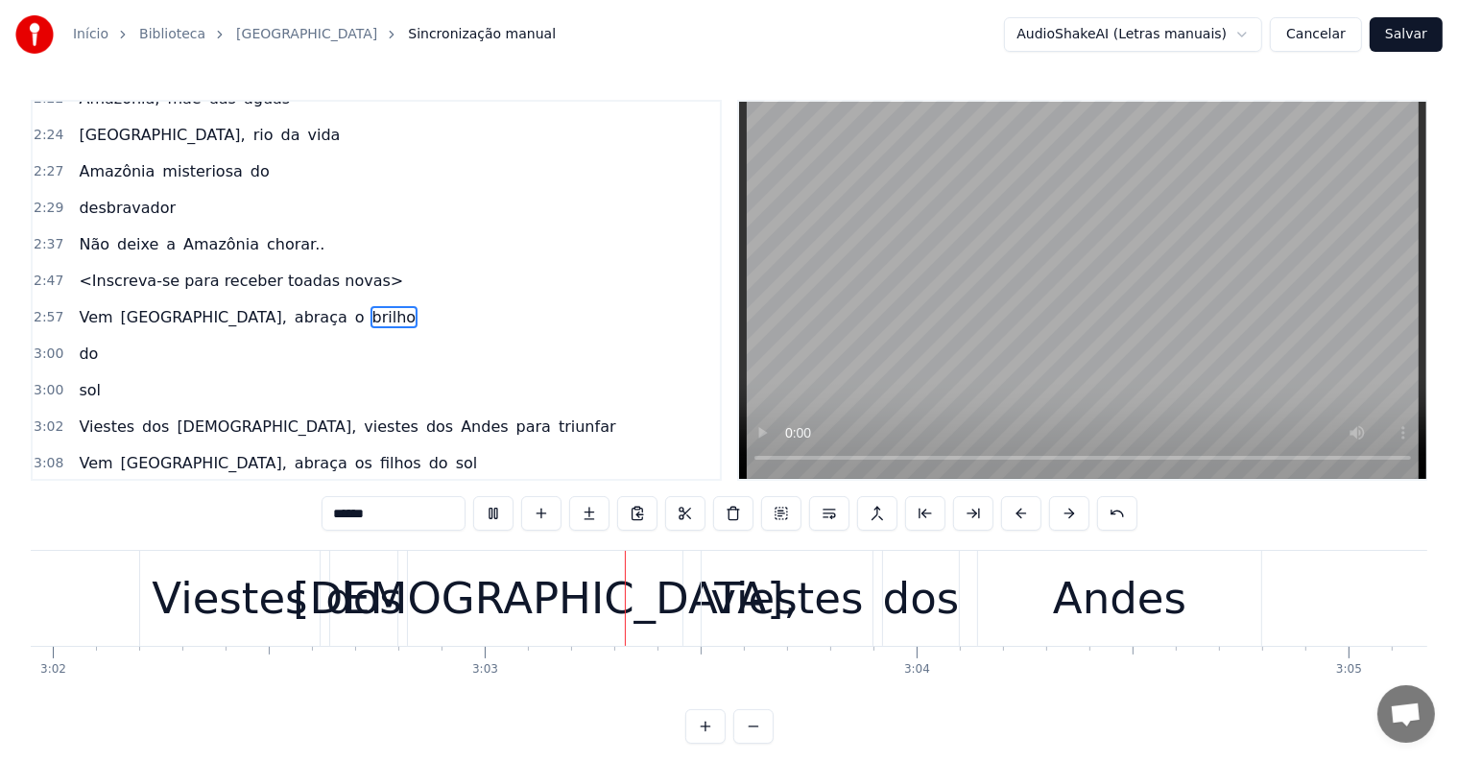
scroll to position [0, 78864]
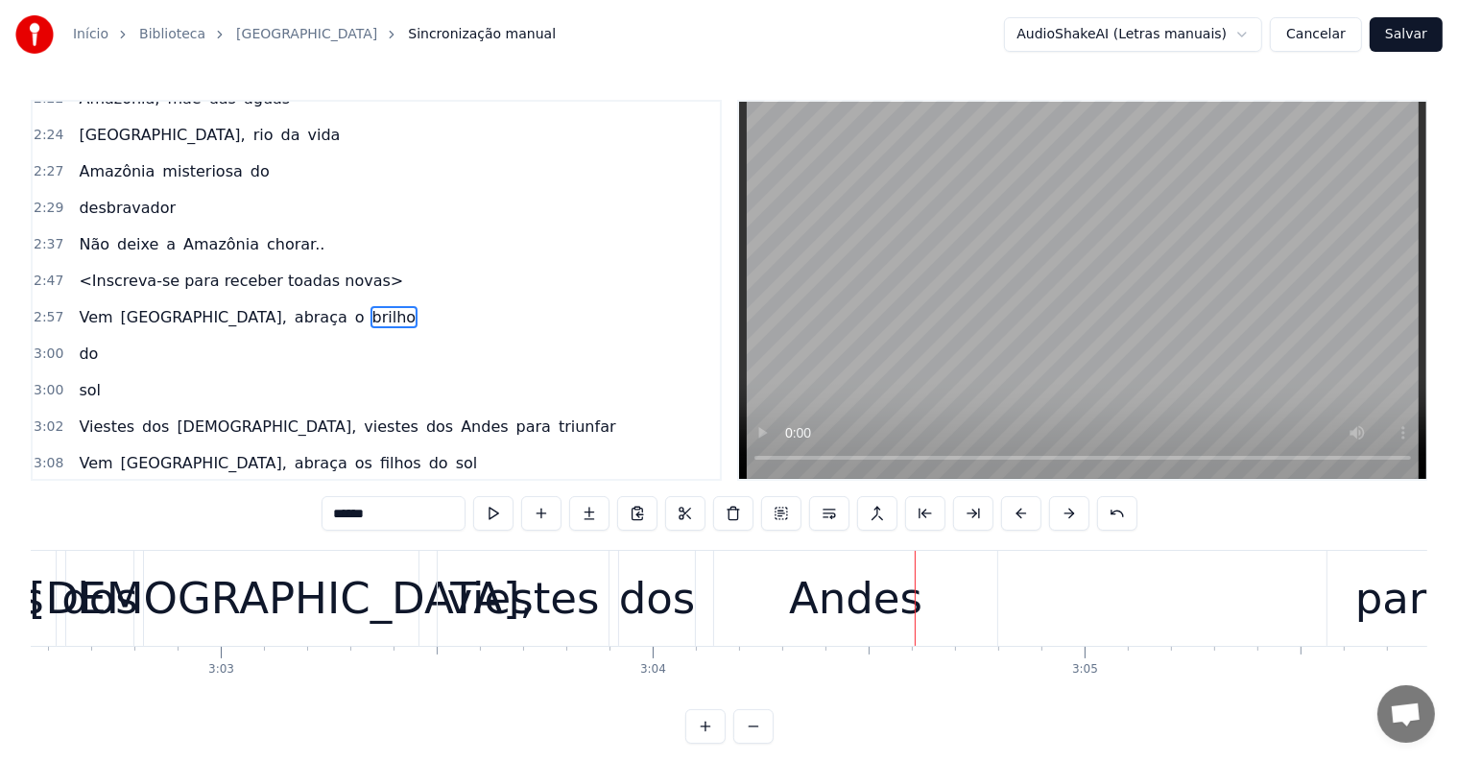
click at [849, 588] on div "Andes" at bounding box center [855, 598] width 133 height 65
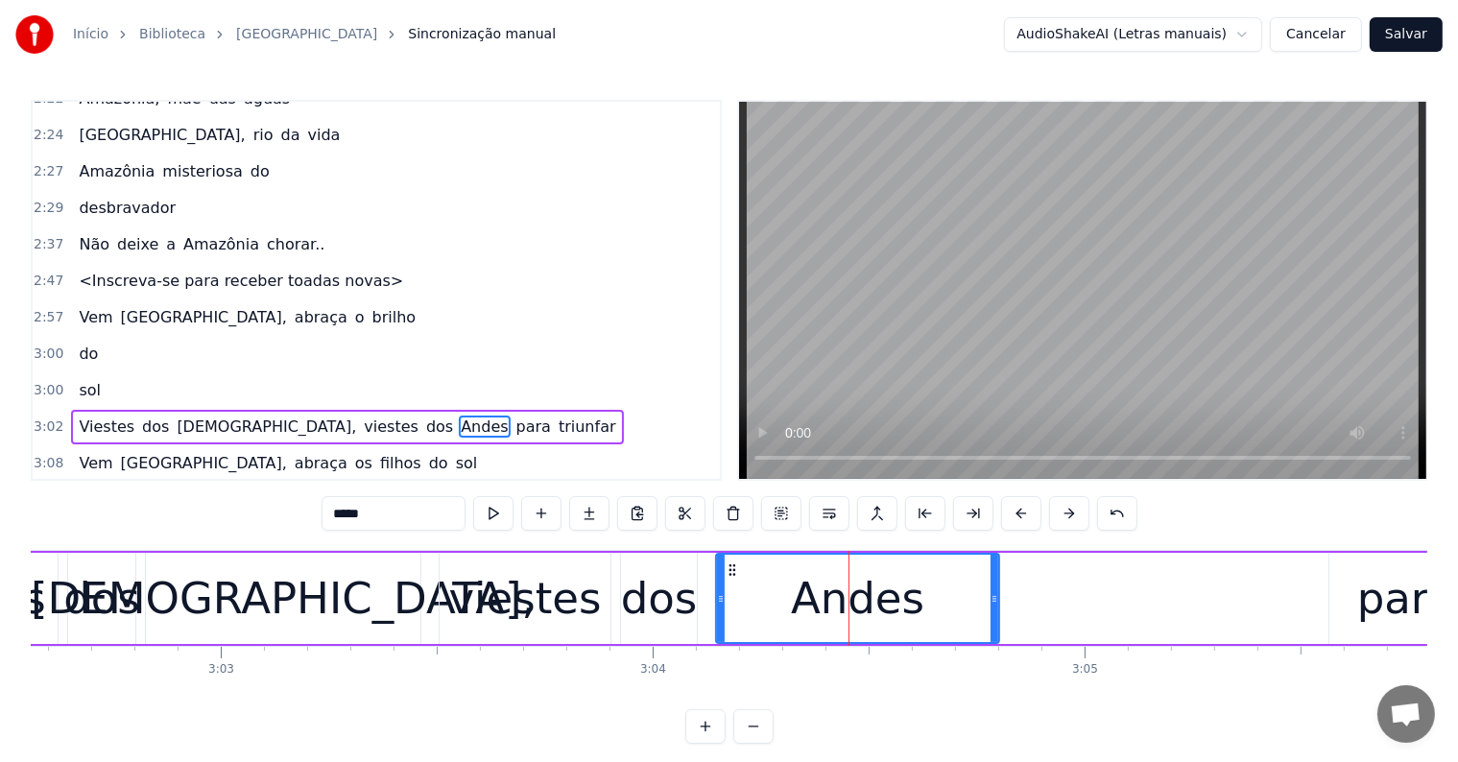
scroll to position [1595, 0]
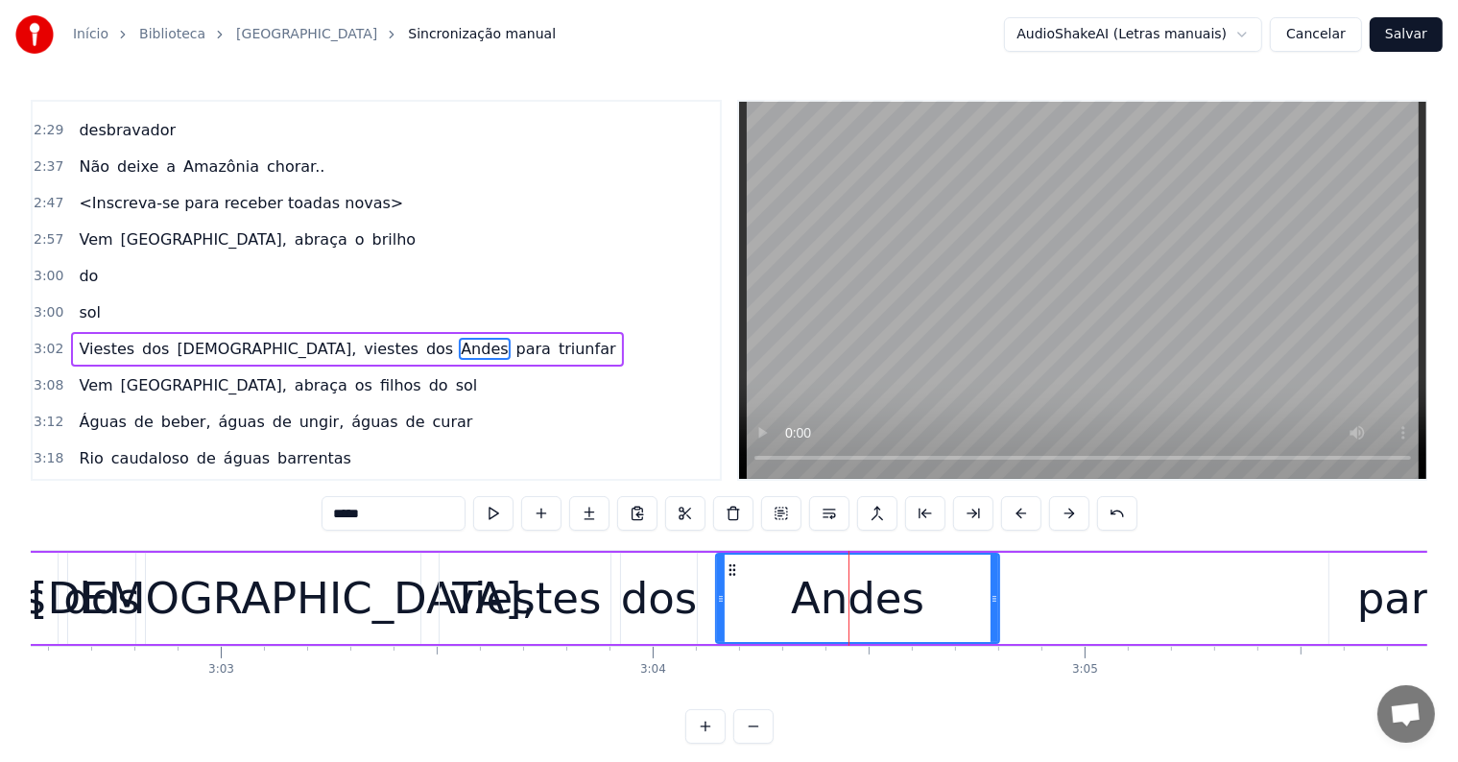
click at [515, 338] on span "para" at bounding box center [534, 349] width 38 height 22
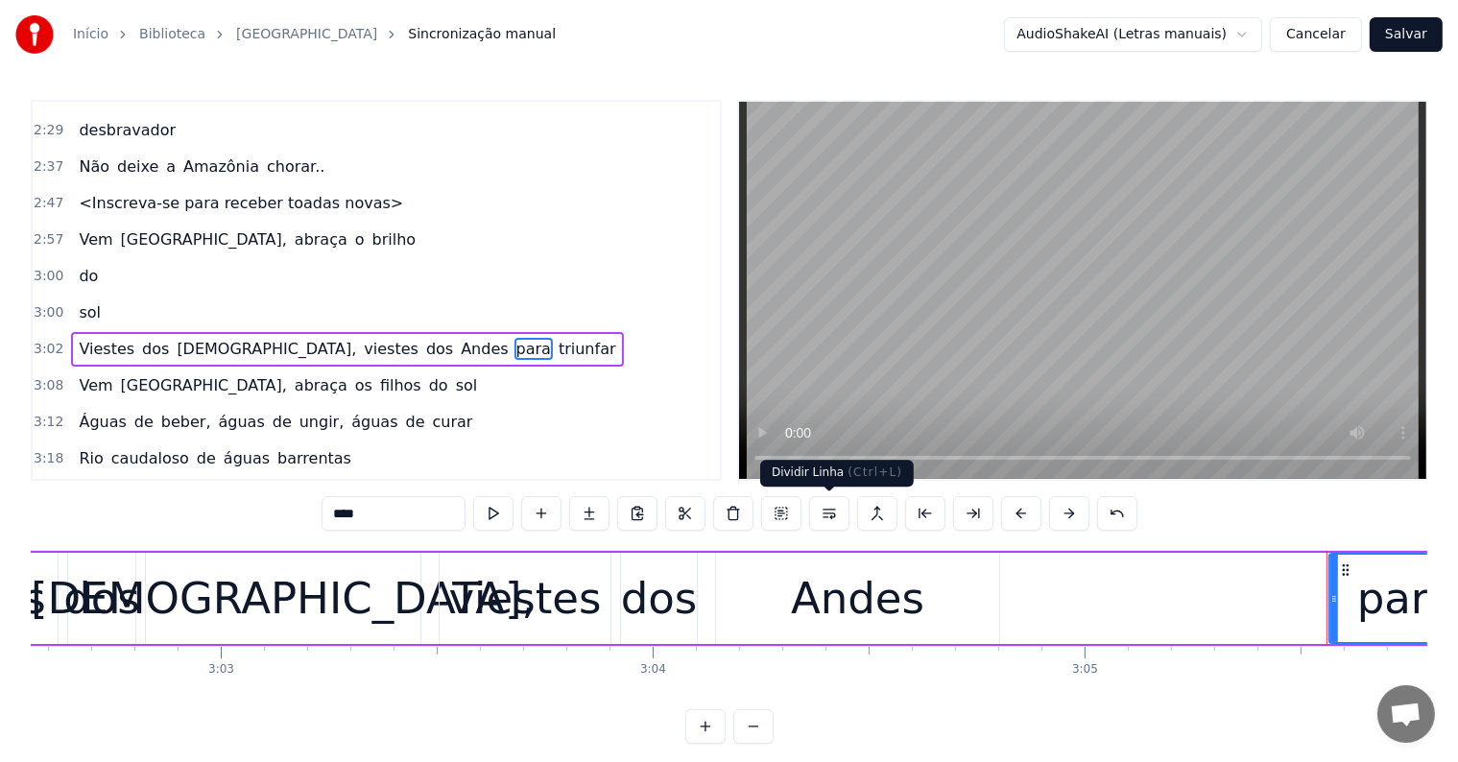
click at [831, 516] on button at bounding box center [829, 513] width 40 height 35
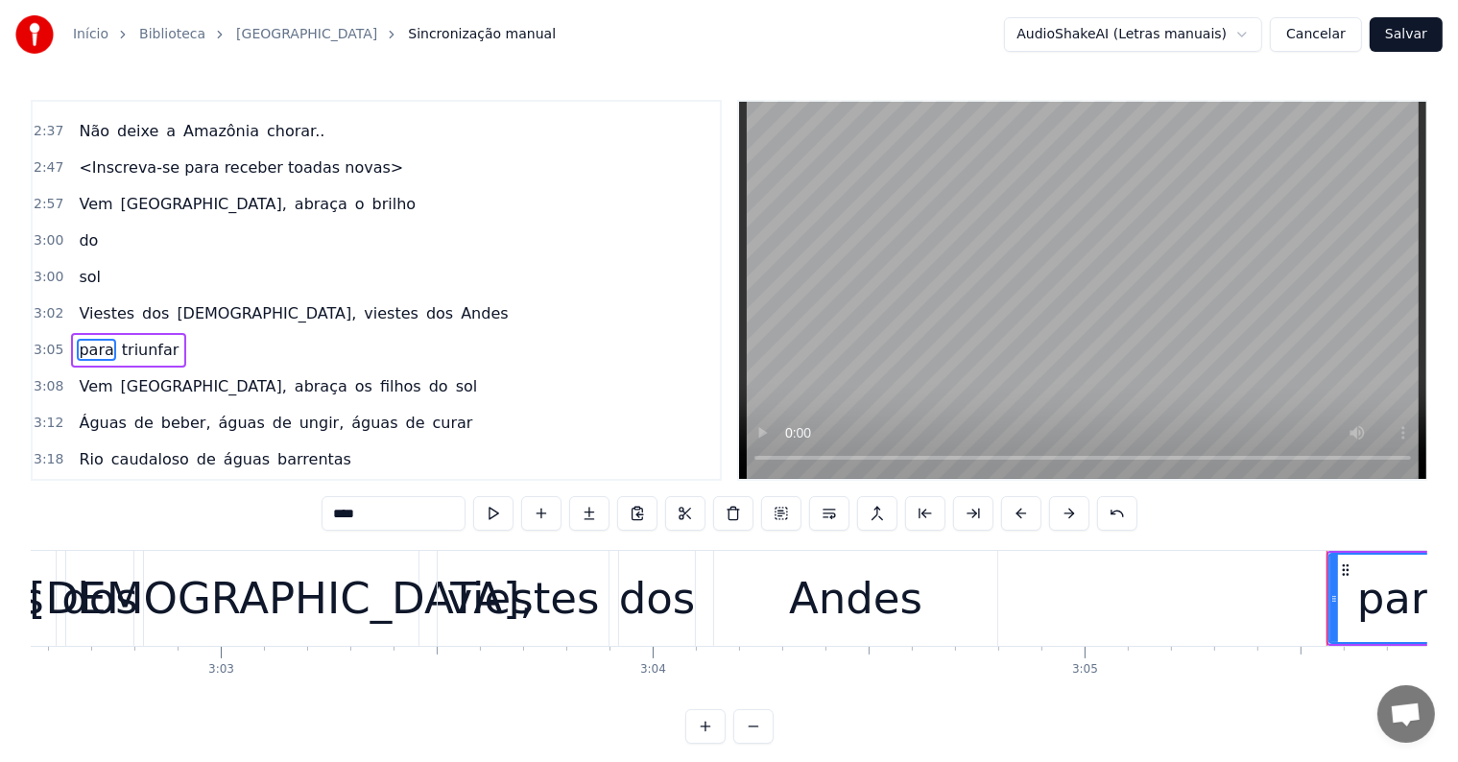
click at [459, 302] on span "Andes" at bounding box center [484, 313] width 51 height 22
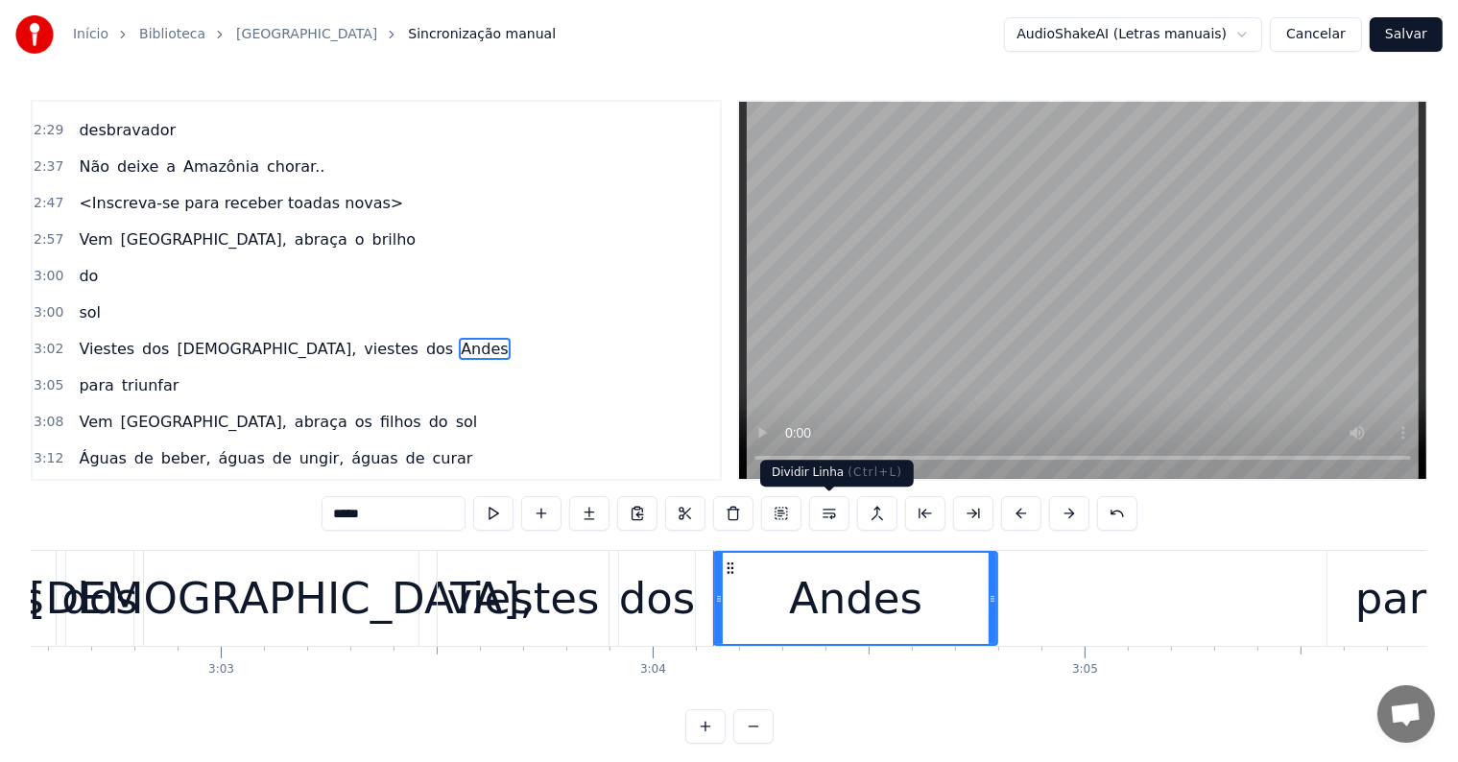
click at [827, 516] on button at bounding box center [829, 513] width 40 height 35
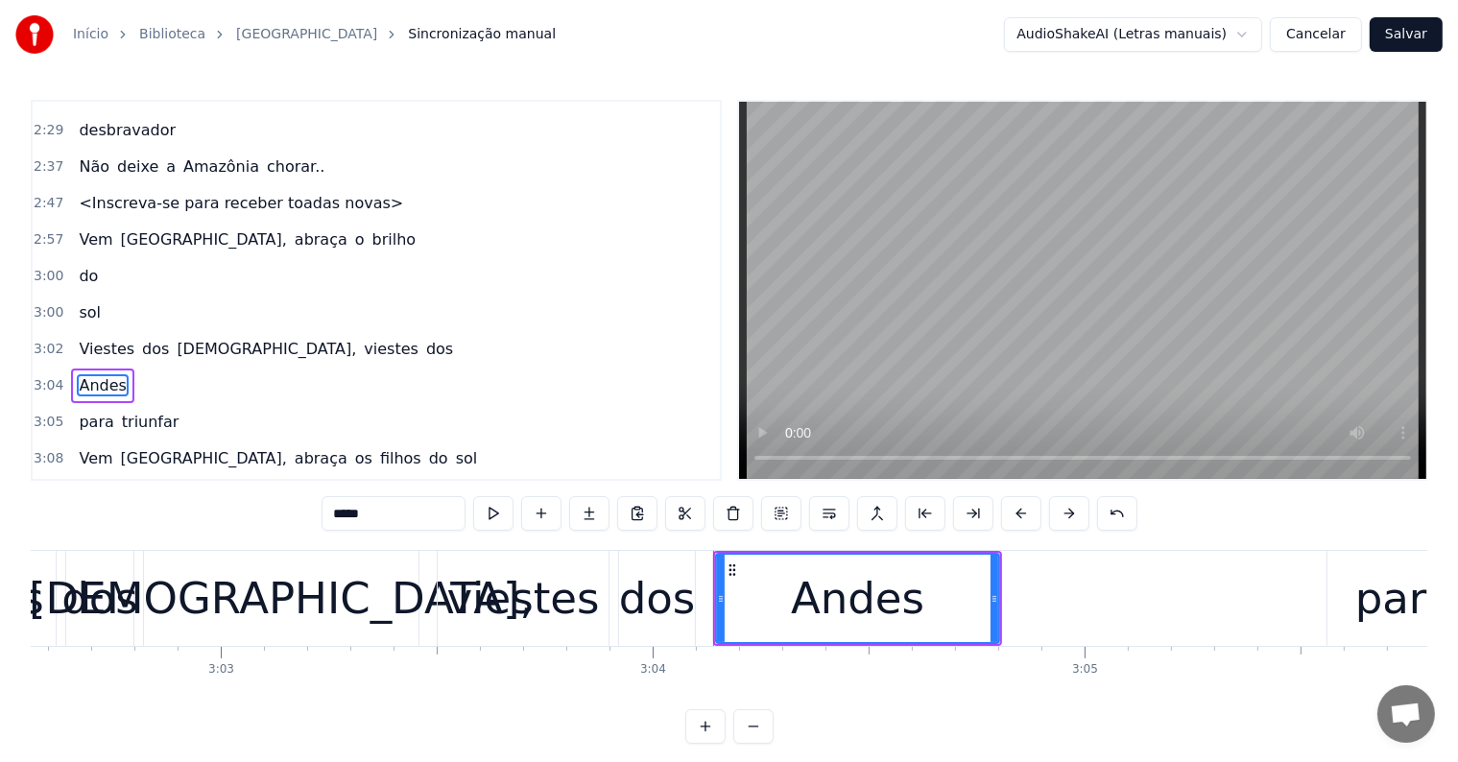
scroll to position [1630, 0]
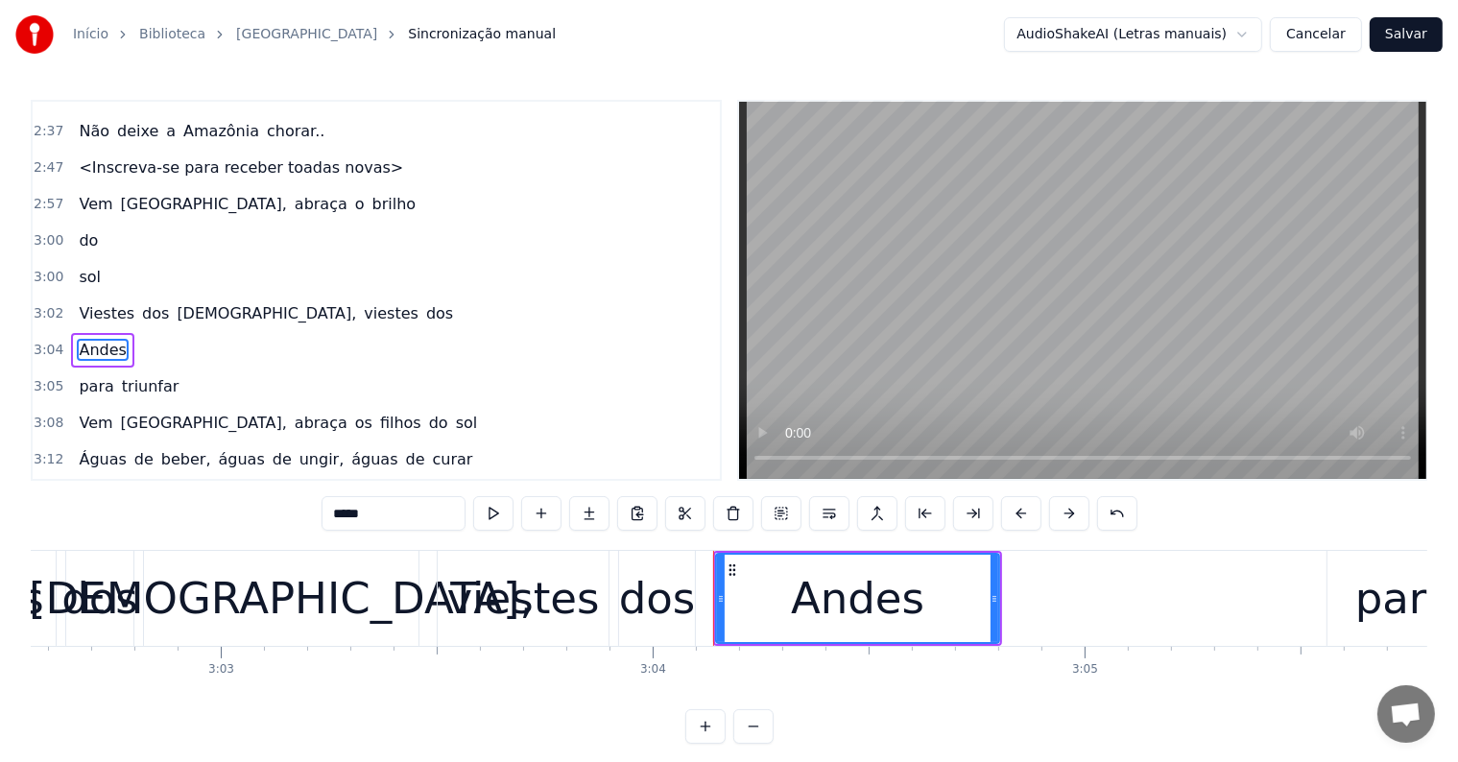
click at [424, 302] on span "dos" at bounding box center [439, 313] width 31 height 22
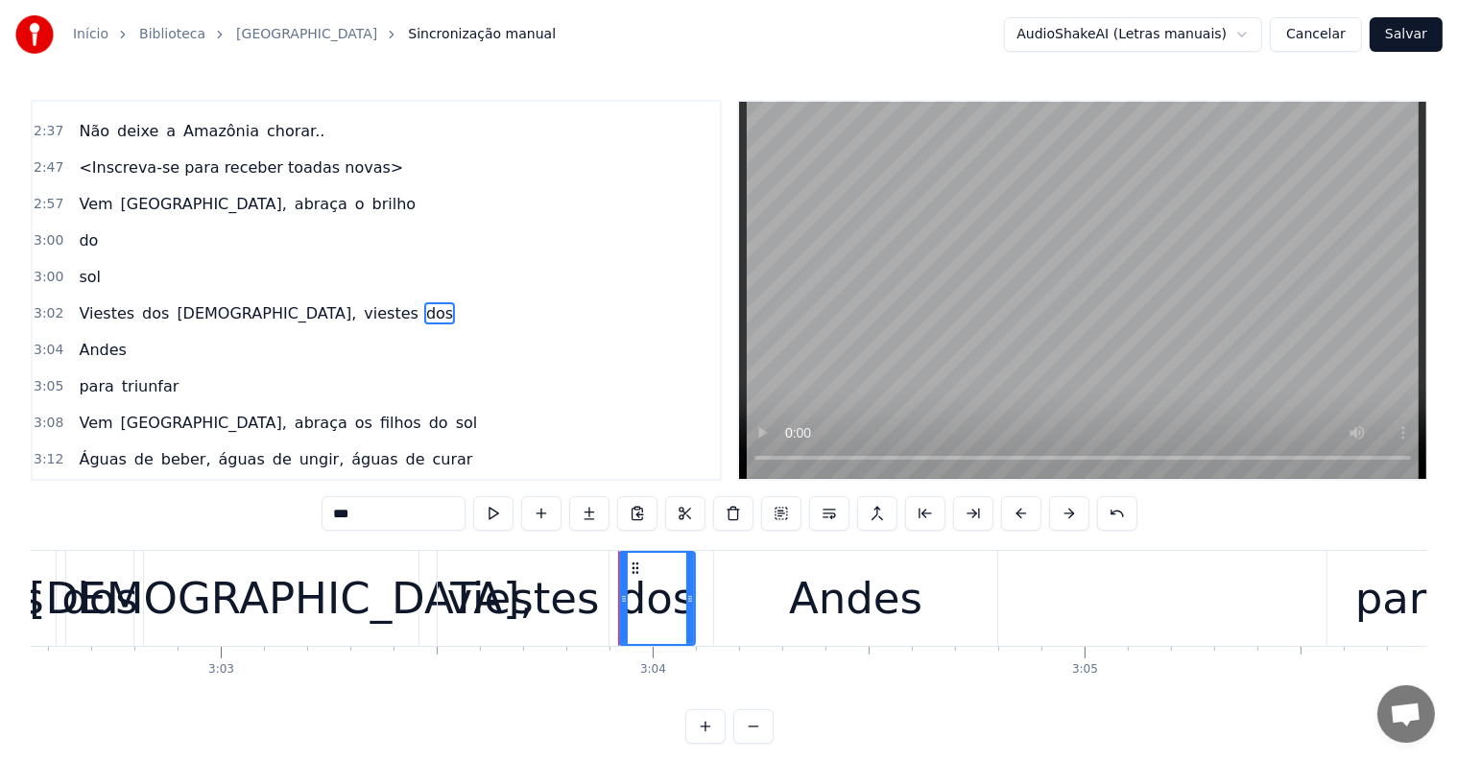
scroll to position [1595, 0]
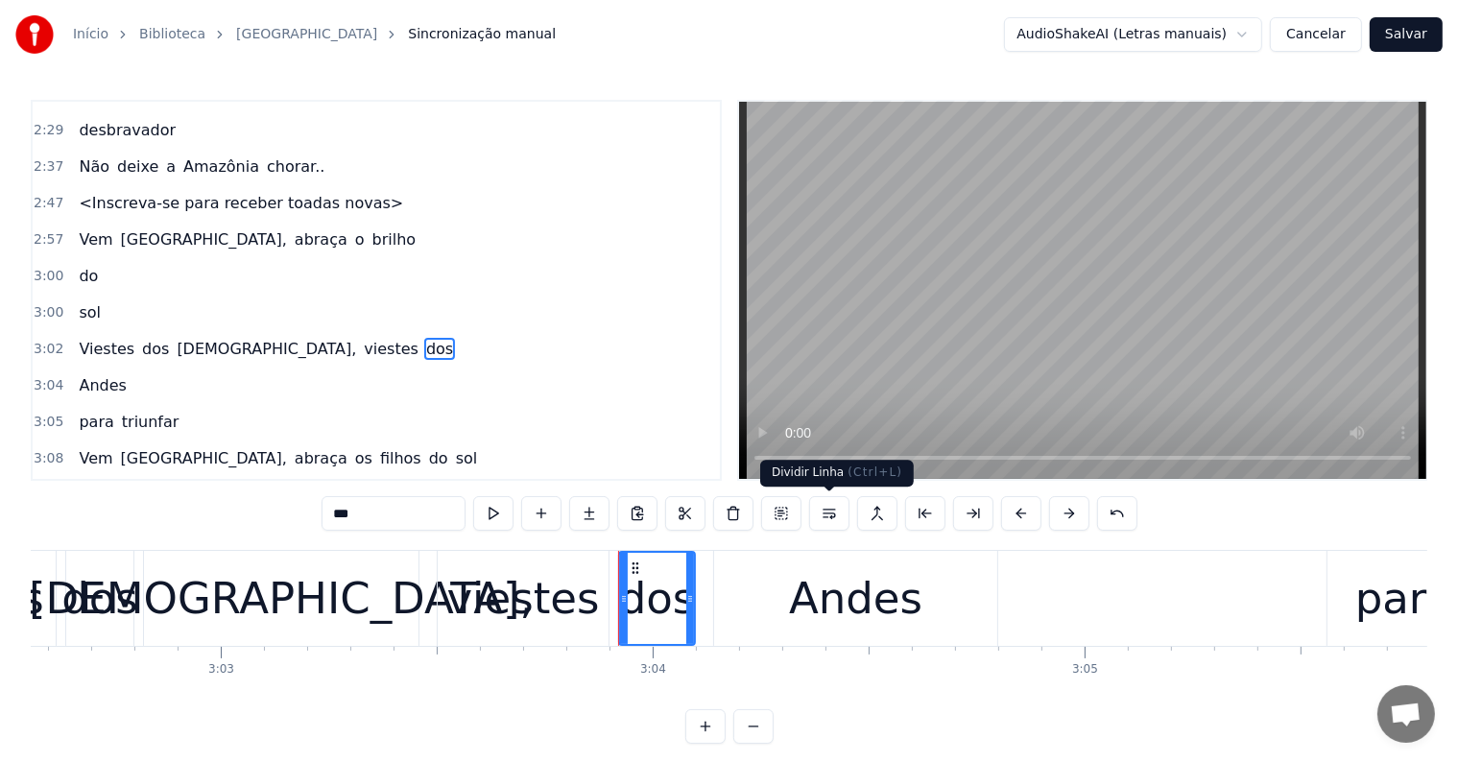
click at [829, 511] on button at bounding box center [829, 513] width 40 height 35
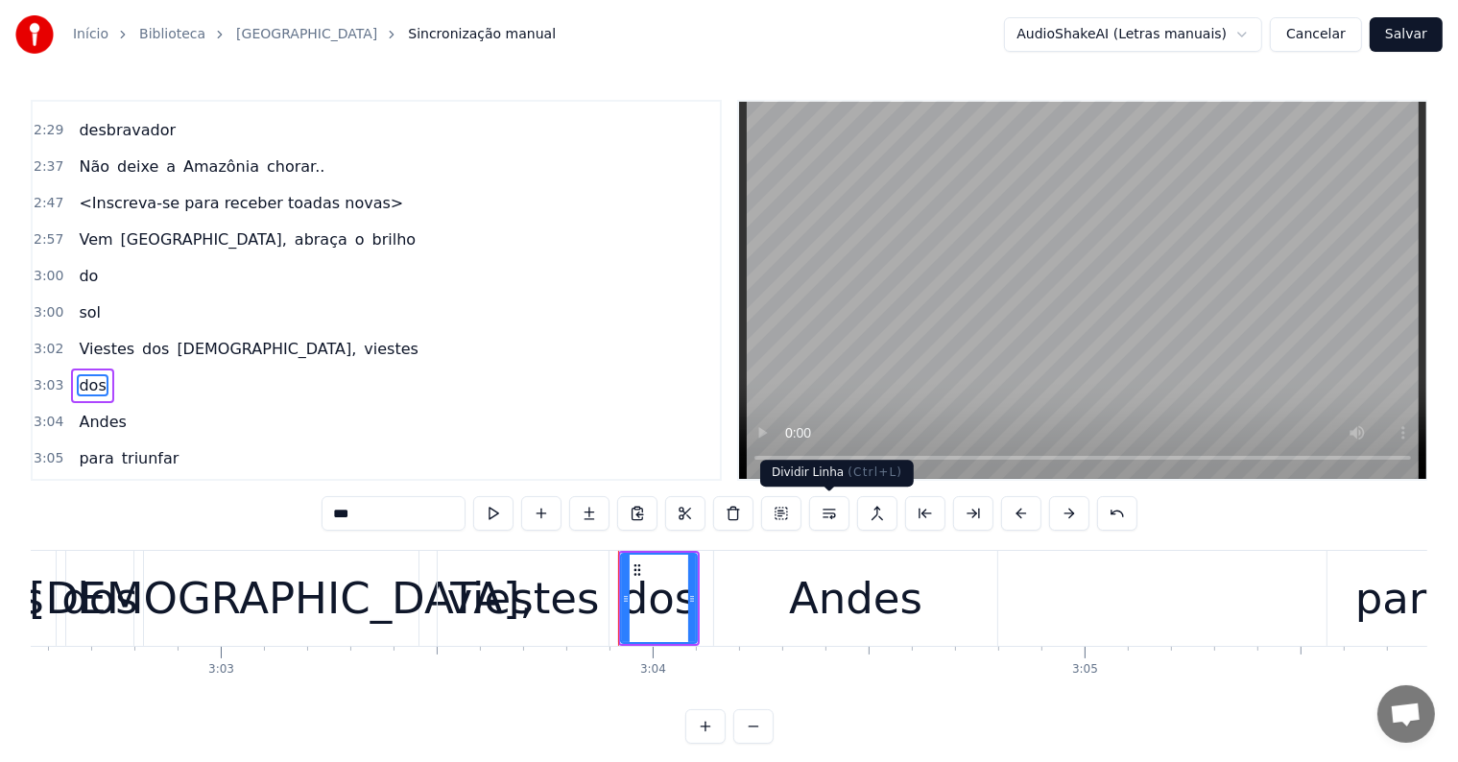
scroll to position [1630, 0]
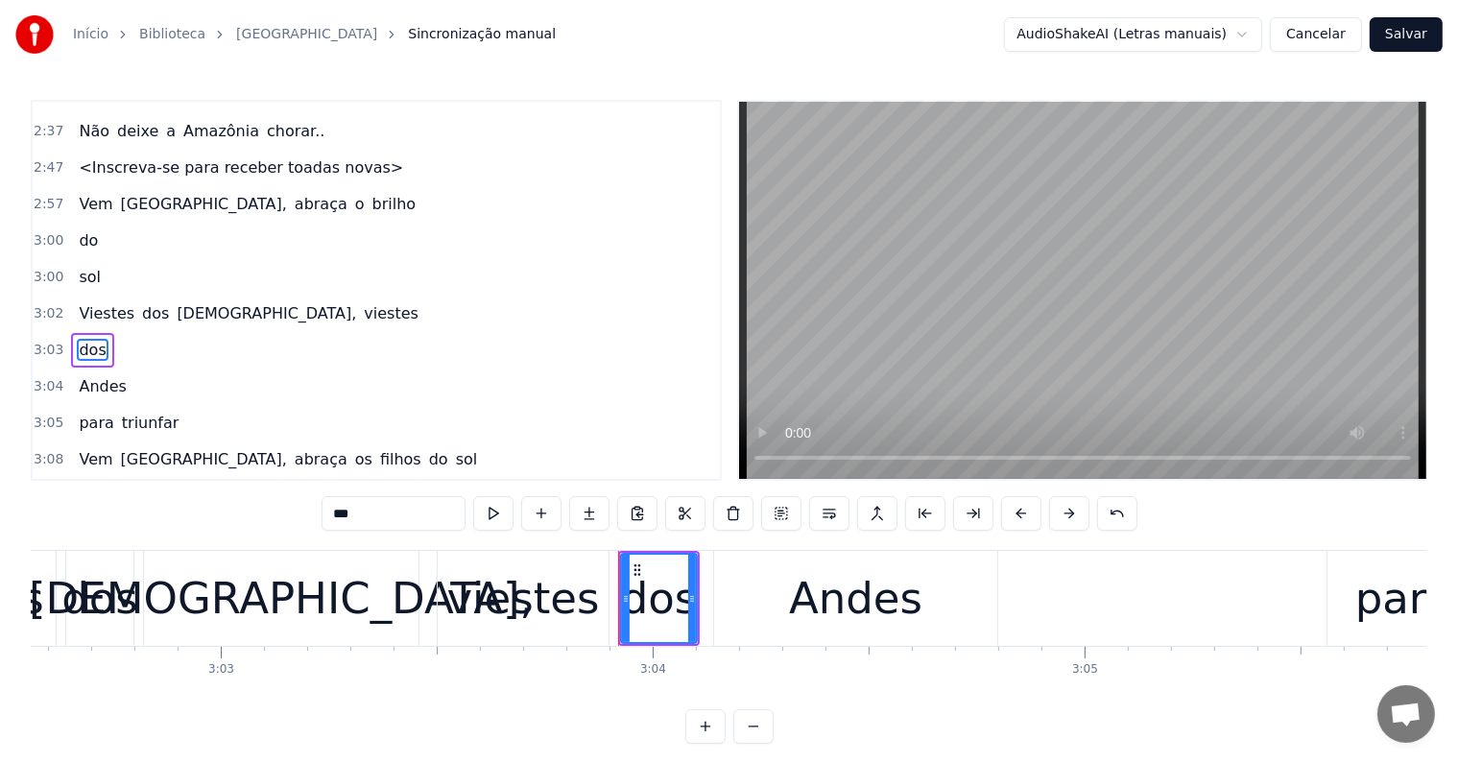
click at [362, 302] on span "viestes" at bounding box center [391, 313] width 59 height 22
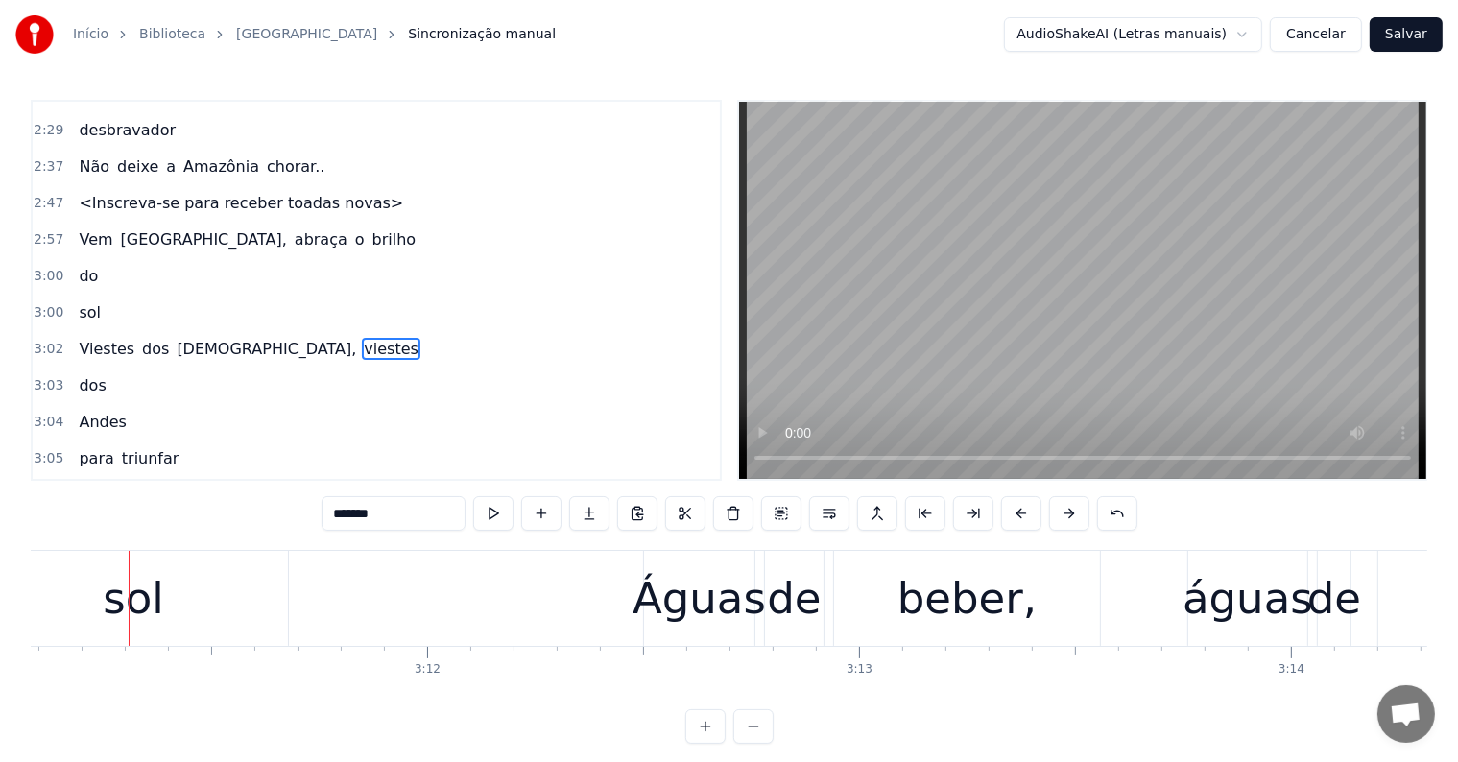
scroll to position [0, 82546]
click at [46, 628] on div "sol" at bounding box center [132, 598] width 309 height 95
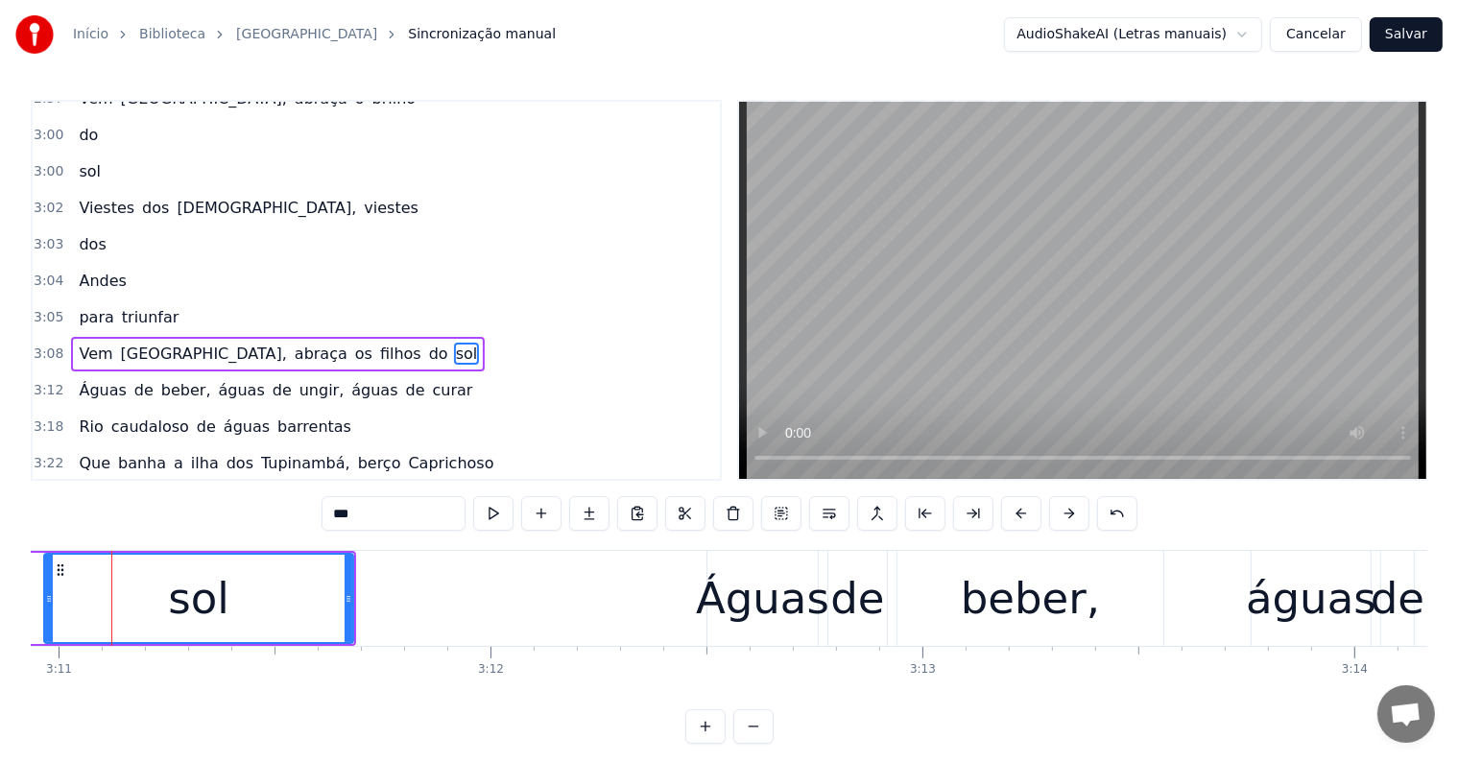
scroll to position [0, 82466]
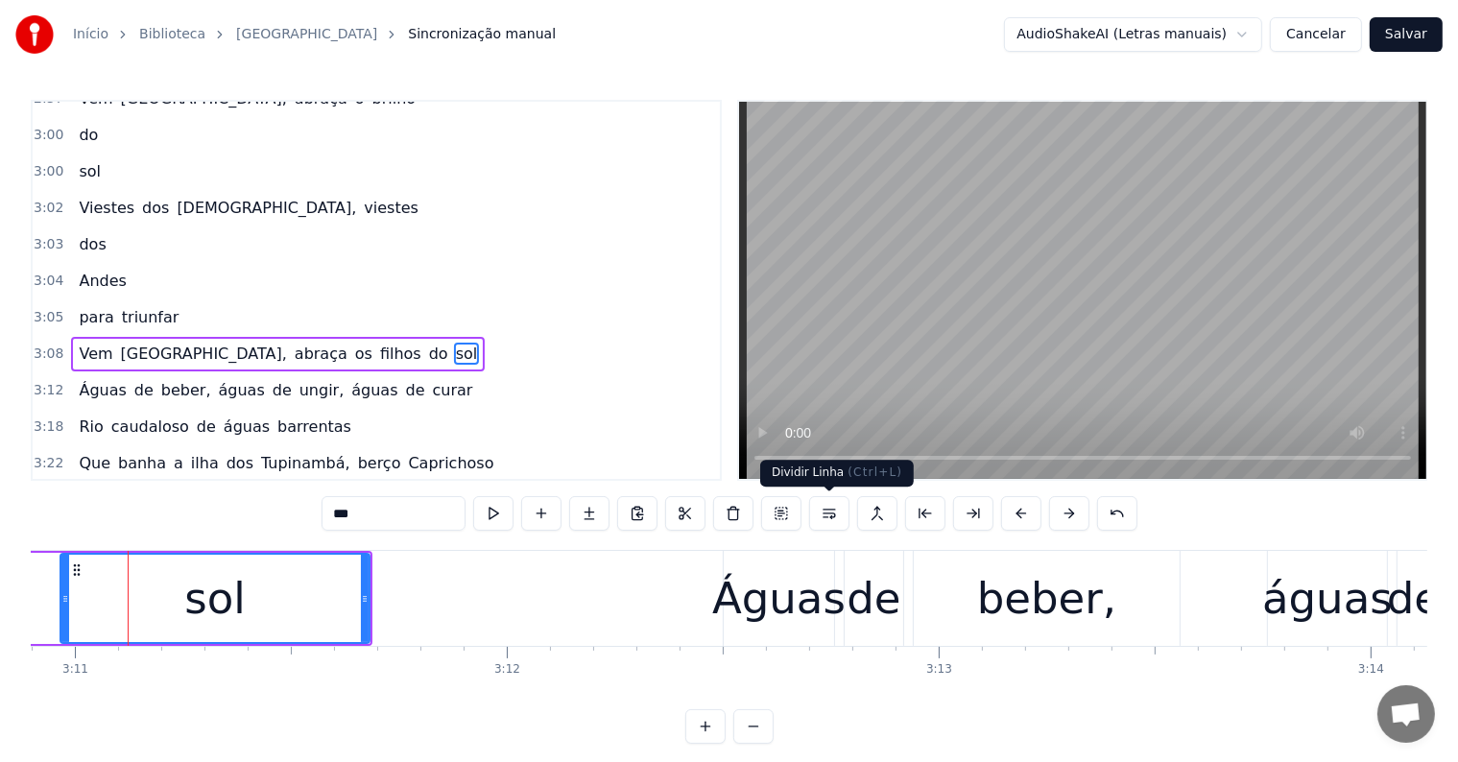
click at [833, 515] on button at bounding box center [829, 513] width 40 height 35
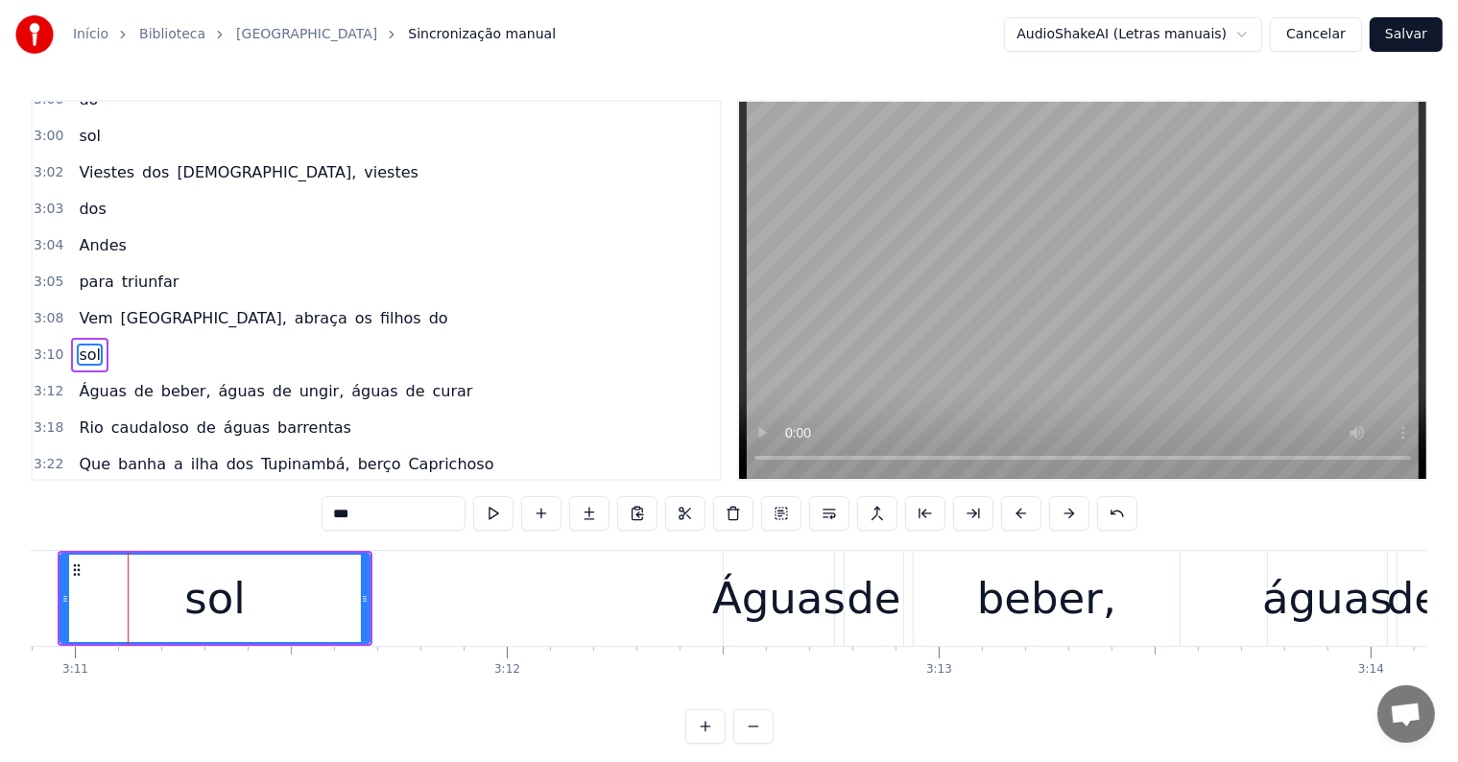
click at [427, 307] on span "do" at bounding box center [438, 318] width 23 height 22
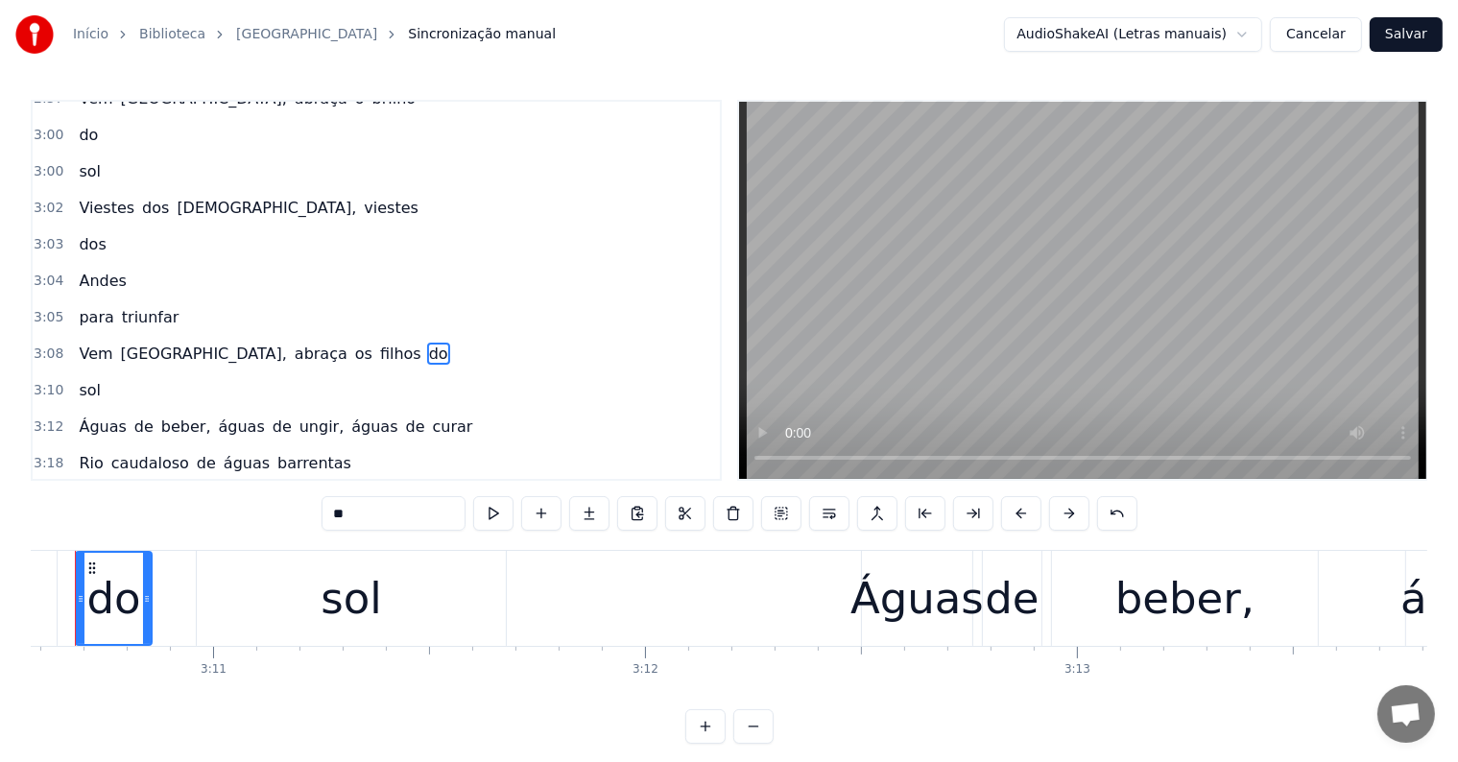
scroll to position [0, 82275]
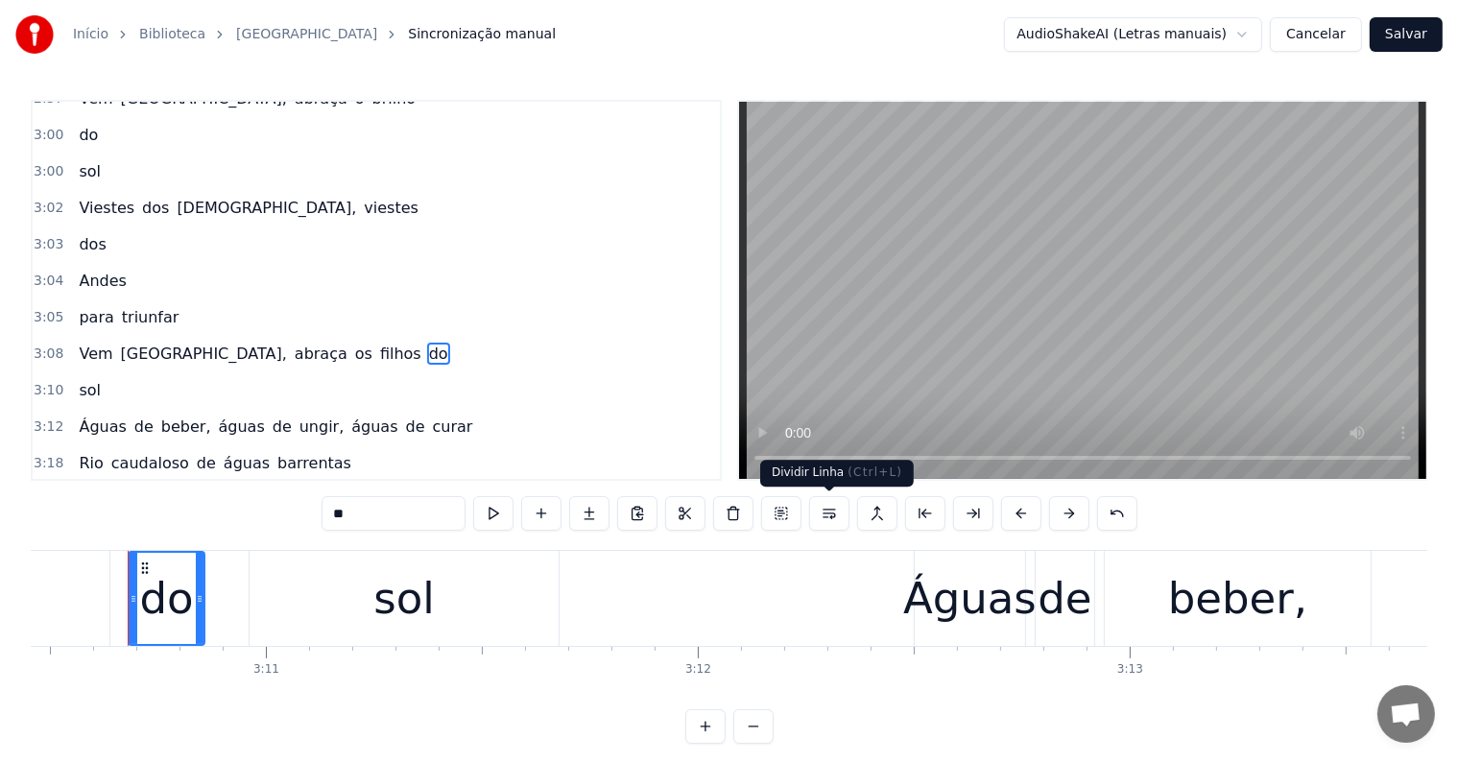
click at [827, 518] on button at bounding box center [829, 513] width 40 height 35
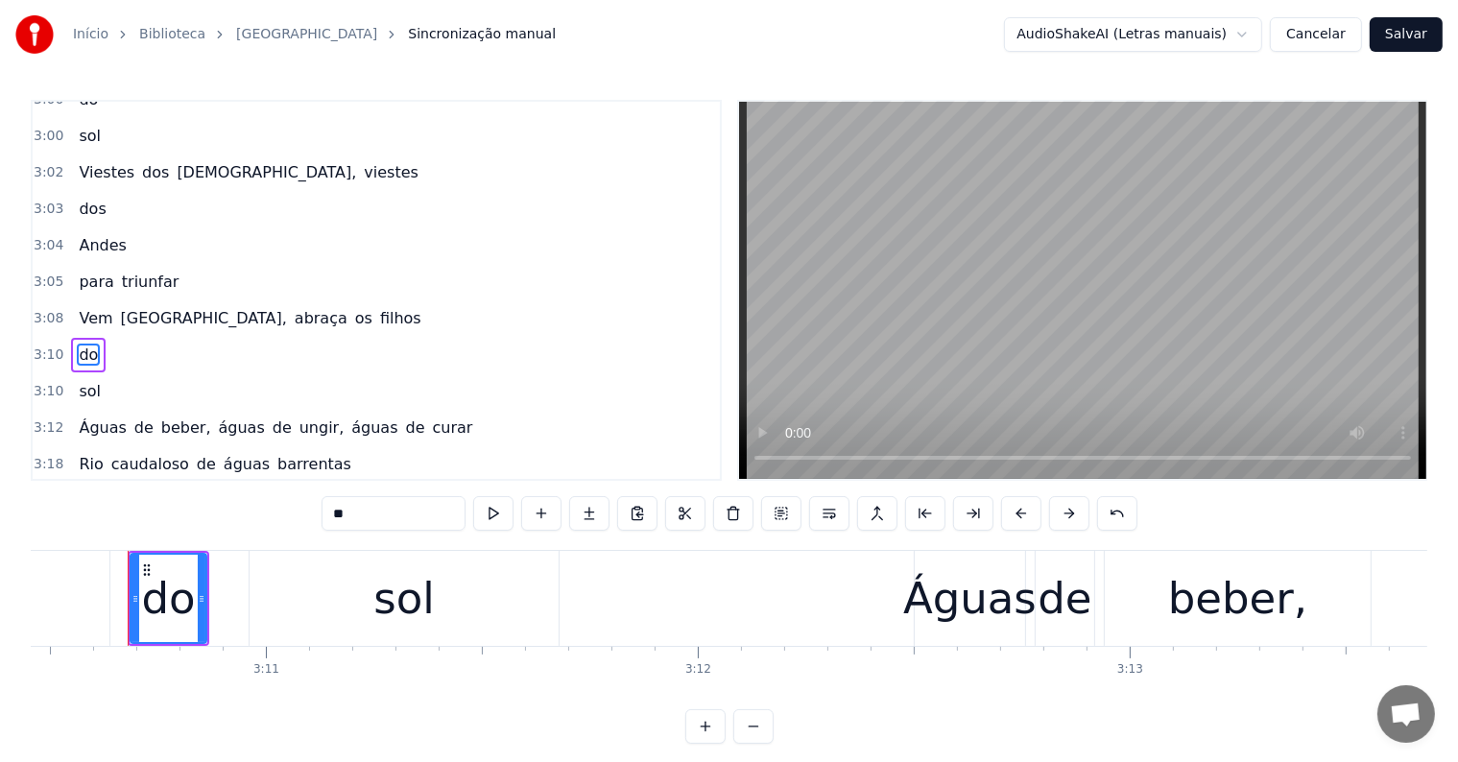
click at [378, 307] on span "filhos" at bounding box center [400, 318] width 45 height 22
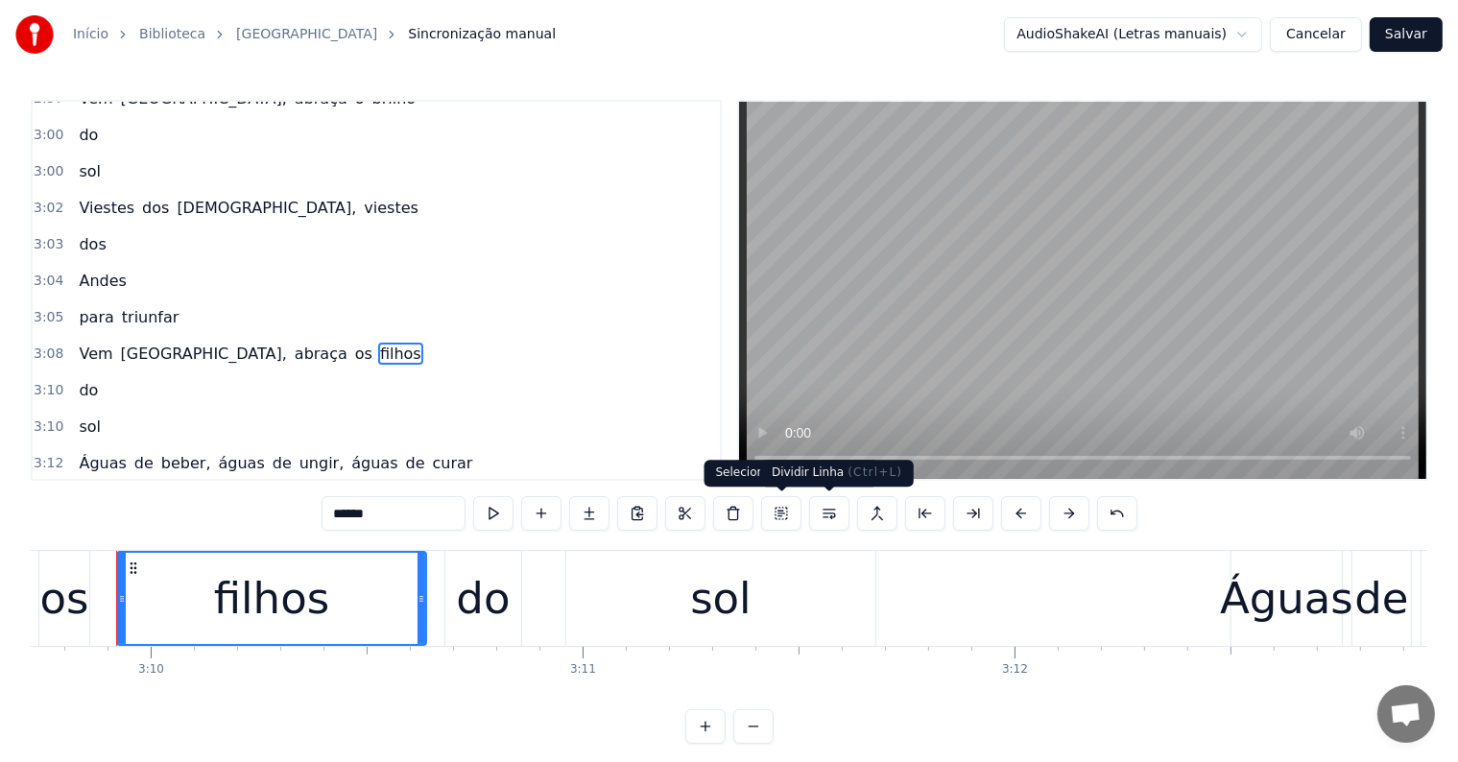
scroll to position [0, 81947]
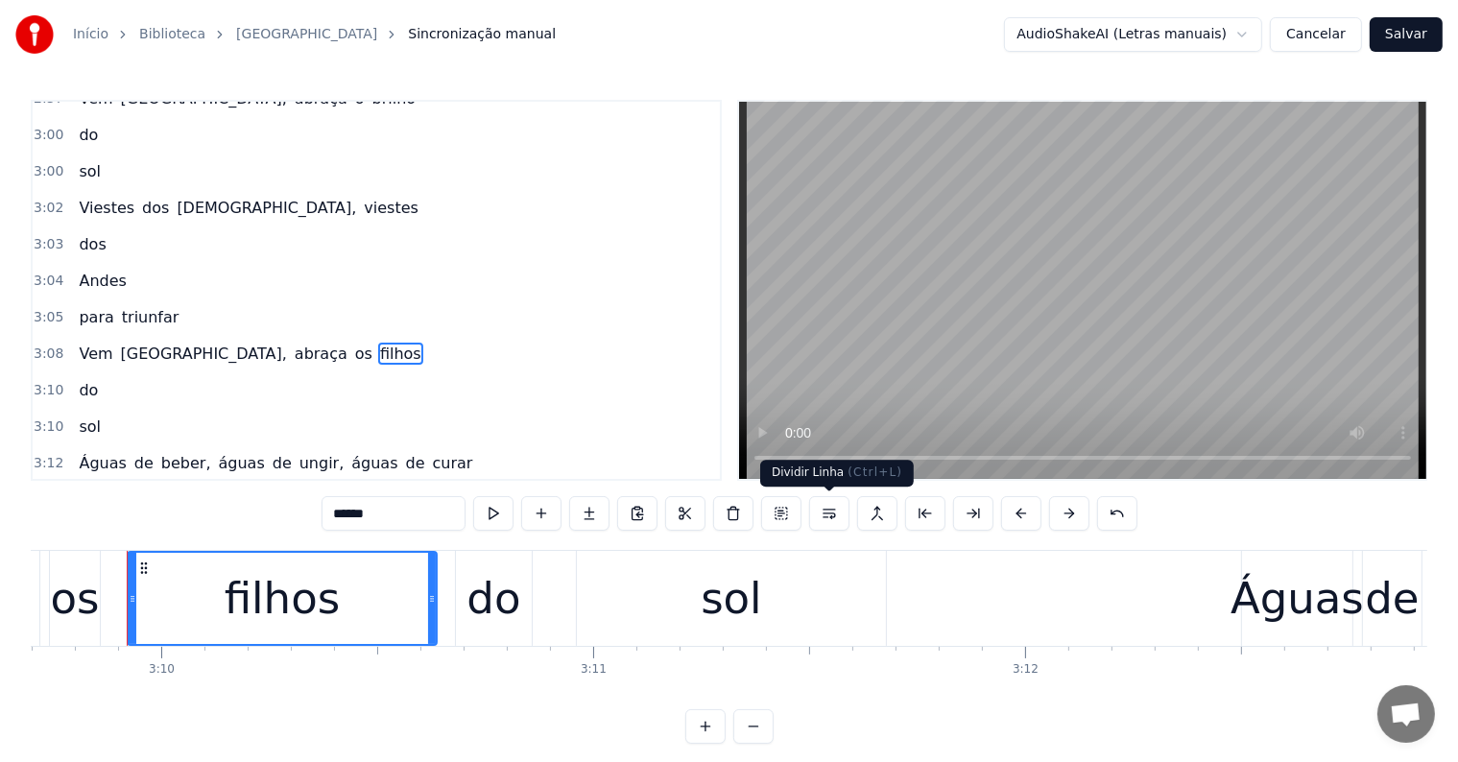
click at [823, 510] on button at bounding box center [829, 513] width 40 height 35
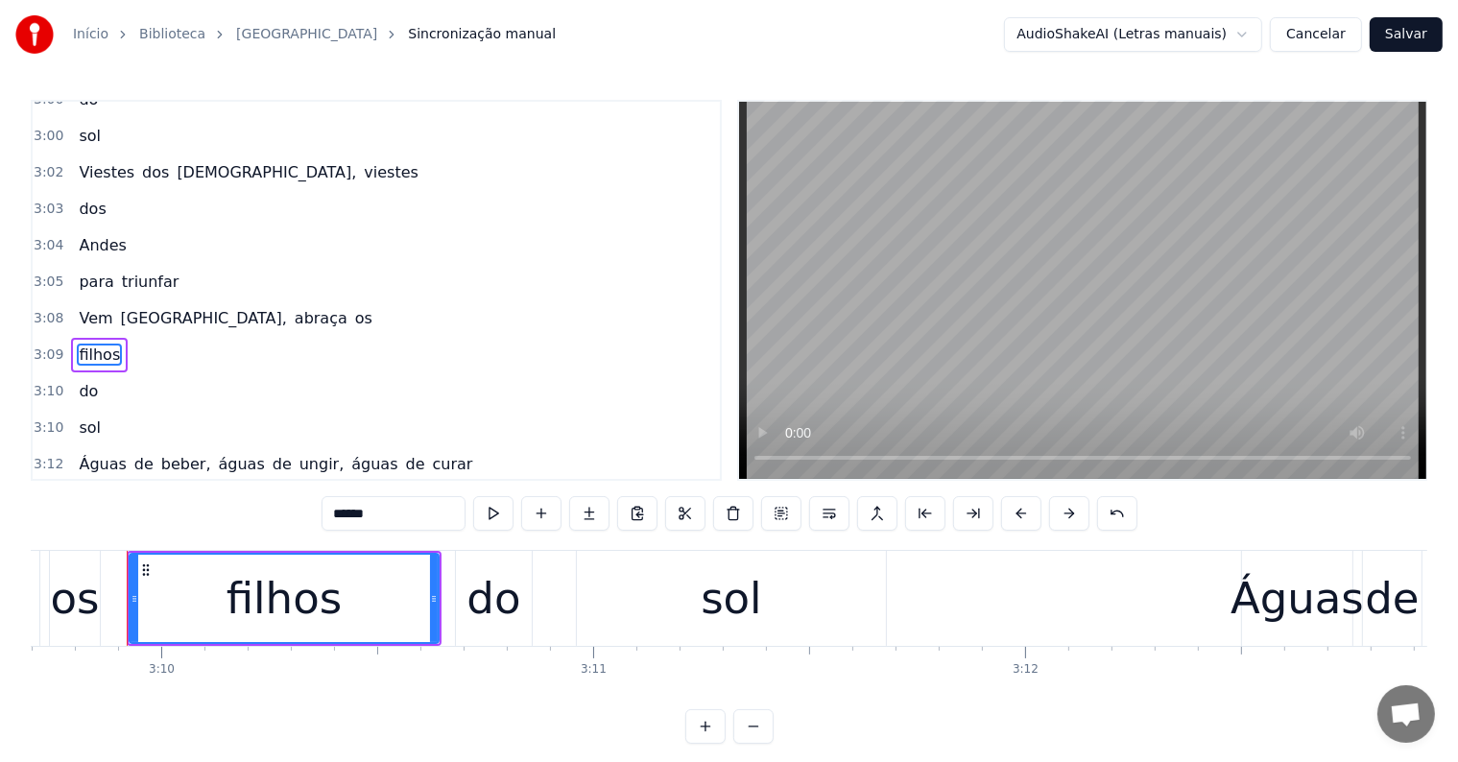
click at [353, 307] on span "os" at bounding box center [363, 318] width 21 height 22
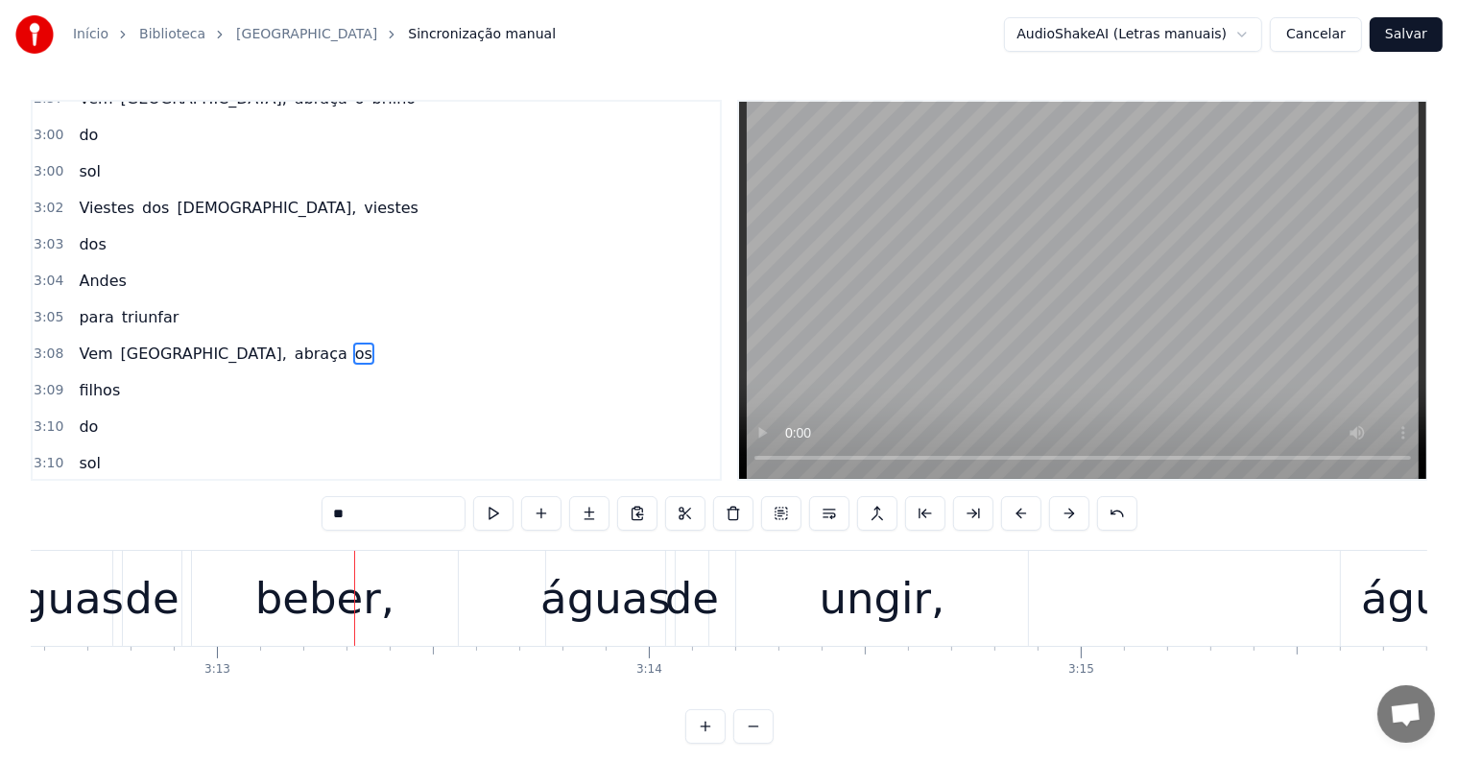
scroll to position [0, 83209]
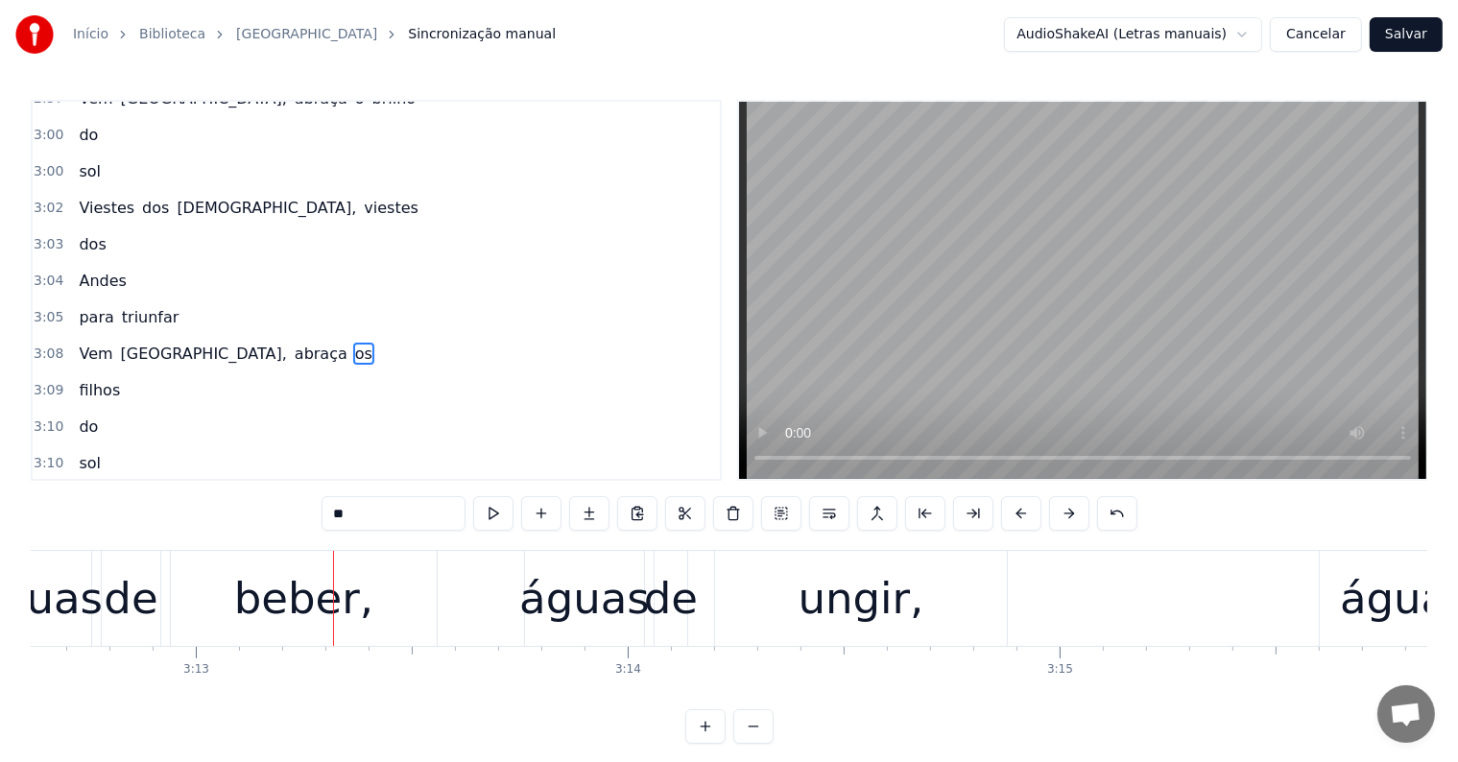
click at [84, 197] on span "Viestes" at bounding box center [107, 208] width 60 height 22
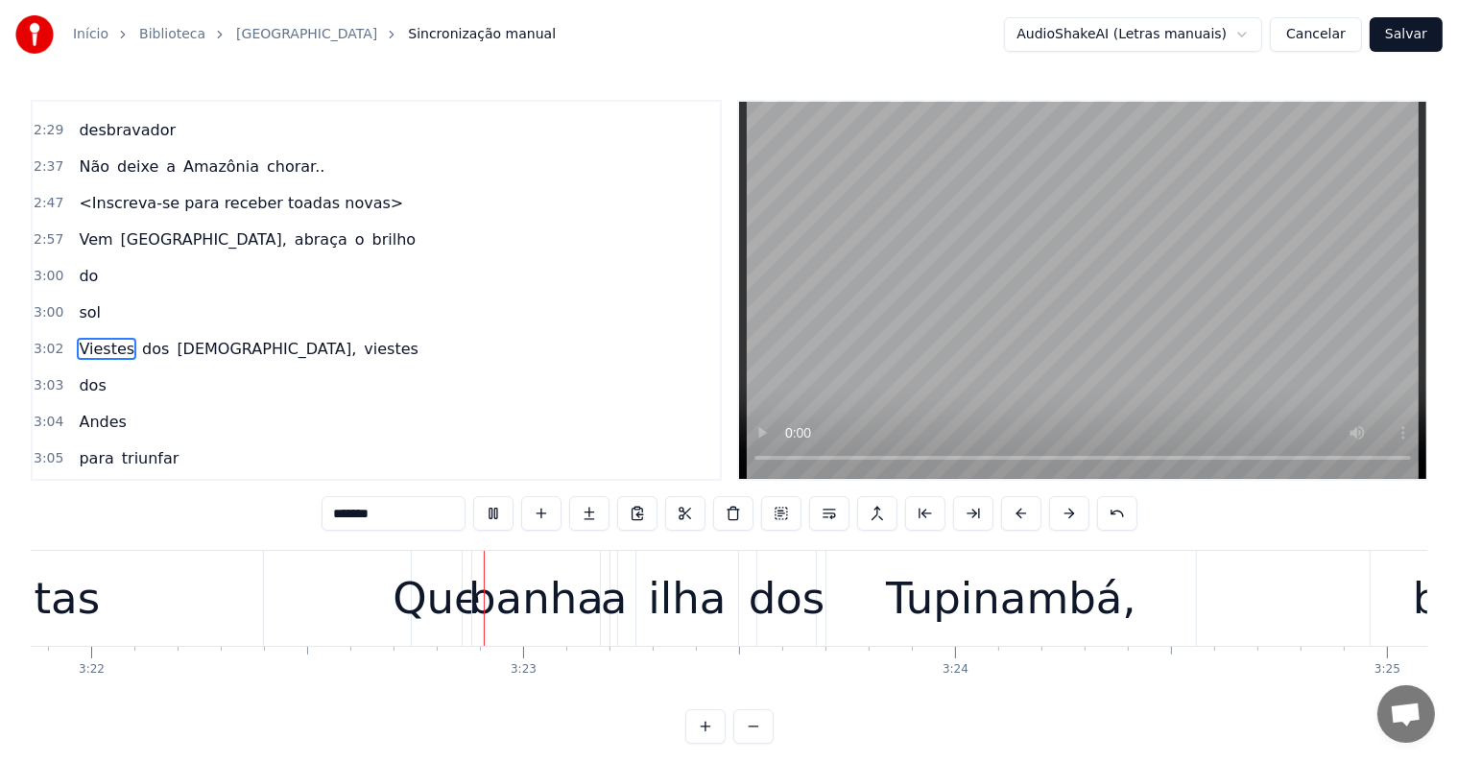
scroll to position [0, 87300]
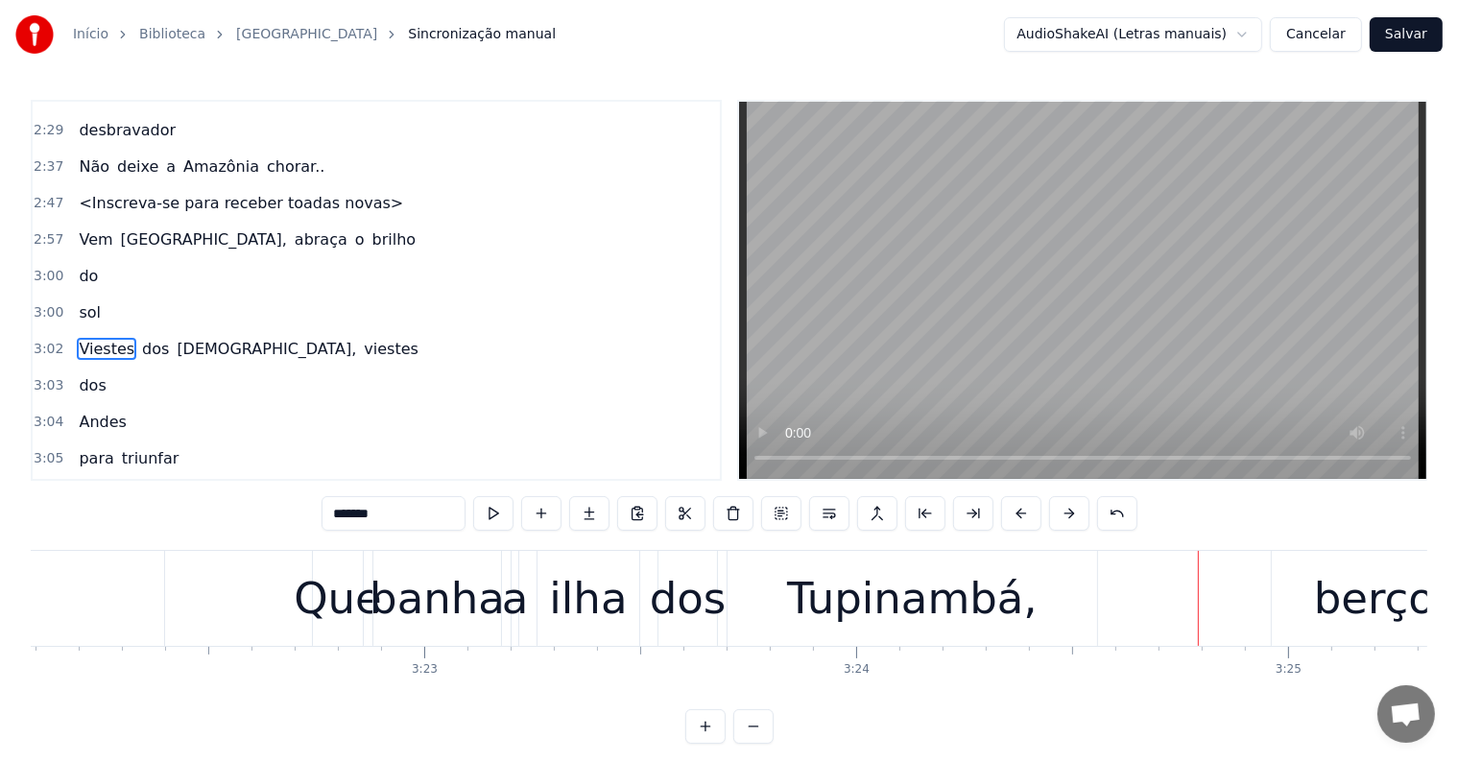
click at [1305, 630] on div "berço" at bounding box center [1374, 598] width 205 height 95
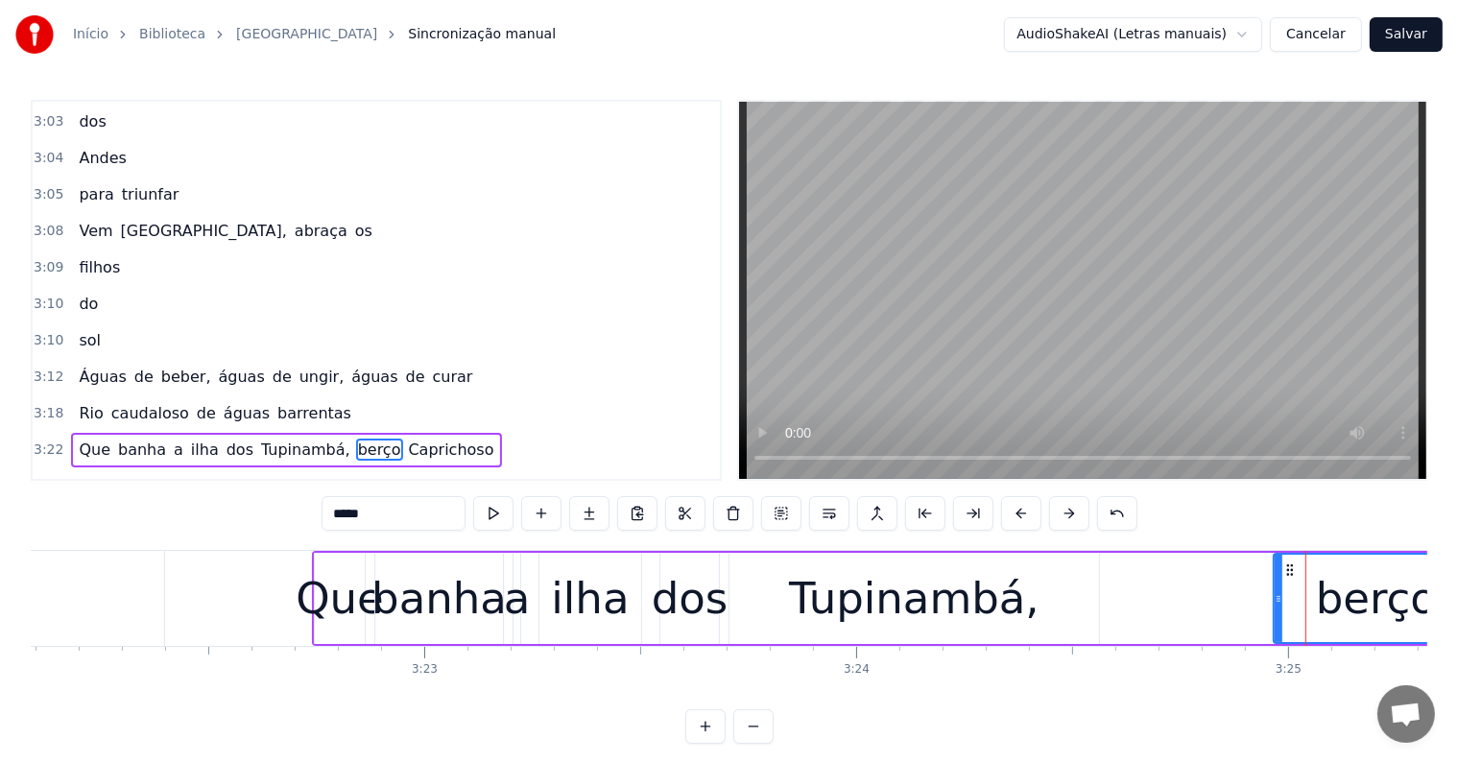
scroll to position [1948, 0]
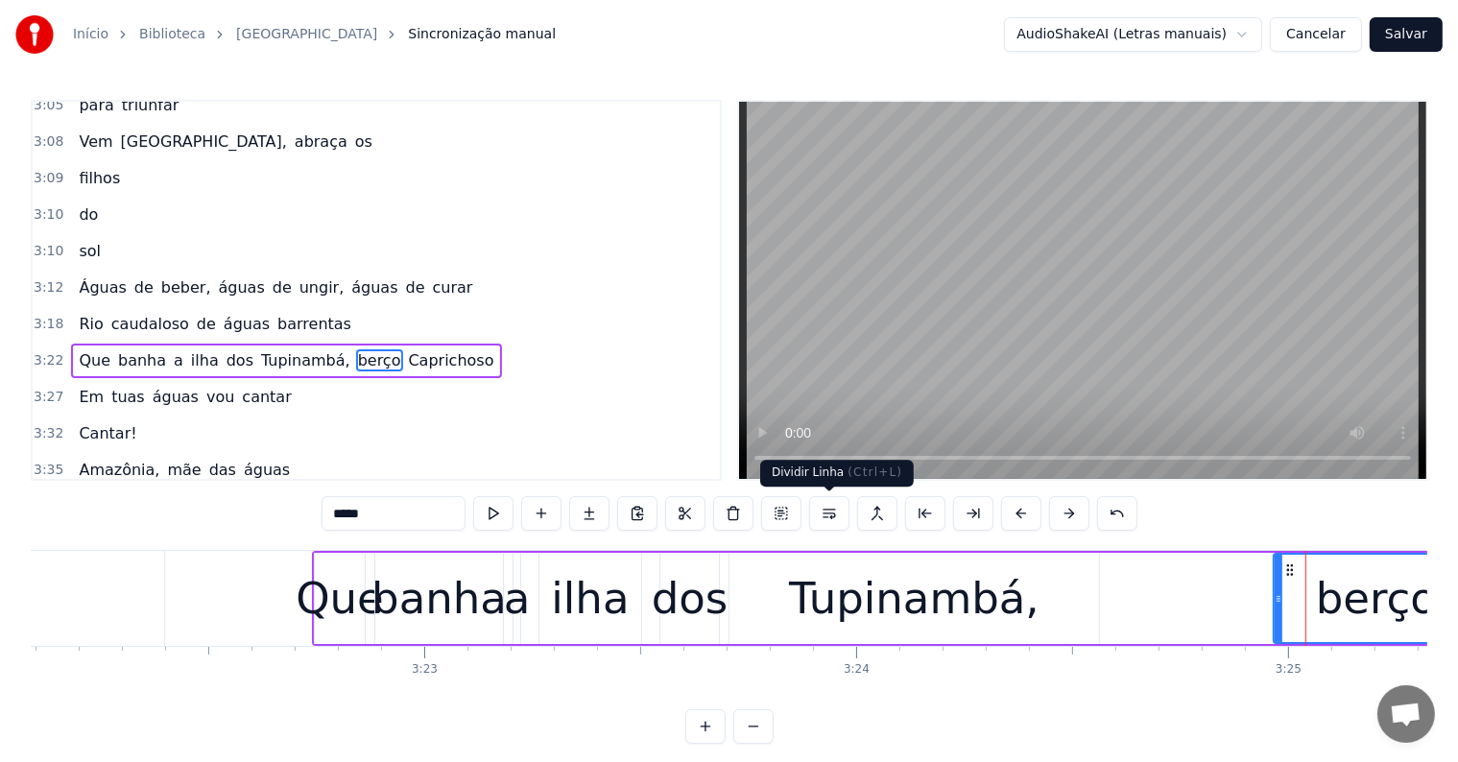
click at [829, 514] on button at bounding box center [829, 513] width 40 height 35
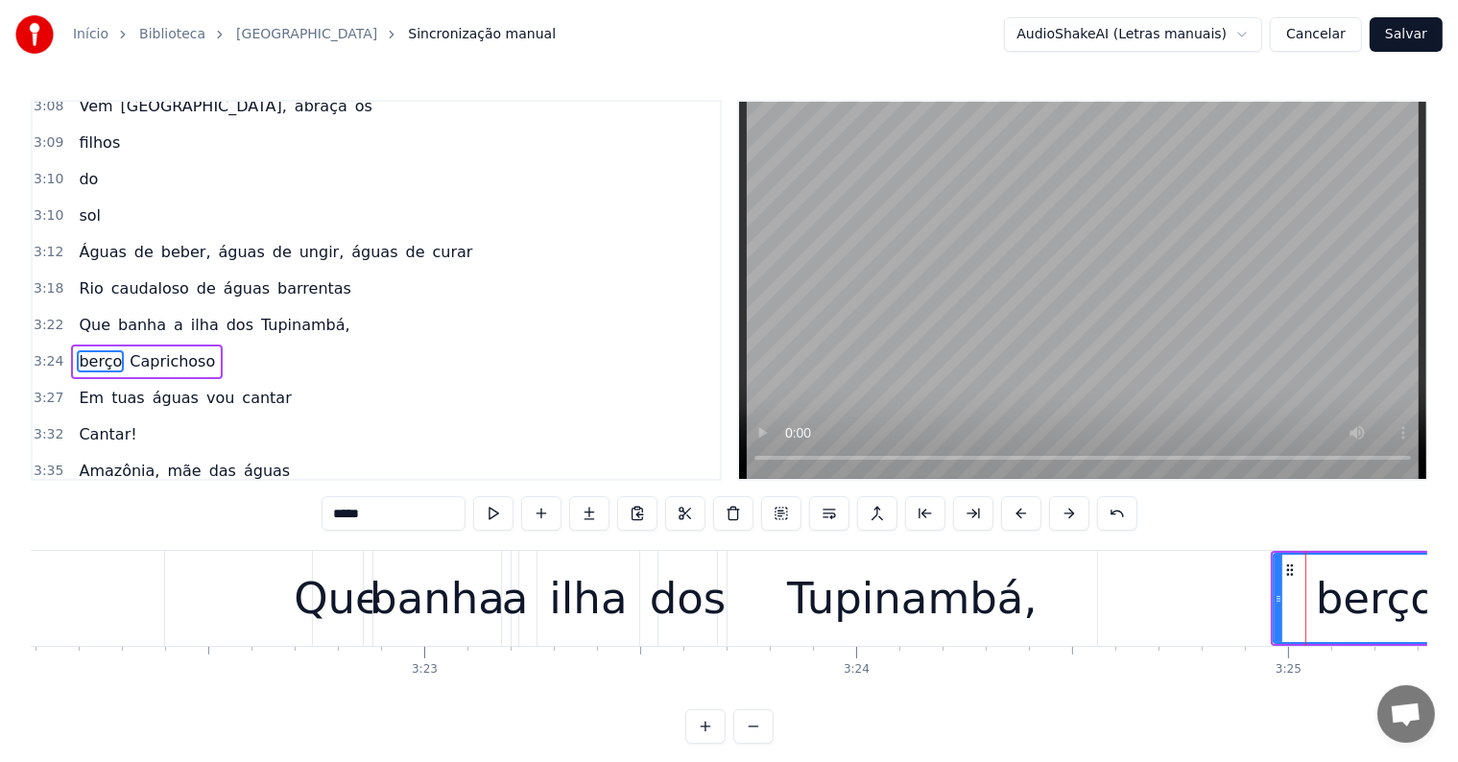
click at [876, 612] on div "Tupinambá," at bounding box center [912, 598] width 251 height 65
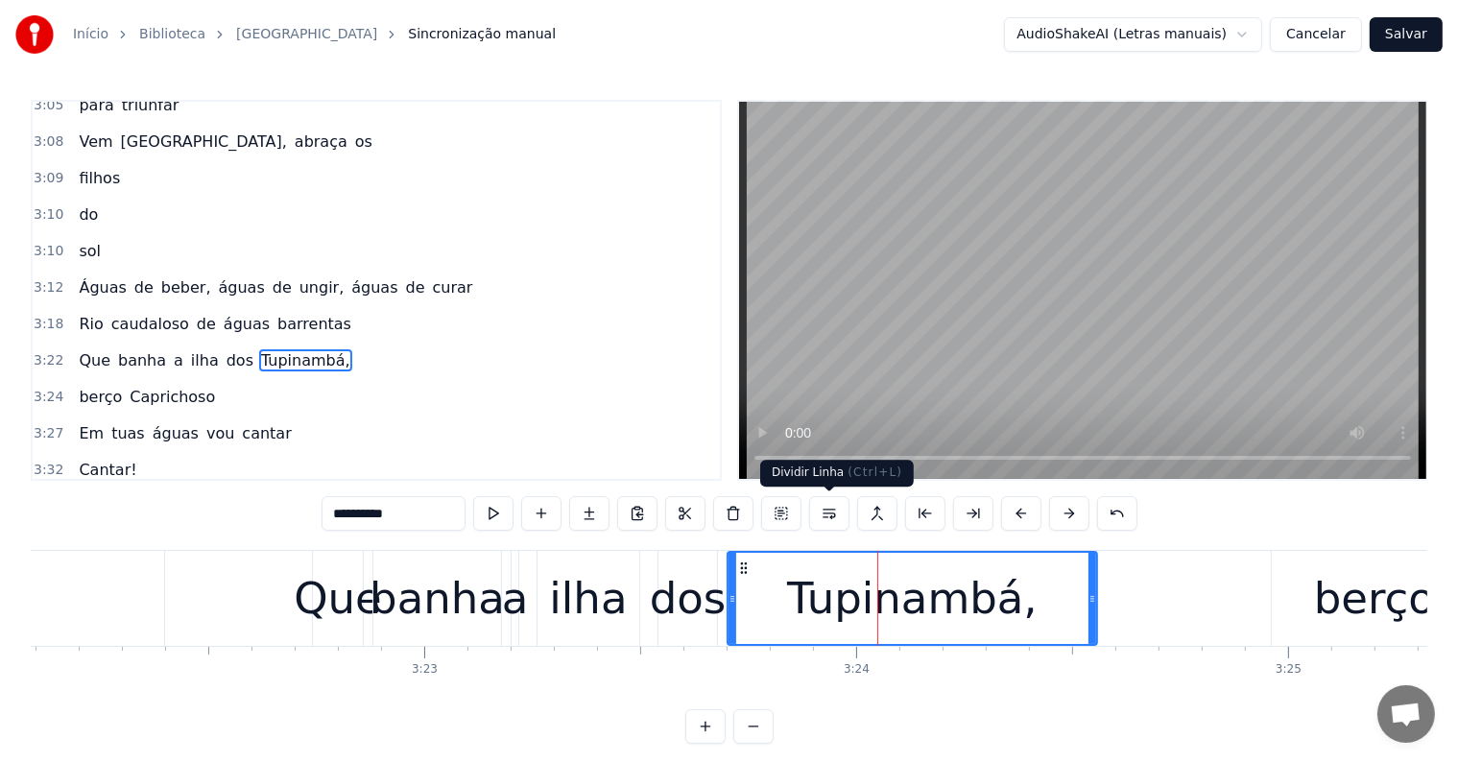
click at [833, 512] on button at bounding box center [829, 513] width 40 height 35
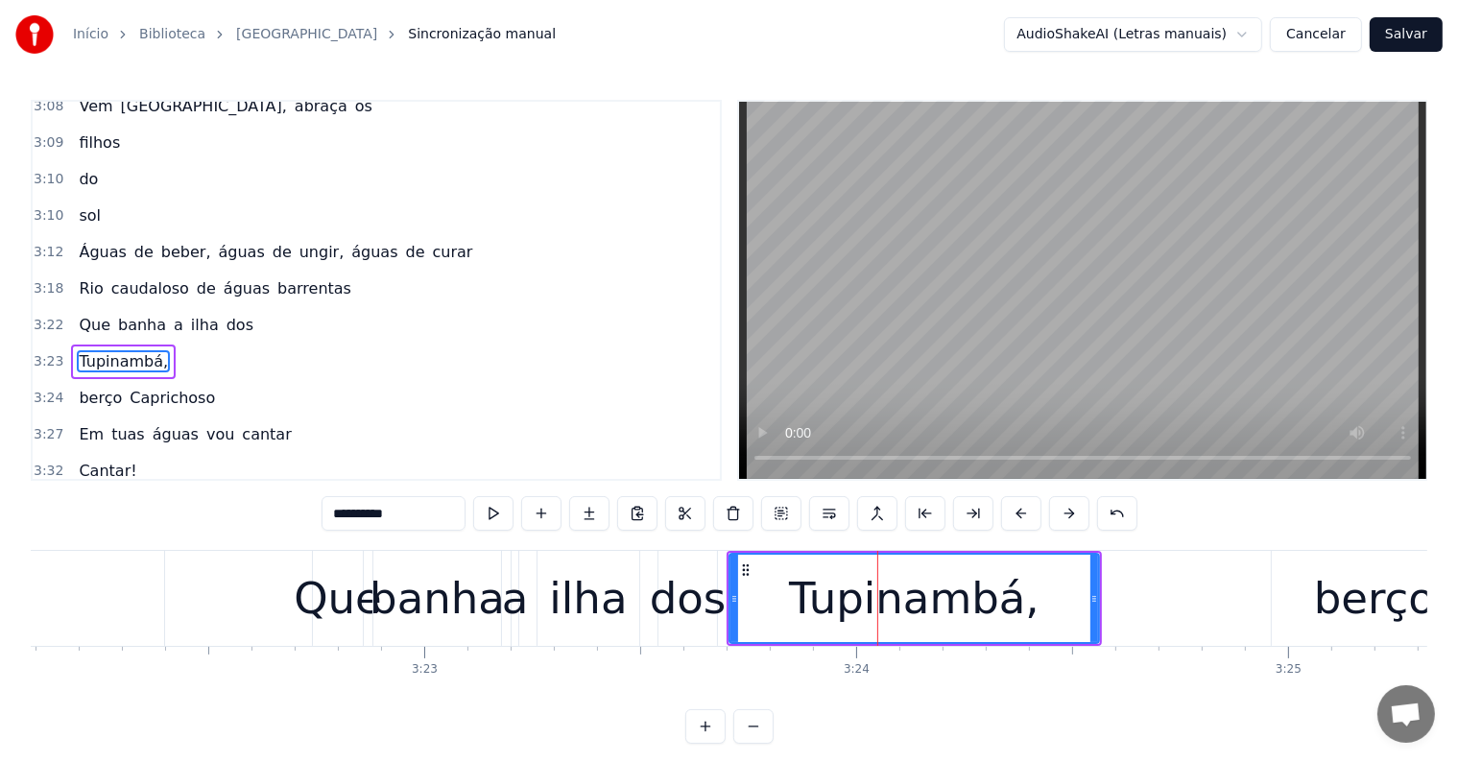
click at [703, 622] on div "dos" at bounding box center [688, 598] width 77 height 65
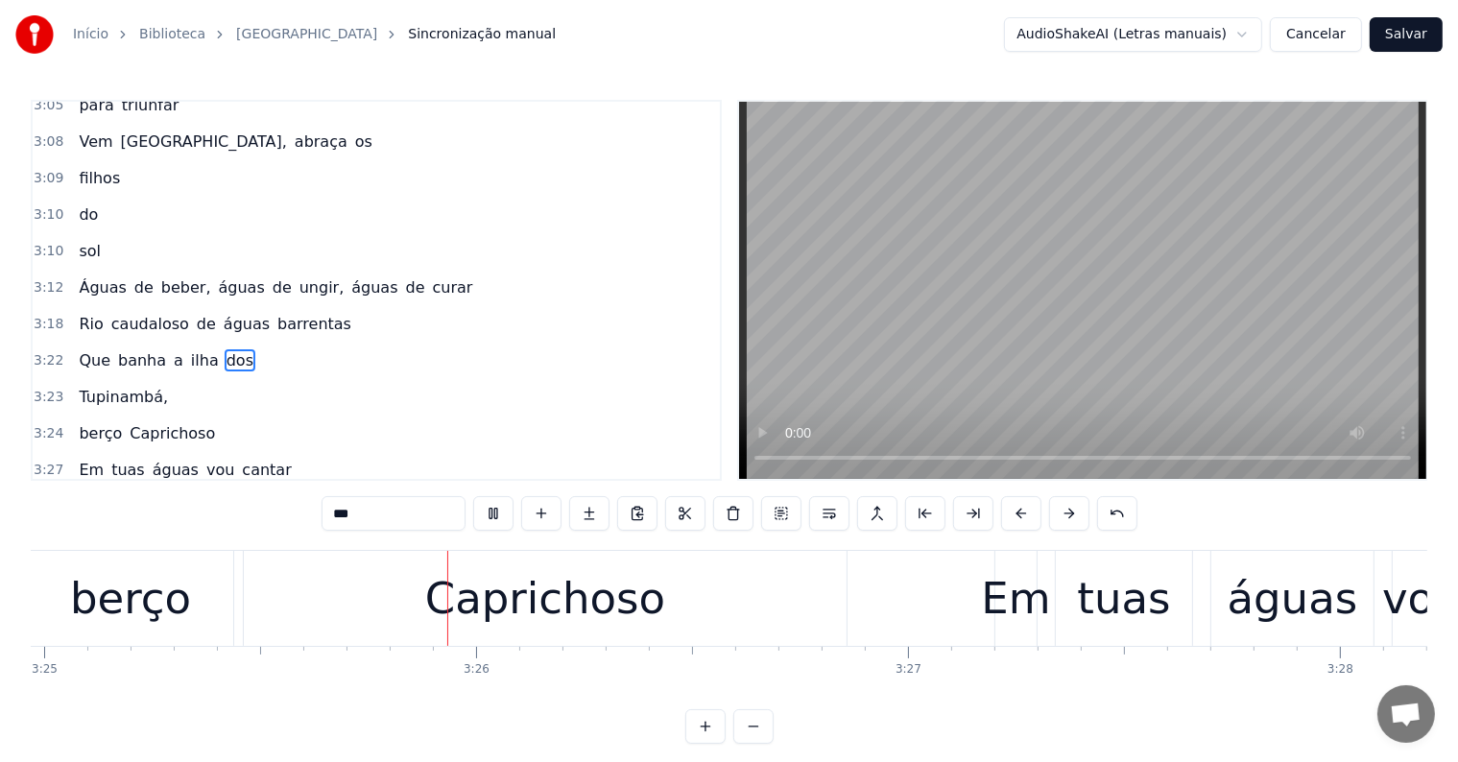
scroll to position [0, 88579]
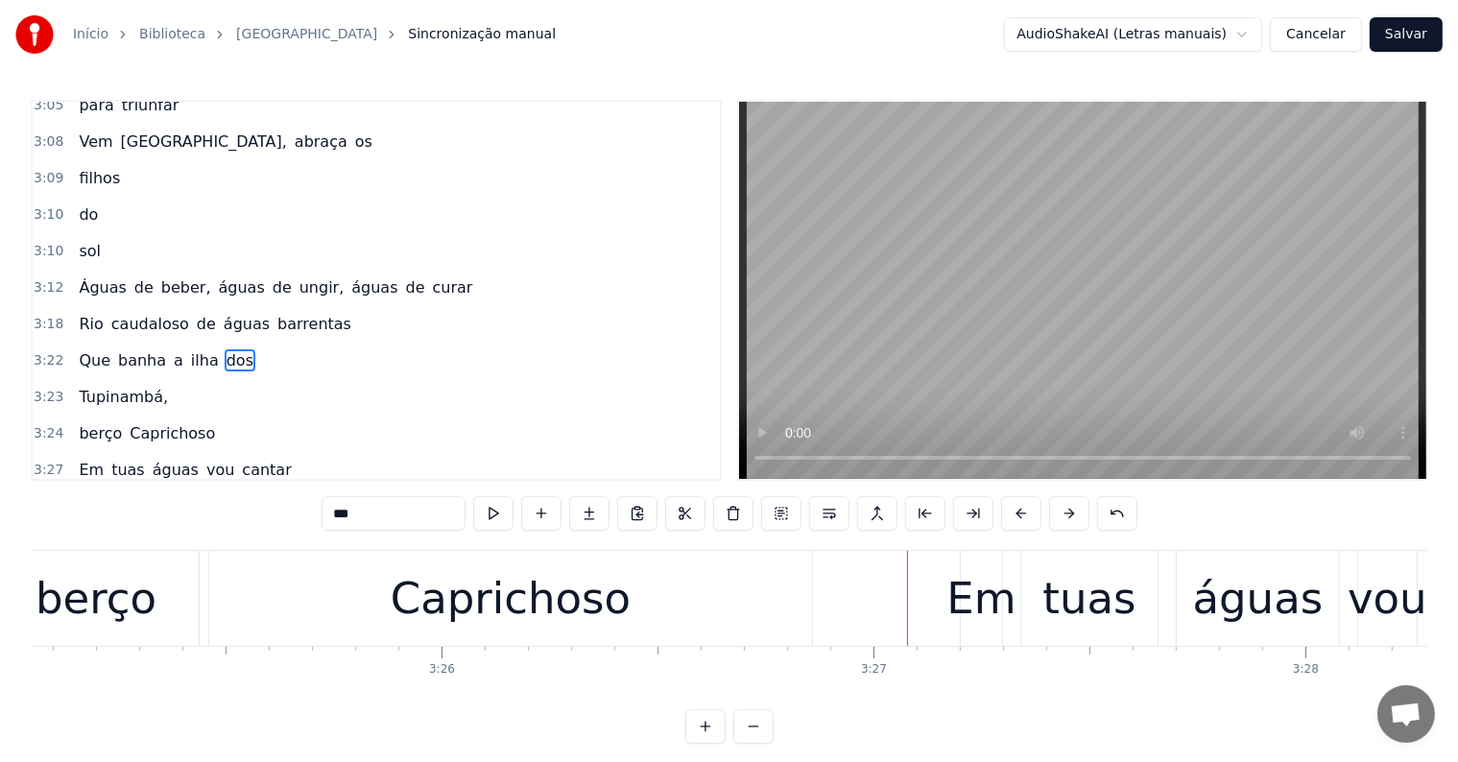
click at [116, 592] on div "berço" at bounding box center [96, 598] width 121 height 65
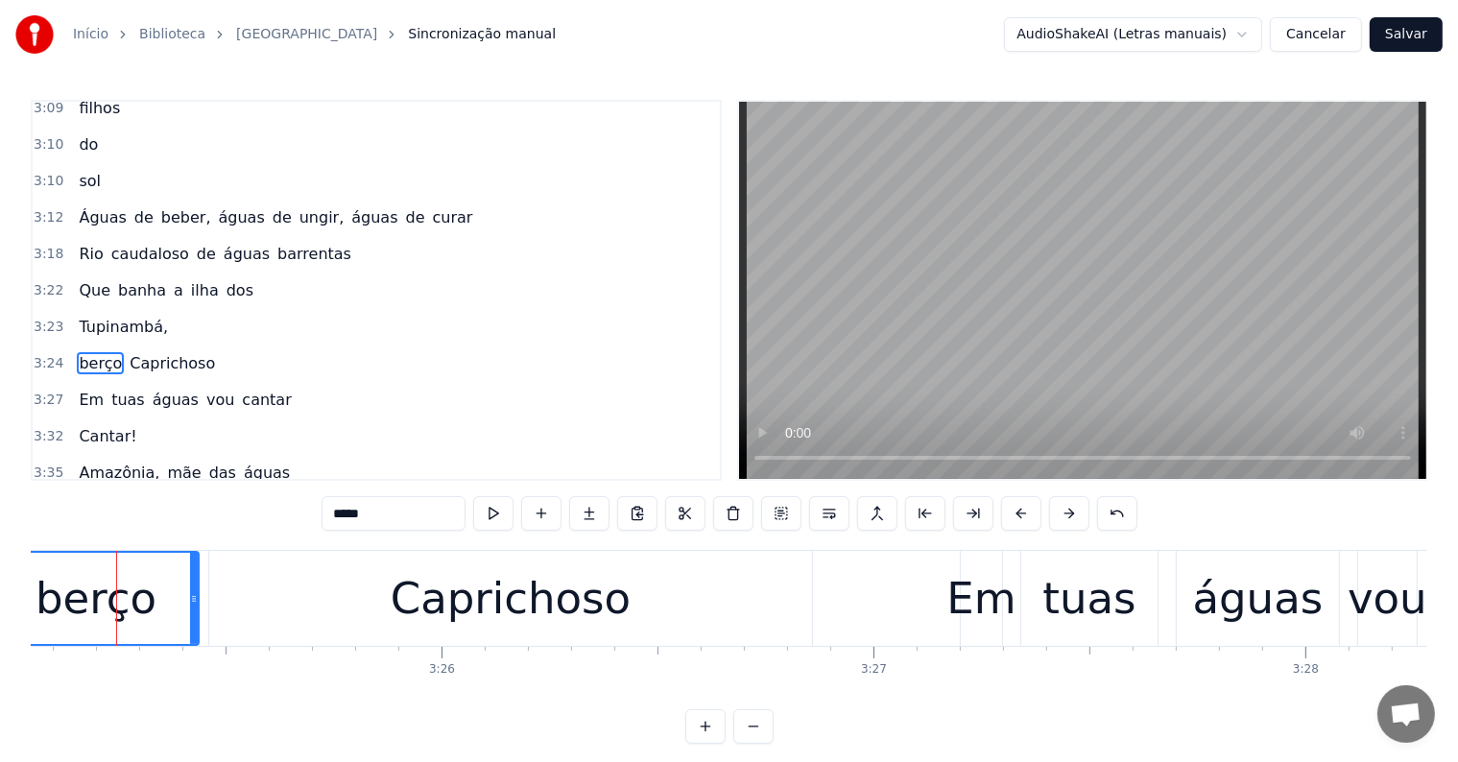
scroll to position [0, 88567]
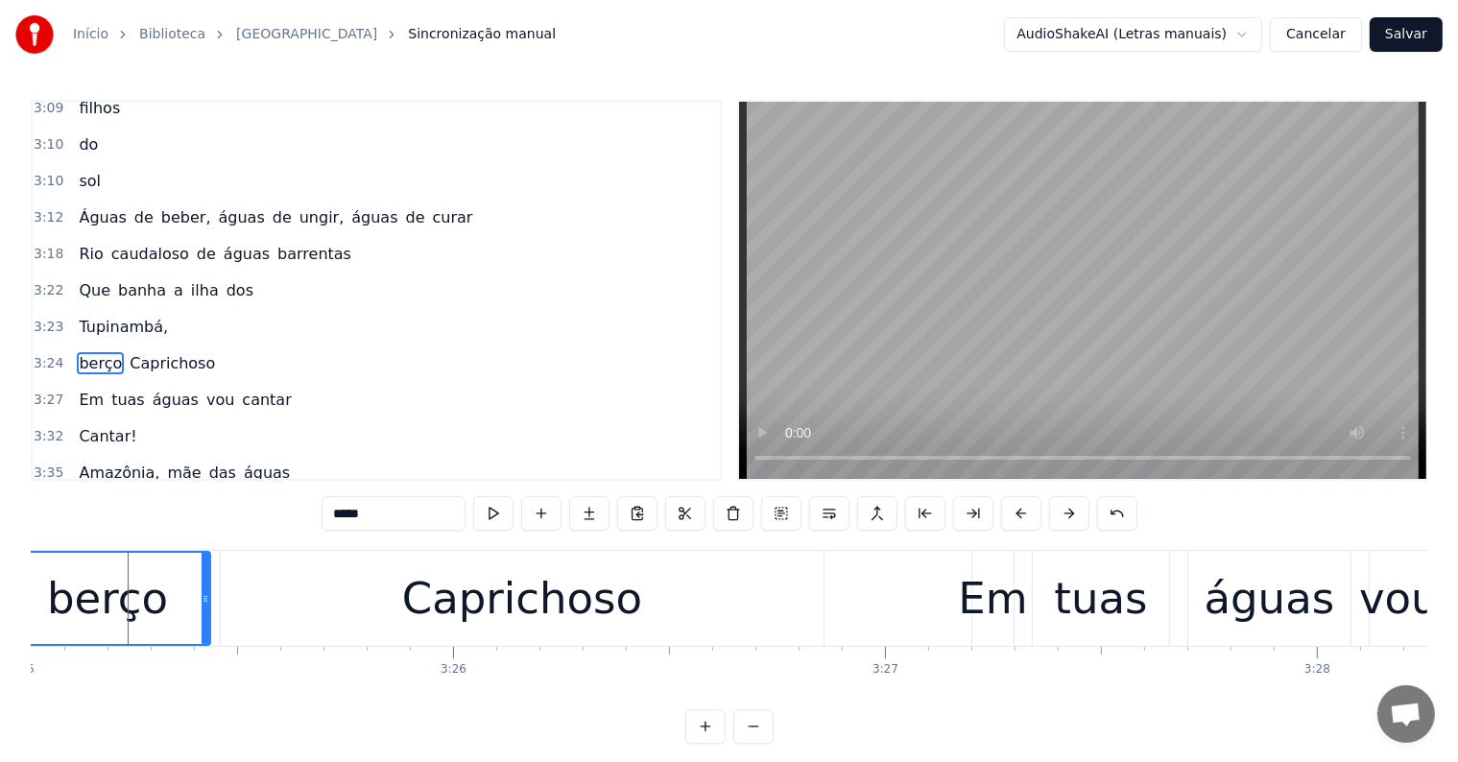
click at [140, 316] on span "Tupinambá," at bounding box center [123, 327] width 93 height 22
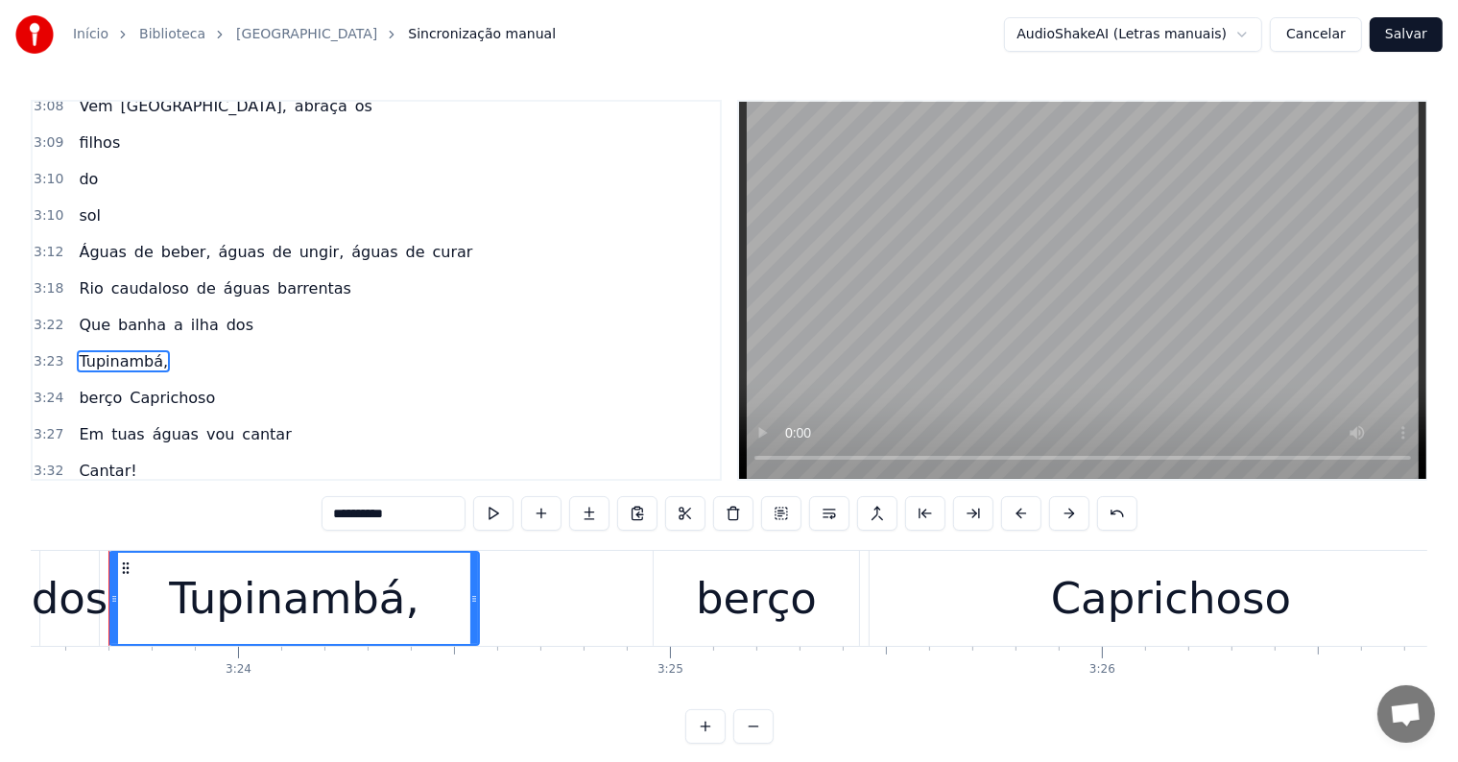
scroll to position [0, 87899]
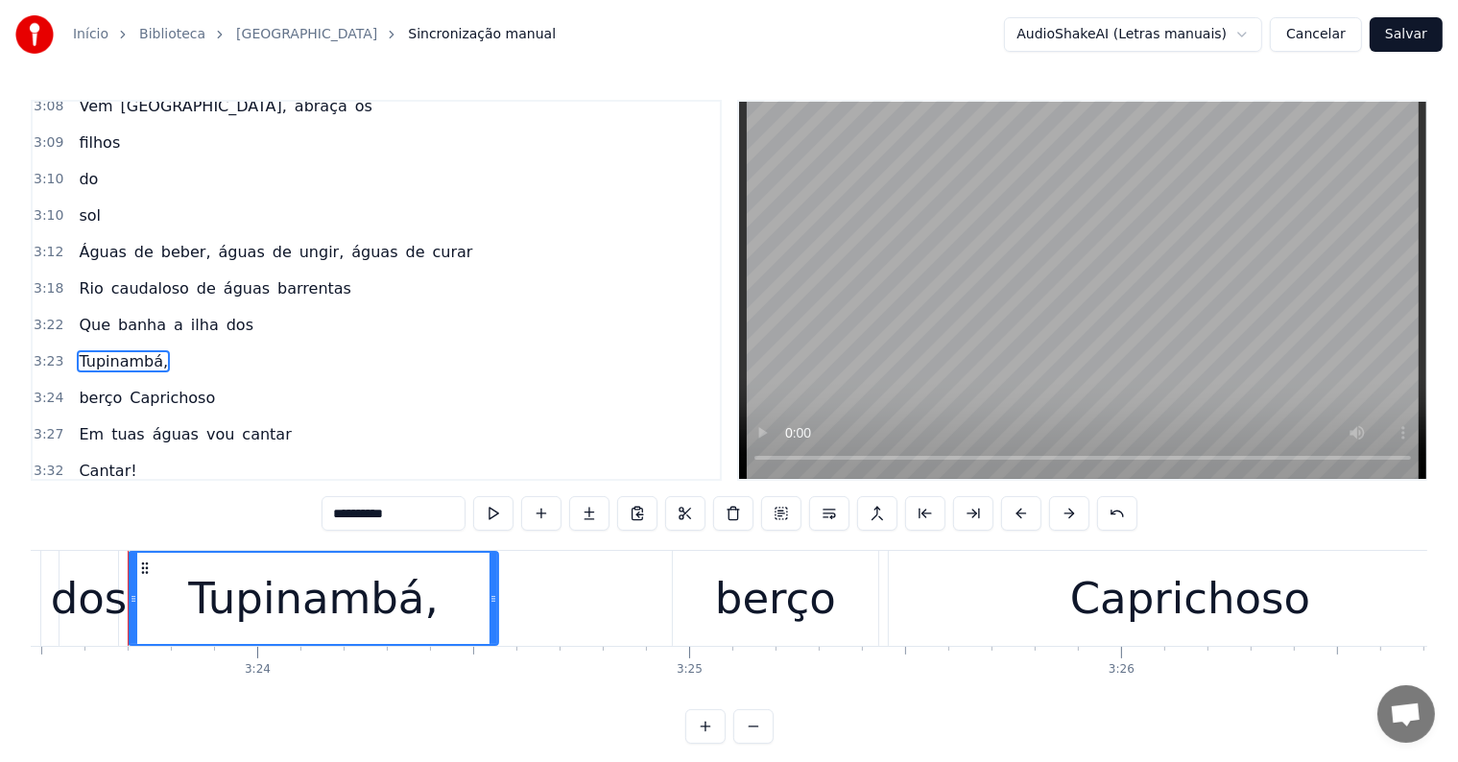
click at [401, 511] on input "**********" at bounding box center [394, 513] width 144 height 35
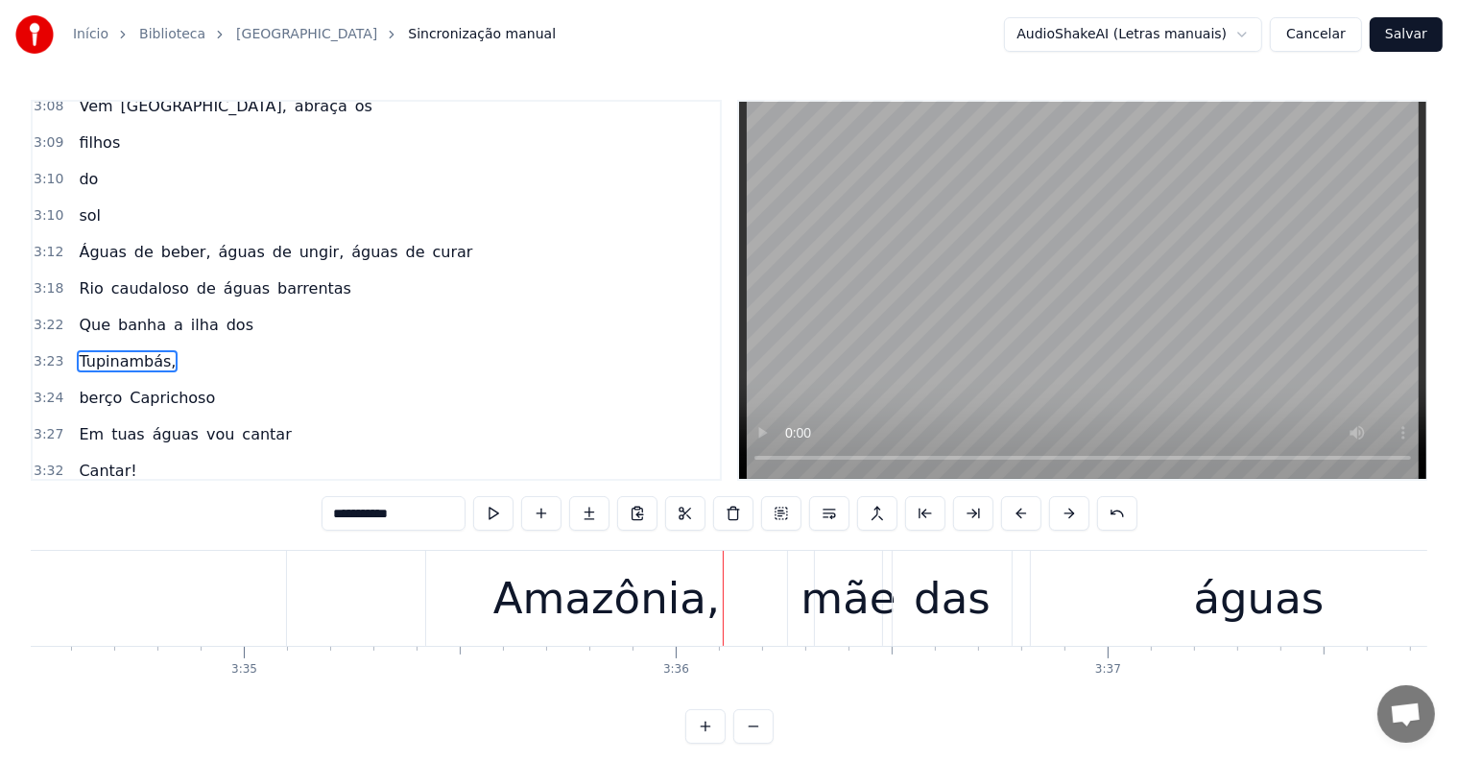
scroll to position [0, 92651]
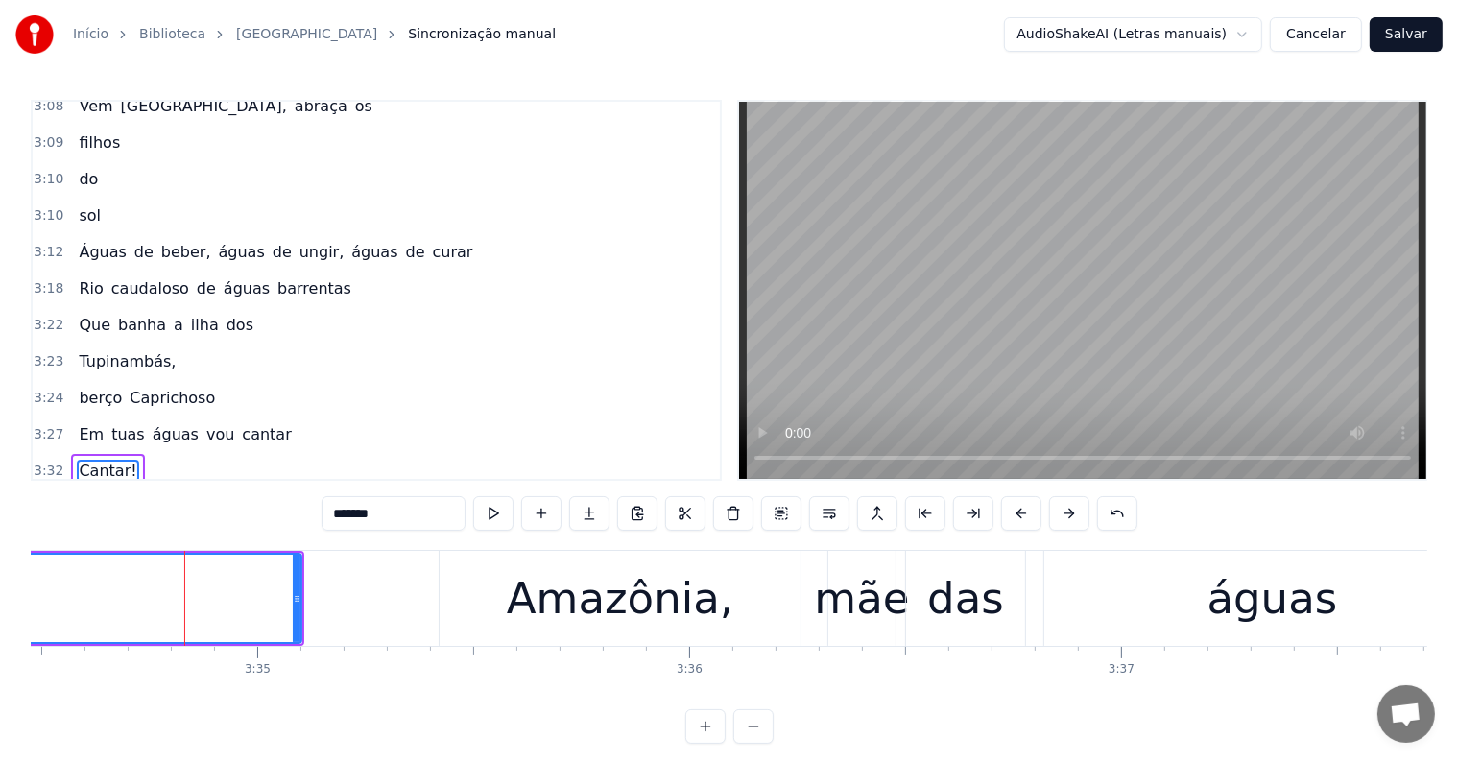
scroll to position [2089, 0]
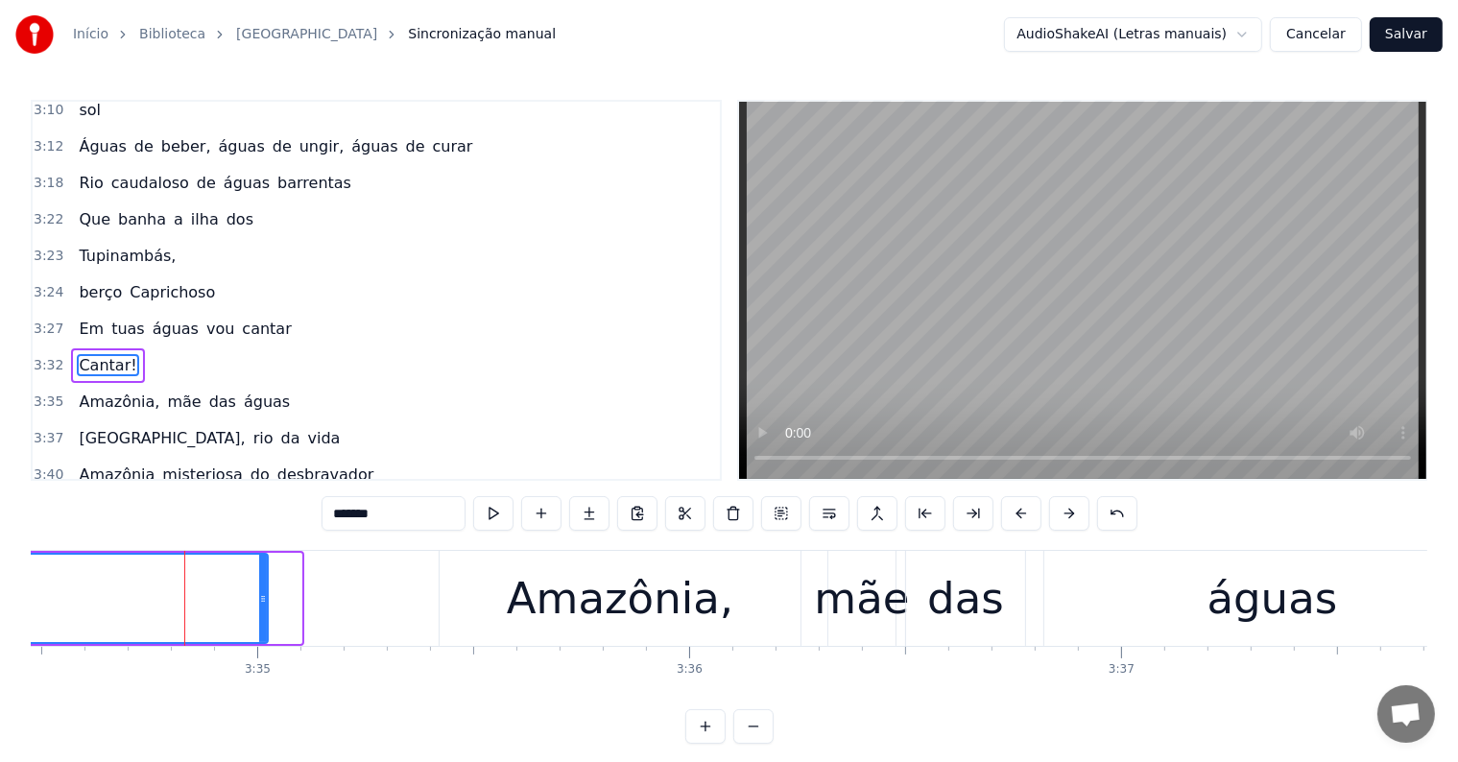
drag, startPoint x: 296, startPoint y: 599, endPoint x: 262, endPoint y: 595, distance: 33.8
click at [262, 595] on icon at bounding box center [263, 598] width 8 height 15
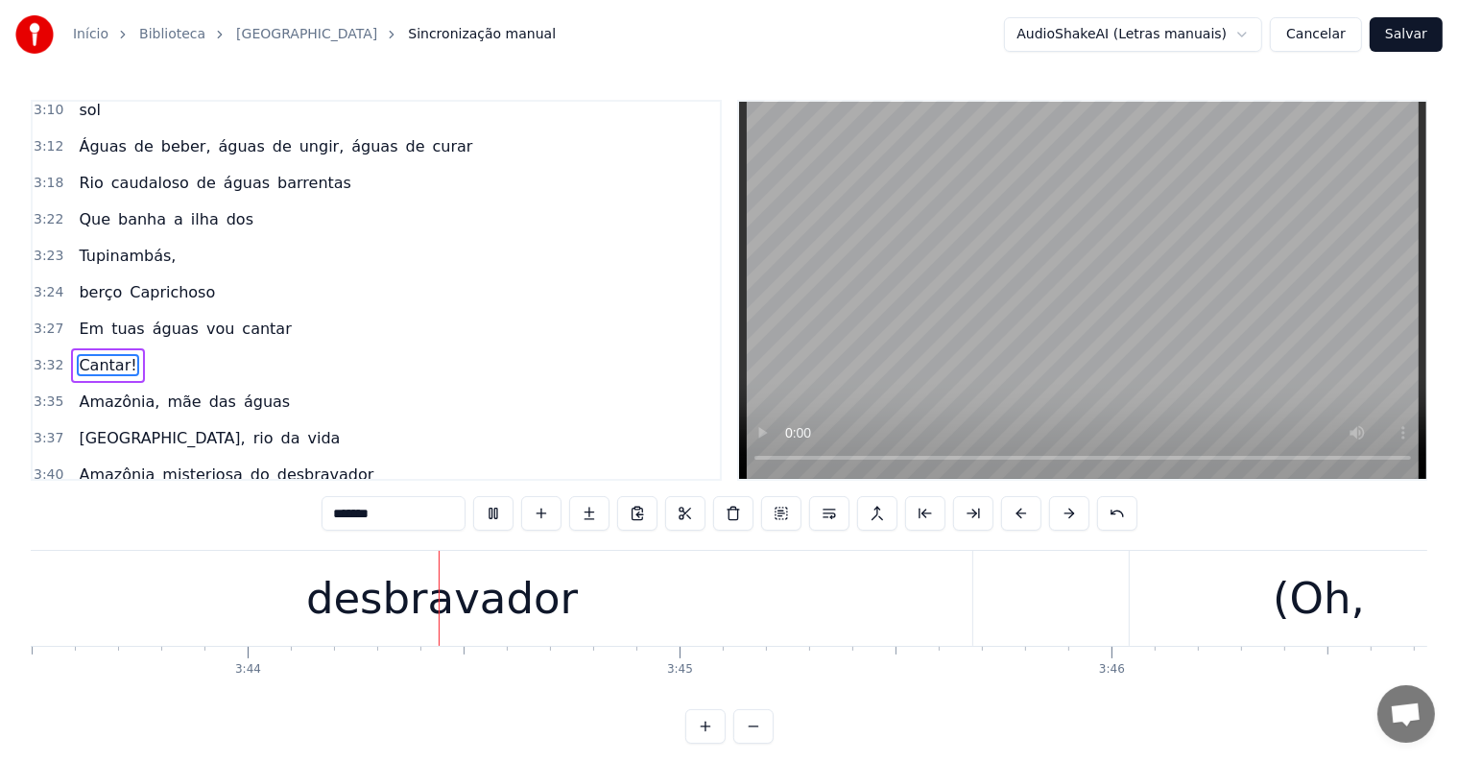
scroll to position [0, 96578]
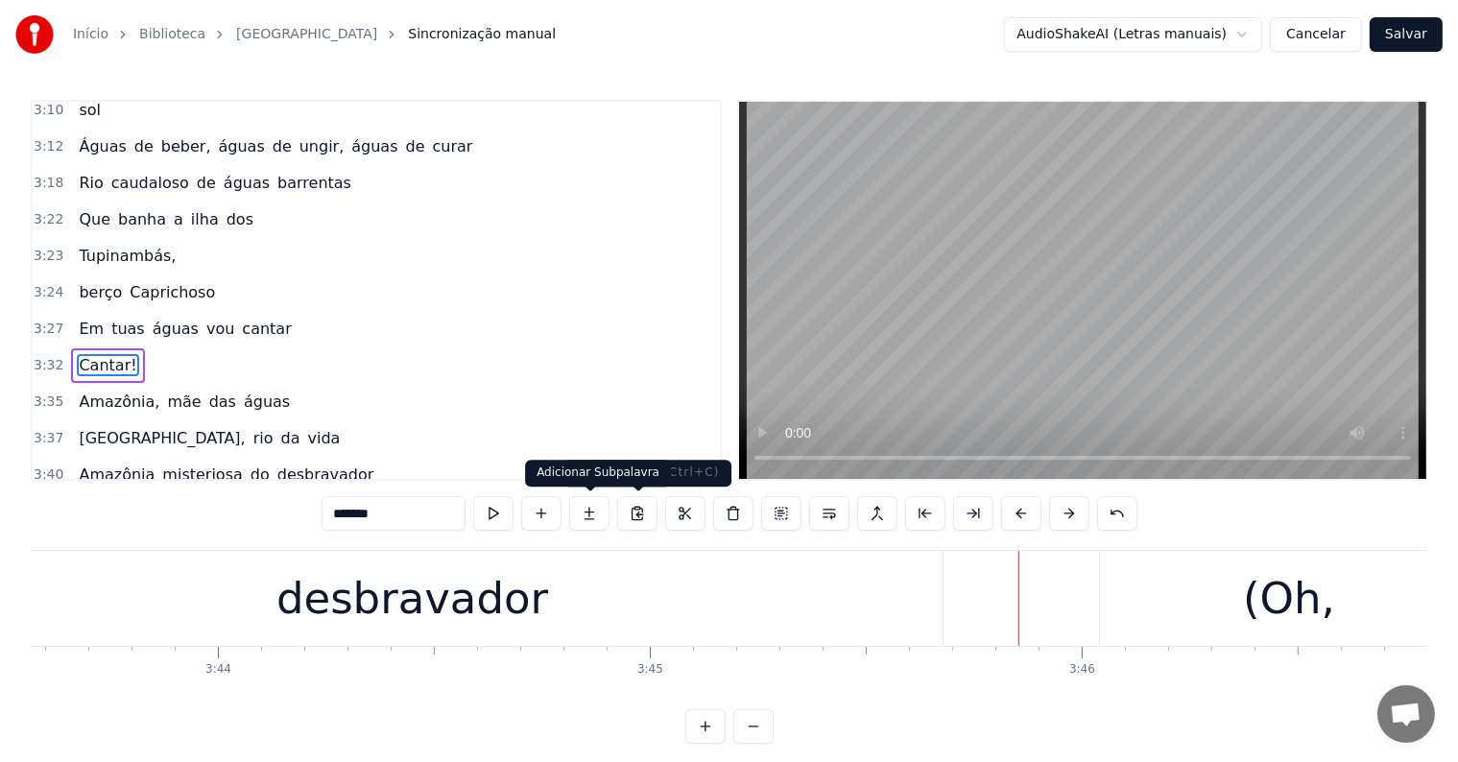
click at [481, 610] on div "desbravador" at bounding box center [412, 598] width 272 height 65
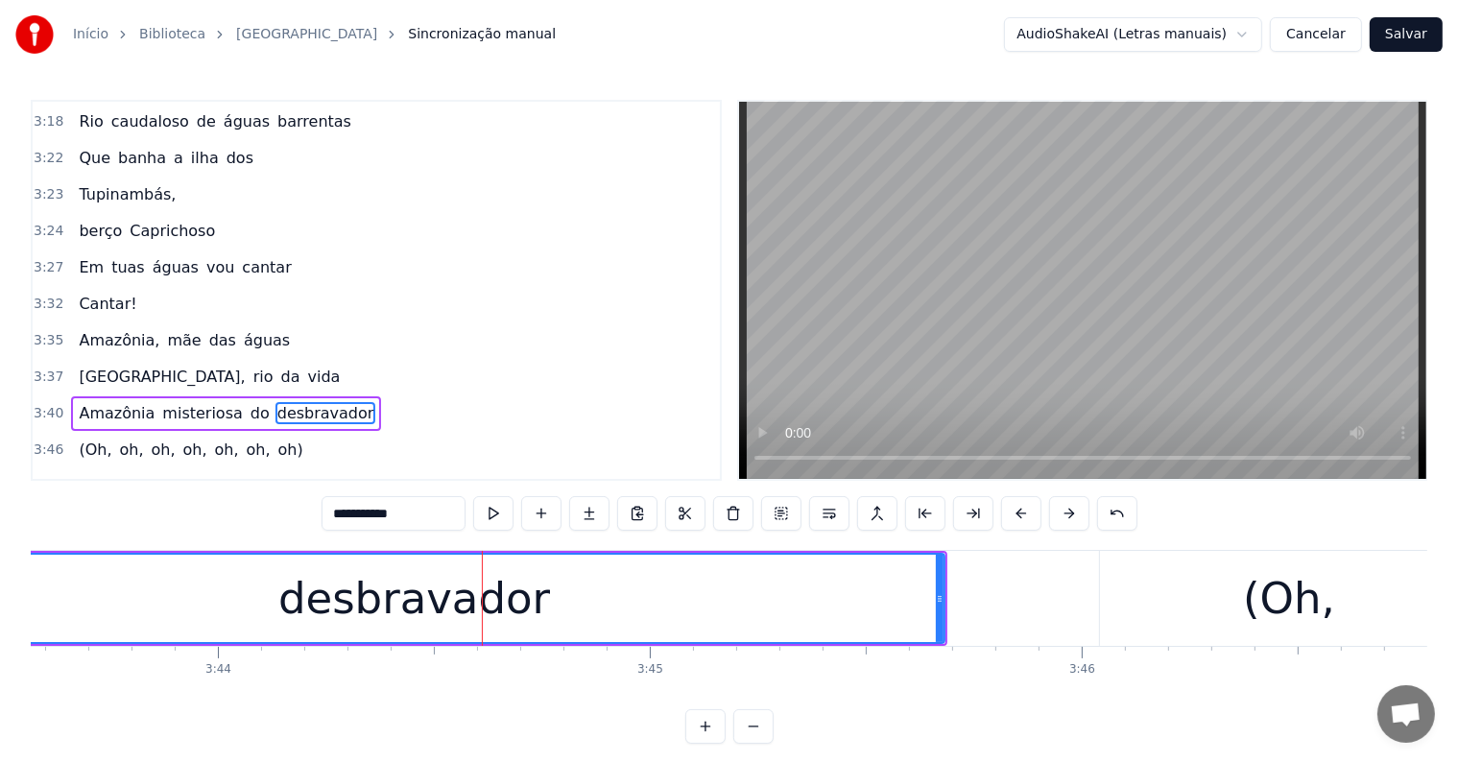
scroll to position [2166, 0]
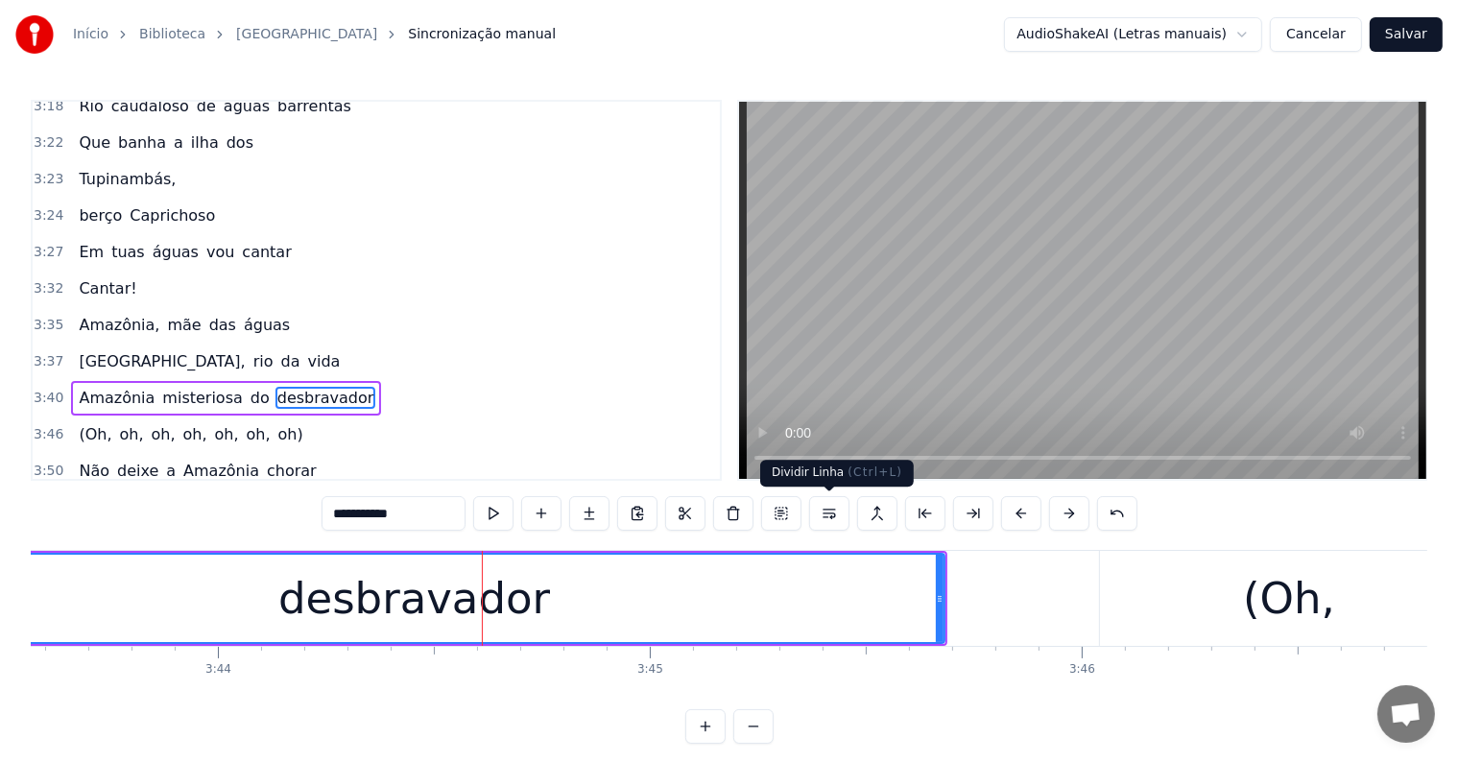
click at [824, 512] on button at bounding box center [829, 513] width 40 height 35
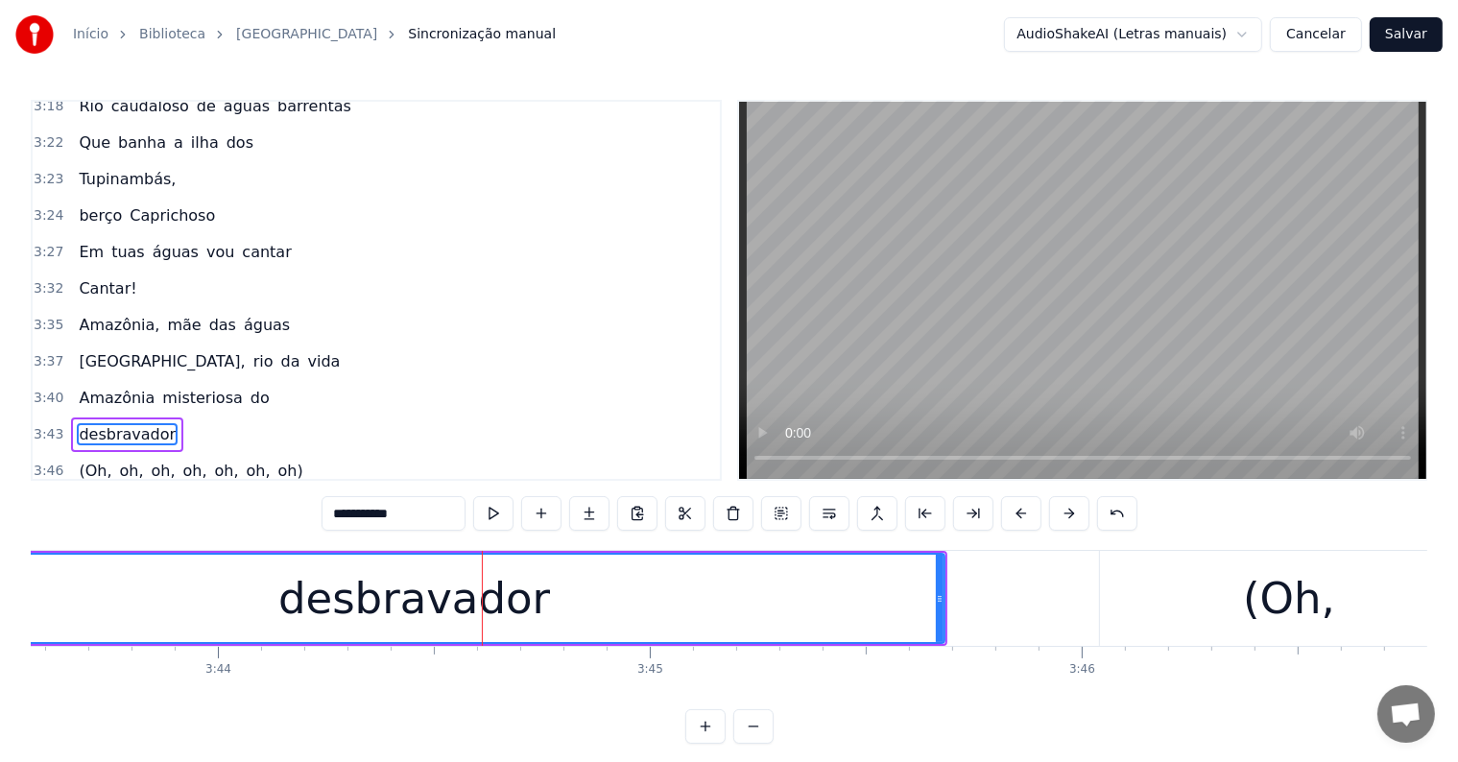
scroll to position [2200, 0]
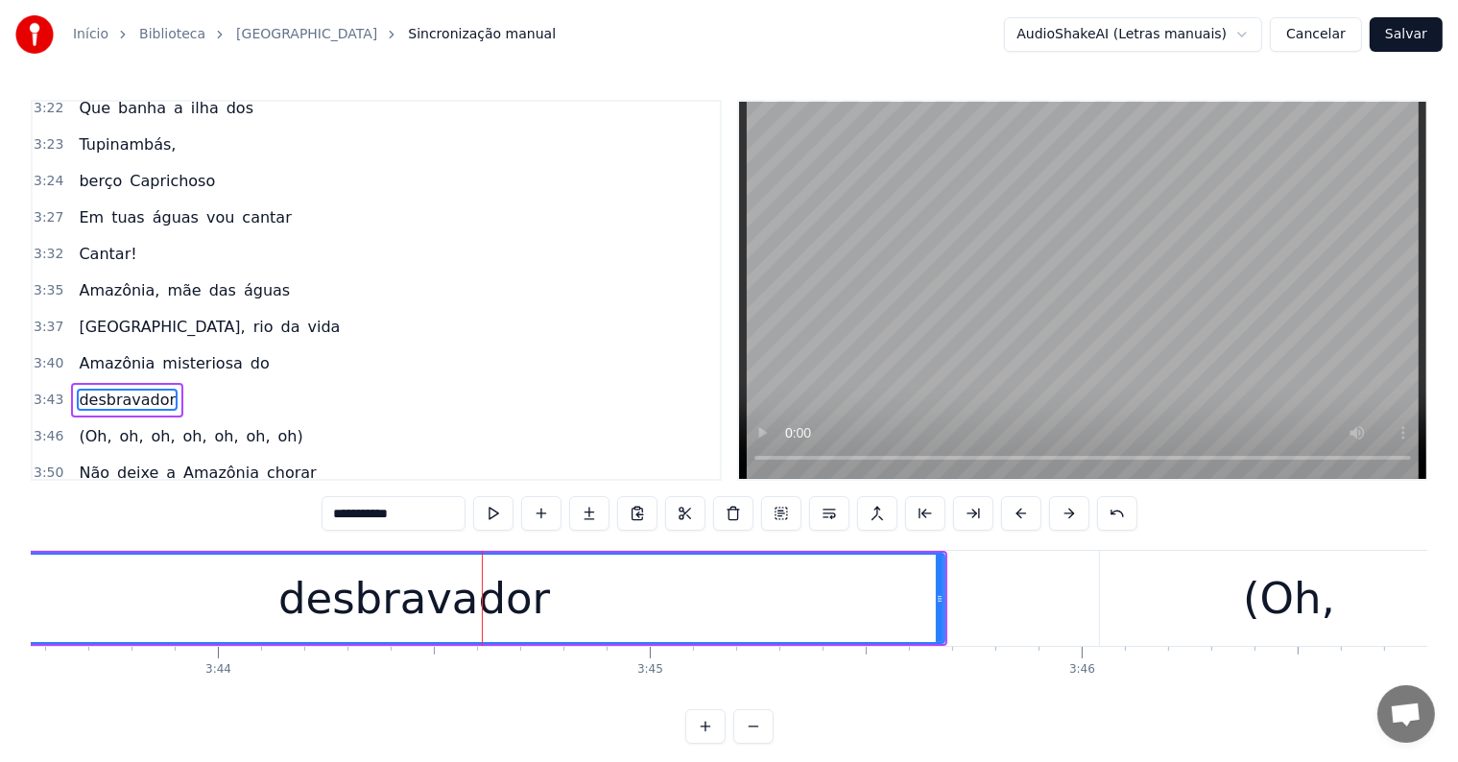
click at [249, 352] on span "do" at bounding box center [260, 363] width 23 height 22
type input "**"
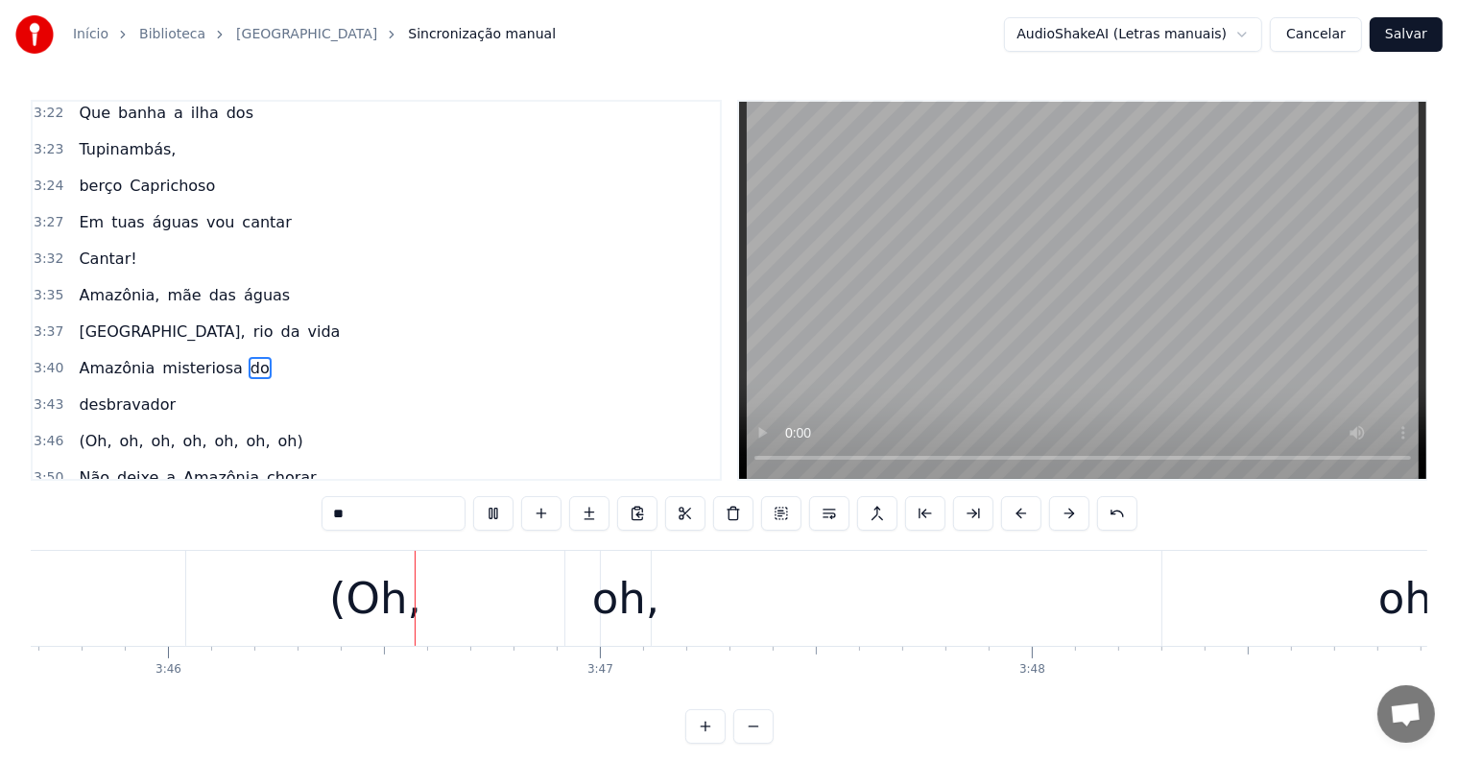
scroll to position [0, 97496]
click at [181, 424] on div "(Oh, oh, oh, oh, oh, oh, oh)" at bounding box center [190, 441] width 239 height 35
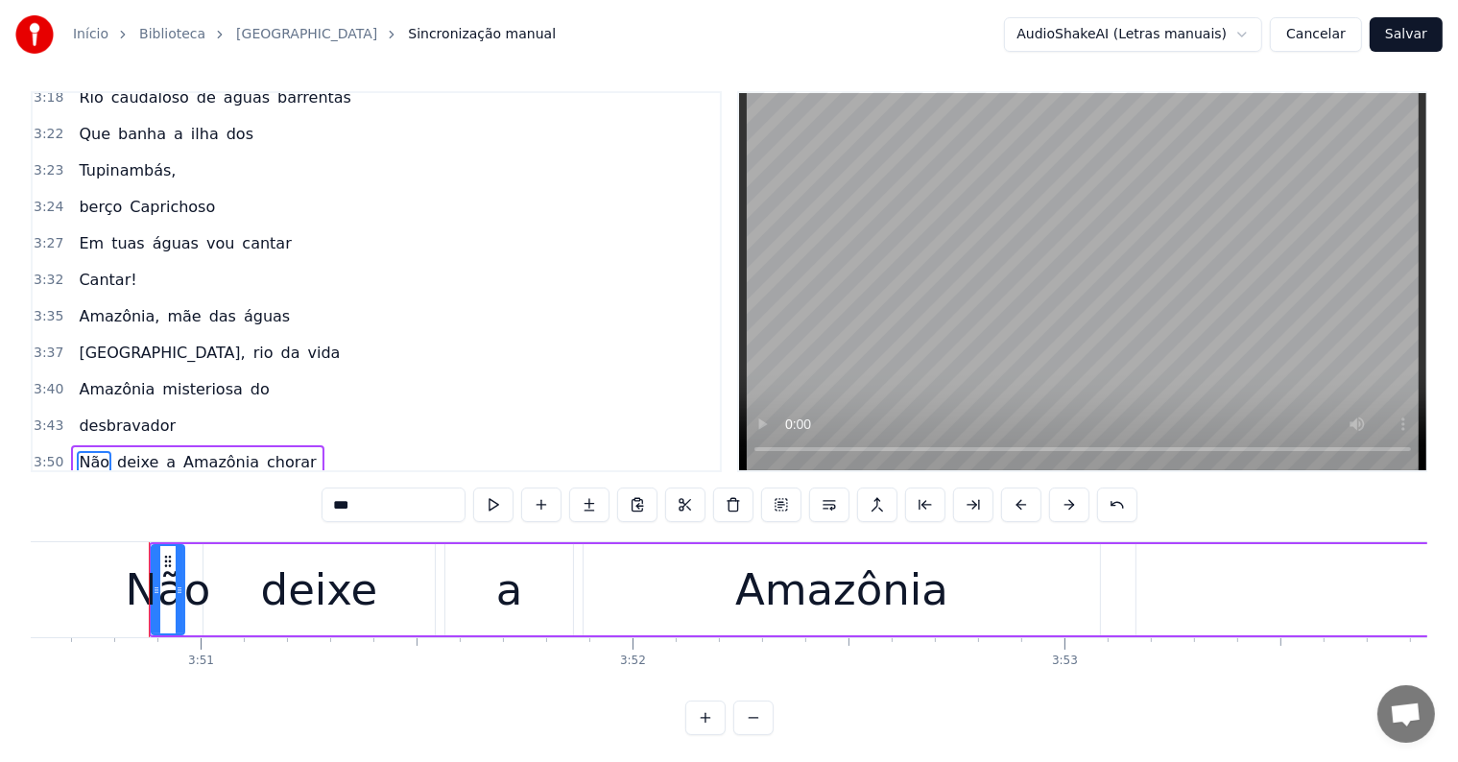
scroll to position [0, 99641]
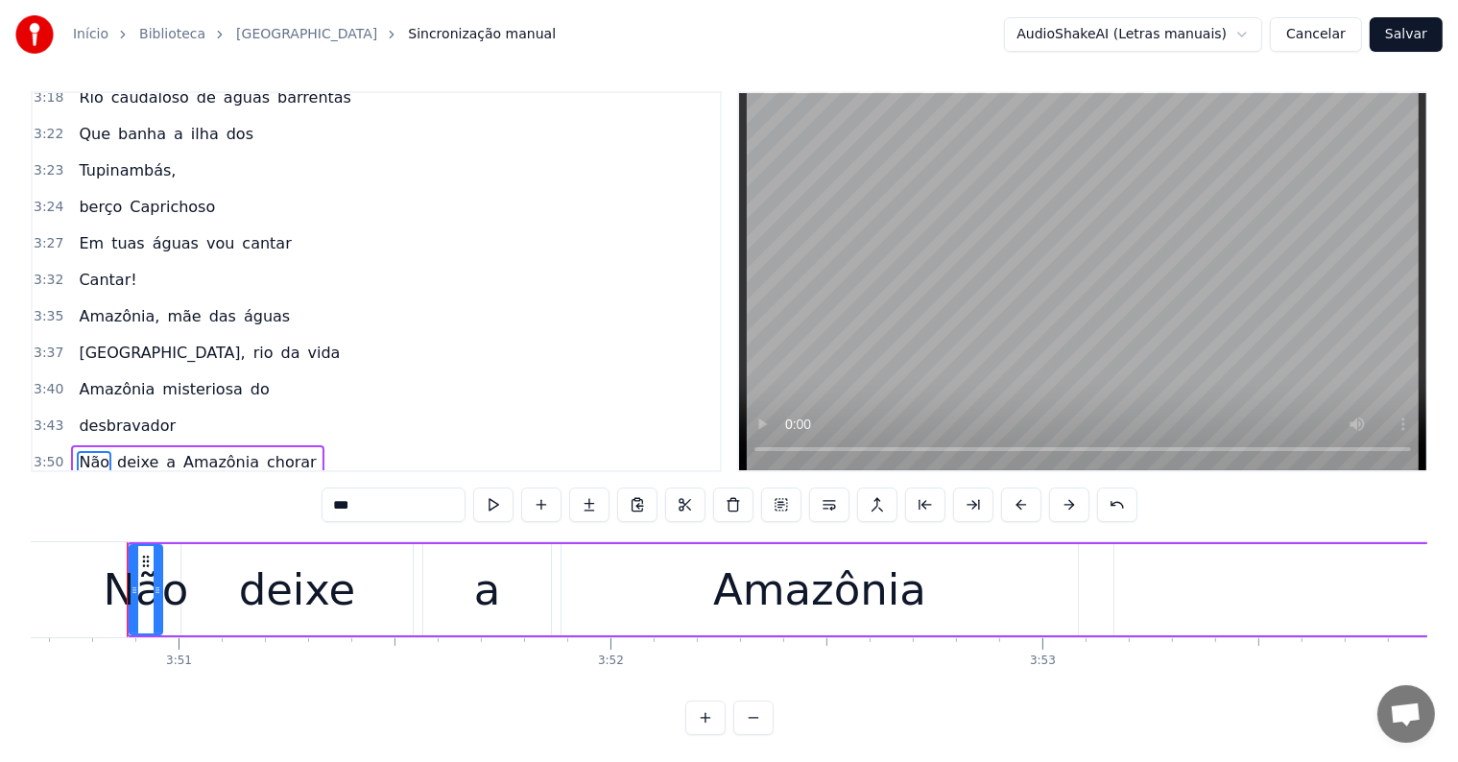
click at [181, 488] on span "oh," at bounding box center [195, 499] width 28 height 23
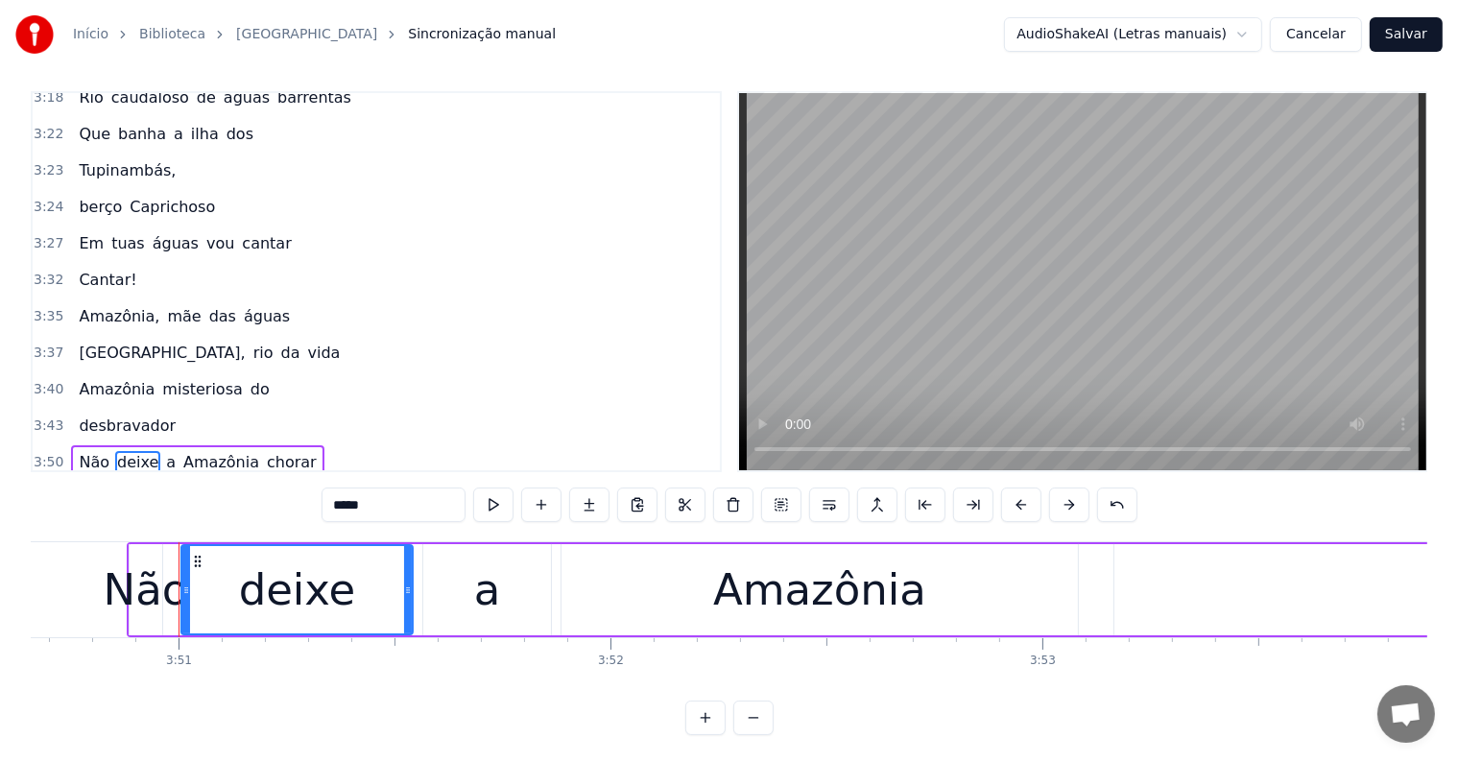
click at [84, 415] on span "desbravador" at bounding box center [127, 426] width 101 height 22
type input "**********"
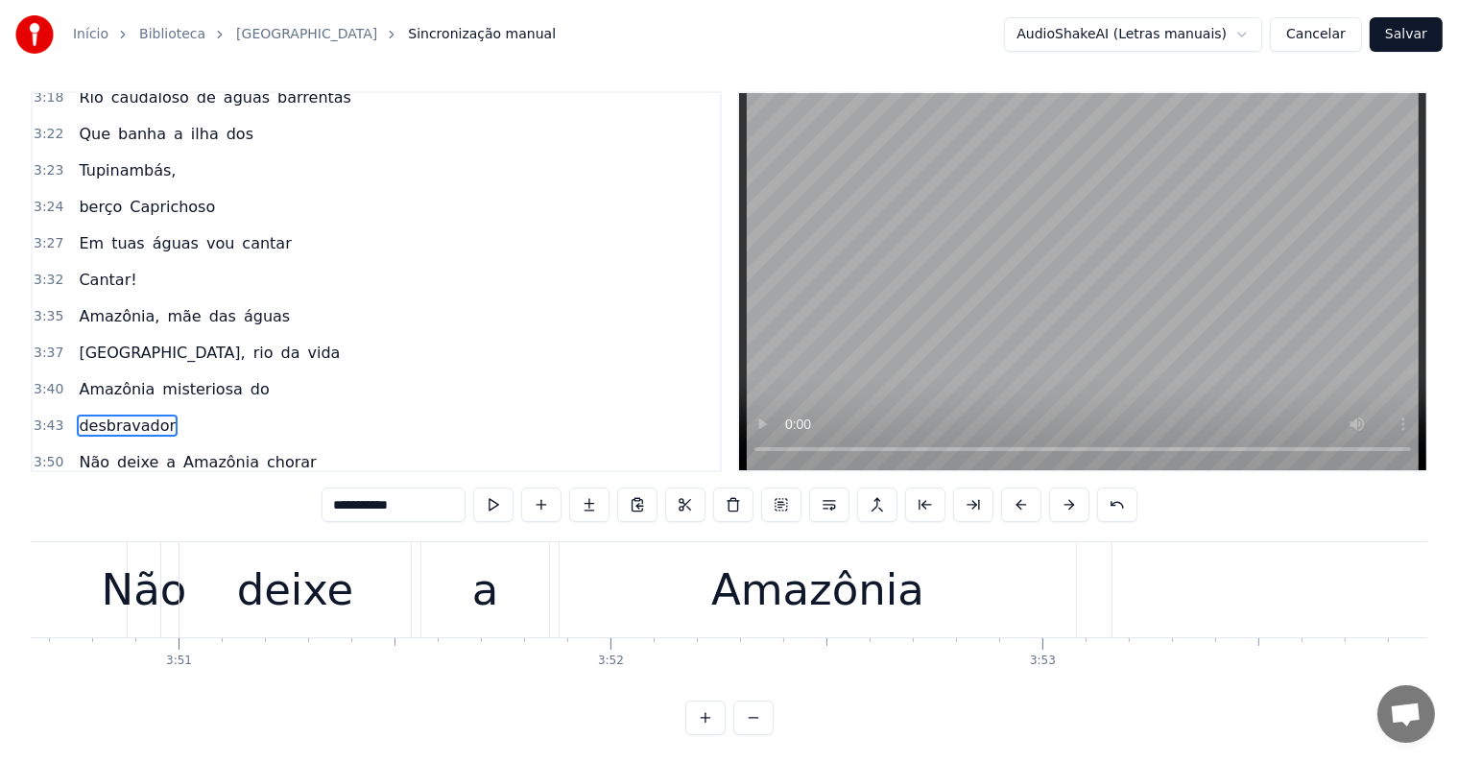
scroll to position [0, 0]
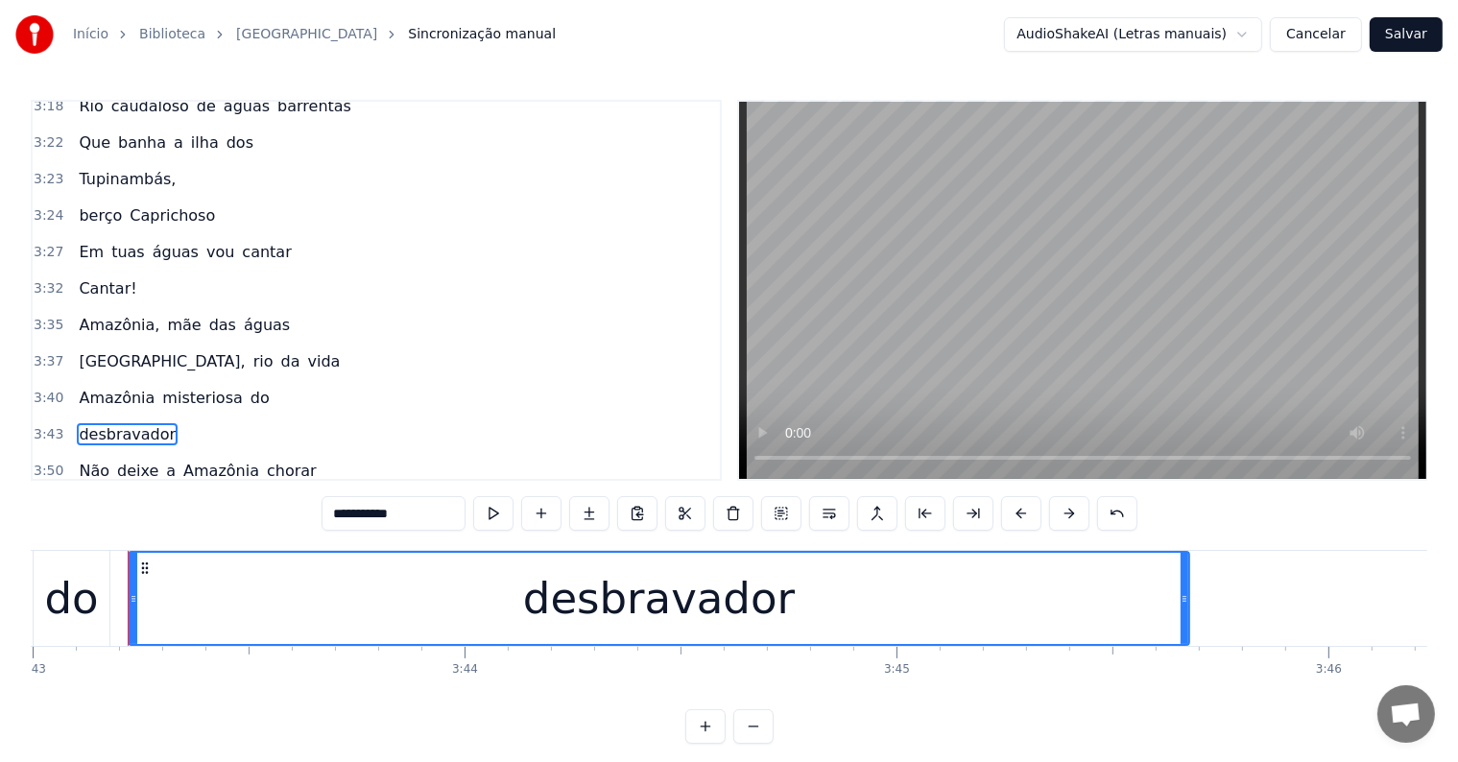
click at [108, 491] on div "(Oh, oh, oh, oh, oh, oh)" at bounding box center [174, 508] width 207 height 35
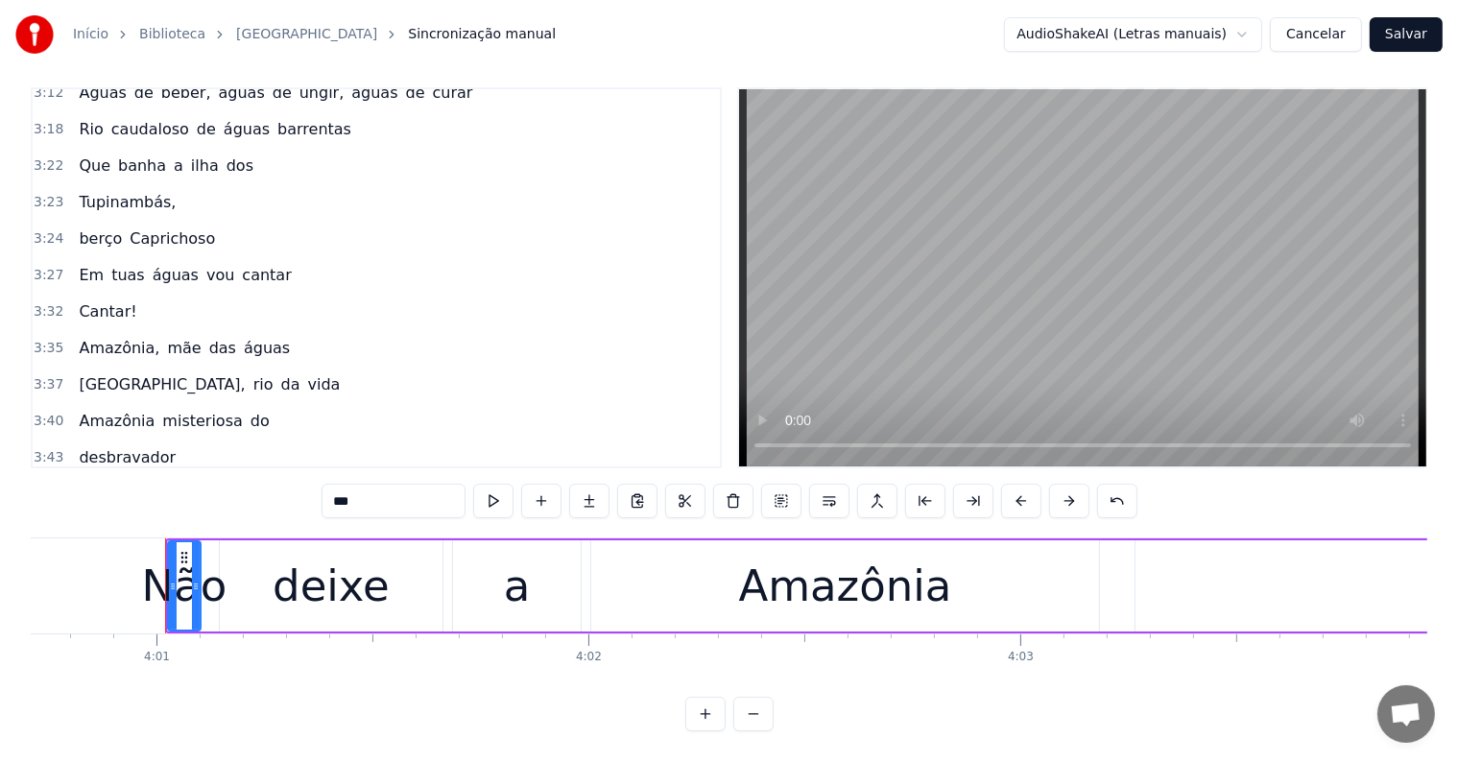
scroll to position [0, 104021]
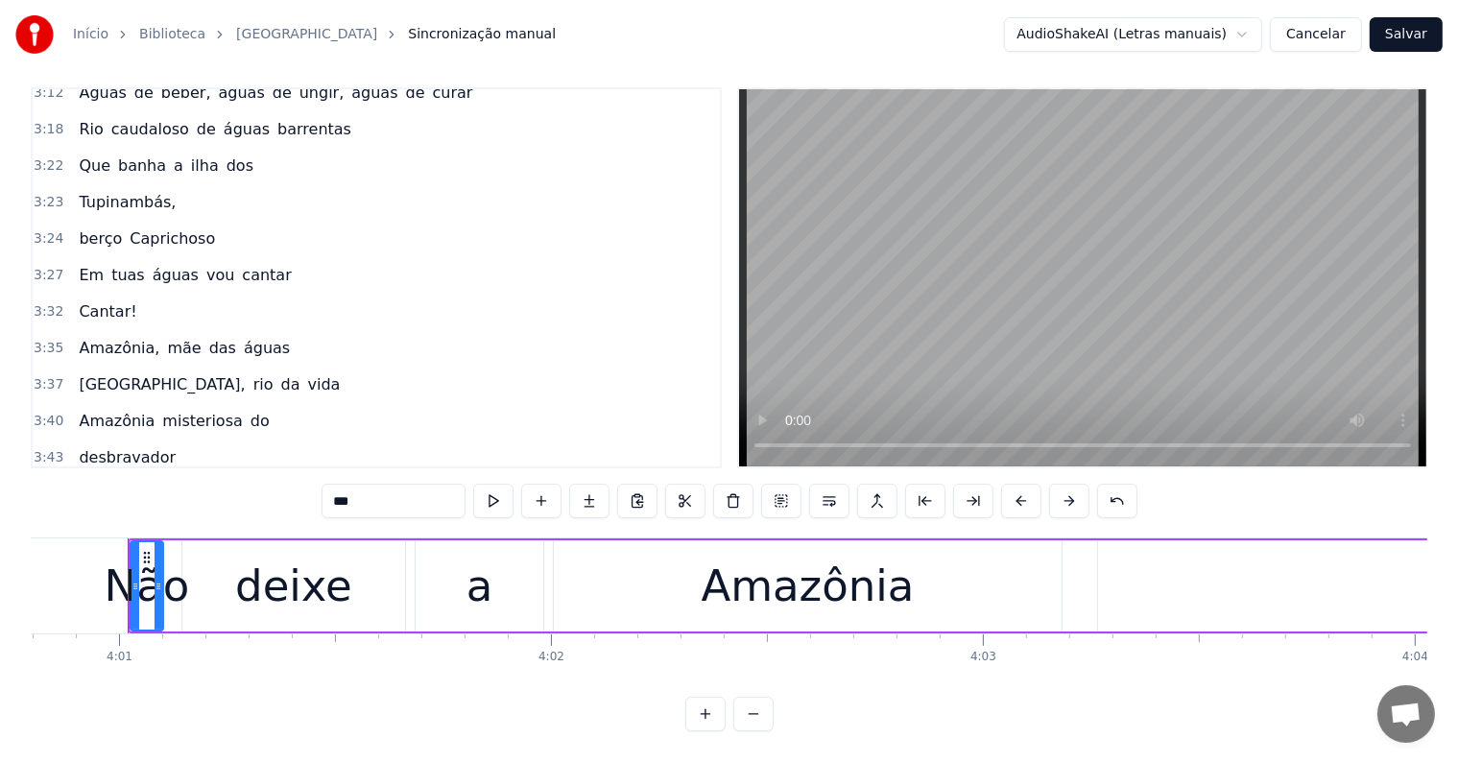
click at [88, 300] on span "Cantar!" at bounding box center [107, 311] width 61 height 22
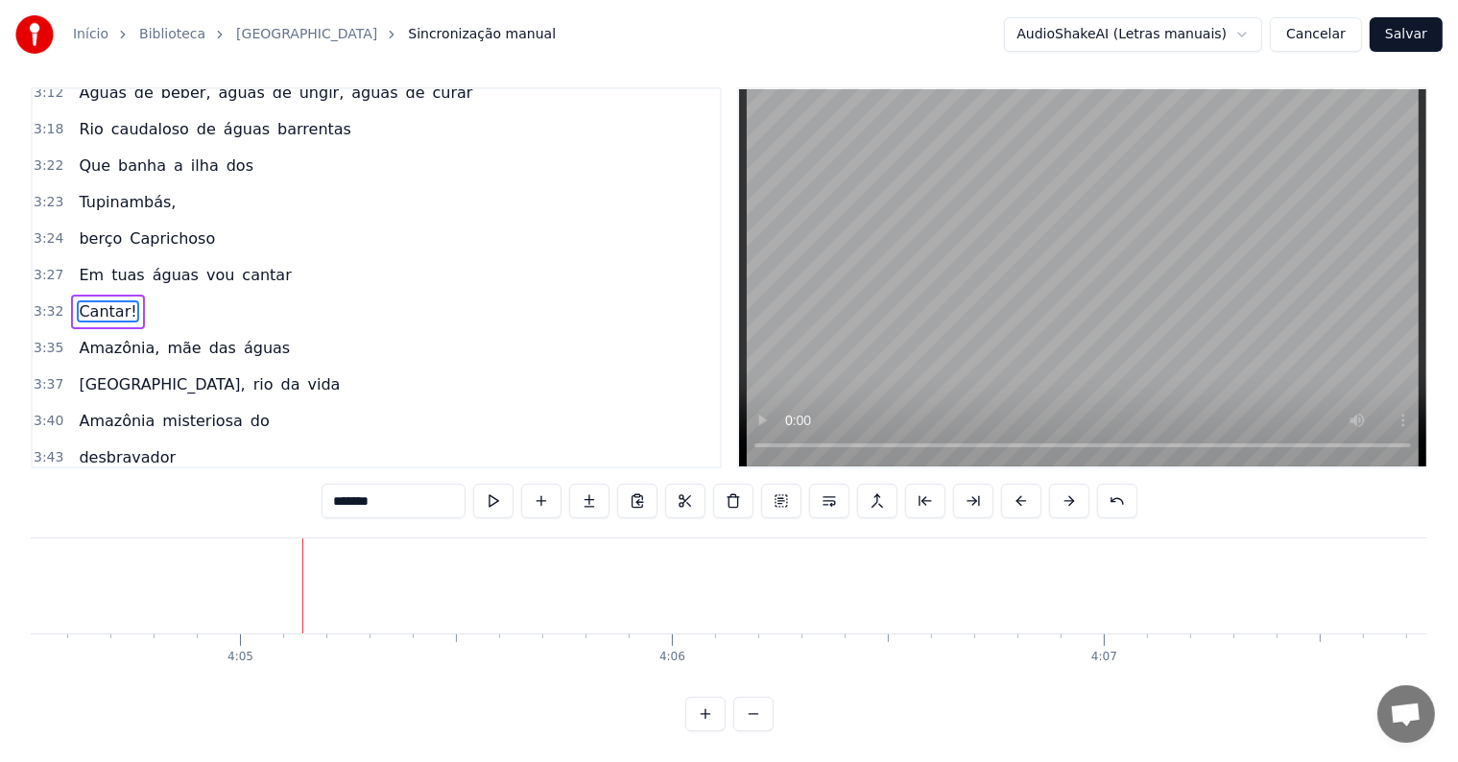
scroll to position [0, 105633]
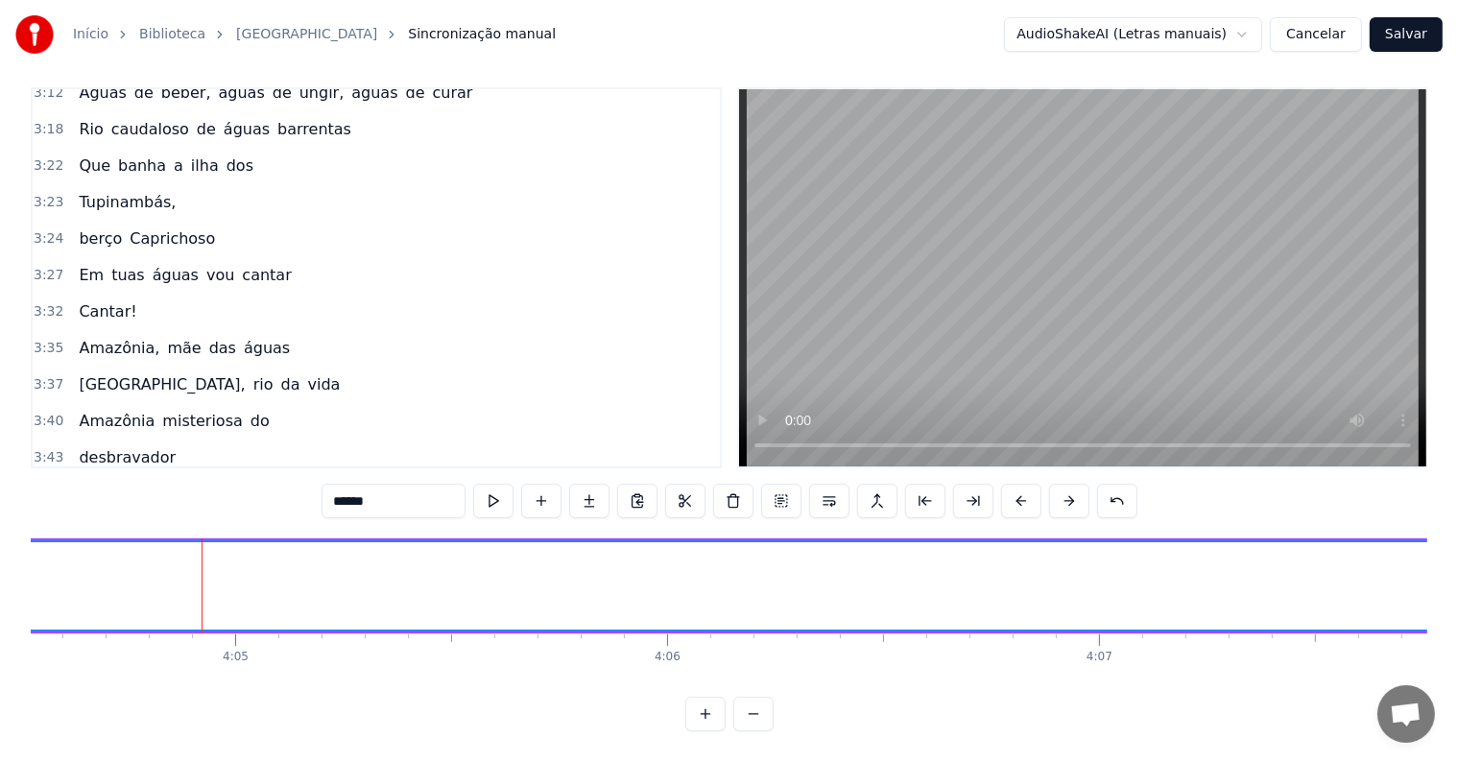
scroll to position [29, 0]
click at [81, 519] on span "Não" at bounding box center [94, 530] width 35 height 22
type input "***"
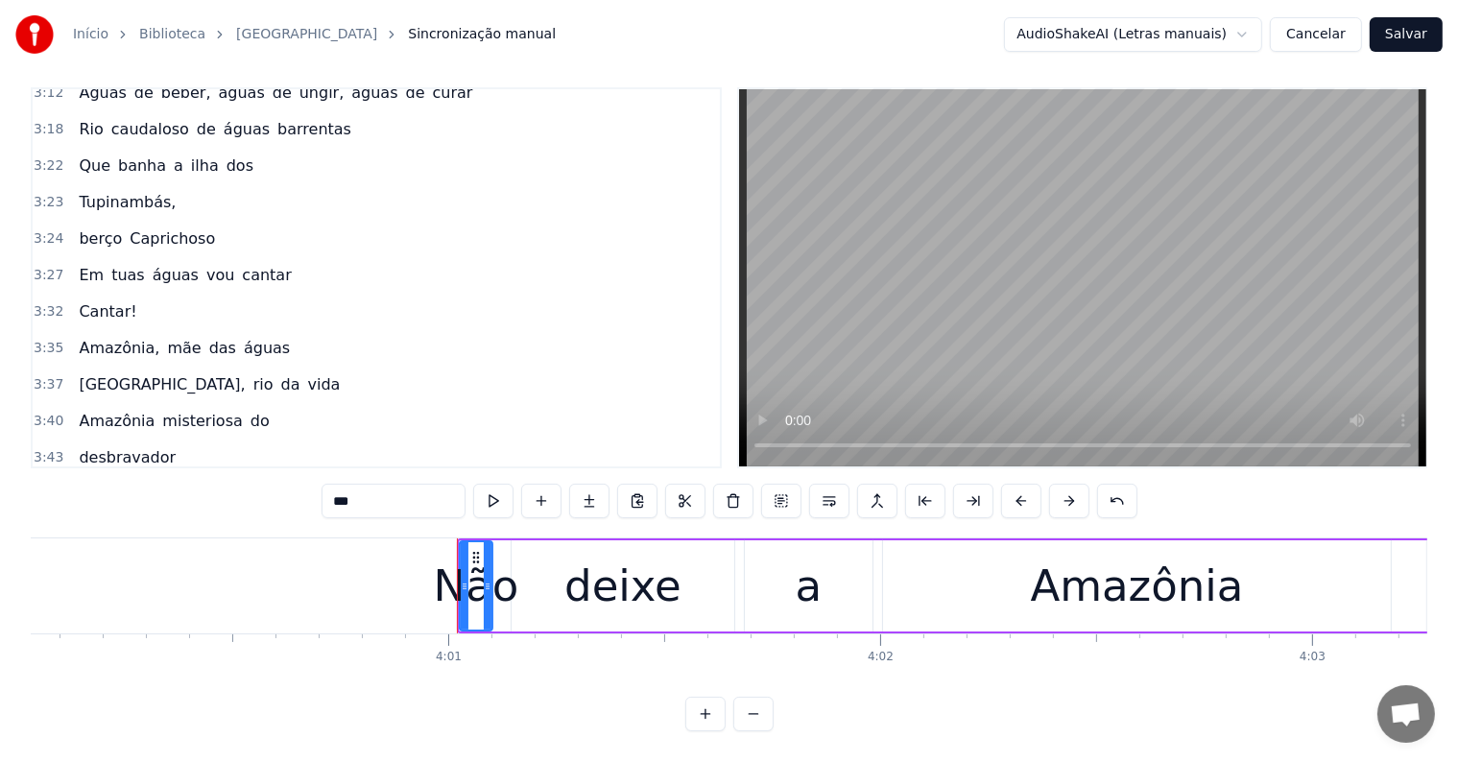
scroll to position [0, 103598]
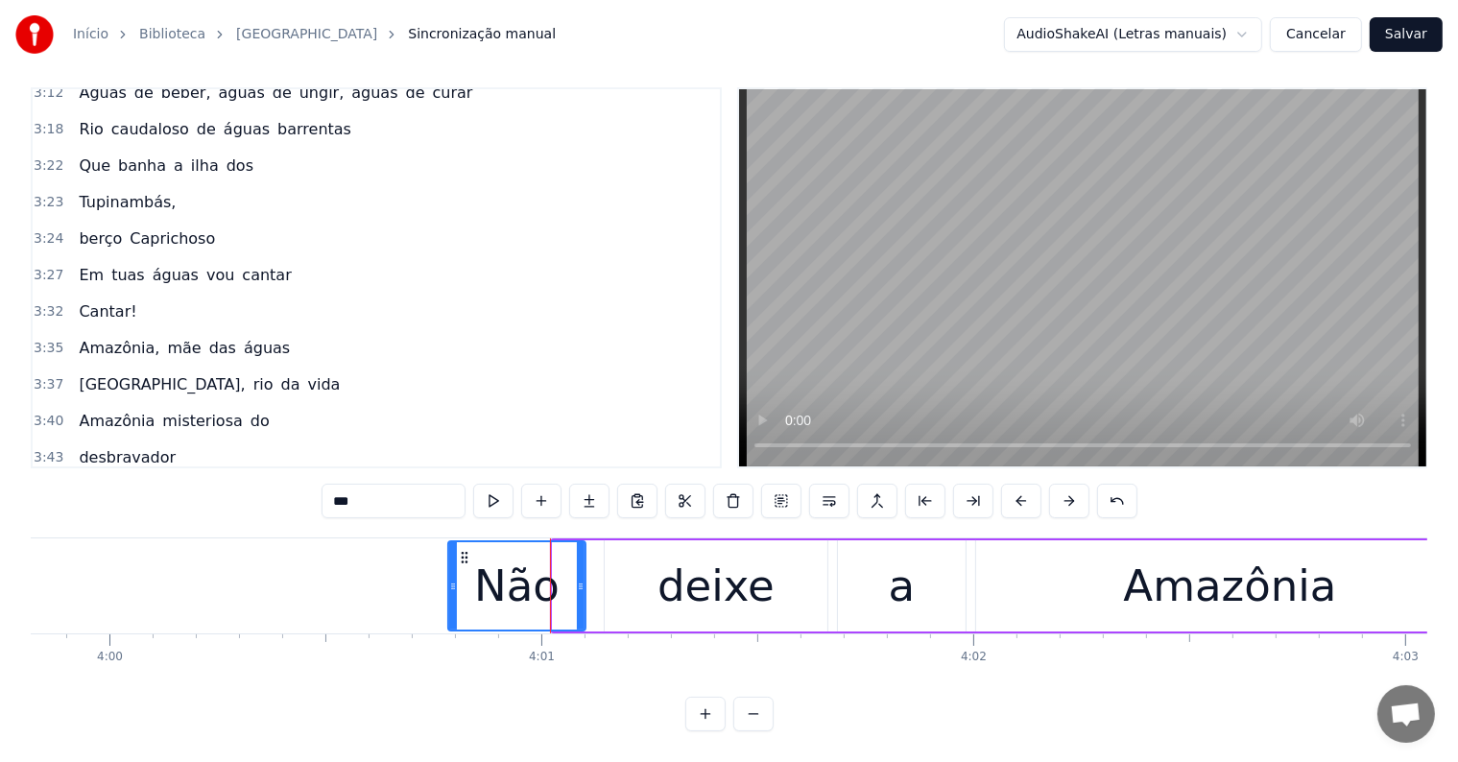
drag, startPoint x: 557, startPoint y: 565, endPoint x: 452, endPoint y: 564, distance: 104.6
click at [452, 579] on icon at bounding box center [453, 586] width 8 height 15
click at [79, 483] on span "Não" at bounding box center [94, 494] width 35 height 22
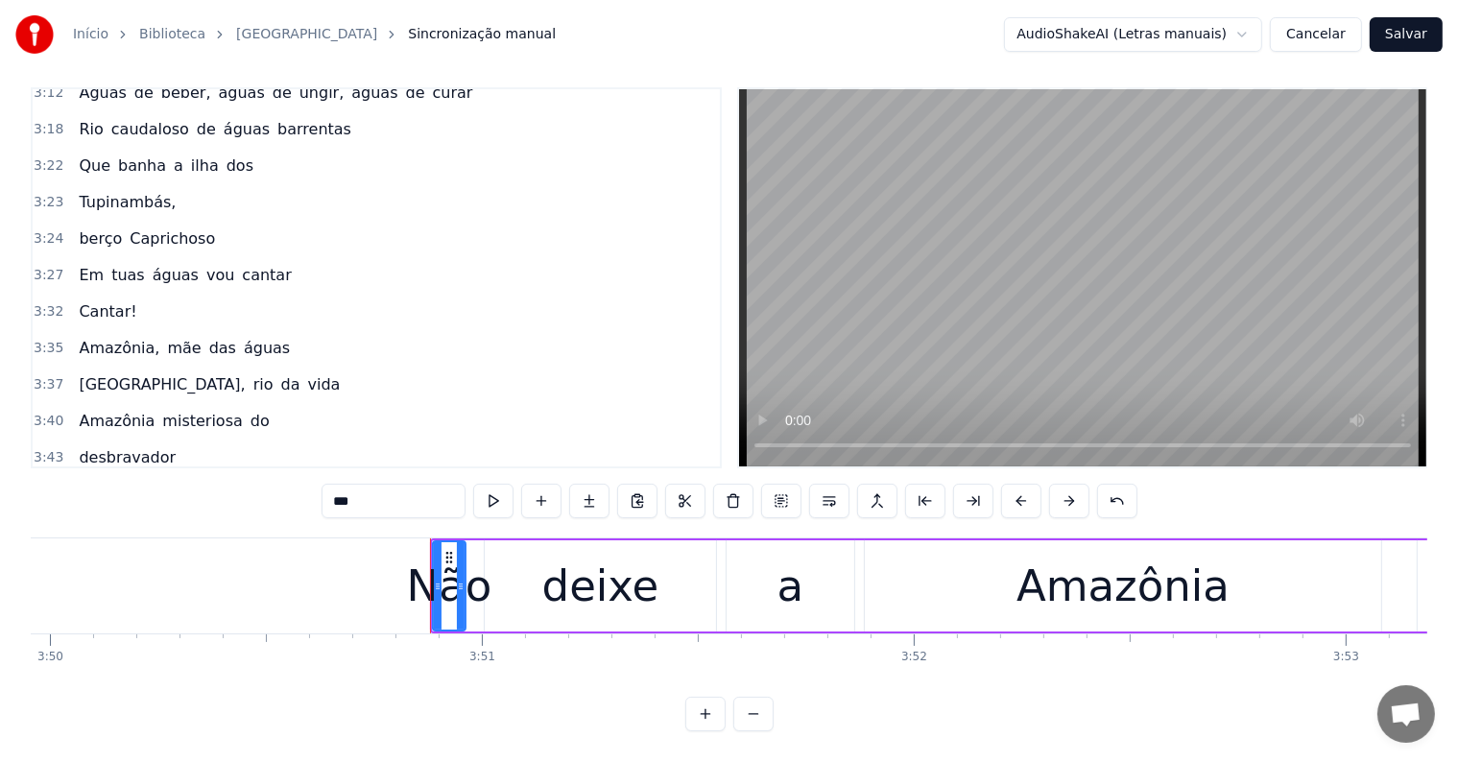
scroll to position [0, 99334]
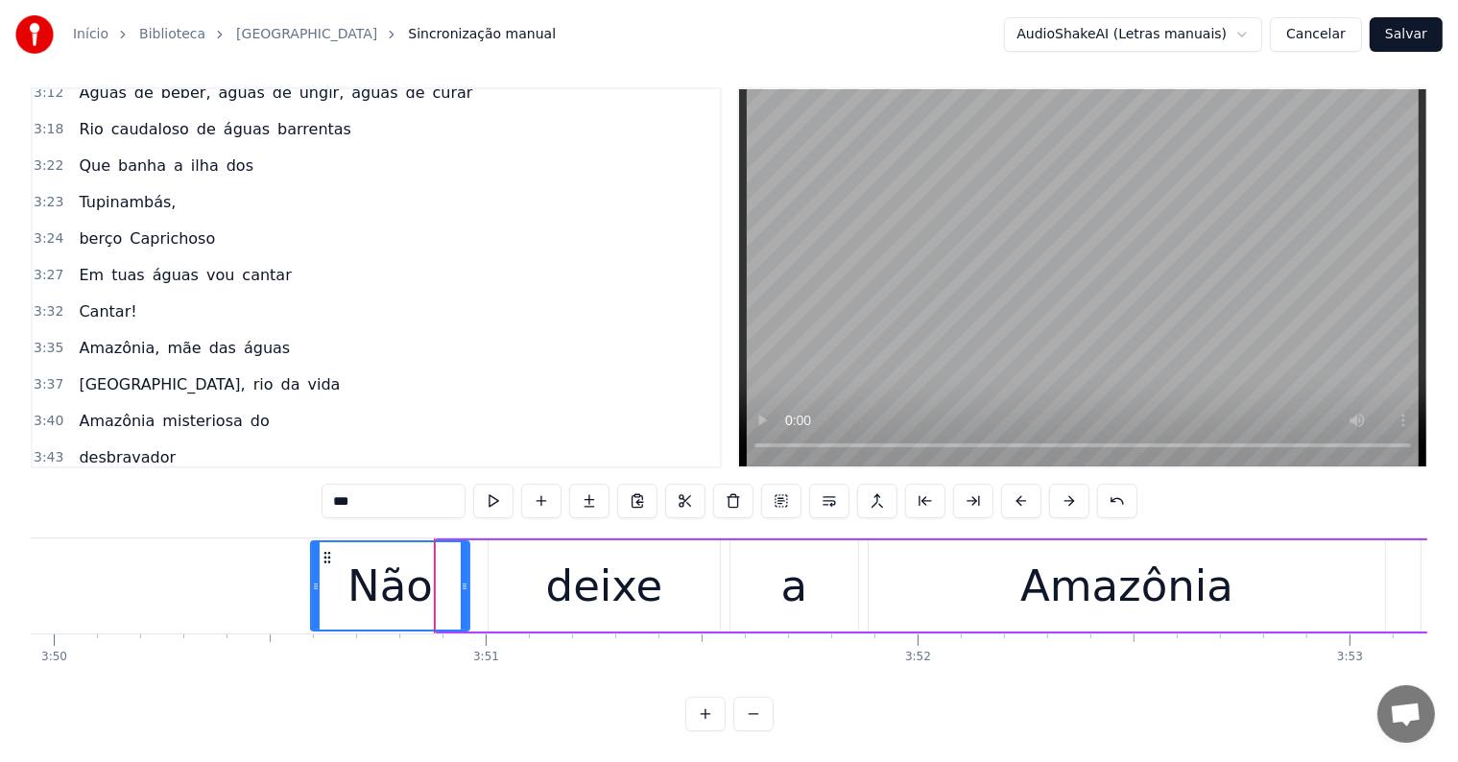
drag, startPoint x: 437, startPoint y: 567, endPoint x: 311, endPoint y: 561, distance: 125.9
click at [312, 561] on div at bounding box center [316, 585] width 8 height 87
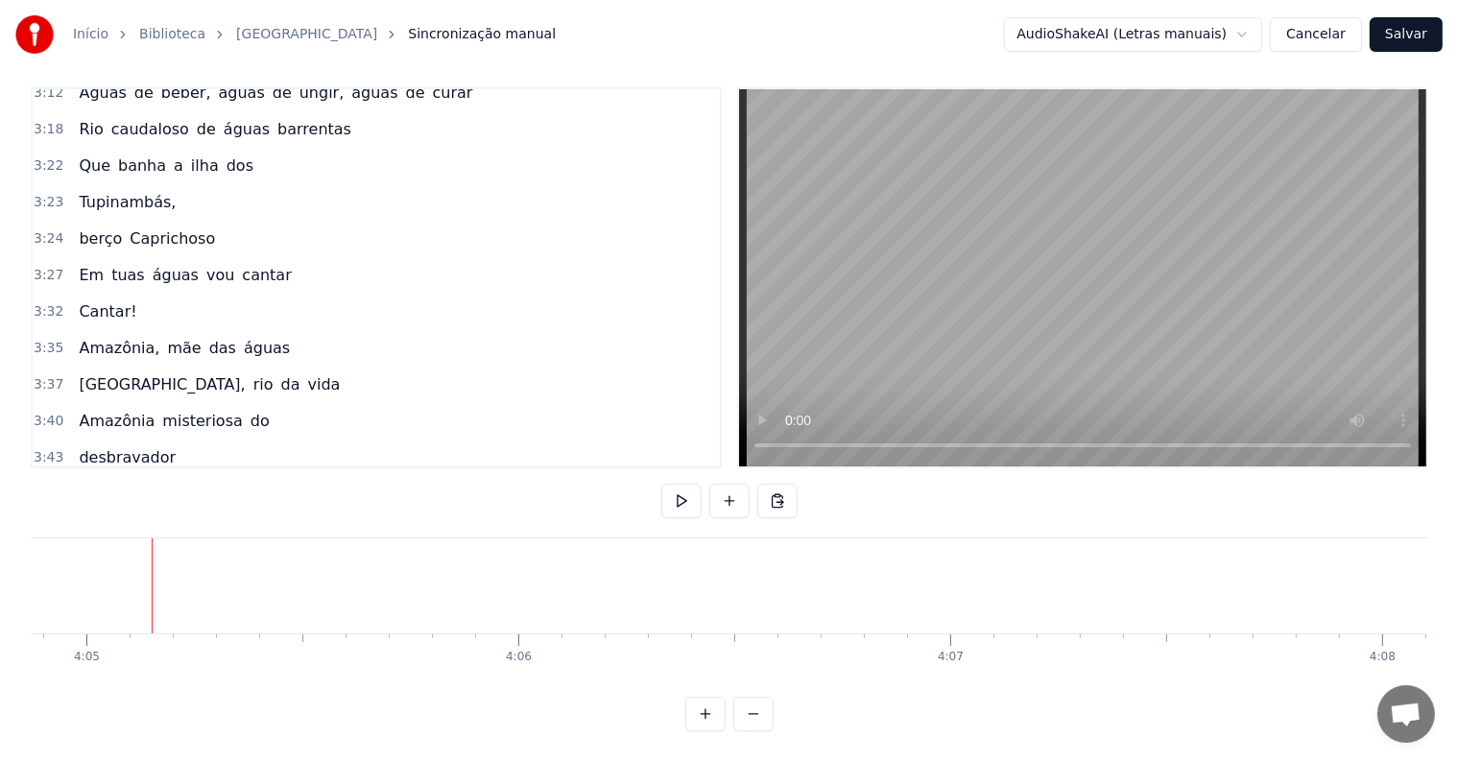
scroll to position [0, 105805]
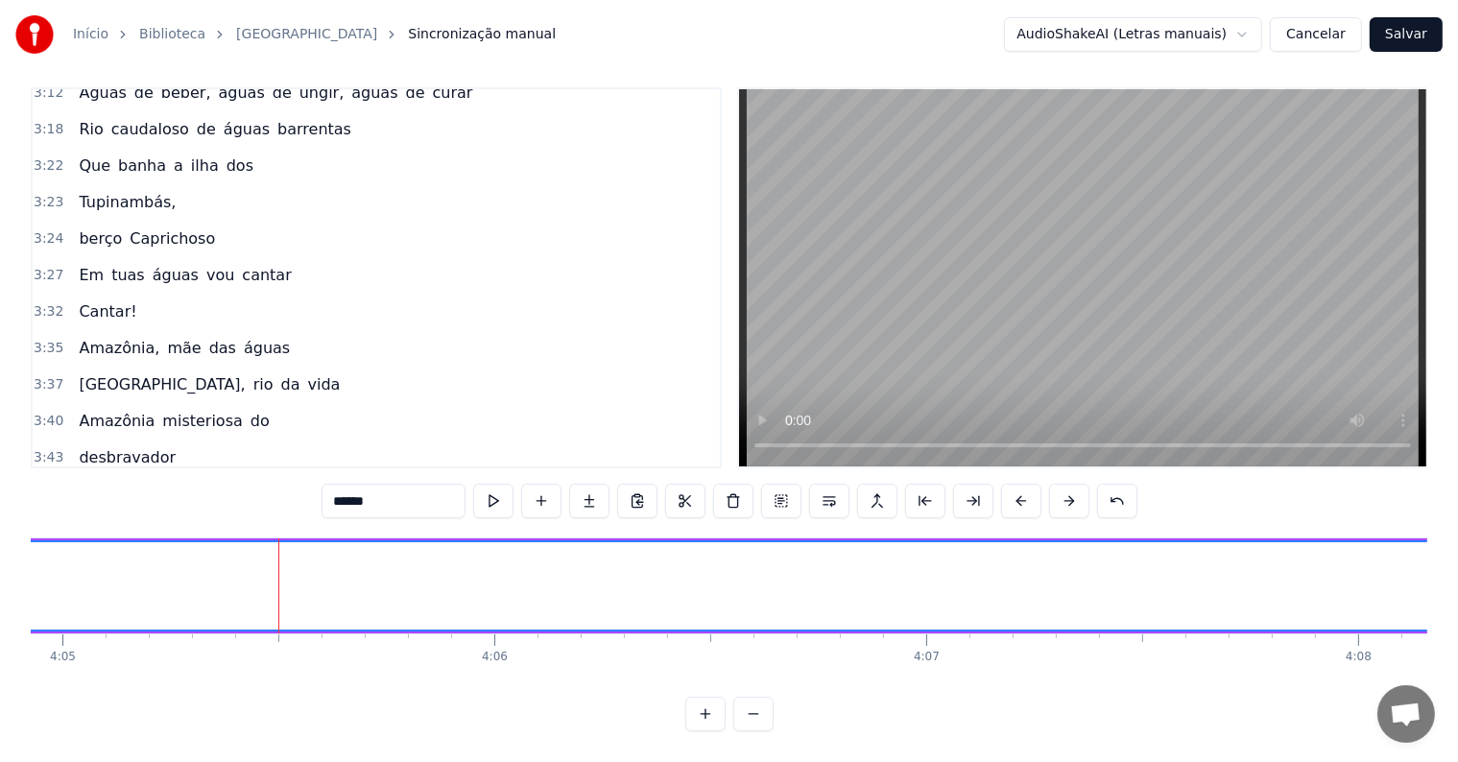
click at [419, 488] on input "******" at bounding box center [394, 501] width 144 height 35
type input "*********"
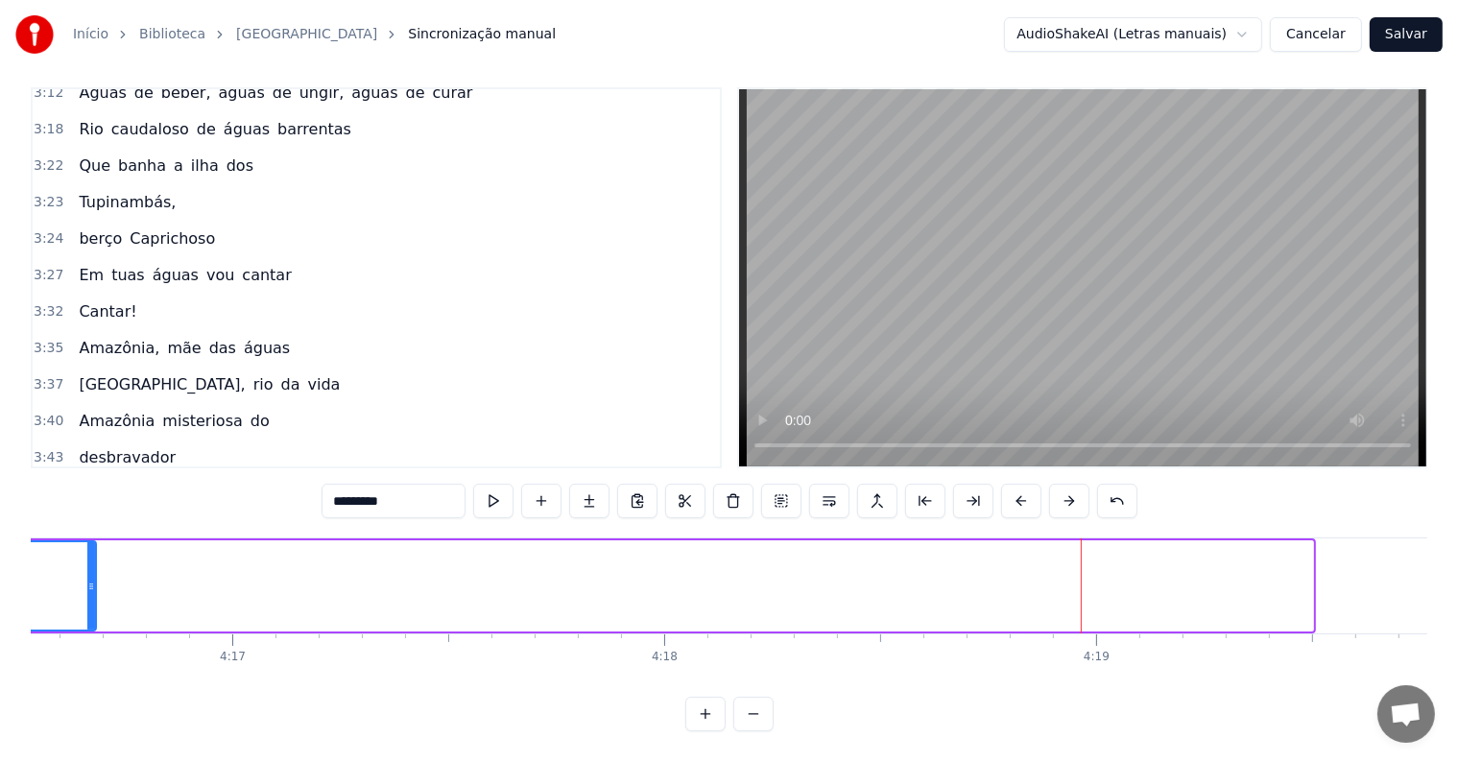
drag, startPoint x: 1306, startPoint y: 572, endPoint x: 88, endPoint y: 641, distance: 1219.2
click at [88, 641] on div "Não deixe a Amazônia chorar.. <Parintins-Okê - Seu maior canal de toadas> Não d…" at bounding box center [729, 610] width 1397 height 144
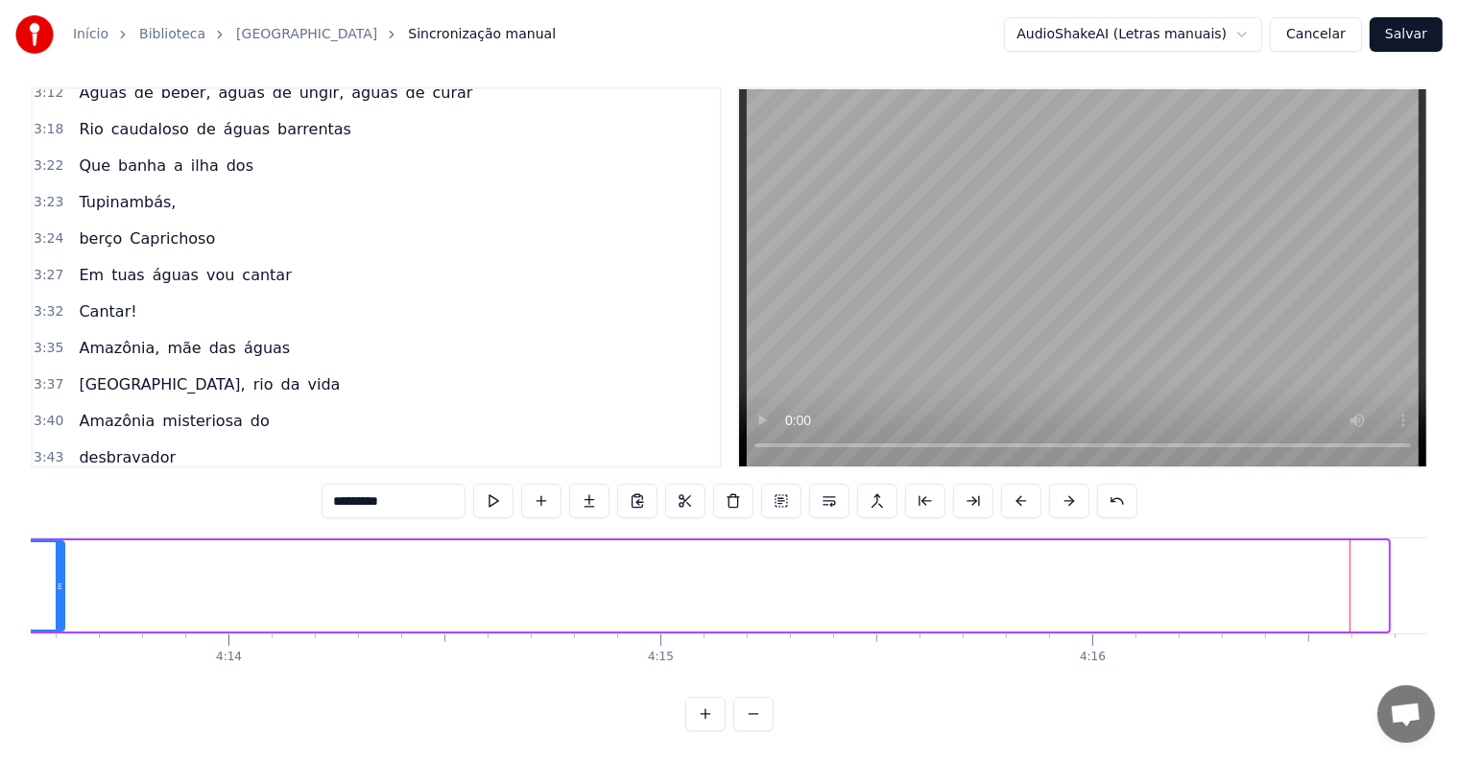
drag, startPoint x: 1385, startPoint y: 567, endPoint x: 61, endPoint y: 541, distance: 1324.1
click at [61, 542] on div at bounding box center [60, 585] width 8 height 87
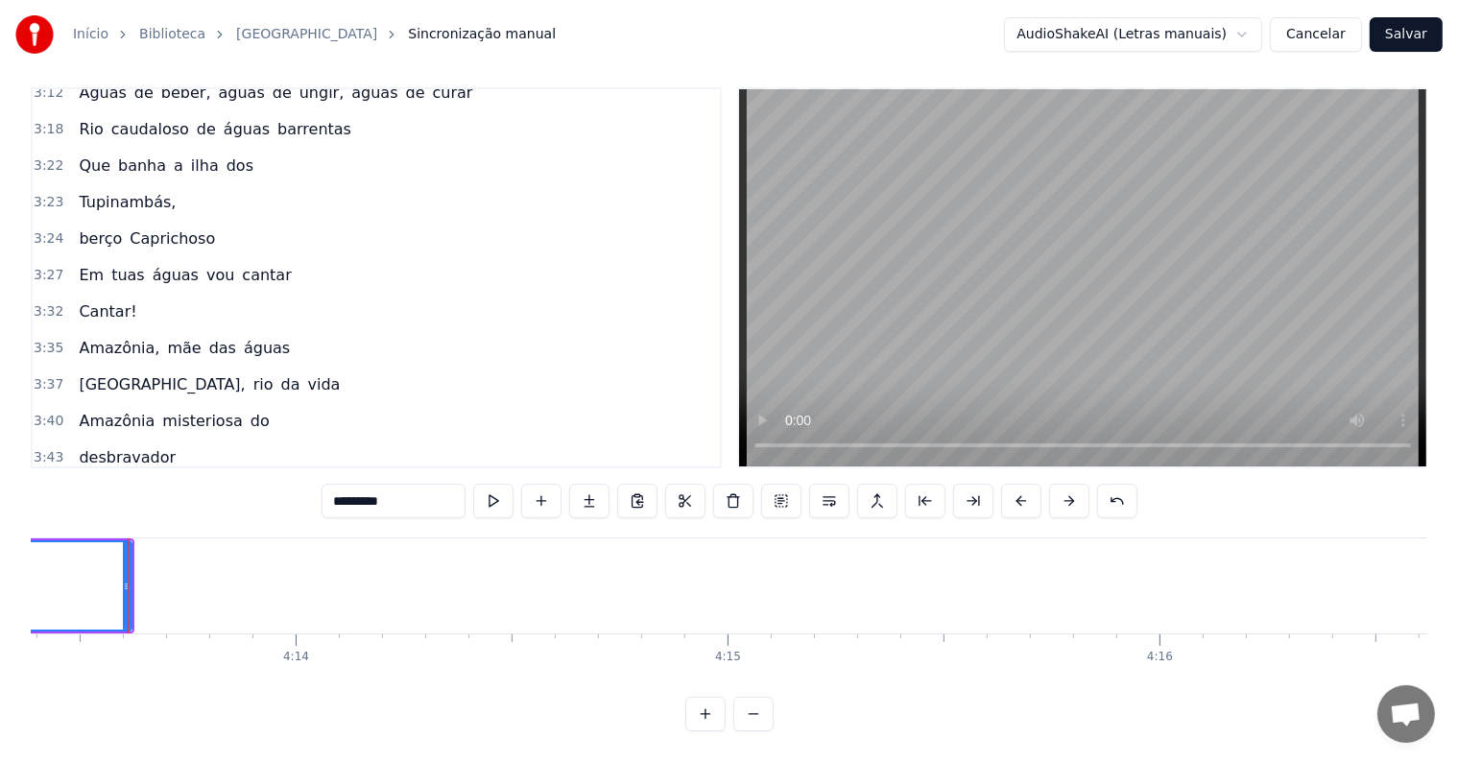
scroll to position [0, 108239]
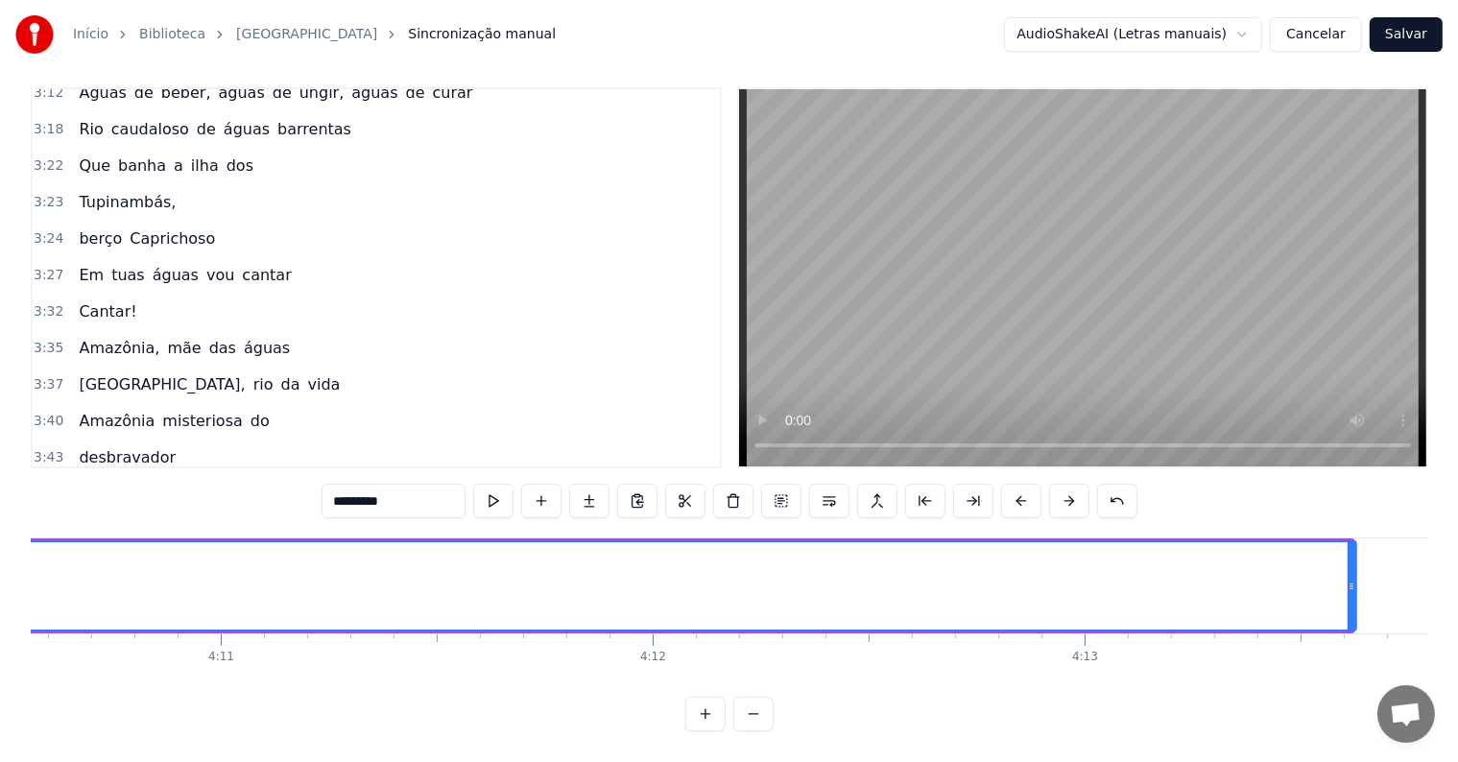
drag, startPoint x: 1344, startPoint y: 572, endPoint x: 1348, endPoint y: 628, distance: 55.8
click at [1348, 628] on div "Não deixe a Amazônia chorar.. <Parintins-Okê - Seu maior canal de toadas> Não d…" at bounding box center [729, 610] width 1397 height 144
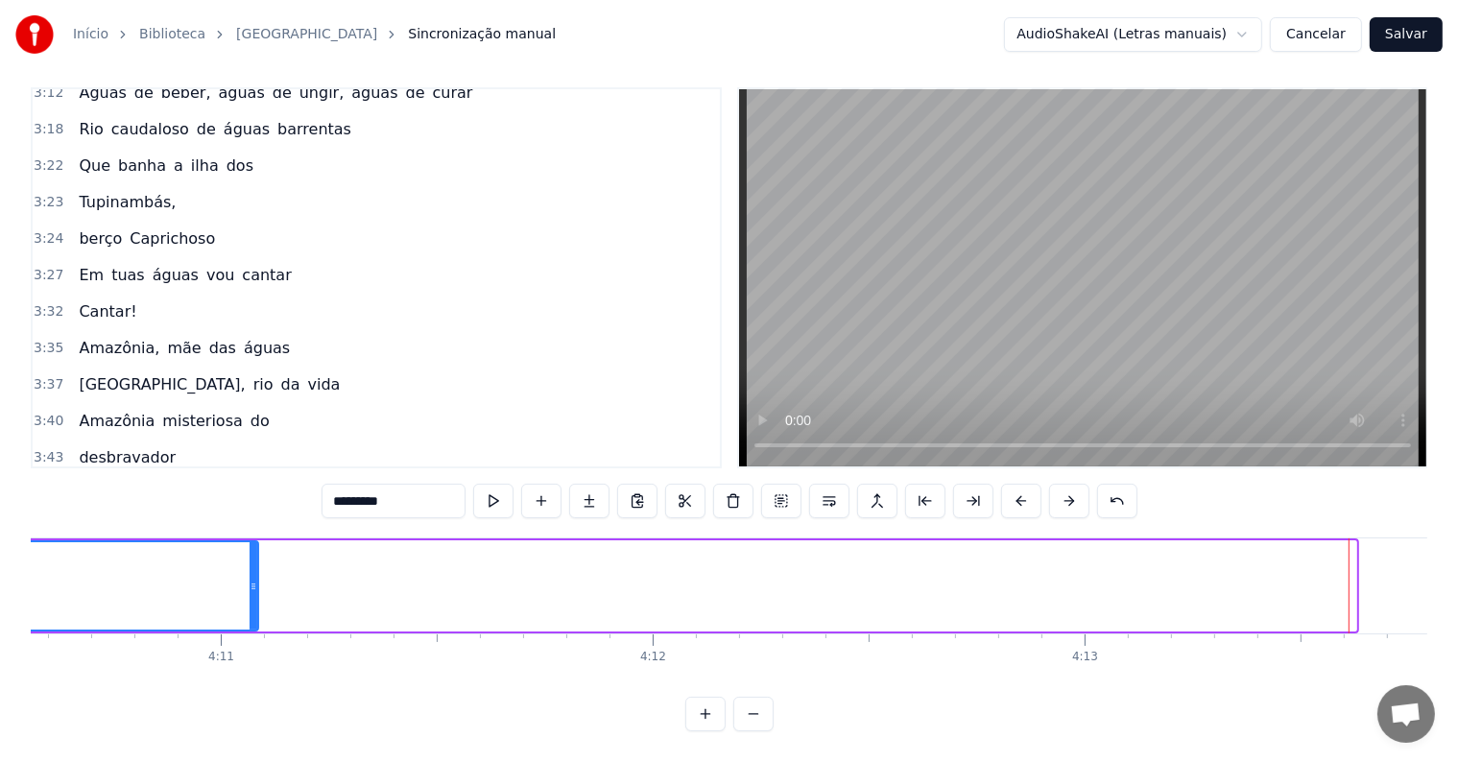
drag, startPoint x: 1352, startPoint y: 565, endPoint x: 180, endPoint y: 576, distance: 1171.2
click at [250, 576] on div at bounding box center [254, 585] width 8 height 87
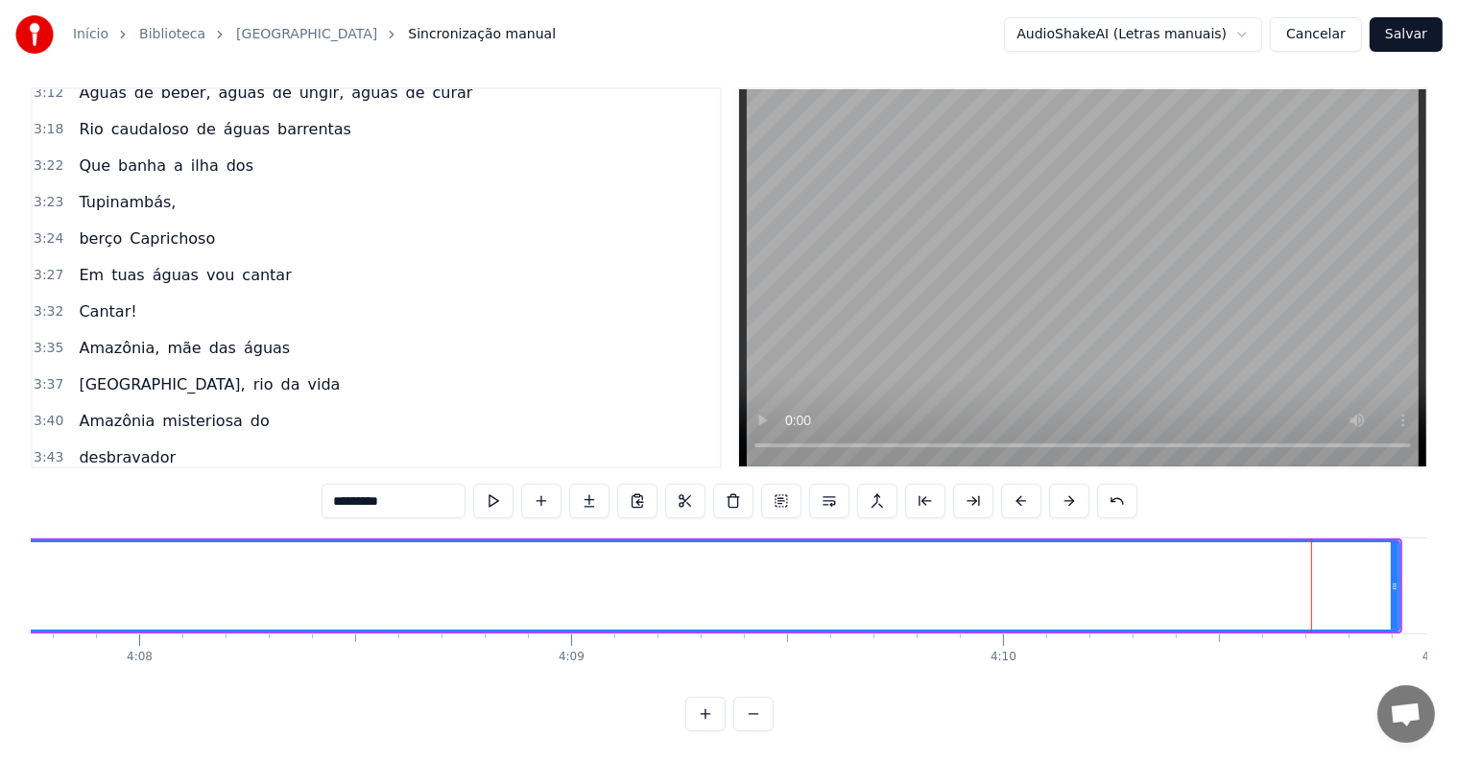
scroll to position [0, 107063]
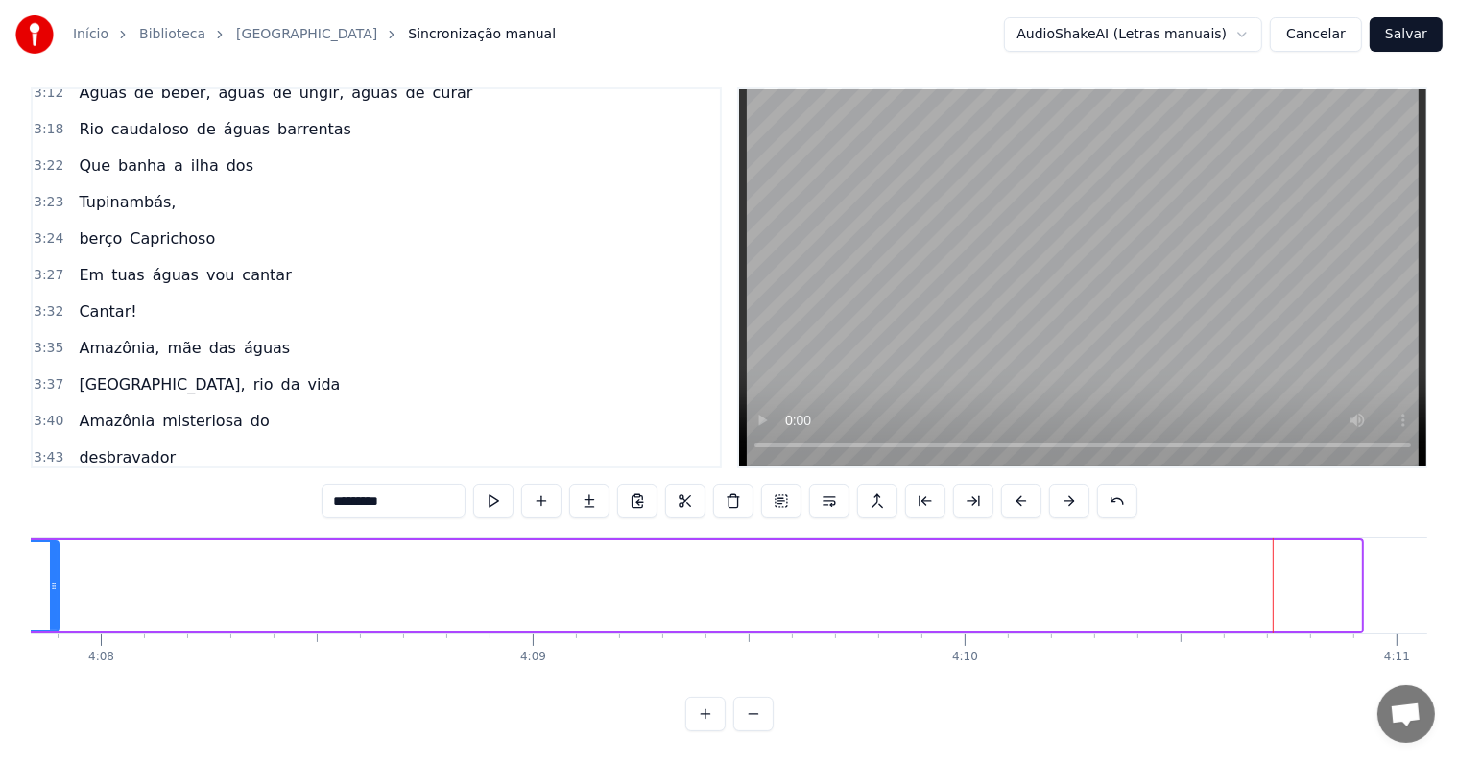
drag, startPoint x: 1359, startPoint y: 564, endPoint x: 57, endPoint y: 548, distance: 1302.8
click at [57, 548] on div at bounding box center [54, 585] width 8 height 87
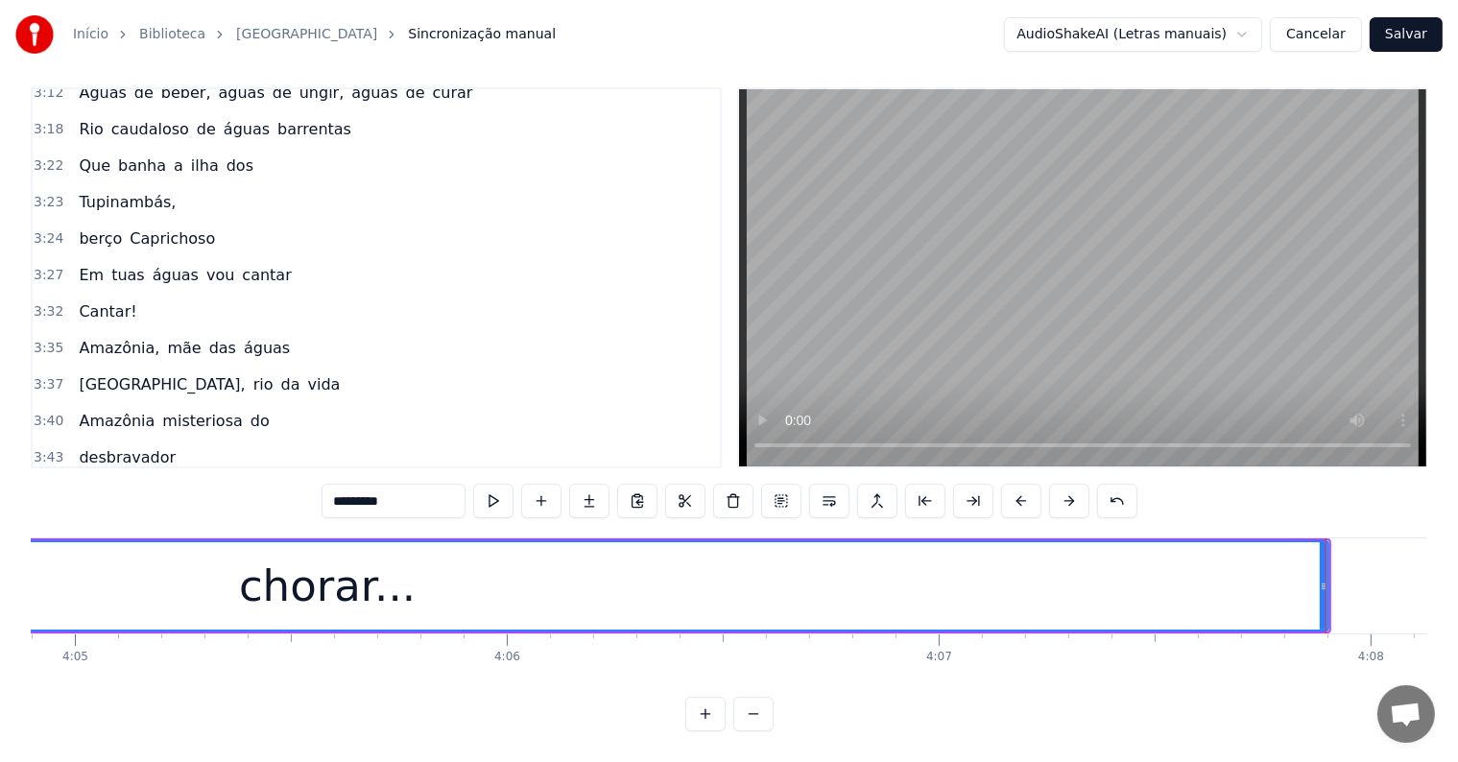
scroll to position [0, 105762]
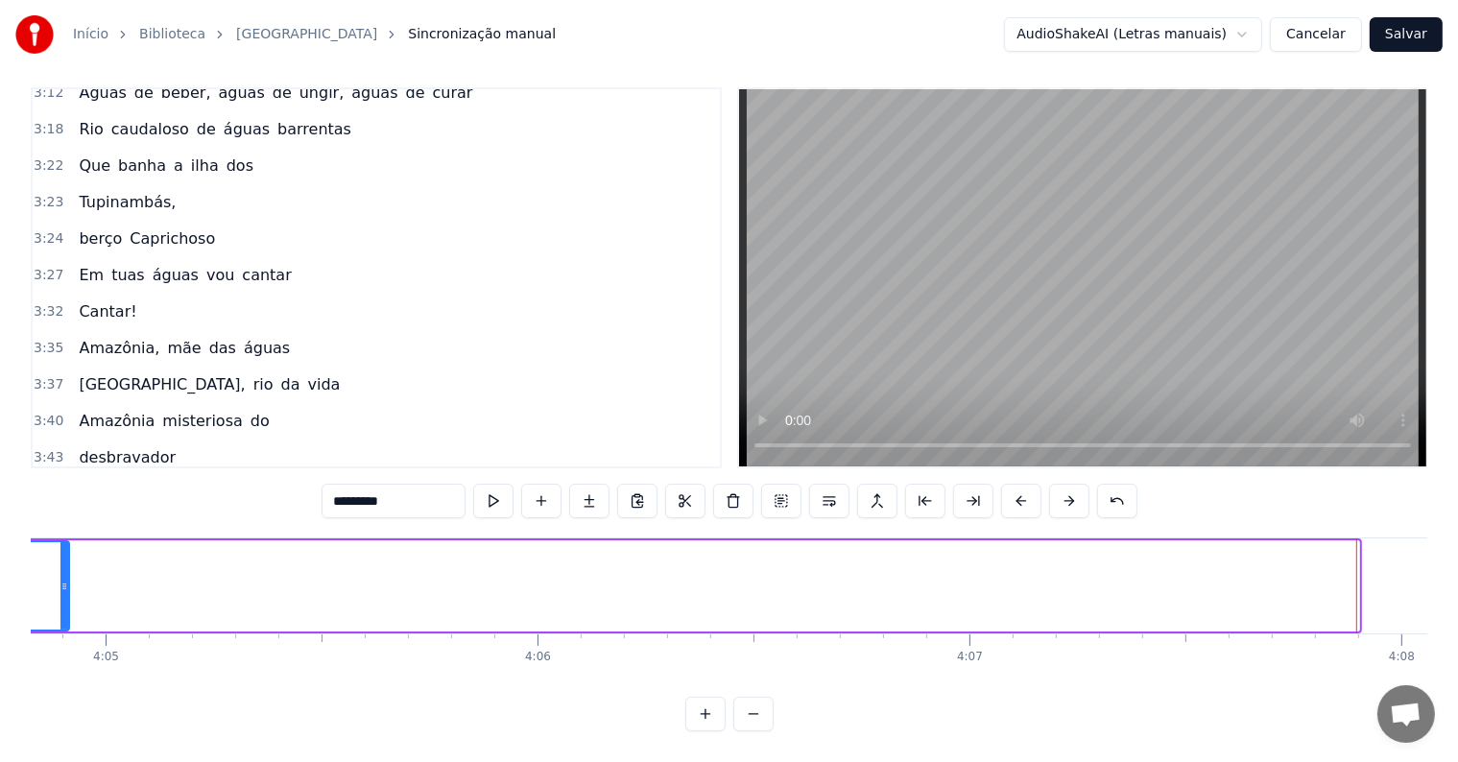
drag, startPoint x: 1355, startPoint y: 564, endPoint x: 63, endPoint y: 564, distance: 1291.2
click at [63, 579] on icon at bounding box center [64, 586] width 8 height 15
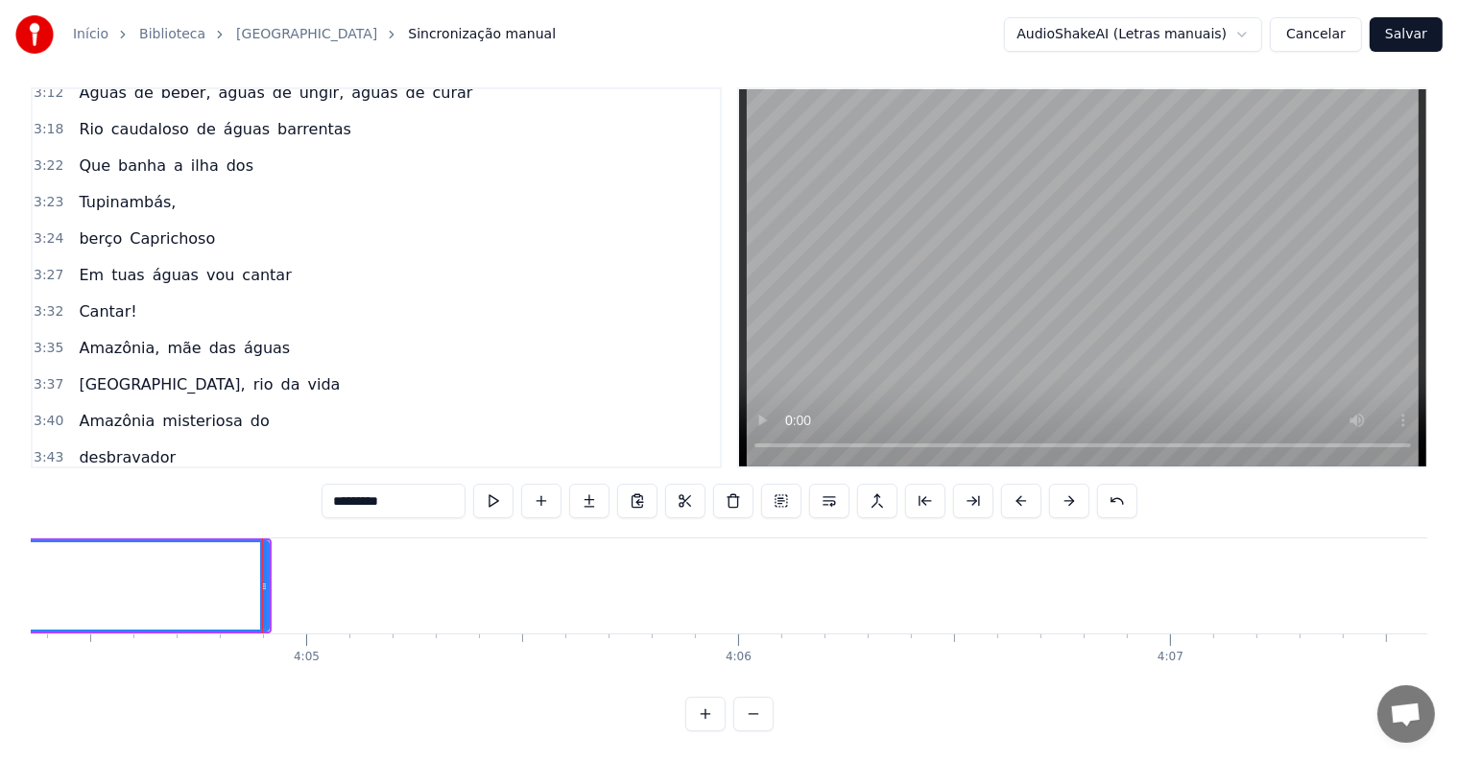
scroll to position [0, 105582]
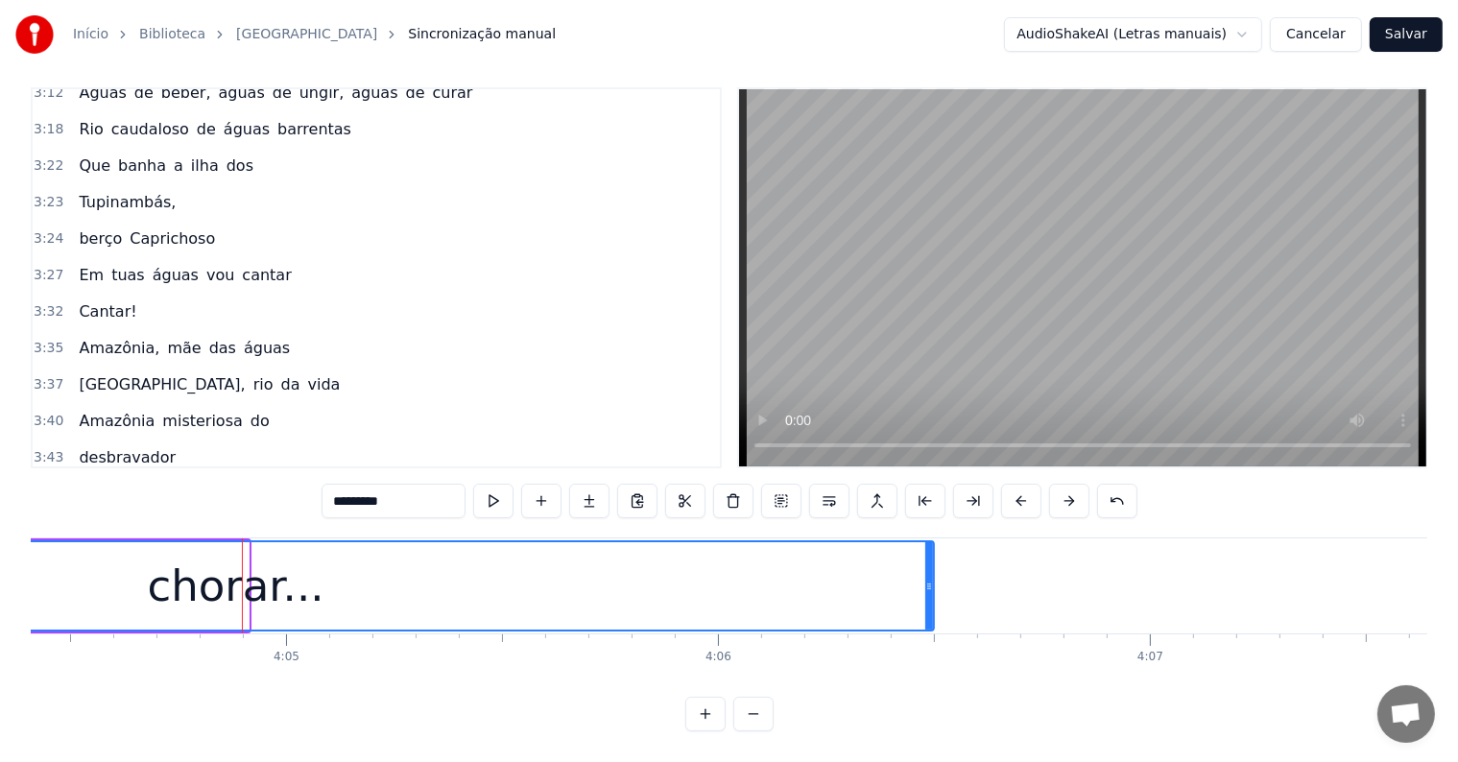
drag, startPoint x: 246, startPoint y: 575, endPoint x: 931, endPoint y: 567, distance: 685.5
click at [931, 579] on icon at bounding box center [929, 586] width 8 height 15
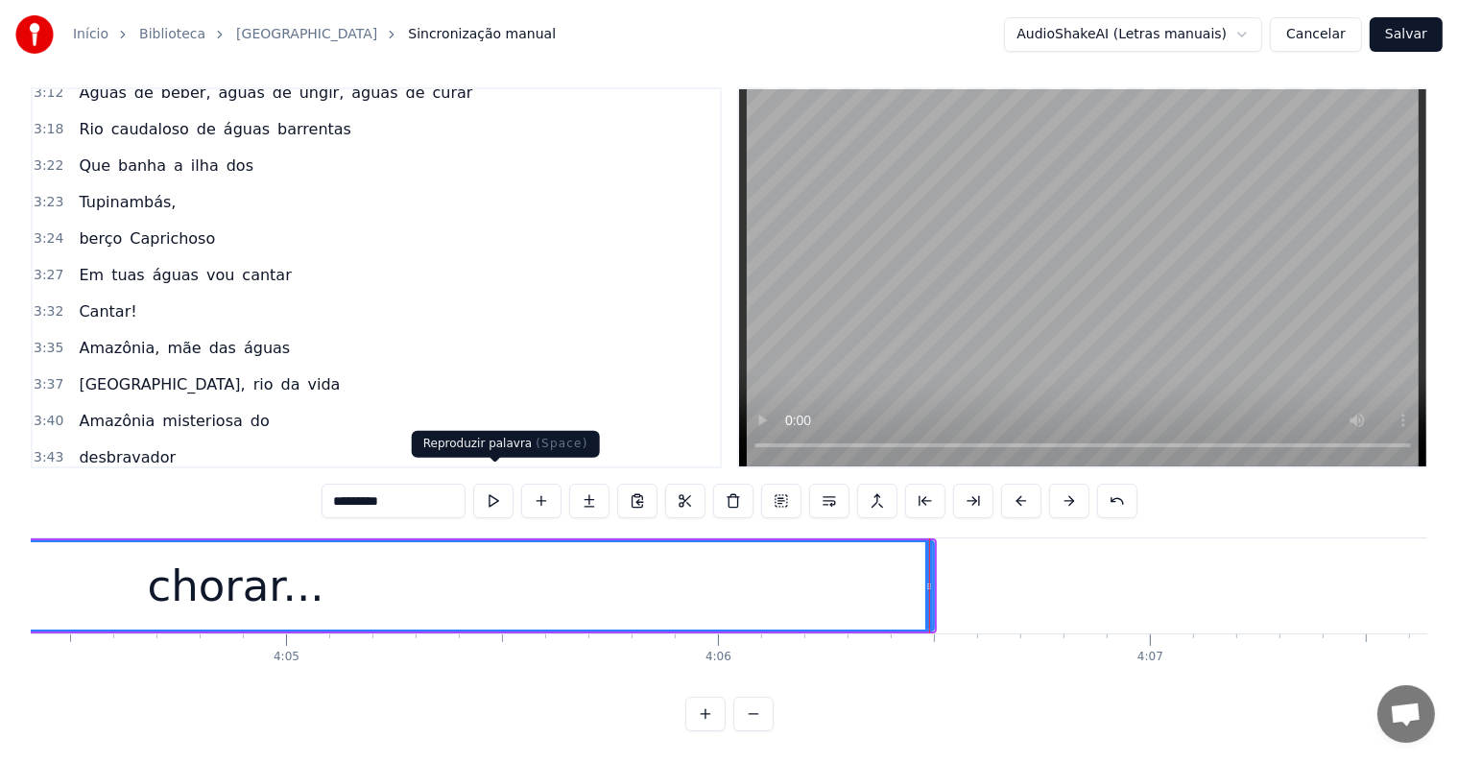
click at [501, 491] on button at bounding box center [493, 501] width 40 height 35
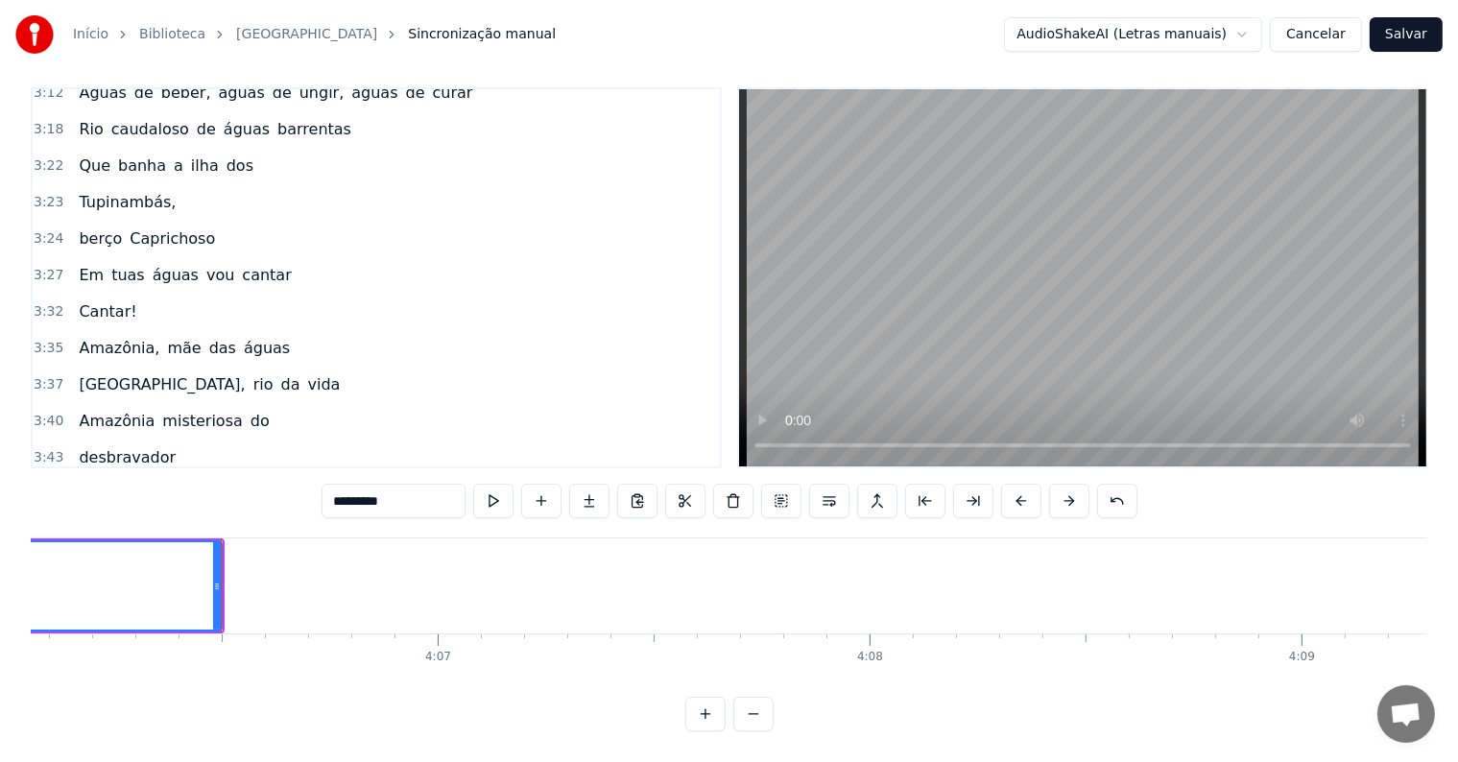
scroll to position [0, 106296]
click at [506, 579] on icon at bounding box center [503, 586] width 8 height 15
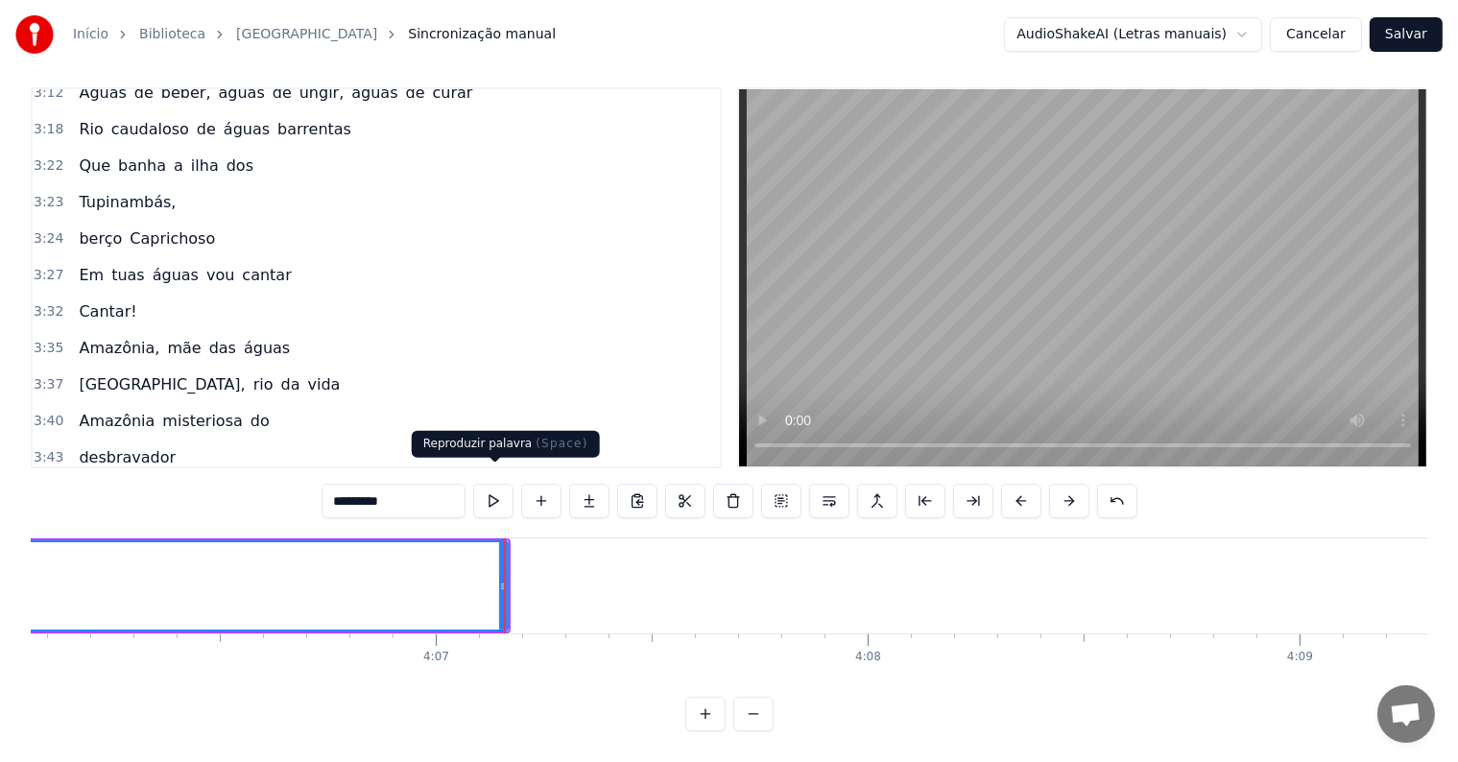
click at [493, 484] on button at bounding box center [493, 501] width 40 height 35
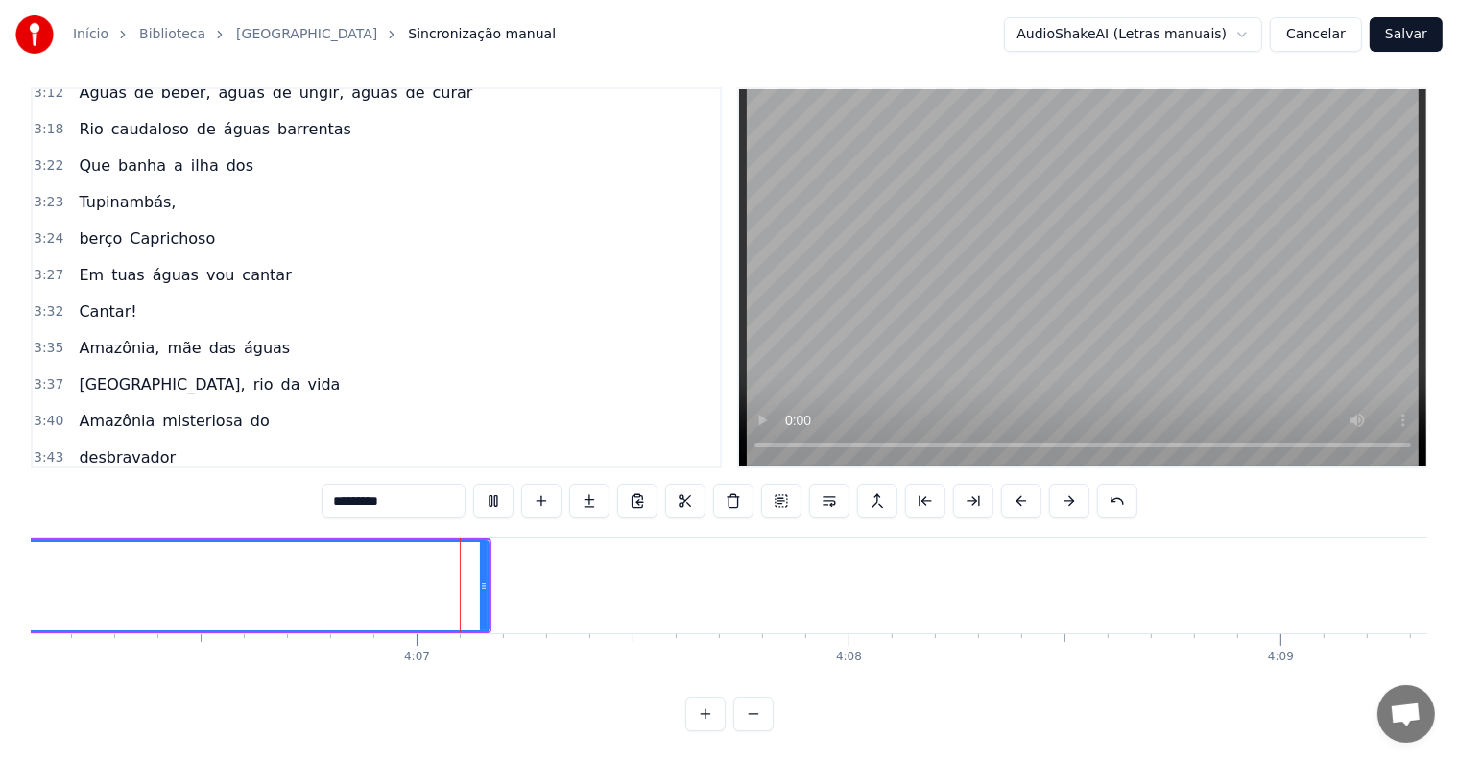
scroll to position [0, 106440]
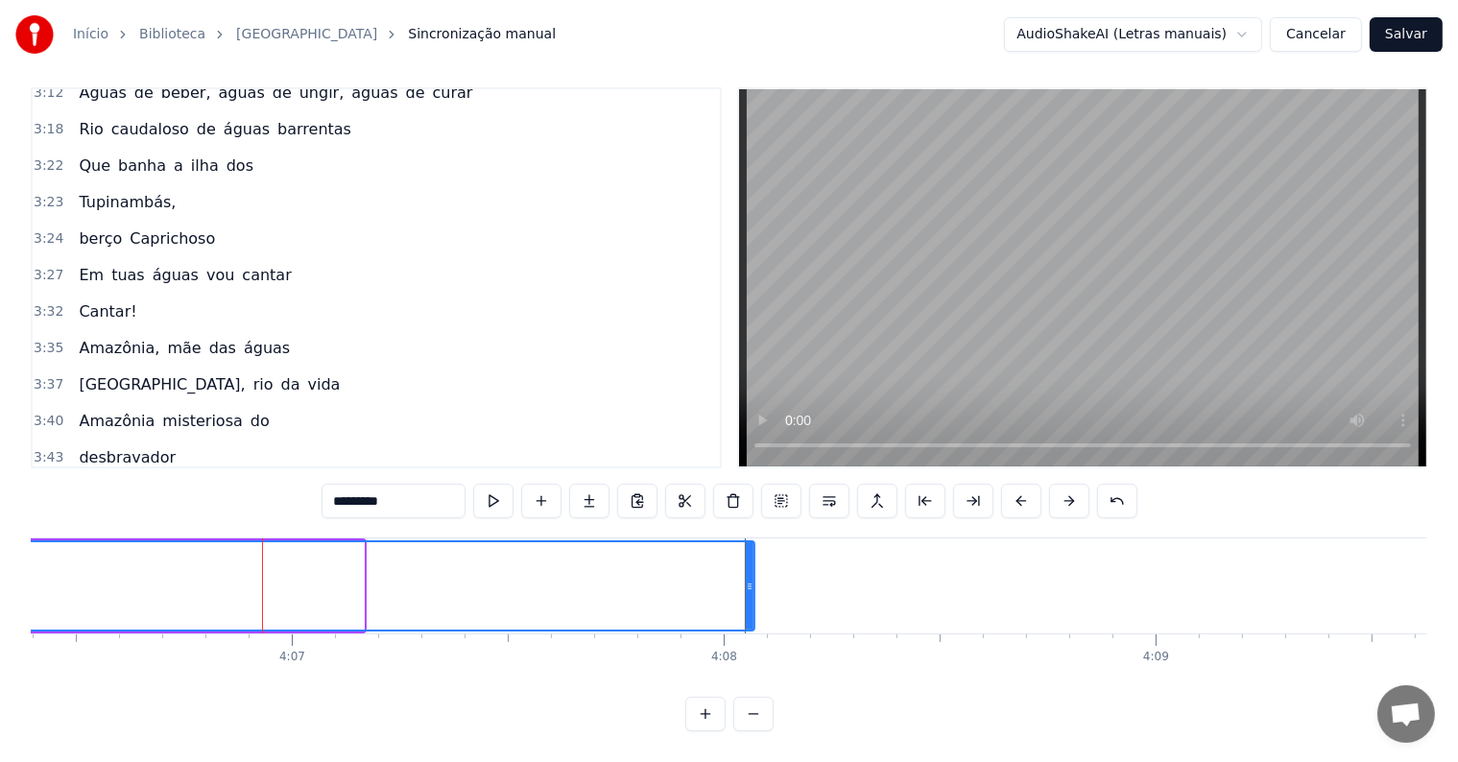
drag, startPoint x: 357, startPoint y: 564, endPoint x: 748, endPoint y: 555, distance: 390.8
click at [748, 555] on div at bounding box center [750, 585] width 8 height 87
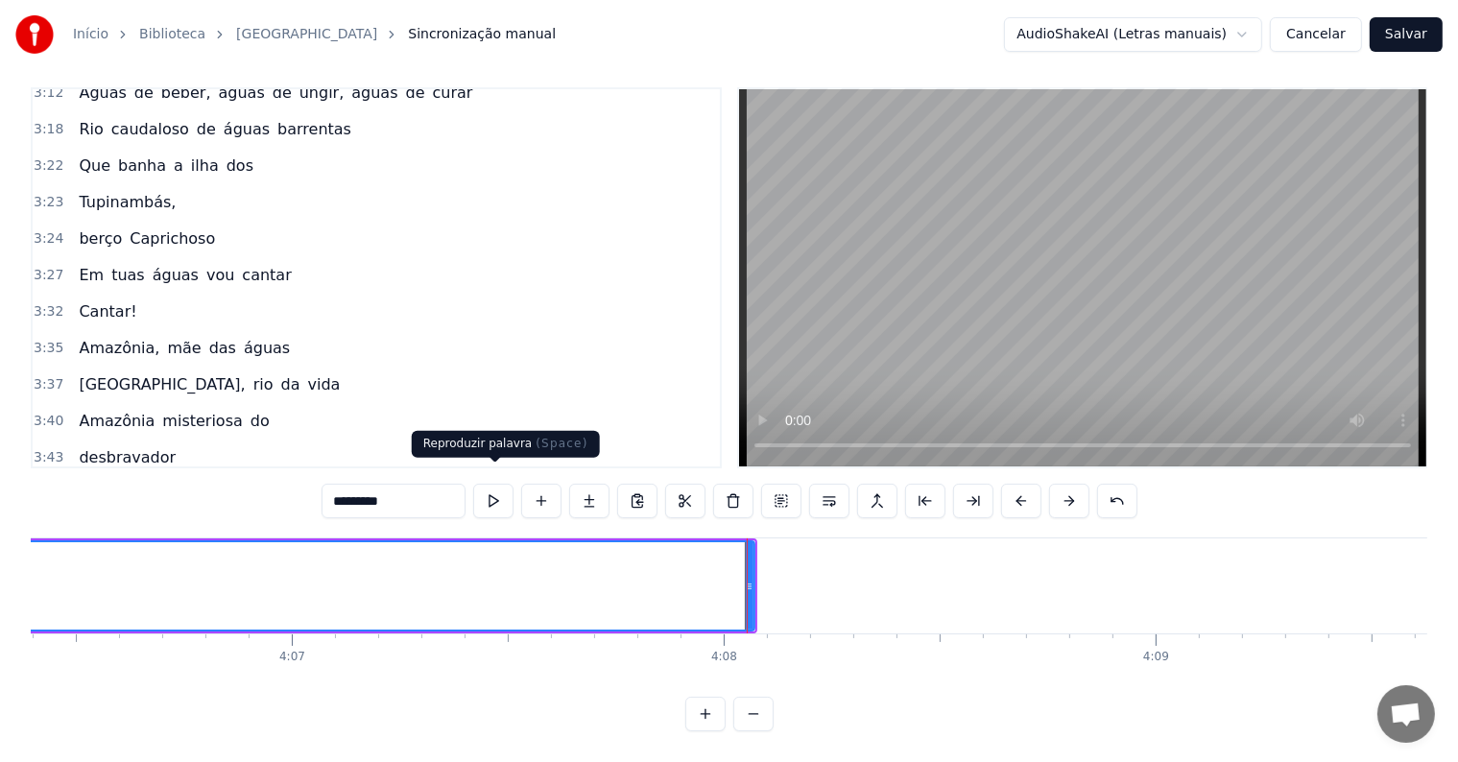
click at [488, 486] on button at bounding box center [493, 501] width 40 height 35
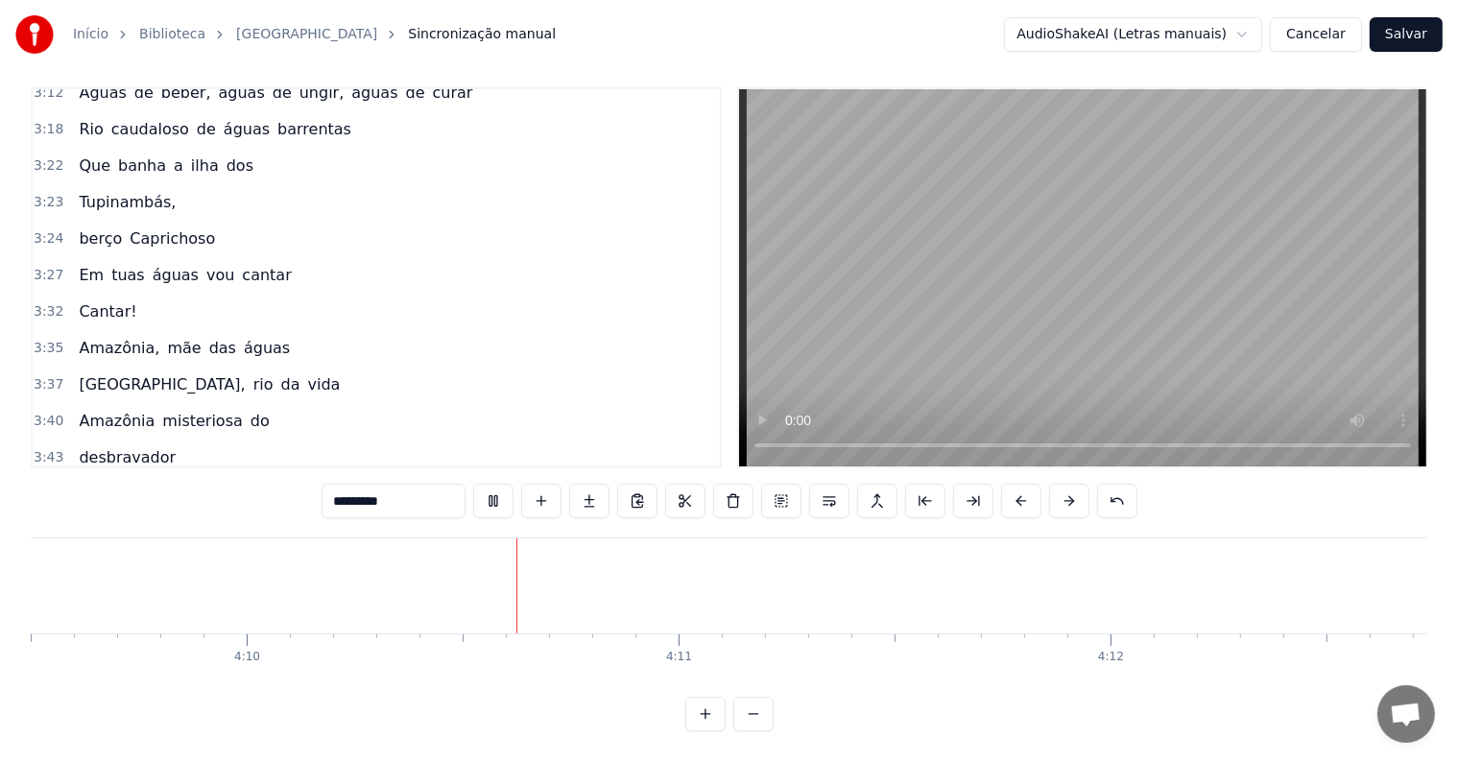
scroll to position [0, 107783]
click at [1410, 38] on button "Salvar" at bounding box center [1406, 34] width 73 height 35
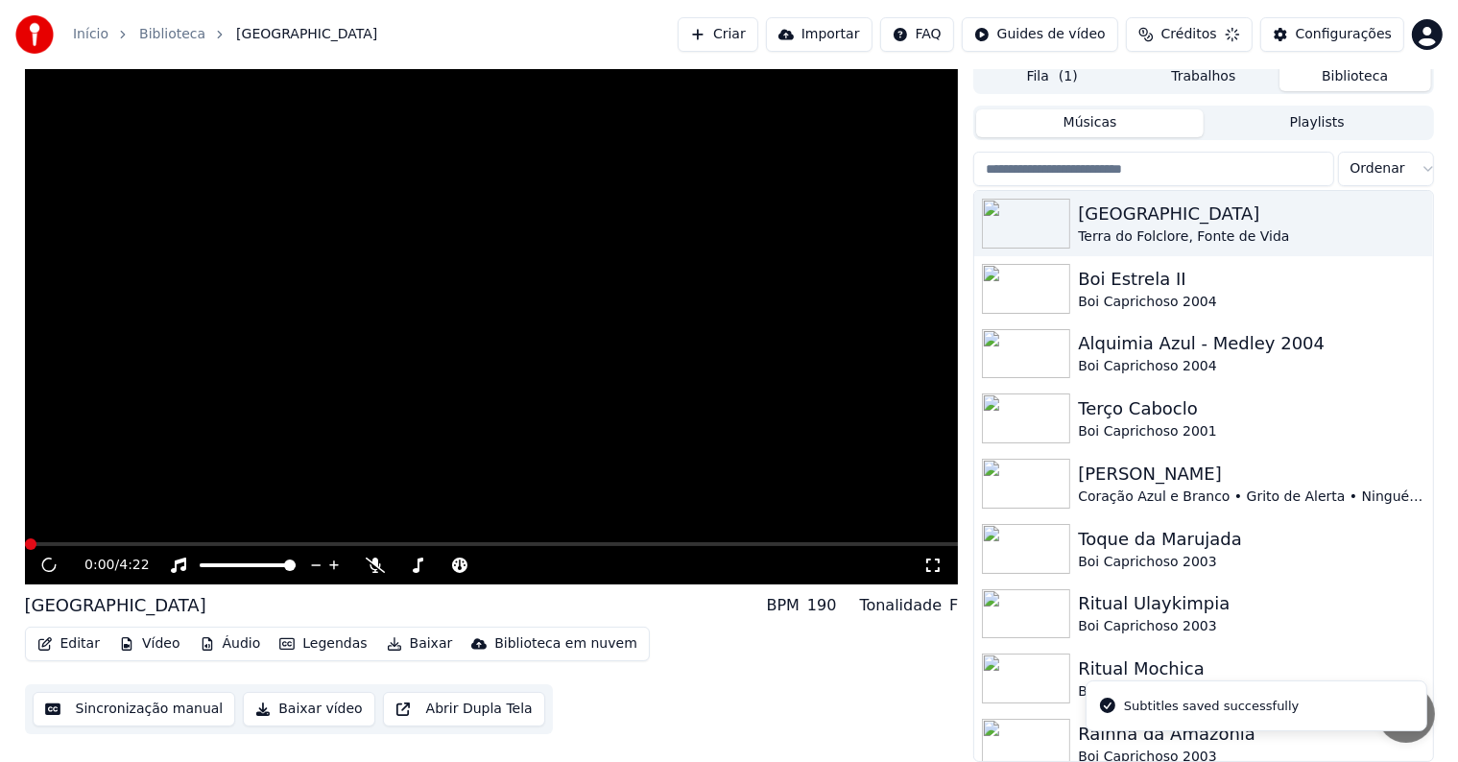
scroll to position [9, 0]
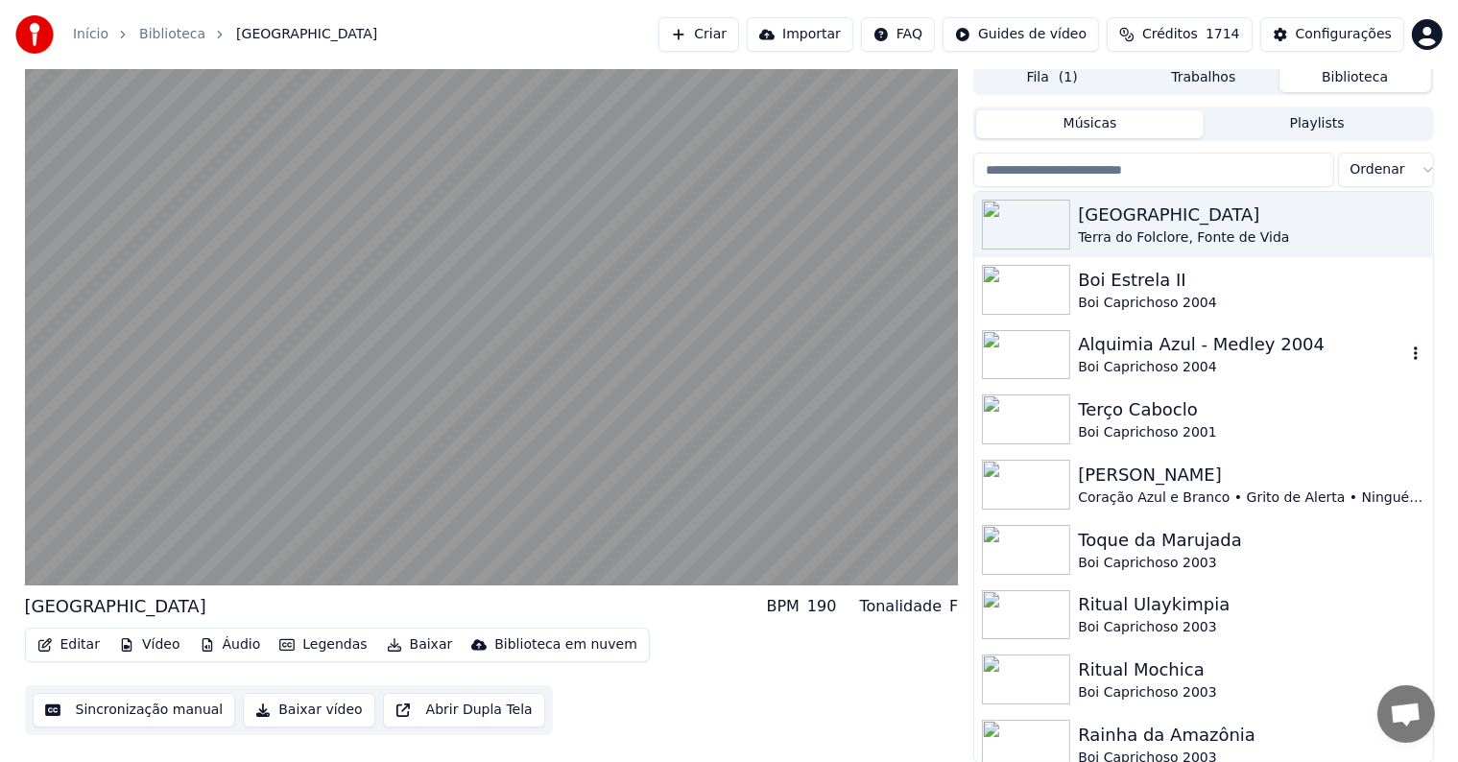
click at [1106, 358] on div "Boi Caprichoso 2004" at bounding box center [1241, 367] width 327 height 19
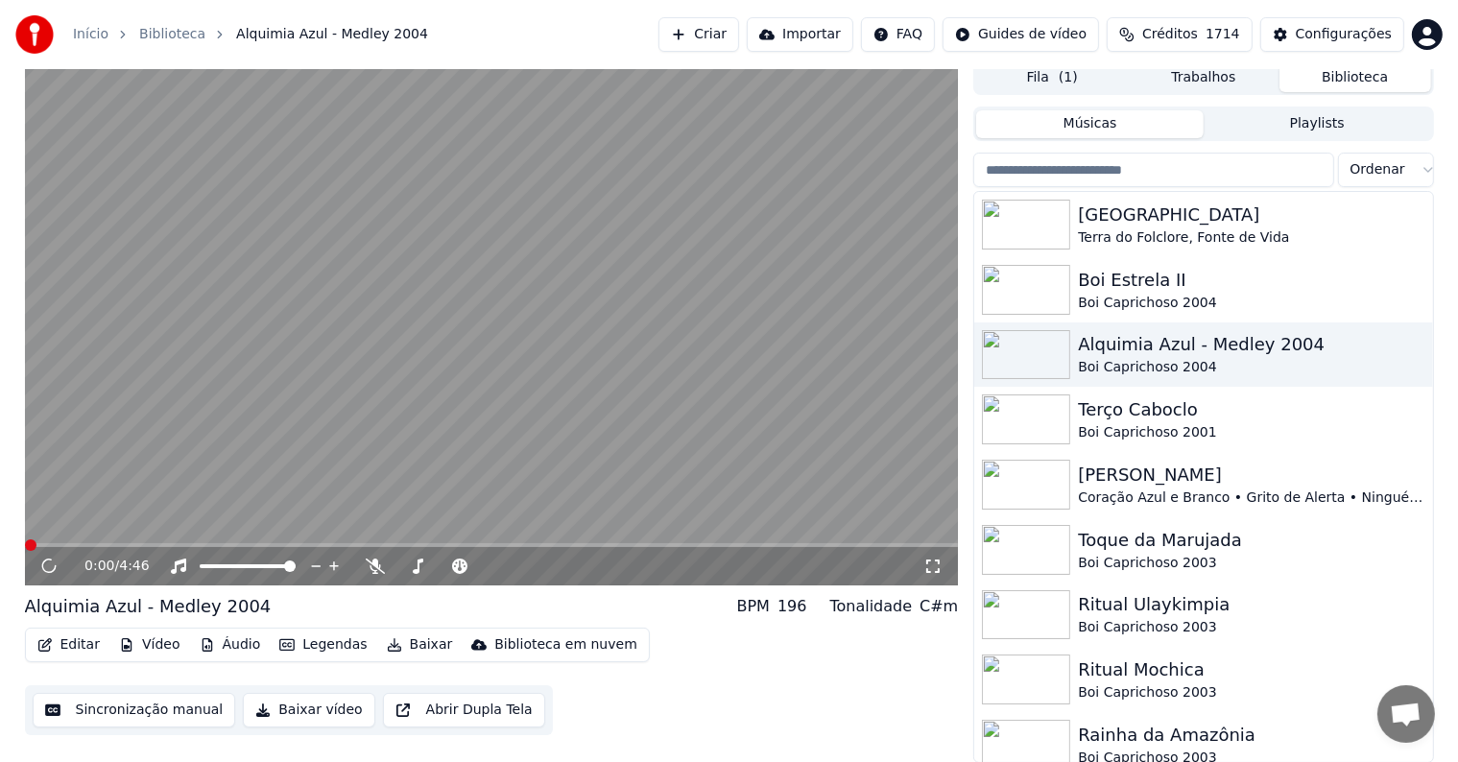
click at [417, 647] on button "Baixar" at bounding box center [420, 645] width 82 height 27
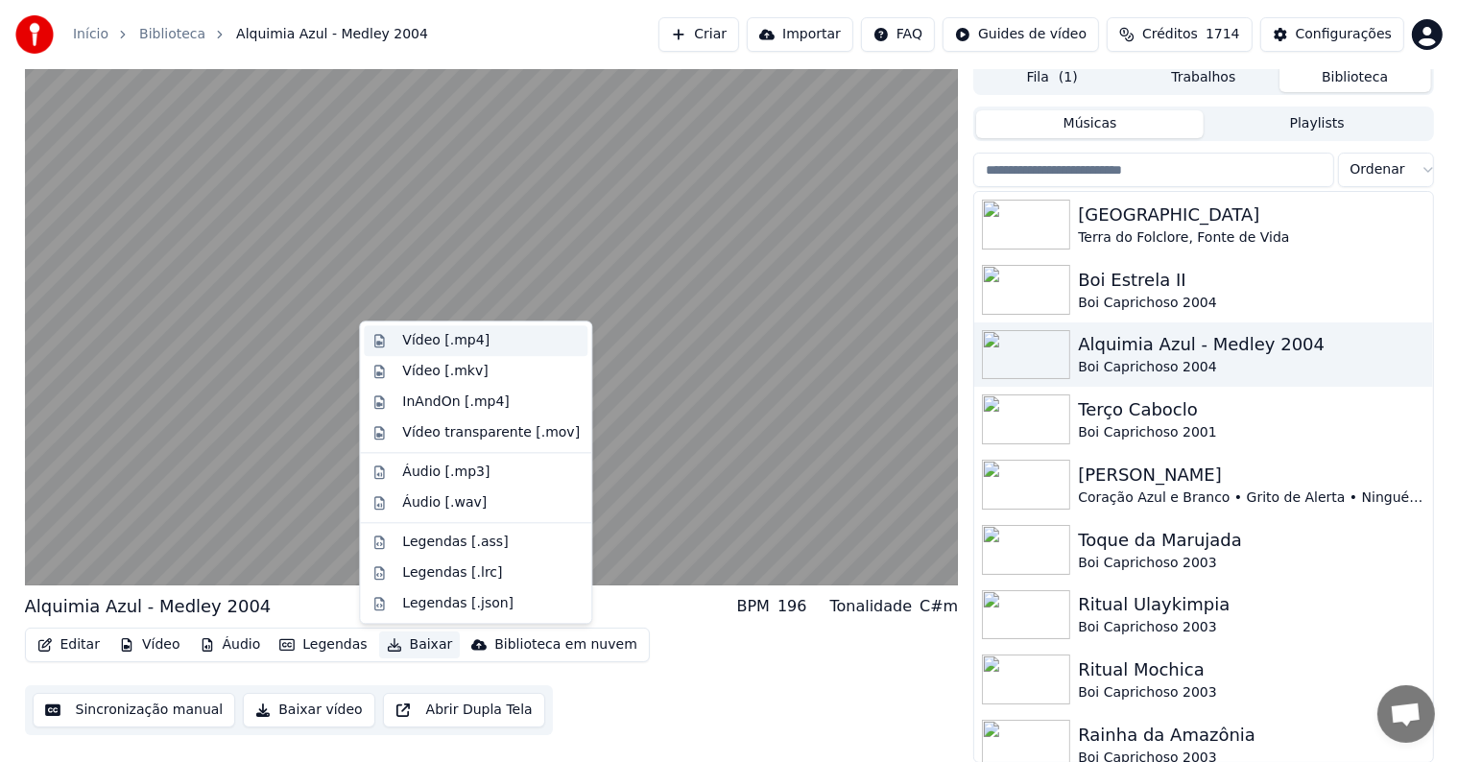
click at [433, 339] on div "Vídeo [.mp4]" at bounding box center [445, 340] width 87 height 19
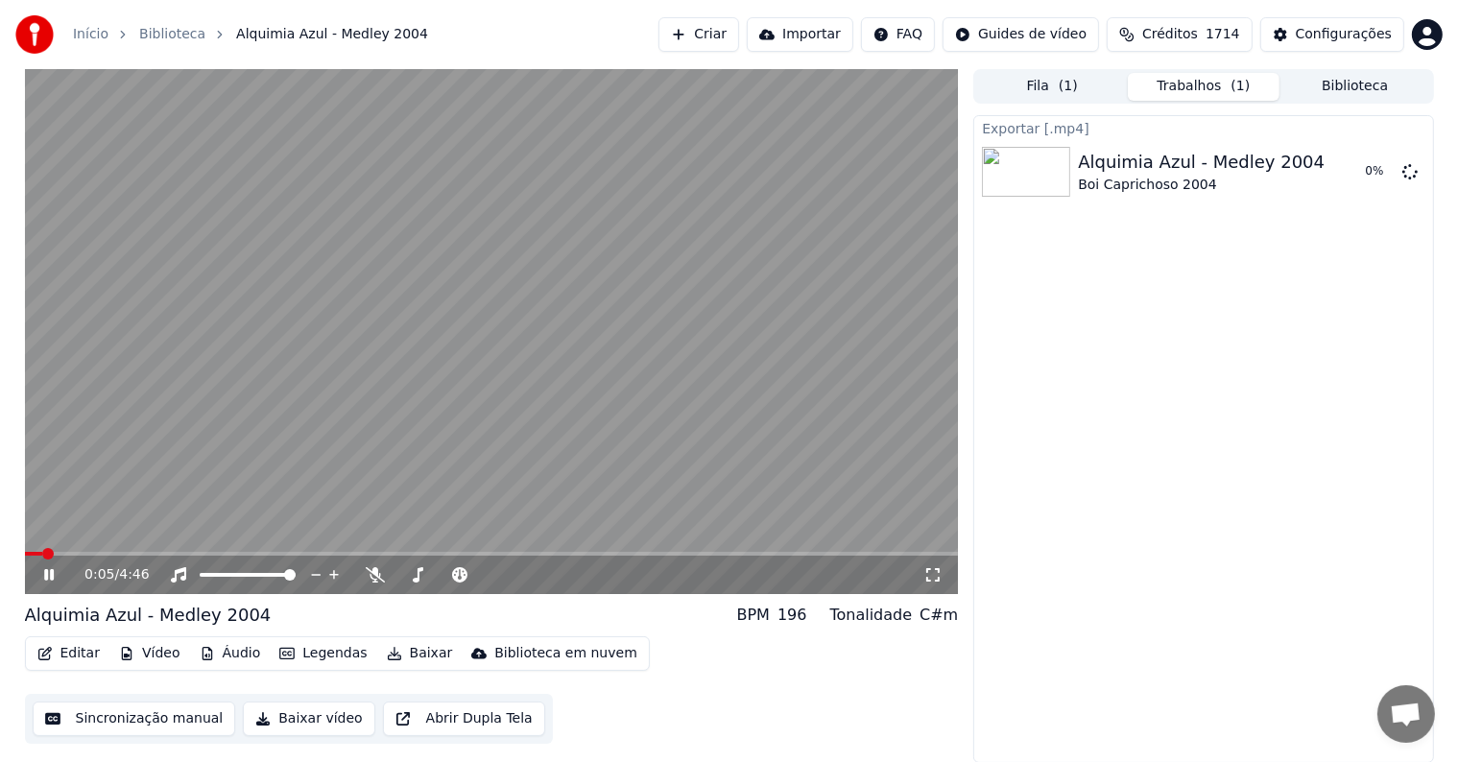
click at [1319, 87] on button "Biblioteca" at bounding box center [1356, 87] width 152 height 28
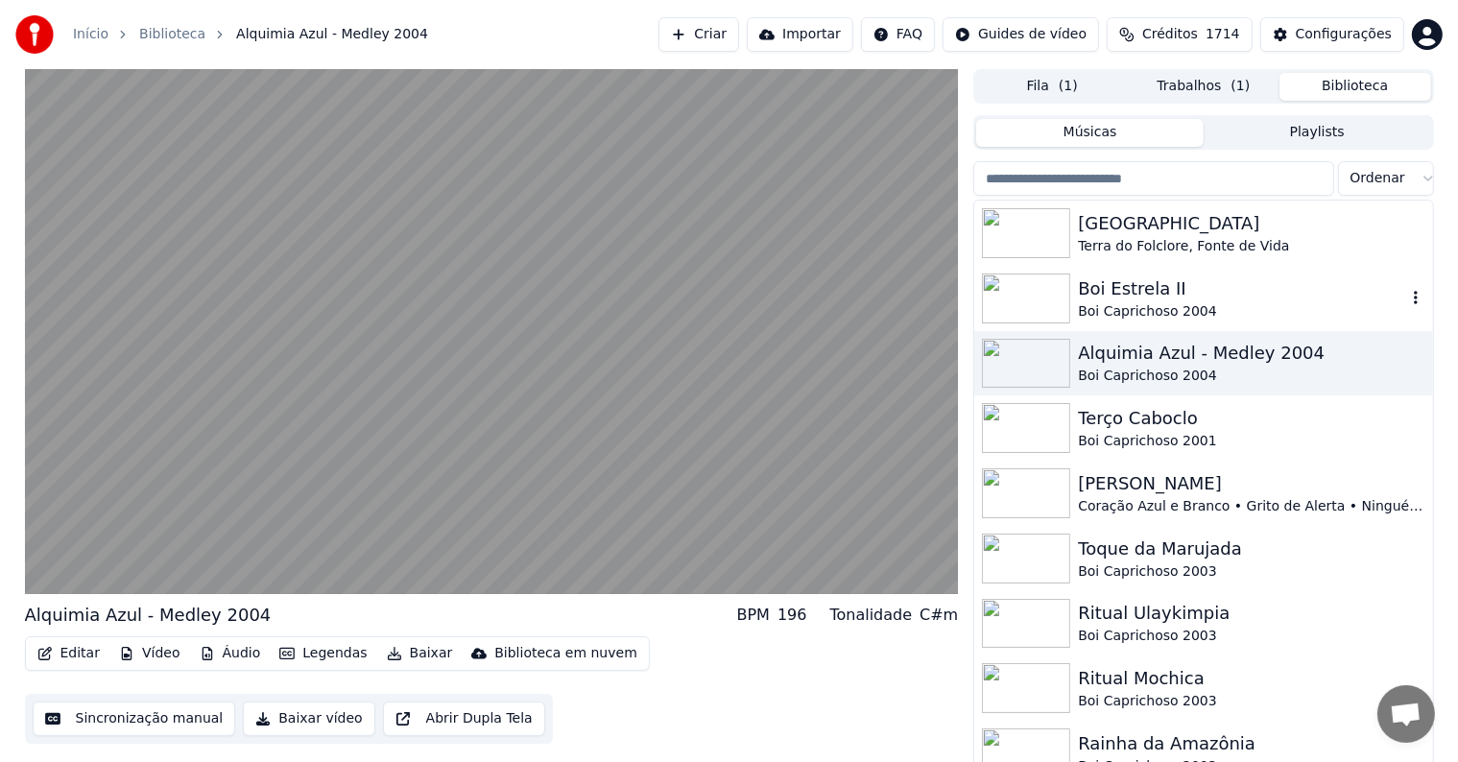
click at [1151, 302] on div "Boi Caprichoso 2004" at bounding box center [1241, 311] width 327 height 19
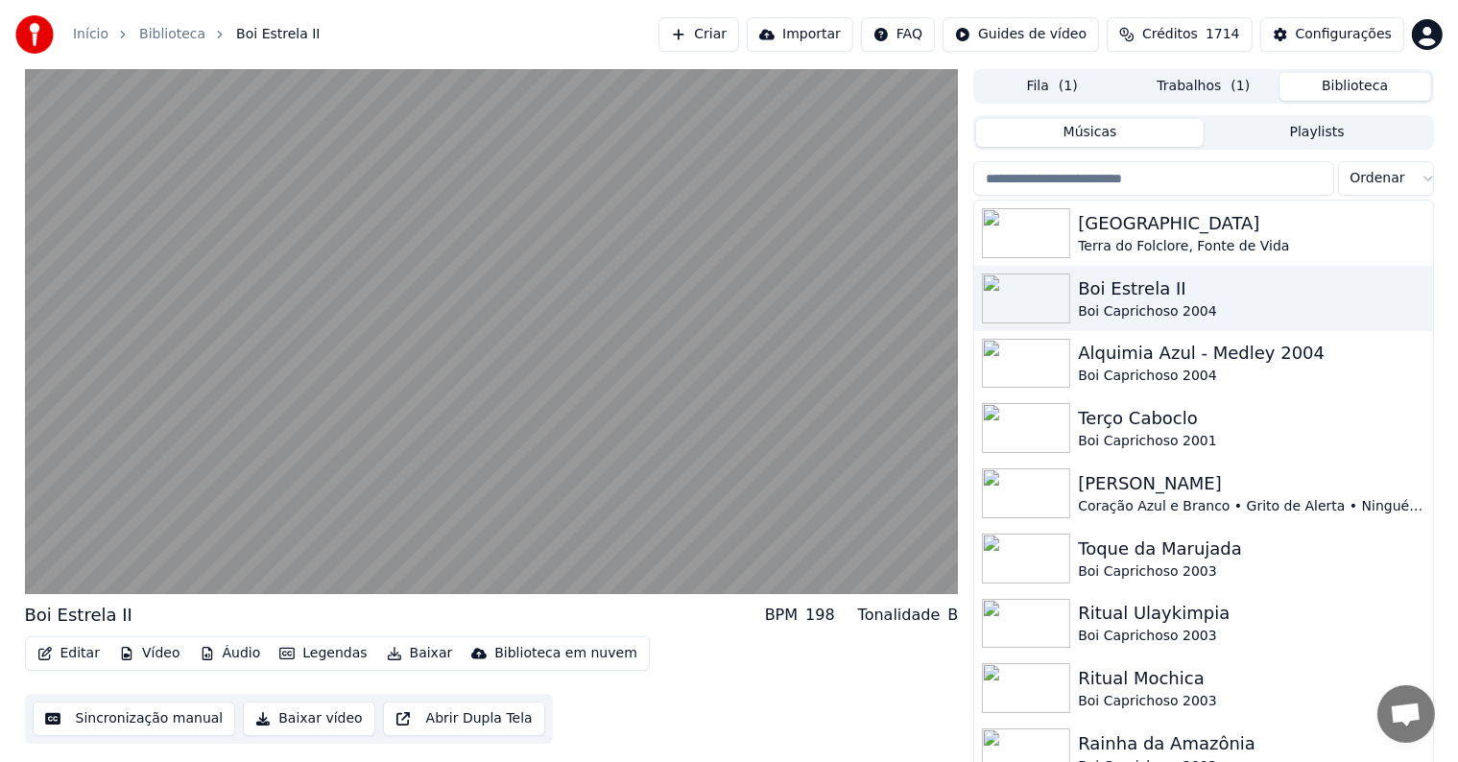
click at [408, 657] on button "Baixar" at bounding box center [420, 653] width 82 height 27
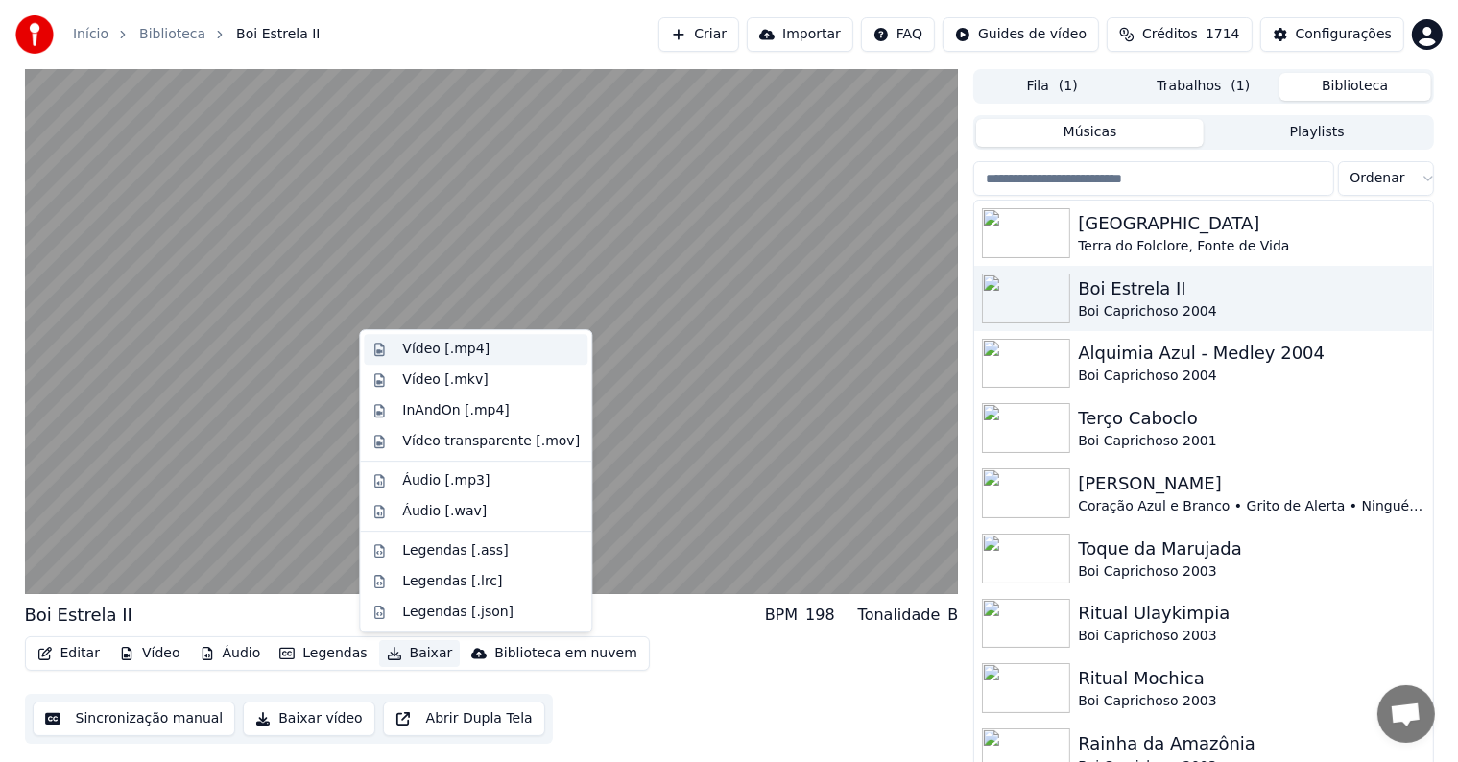
click at [422, 347] on div "Vídeo [.mp4]" at bounding box center [445, 349] width 87 height 19
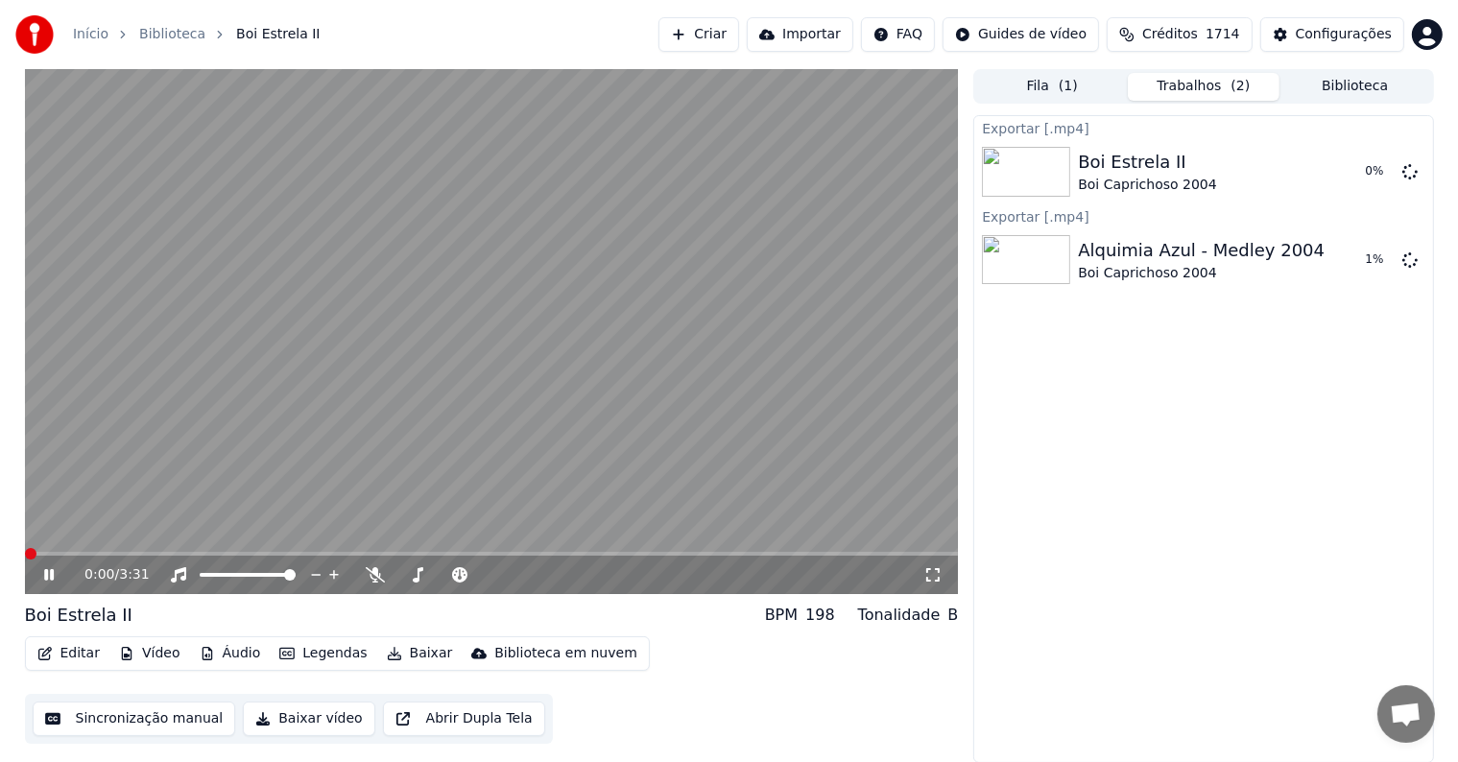
click at [1322, 84] on button "Biblioteca" at bounding box center [1356, 87] width 152 height 28
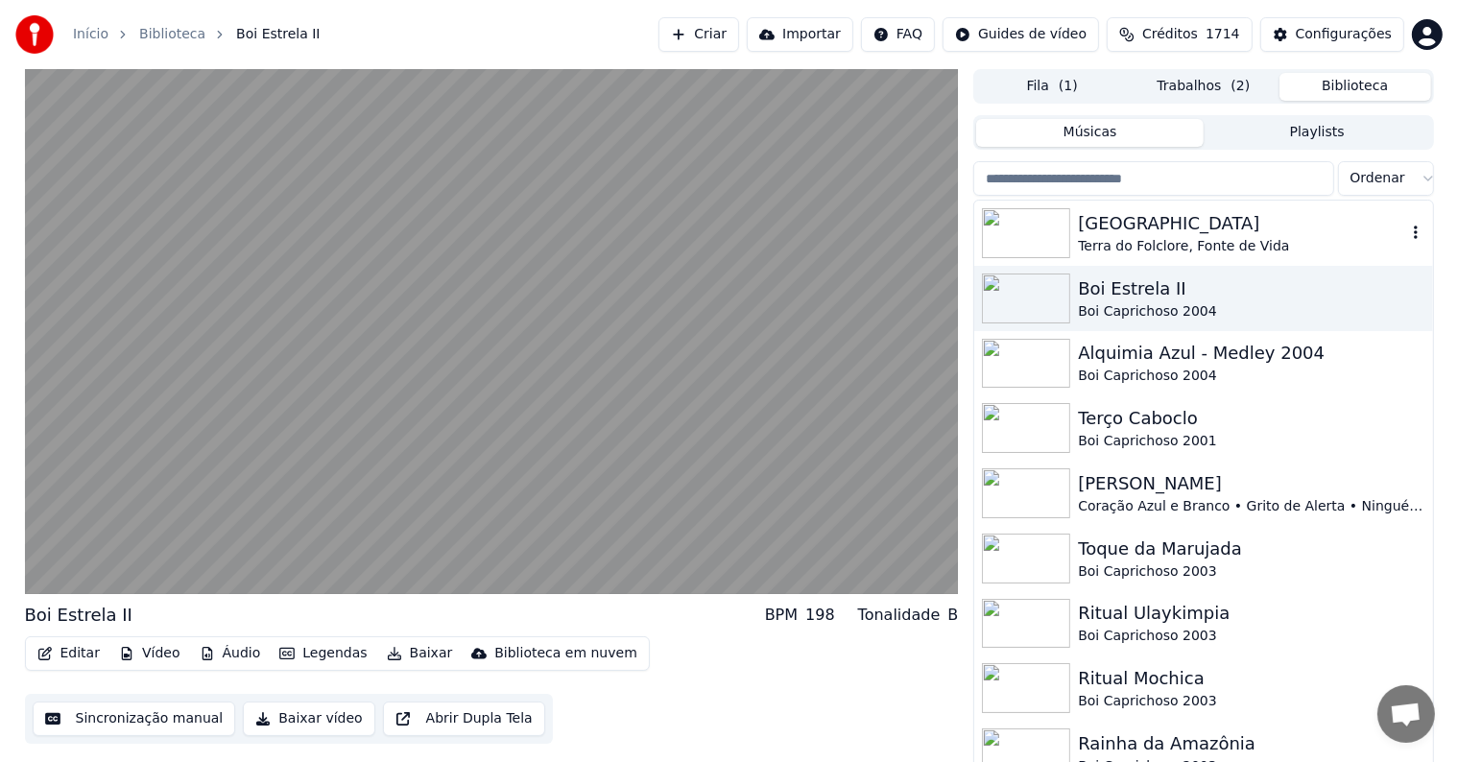
click at [1097, 242] on div "Terra do Folclore, Fonte de Vida" at bounding box center [1241, 246] width 327 height 19
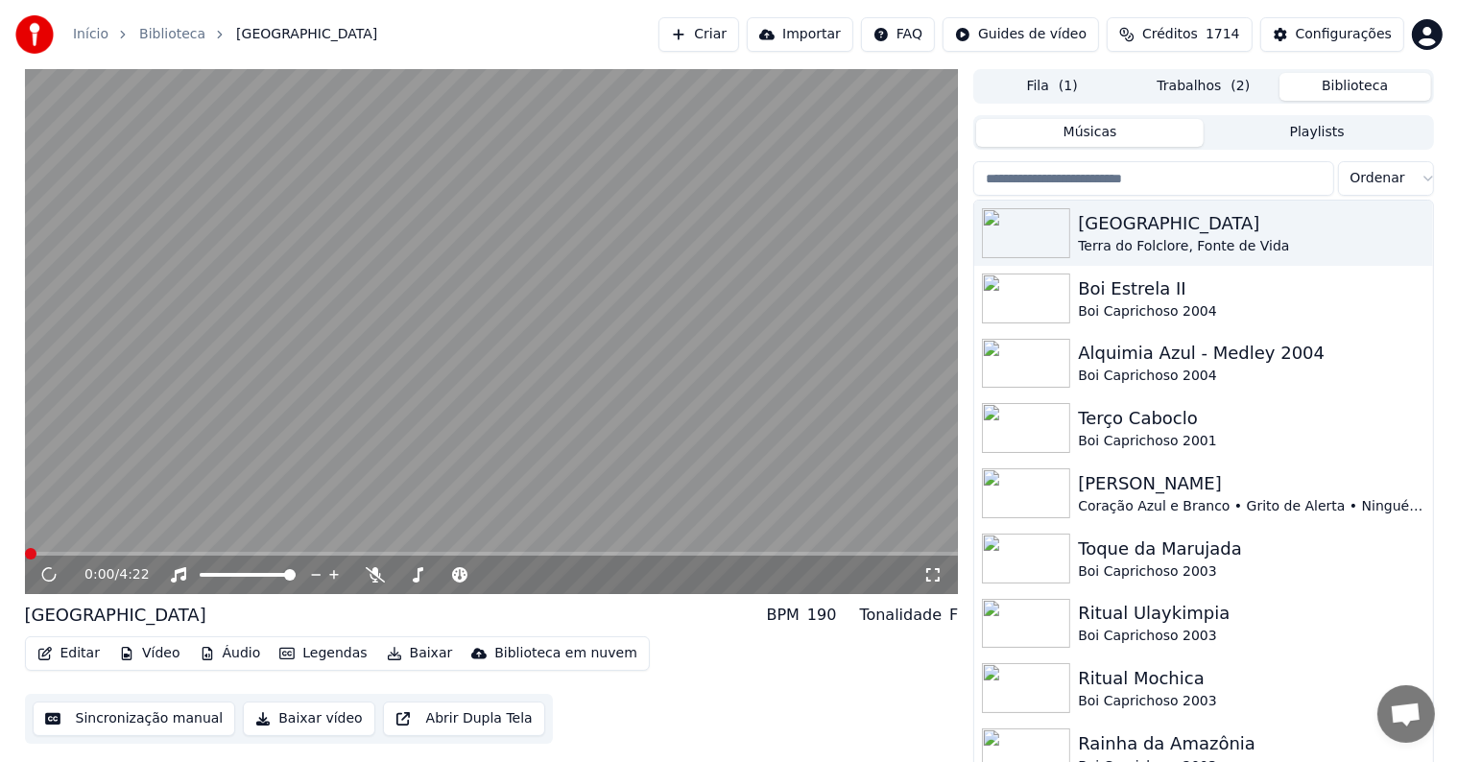
click at [413, 657] on button "Baixar" at bounding box center [420, 653] width 82 height 27
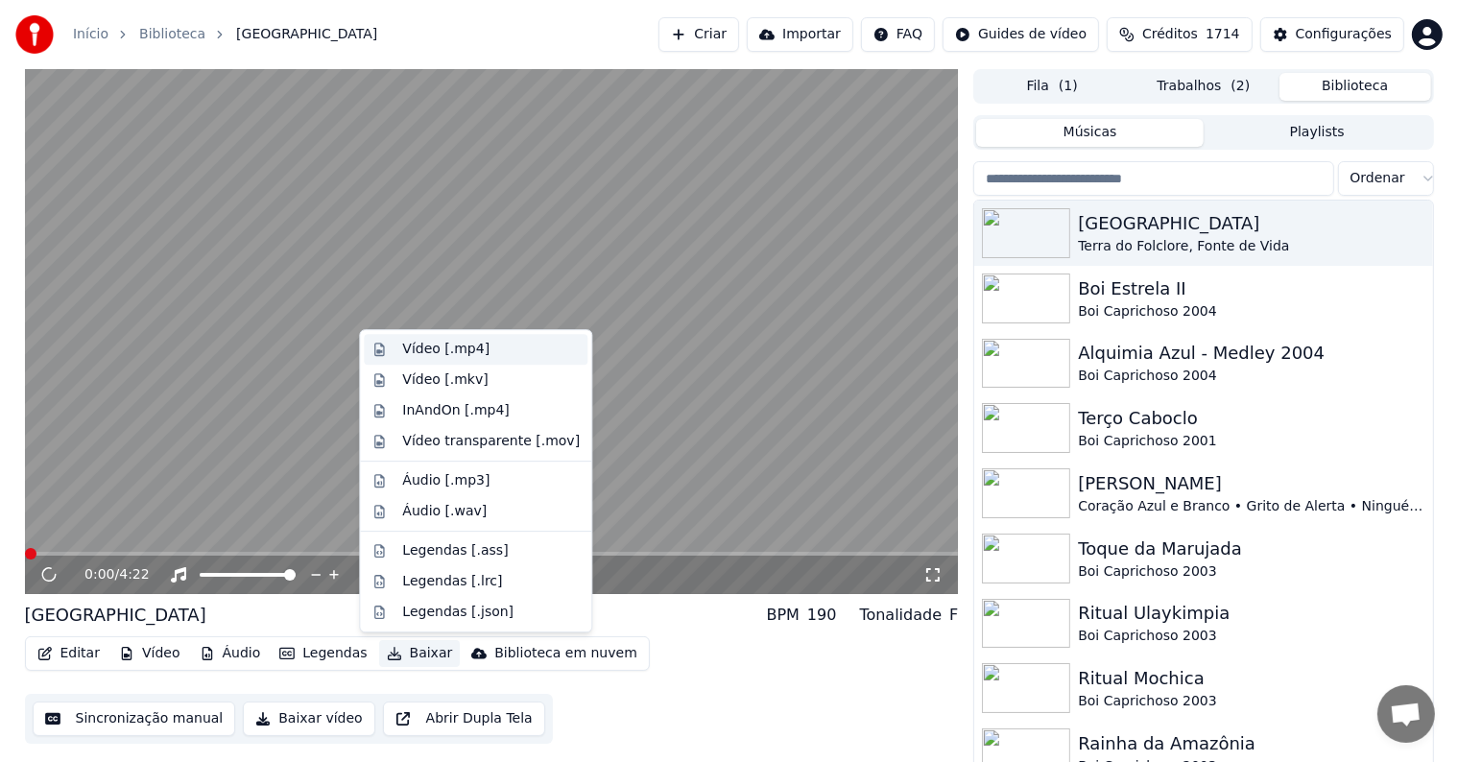
click at [419, 350] on div "Vídeo [.mp4]" at bounding box center [445, 349] width 87 height 19
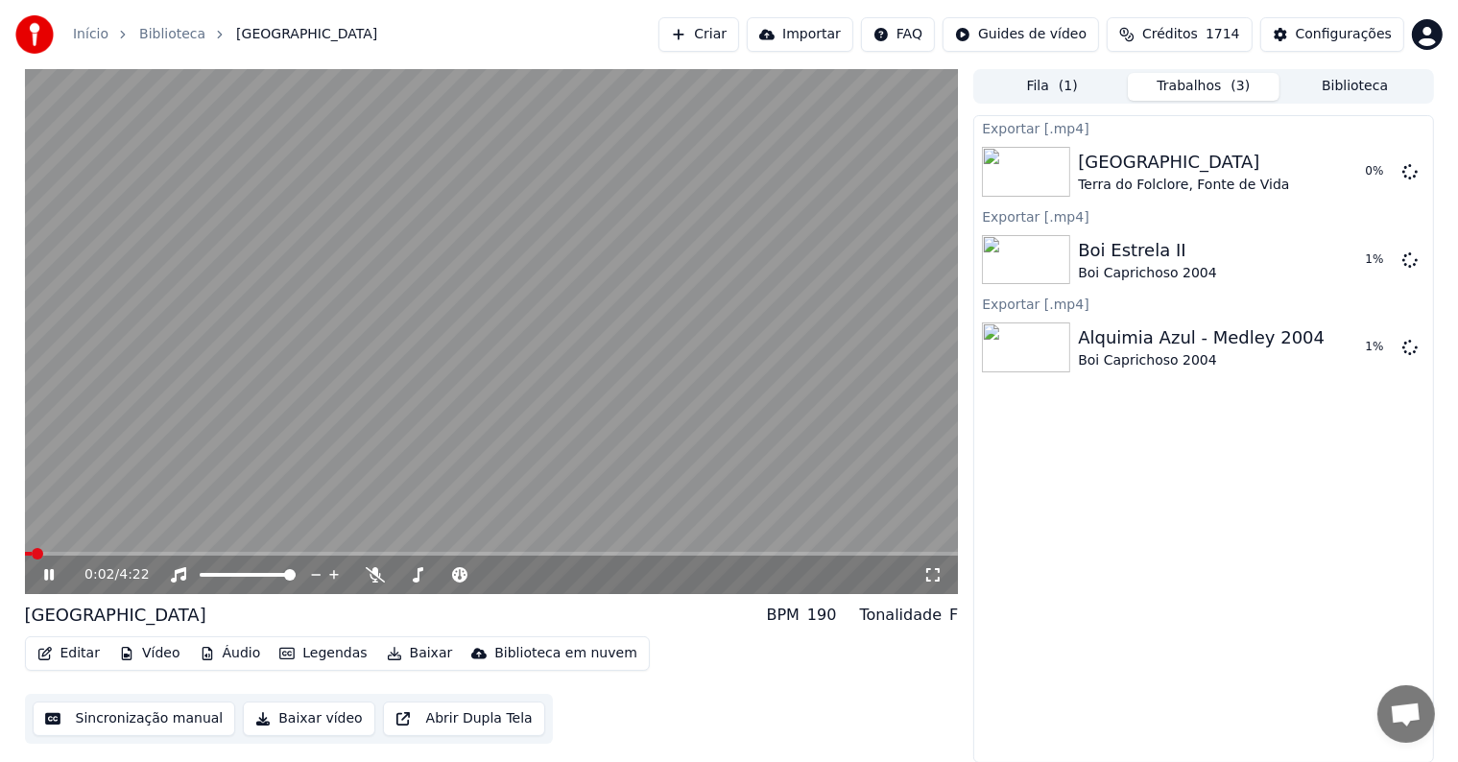
click at [582, 419] on video at bounding box center [492, 331] width 934 height 525
click at [1359, 175] on button "Exibir" at bounding box center [1359, 172] width 71 height 35
click at [730, 35] on button "Criar" at bounding box center [699, 34] width 81 height 35
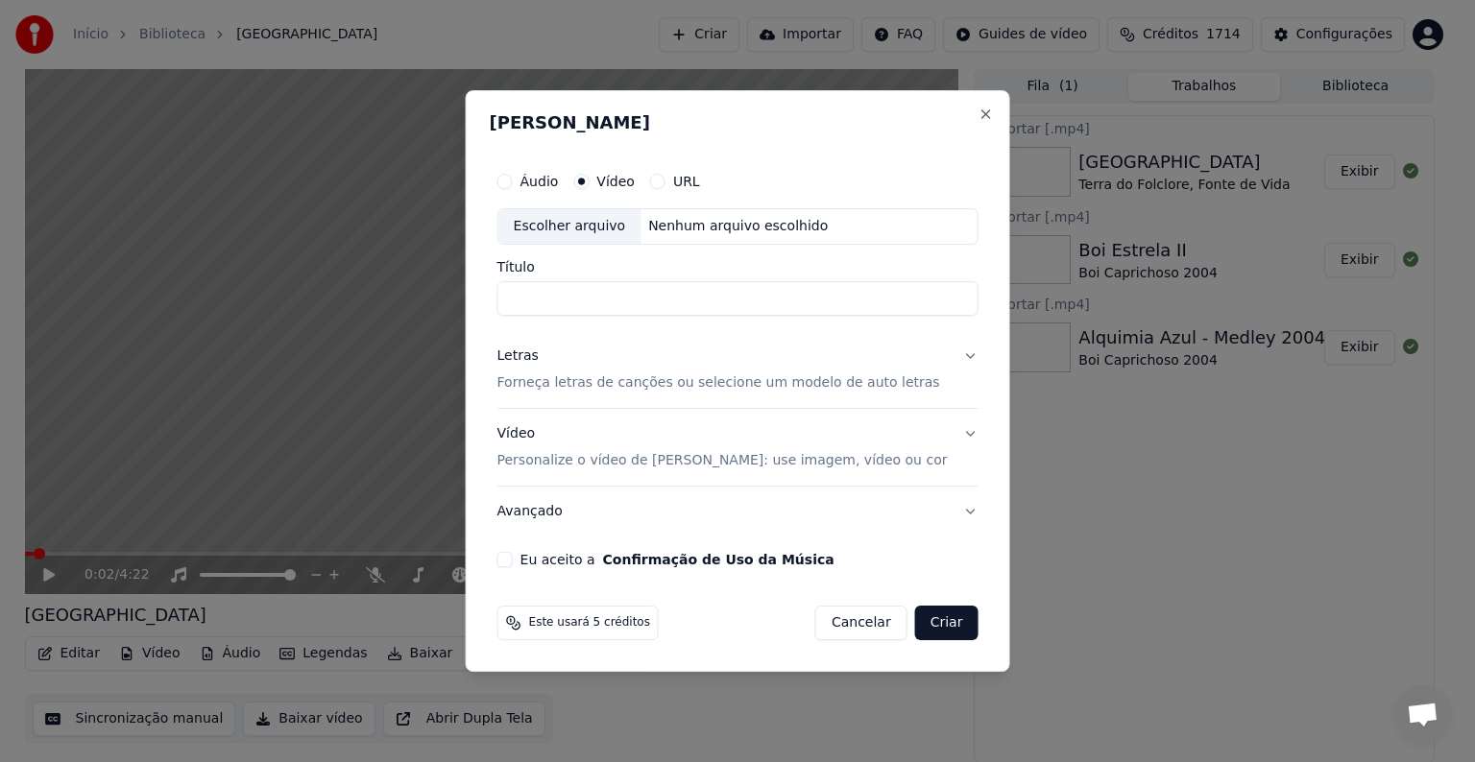
click at [603, 223] on div "Escolher arquivo" at bounding box center [569, 226] width 143 height 35
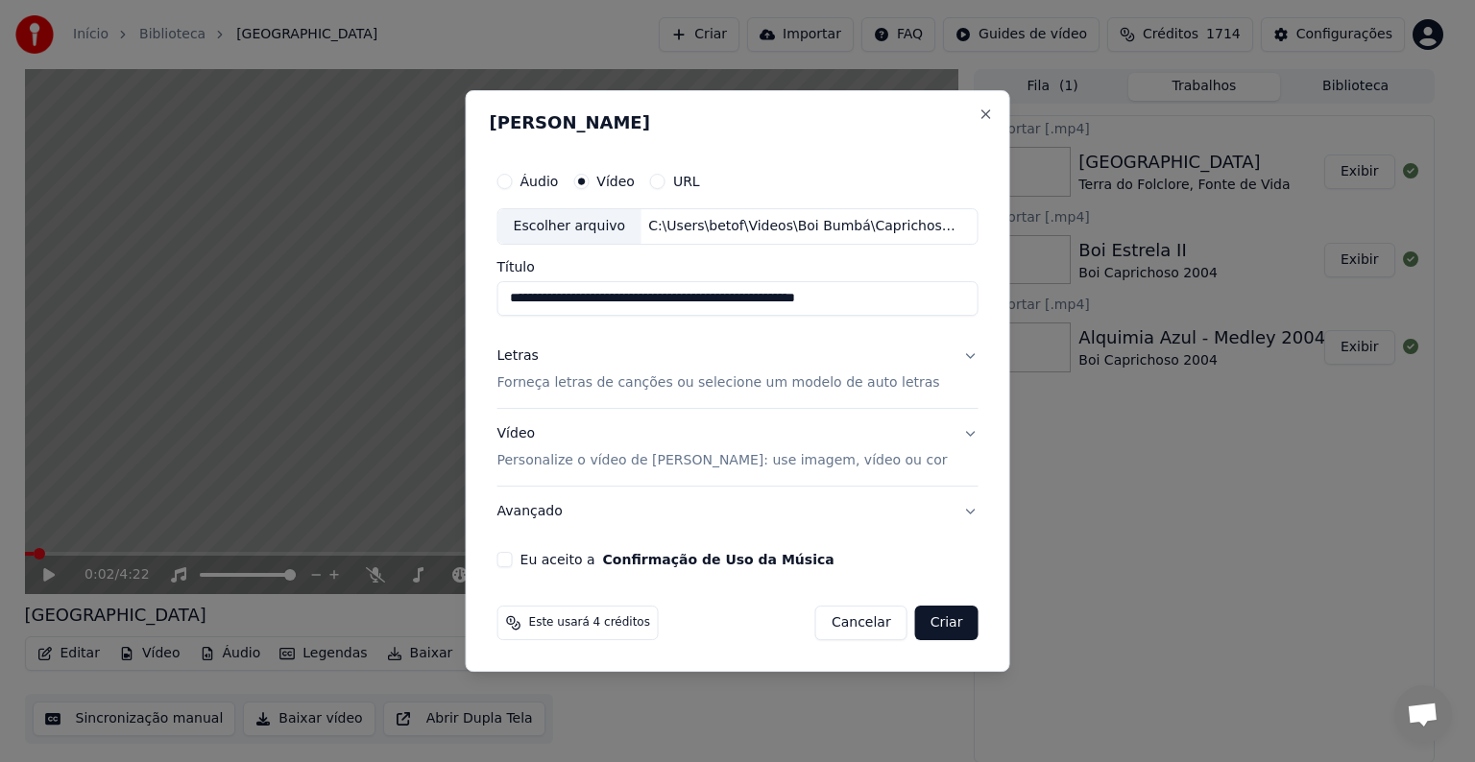
drag, startPoint x: 613, startPoint y: 297, endPoint x: 898, endPoint y: 288, distance: 284.3
click at [898, 288] on input "**********" at bounding box center [737, 298] width 481 height 35
type input "**********"
click at [561, 385] on p "Forneça letras de canções ou selecione um modelo de auto letras" at bounding box center [718, 382] width 443 height 19
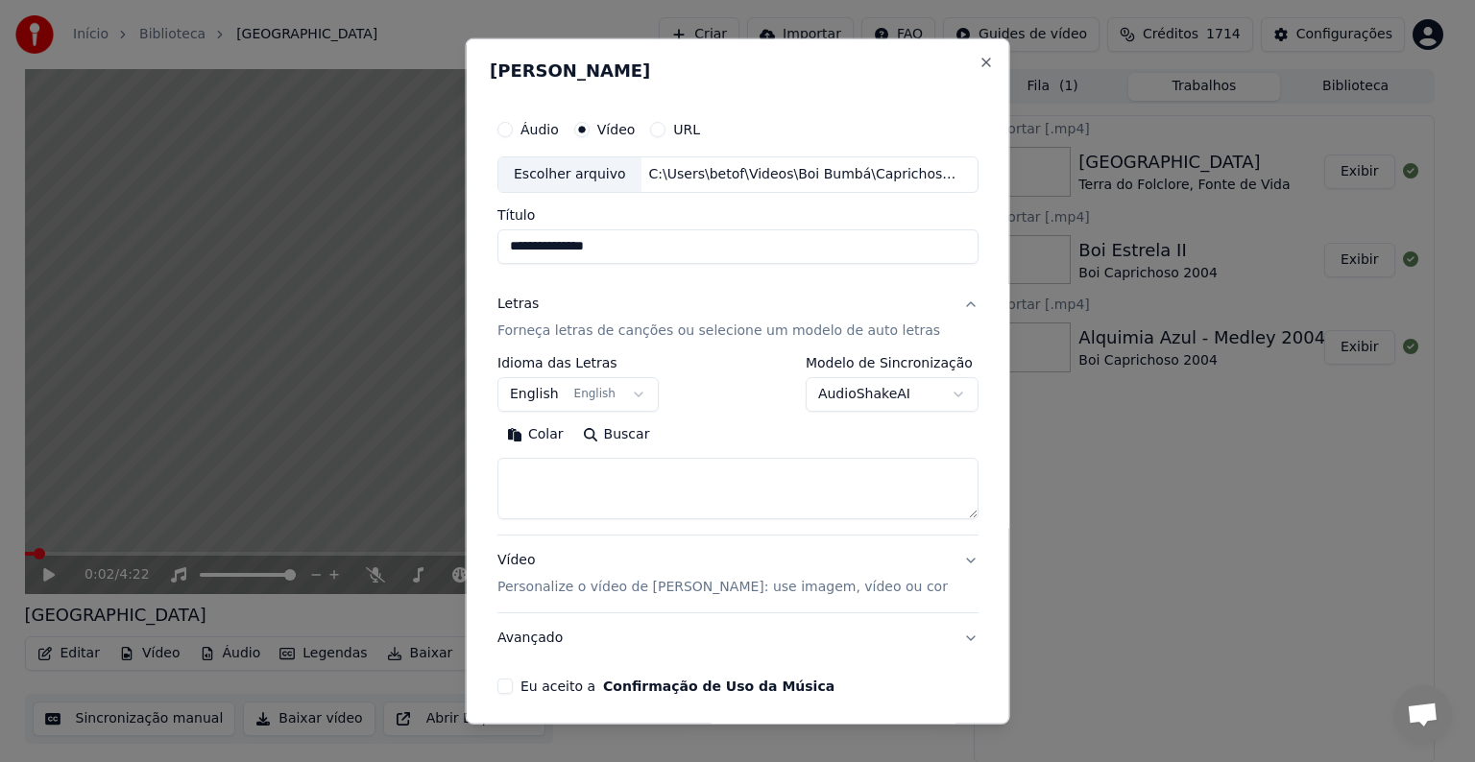
click at [549, 399] on button "English English" at bounding box center [577, 394] width 161 height 35
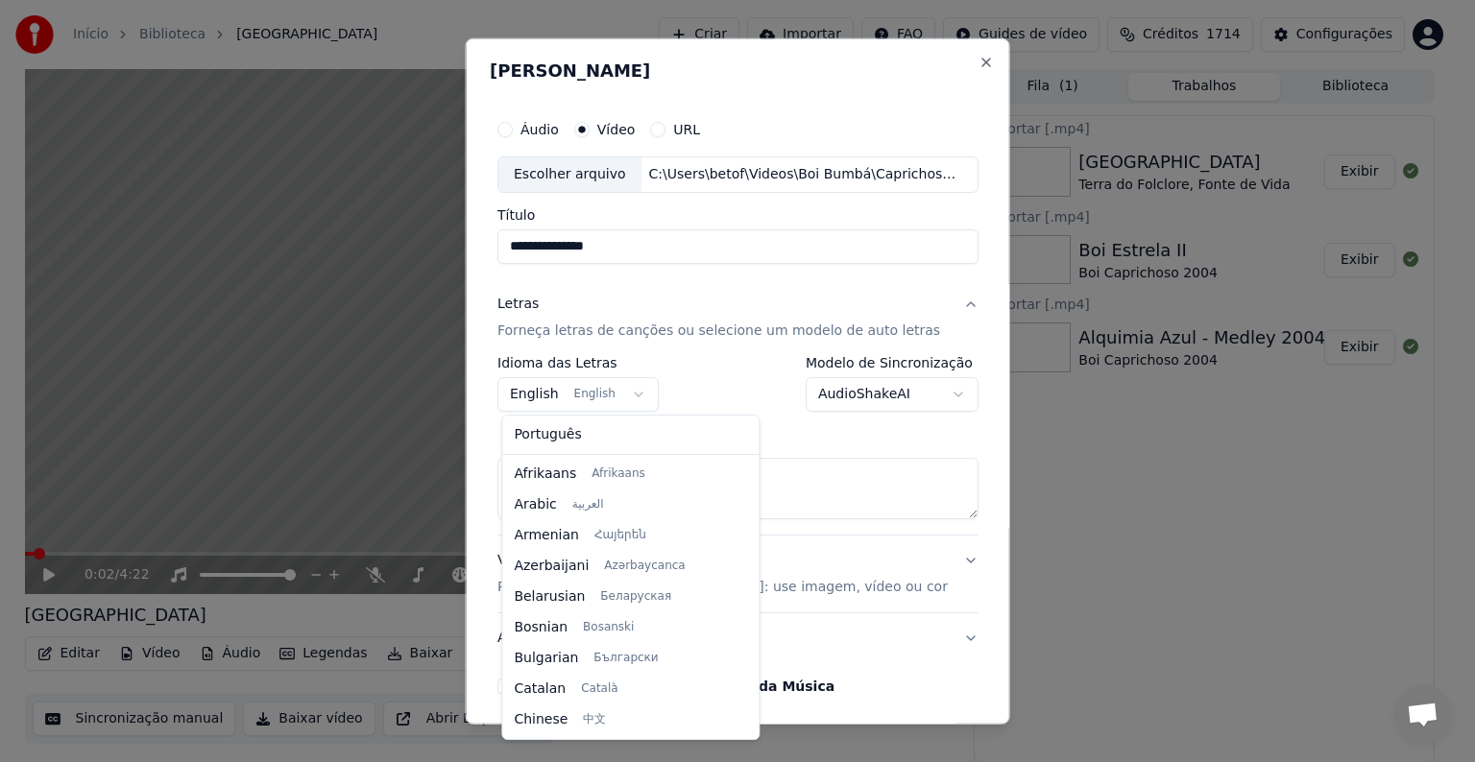
scroll to position [154, 0]
select select "**"
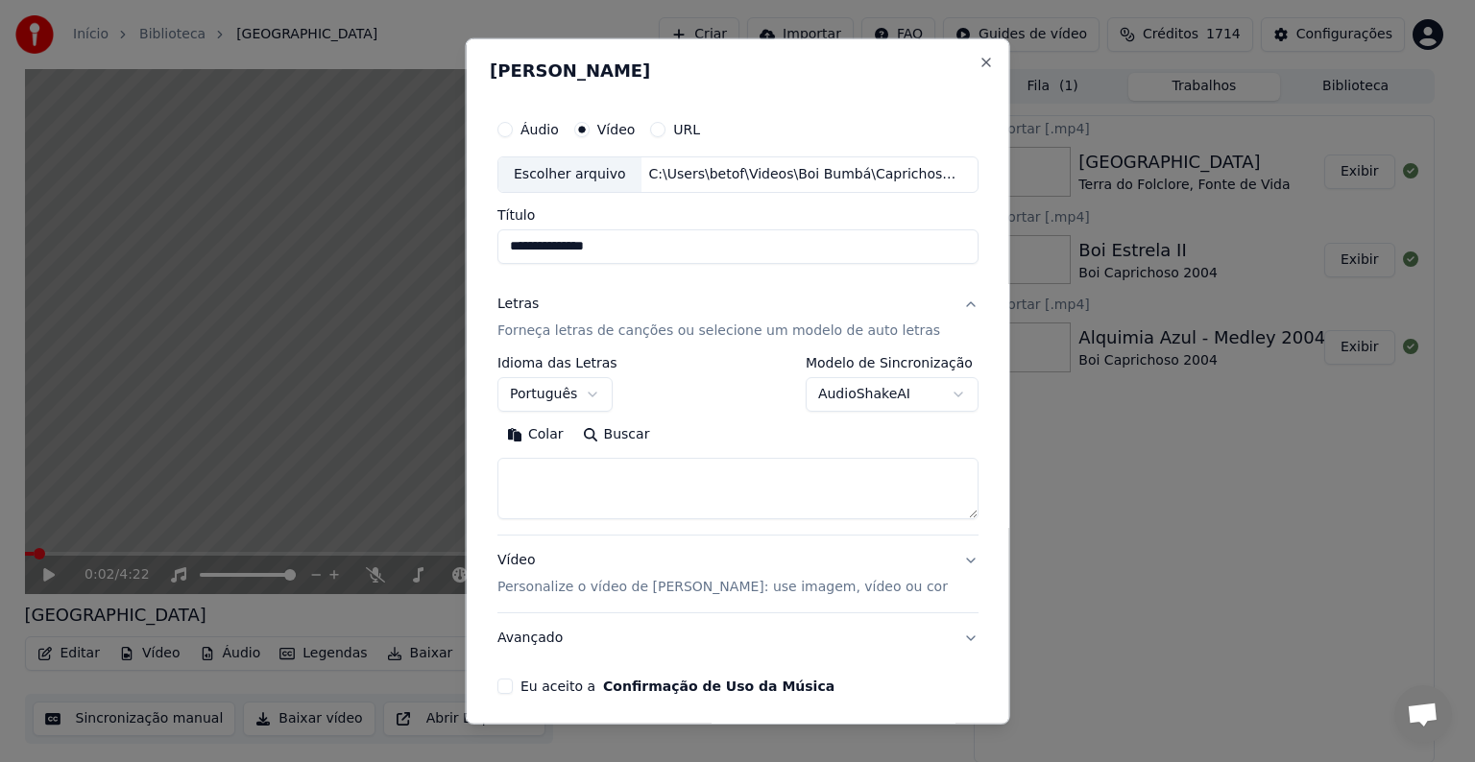
click at [547, 431] on button "Colar" at bounding box center [535, 435] width 76 height 31
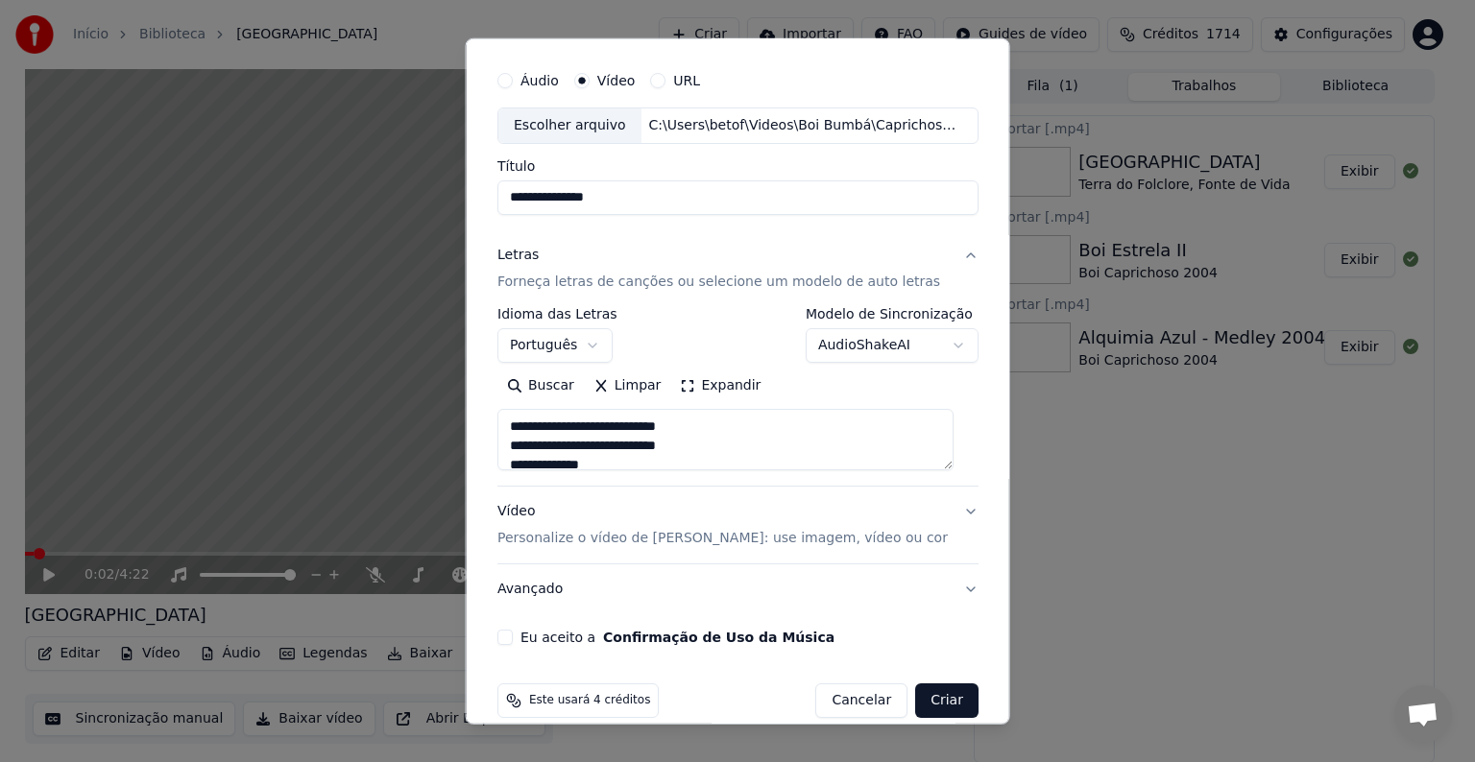
scroll to position [73, 0]
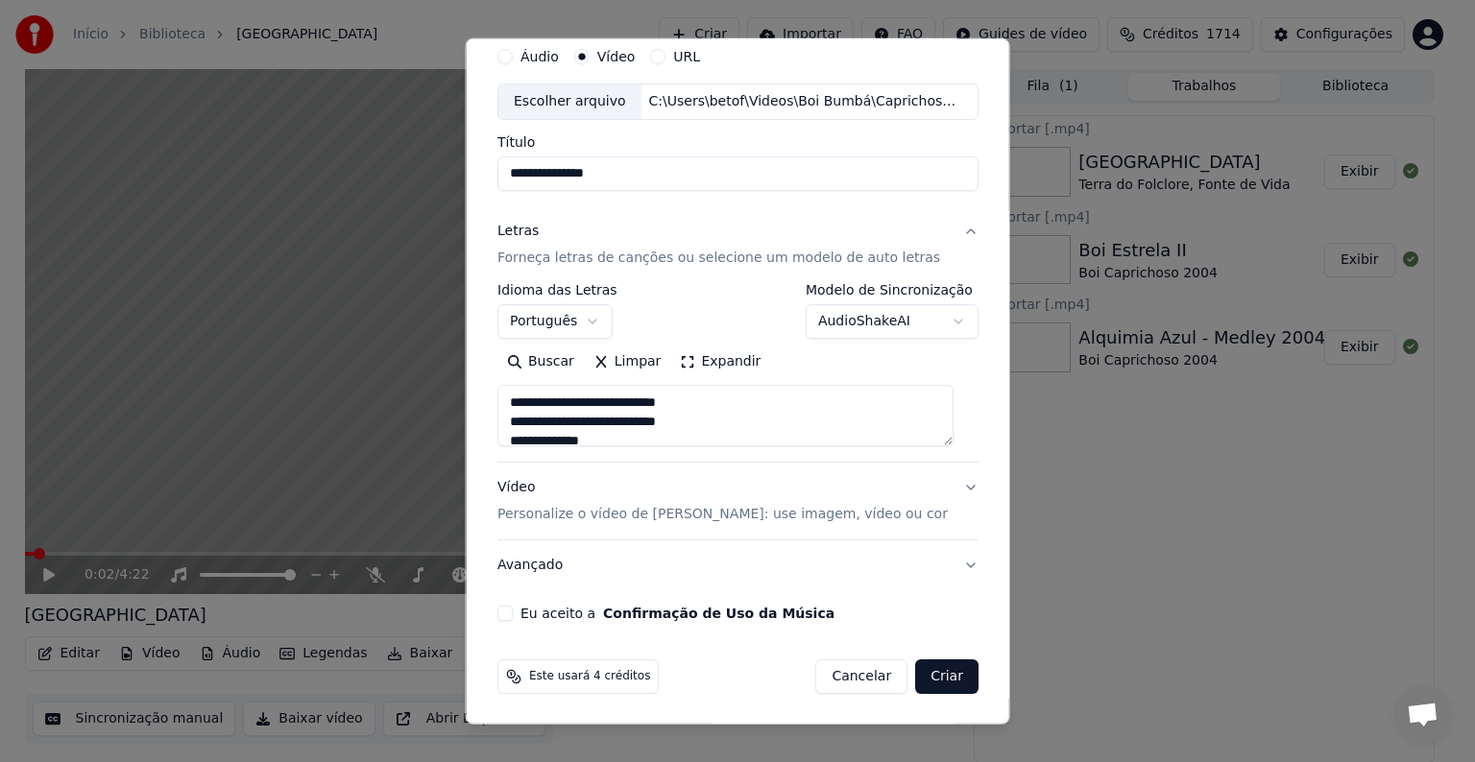
click at [516, 515] on p "Personalize o vídeo de [PERSON_NAME]: use imagem, vídeo ou cor" at bounding box center [722, 514] width 450 height 19
type textarea "**********"
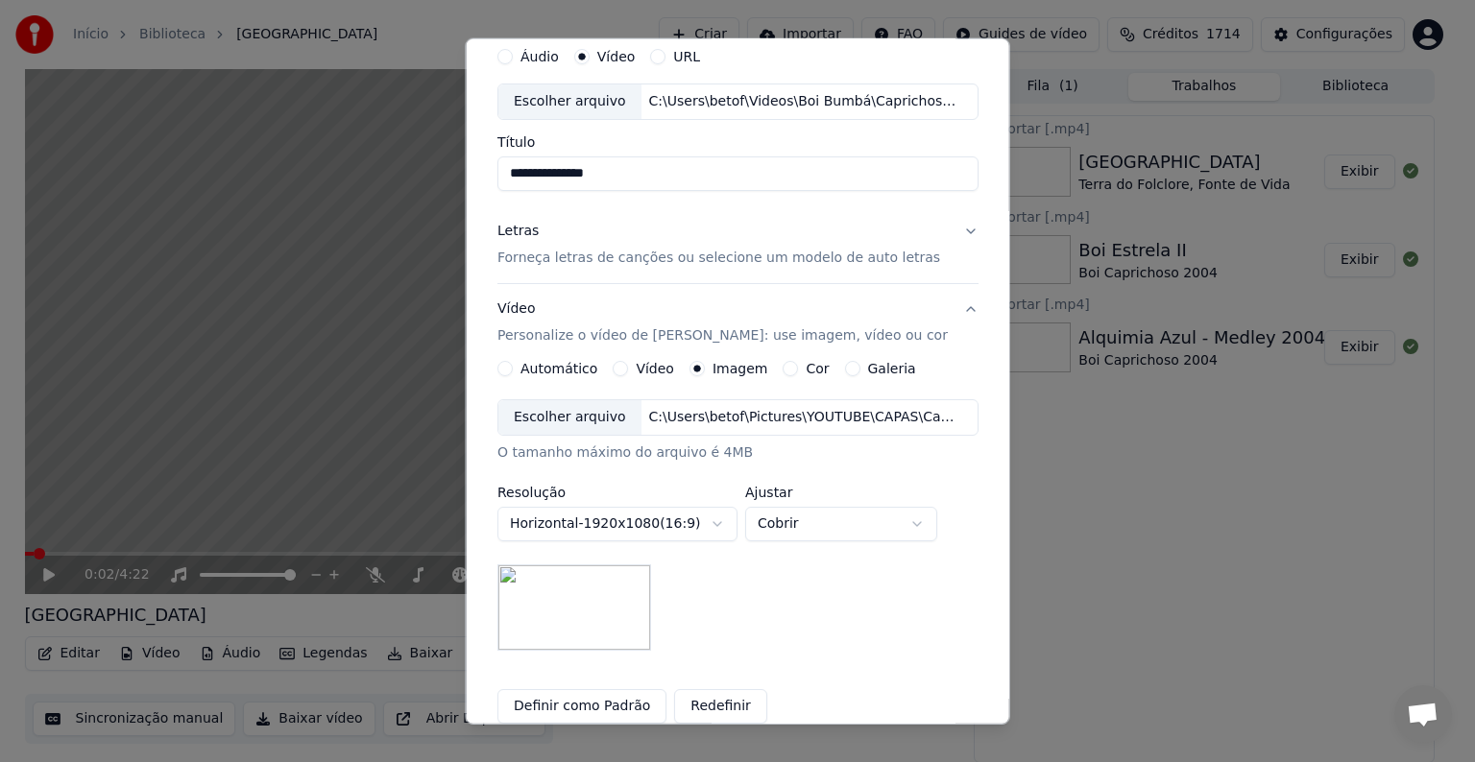
click at [947, 307] on button "Vídeo Personalize o vídeo de karaokê: use imagem, vídeo ou cor" at bounding box center [737, 322] width 481 height 77
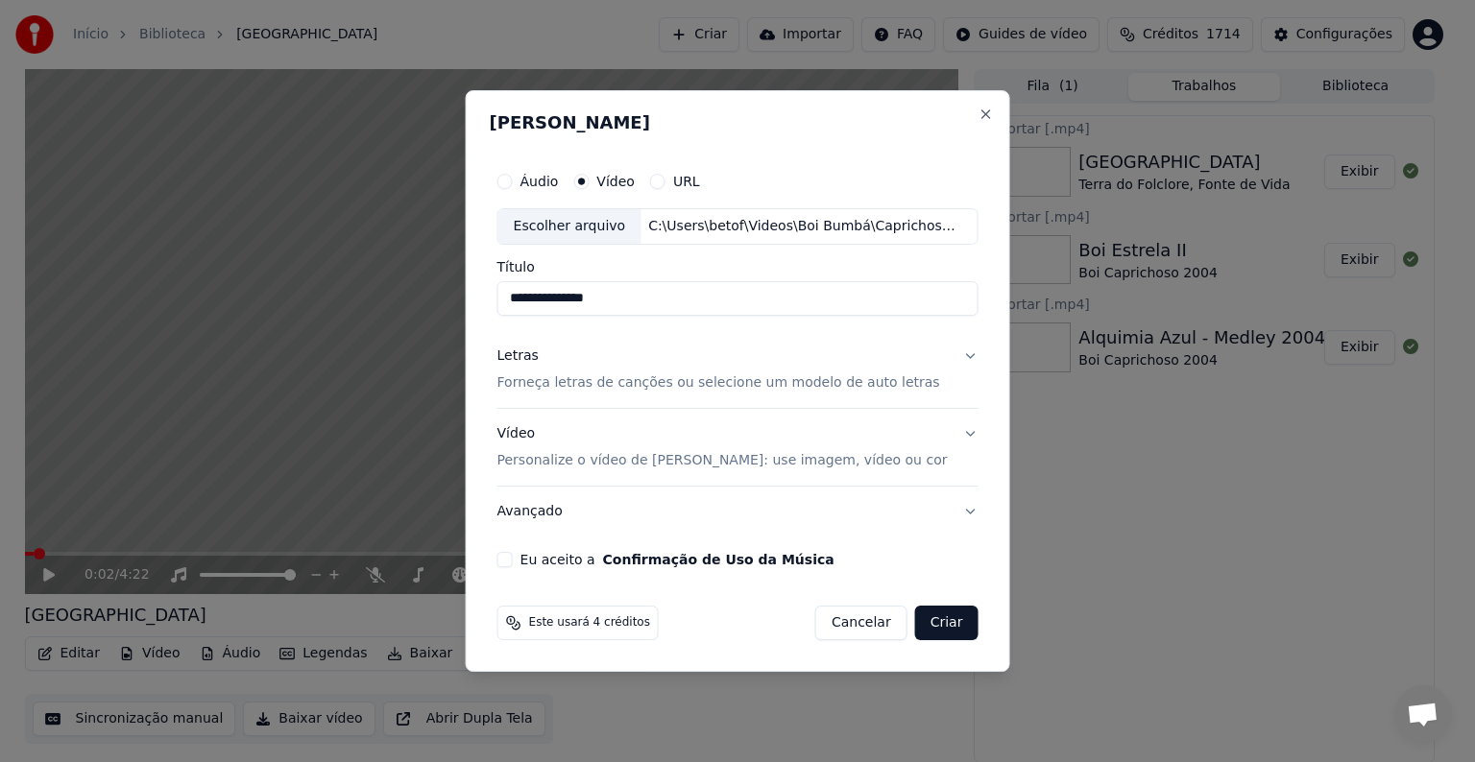
click at [513, 560] on button "Eu aceito a Confirmação de Uso da Música" at bounding box center [504, 559] width 15 height 15
click at [942, 624] on button "Criar" at bounding box center [946, 623] width 63 height 35
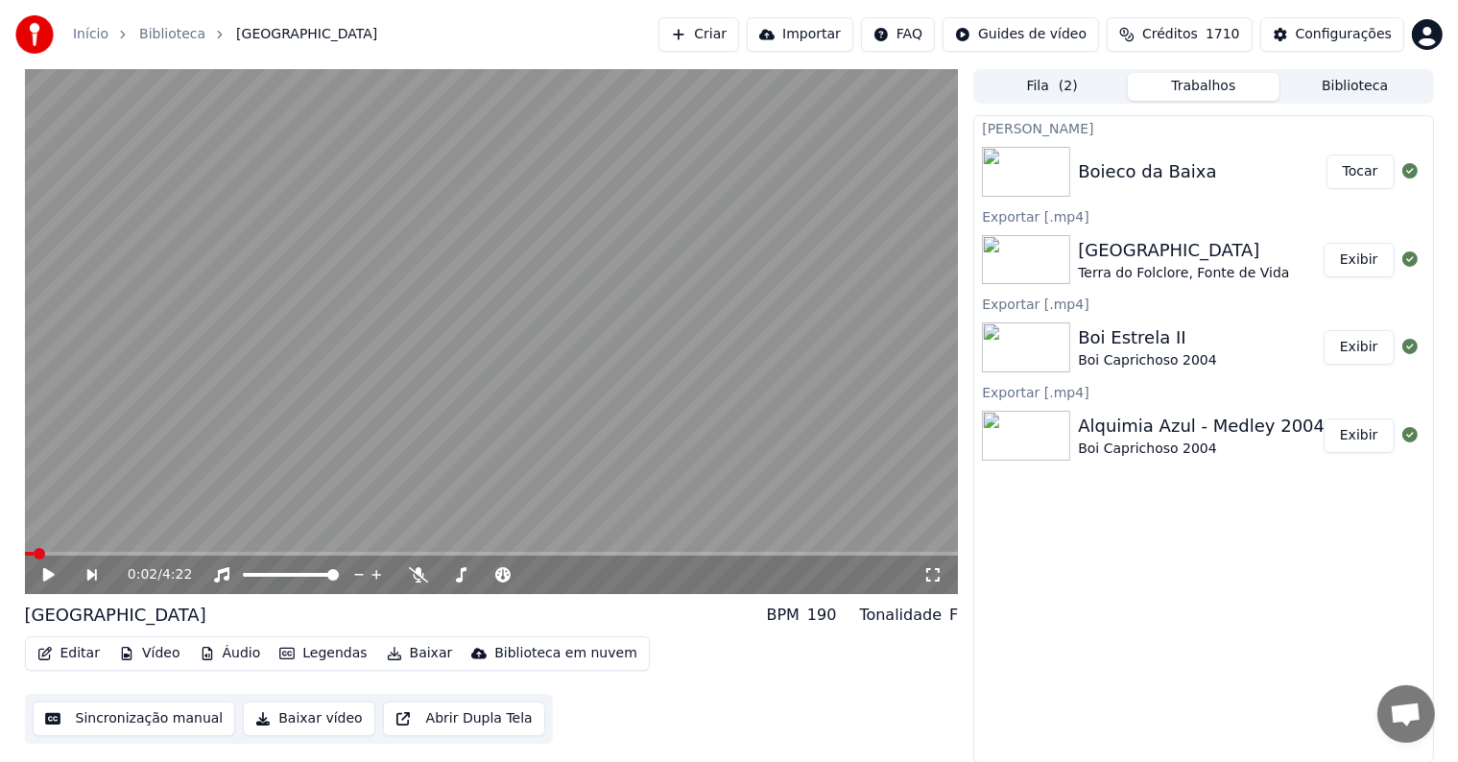
click at [739, 35] on button "Criar" at bounding box center [699, 34] width 81 height 35
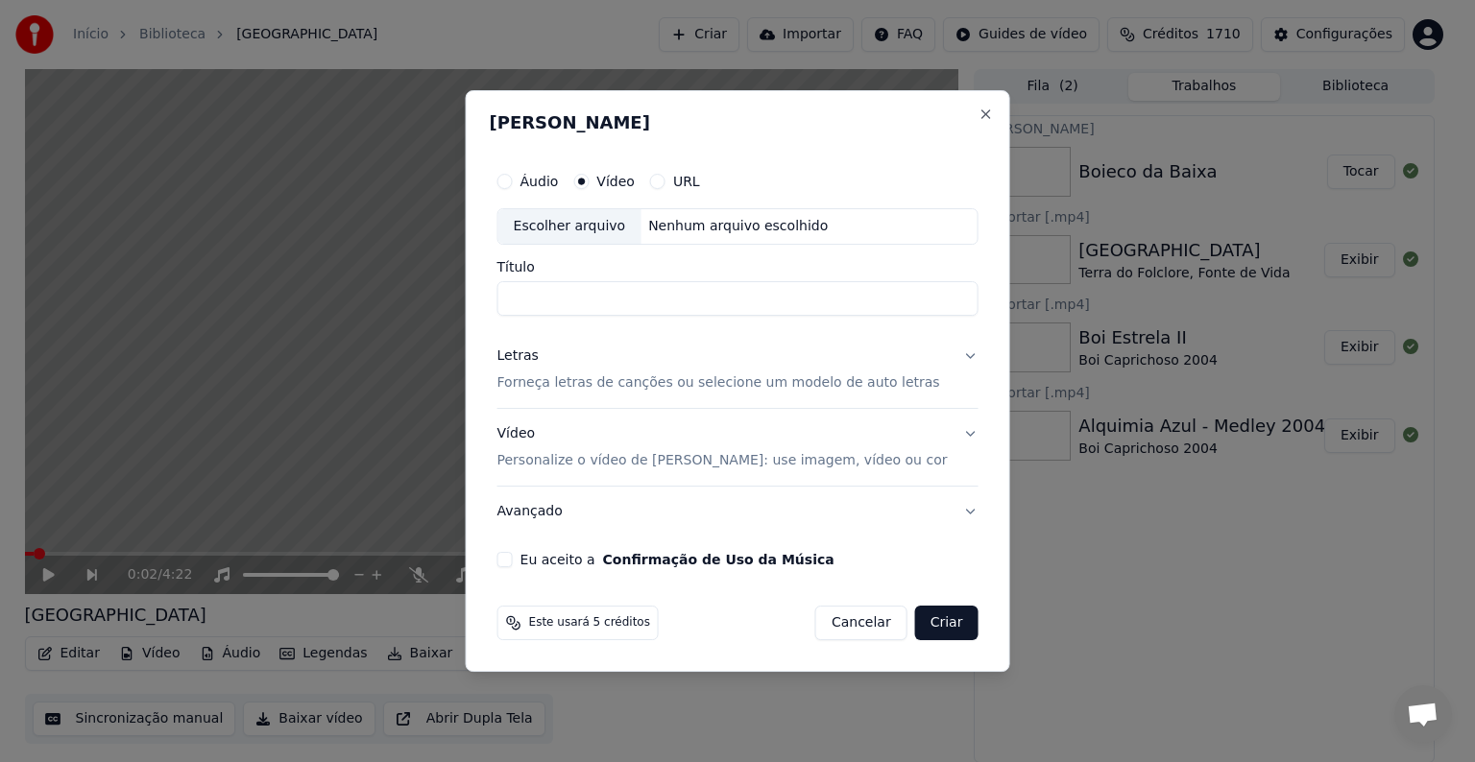
click at [589, 218] on div "Escolher arquivo" at bounding box center [569, 226] width 143 height 35
drag, startPoint x: 591, startPoint y: 302, endPoint x: 910, endPoint y: 323, distance: 319.3
click at [910, 323] on div "**********" at bounding box center [738, 365] width 496 height 420
type input "**********"
click at [562, 383] on p "Forneça letras de canções ou selecione um modelo de auto letras" at bounding box center [718, 382] width 443 height 19
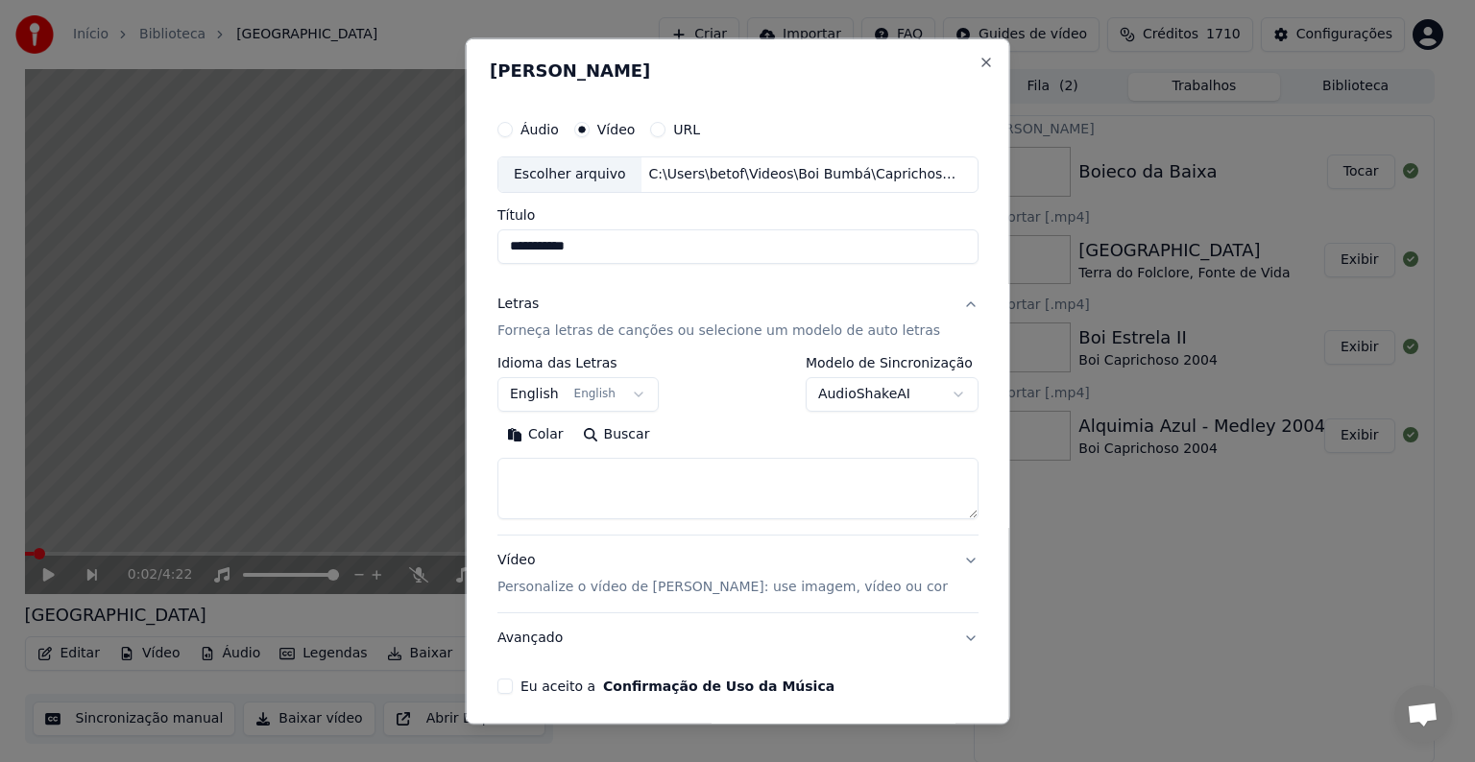
click at [544, 395] on button "English English" at bounding box center [577, 394] width 161 height 35
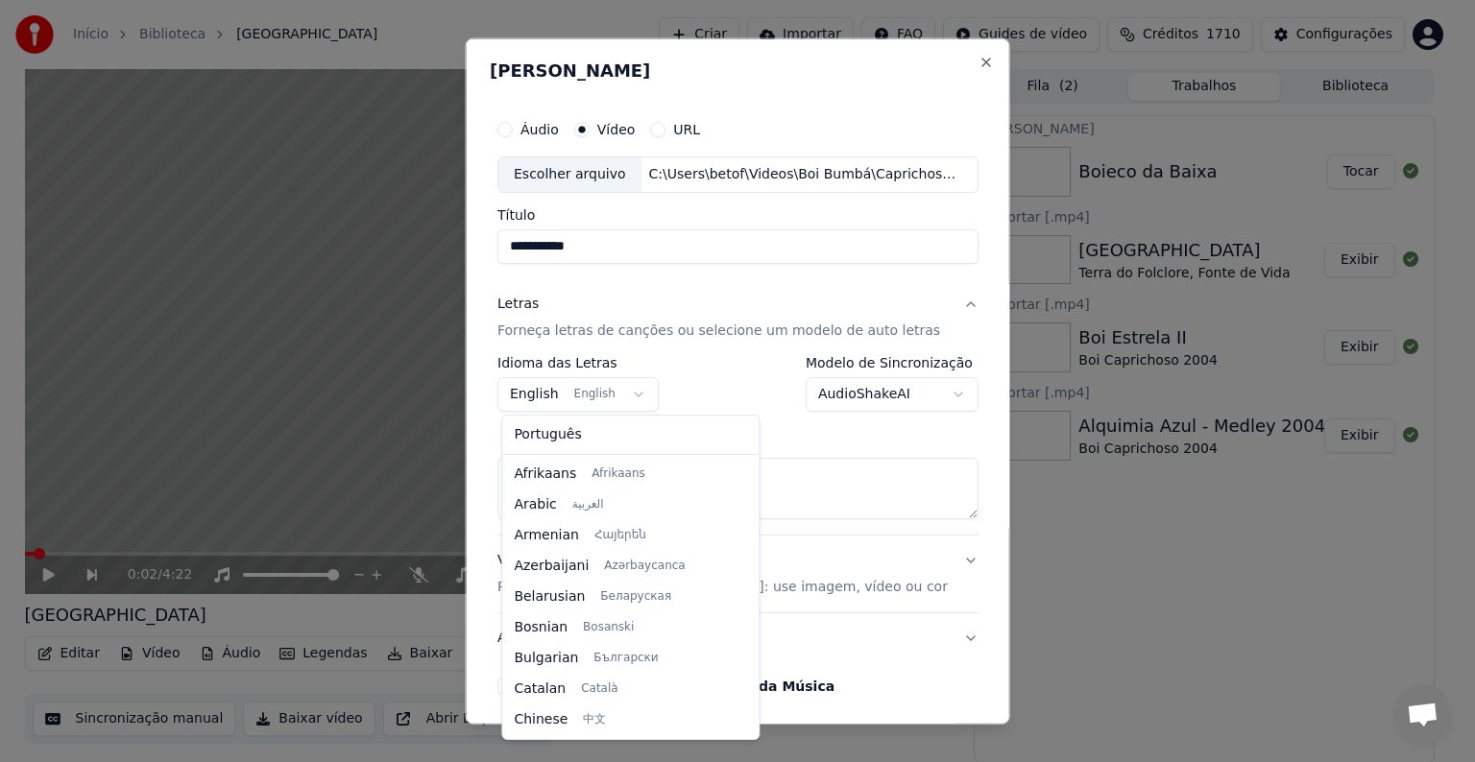
scroll to position [154, 0]
select select "**"
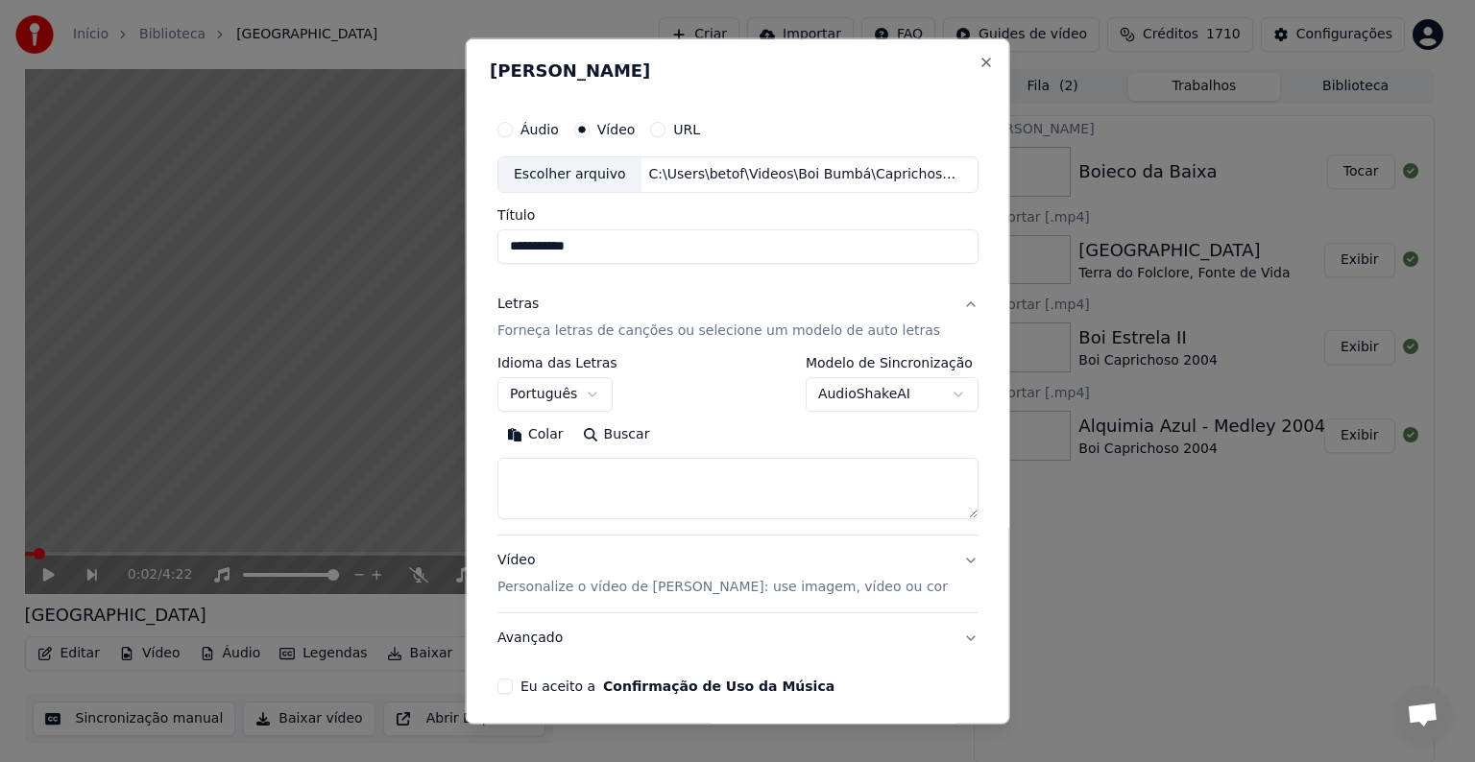
click at [544, 435] on button "Colar" at bounding box center [535, 435] width 76 height 31
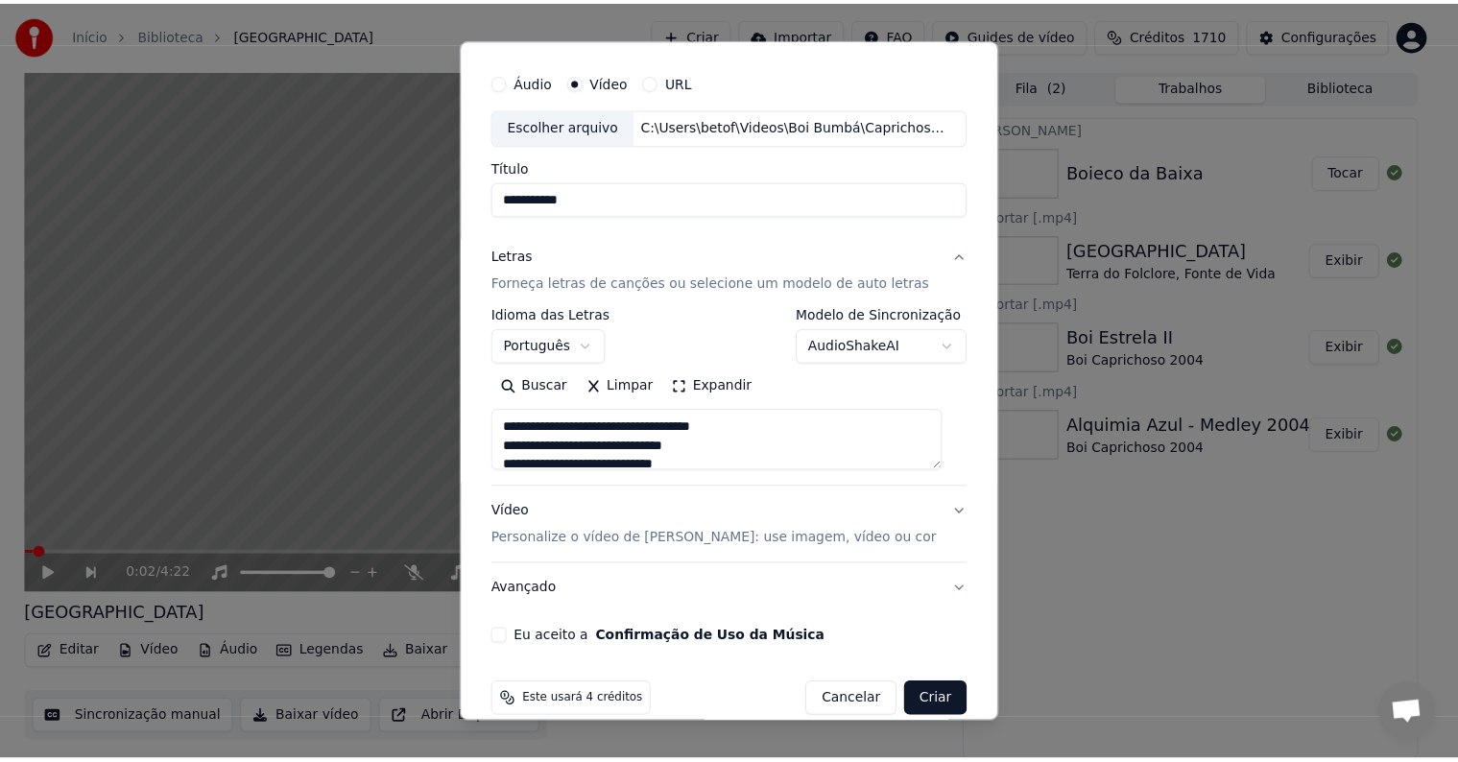
scroll to position [73, 0]
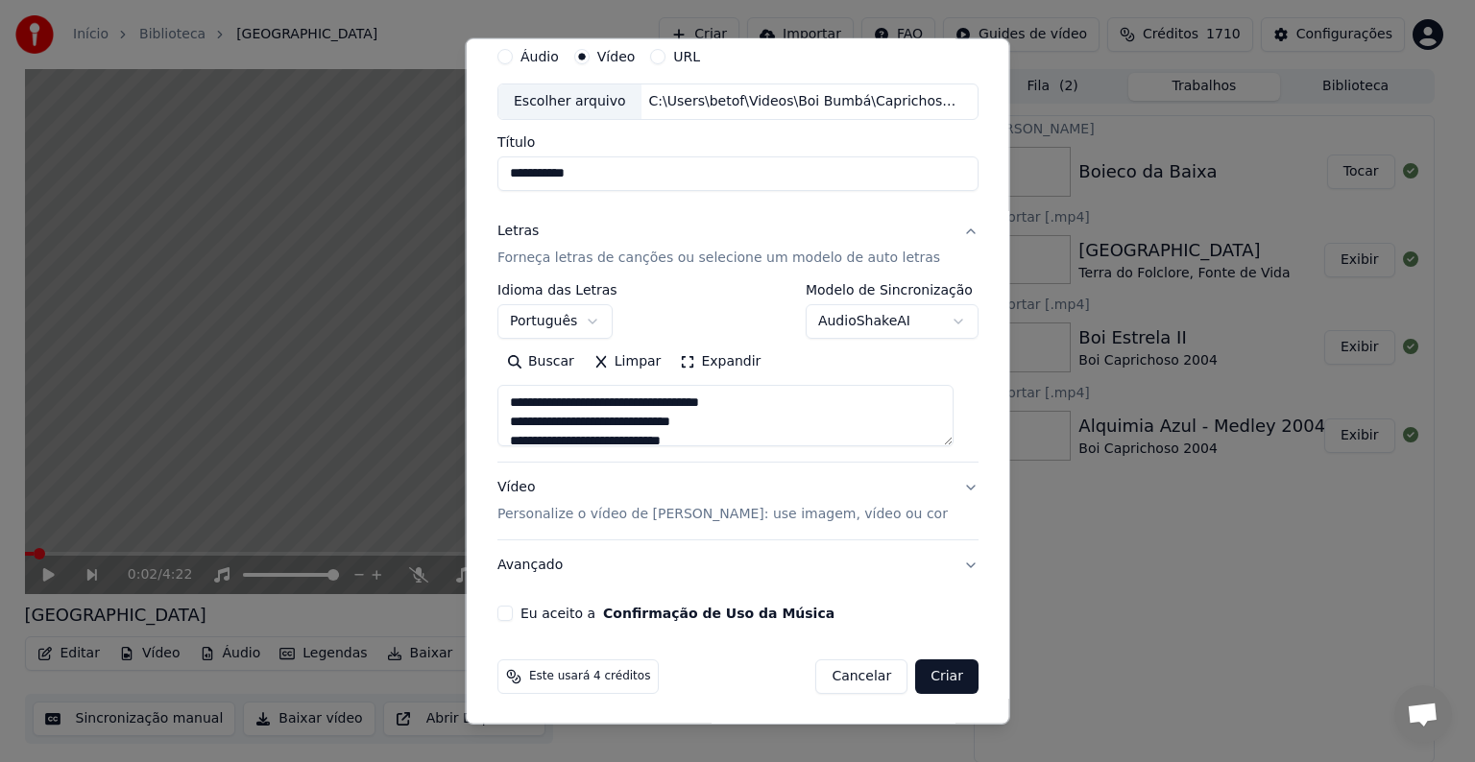
click at [507, 610] on button "Eu aceito a Confirmação de Uso da Música" at bounding box center [504, 613] width 15 height 15
click at [926, 680] on button "Criar" at bounding box center [946, 677] width 63 height 35
type textarea "**********"
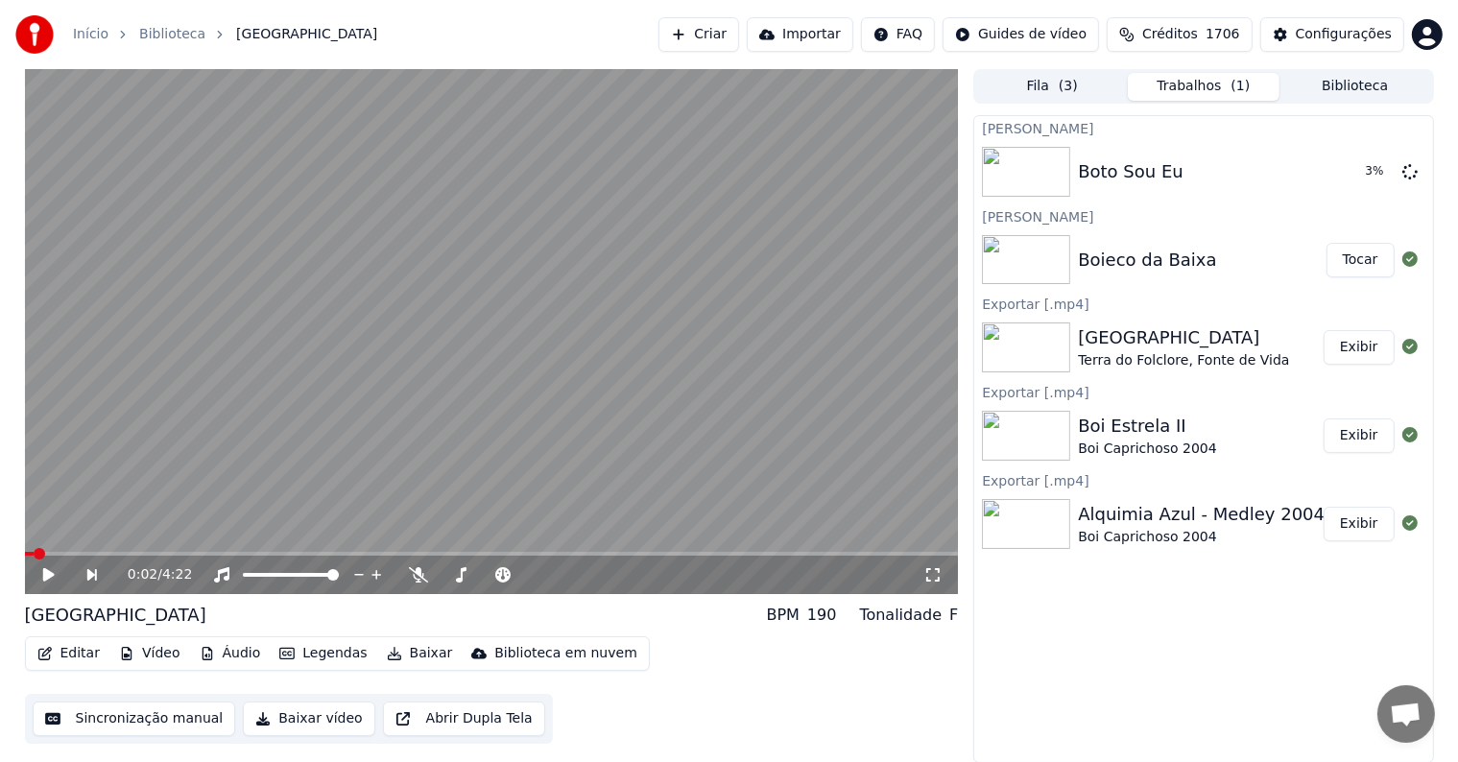
click at [1353, 350] on button "Exibir" at bounding box center [1359, 347] width 71 height 35
click at [1350, 434] on button "Exibir" at bounding box center [1359, 436] width 71 height 35
click at [1376, 525] on button "Exibir" at bounding box center [1359, 524] width 71 height 35
click at [1335, 88] on button "Biblioteca" at bounding box center [1356, 87] width 152 height 28
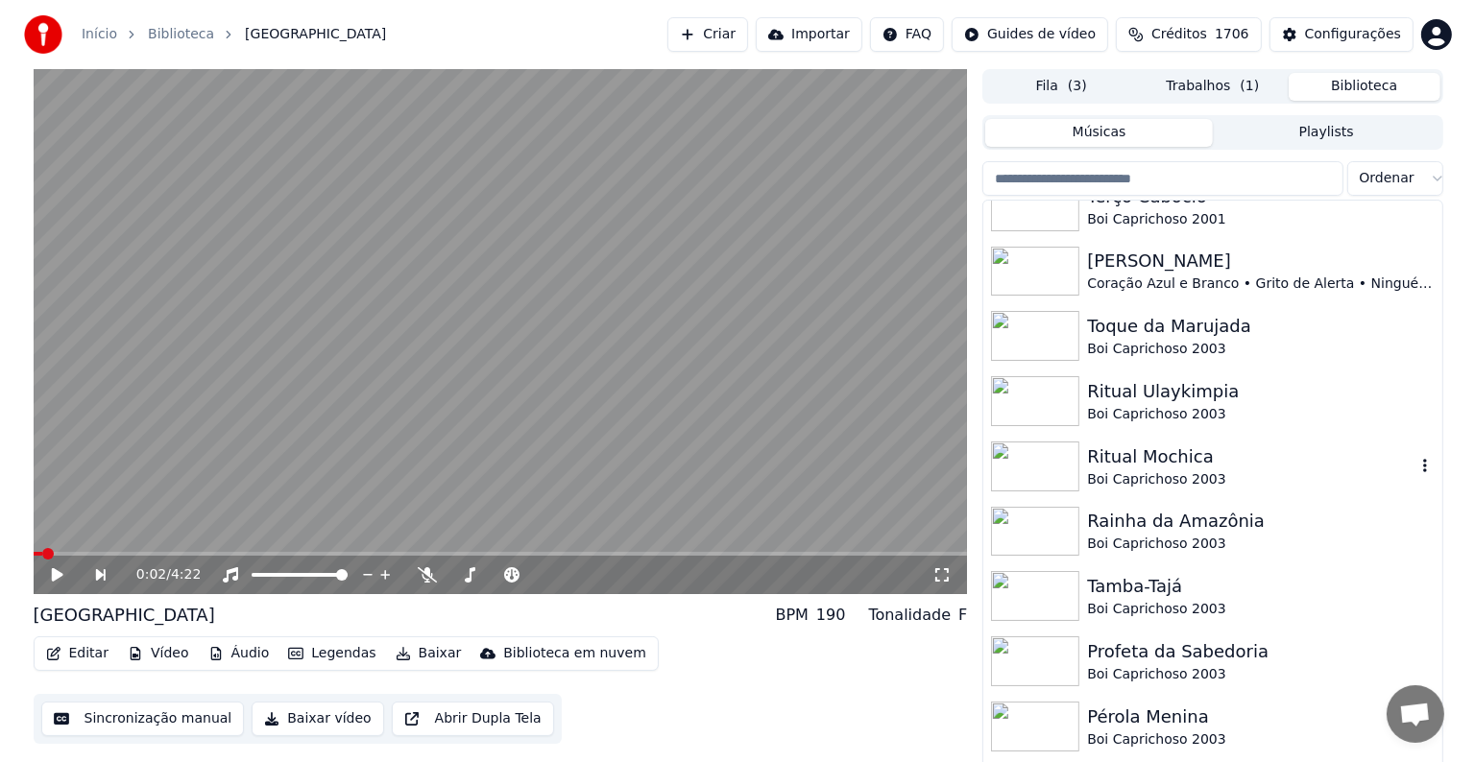
scroll to position [0, 0]
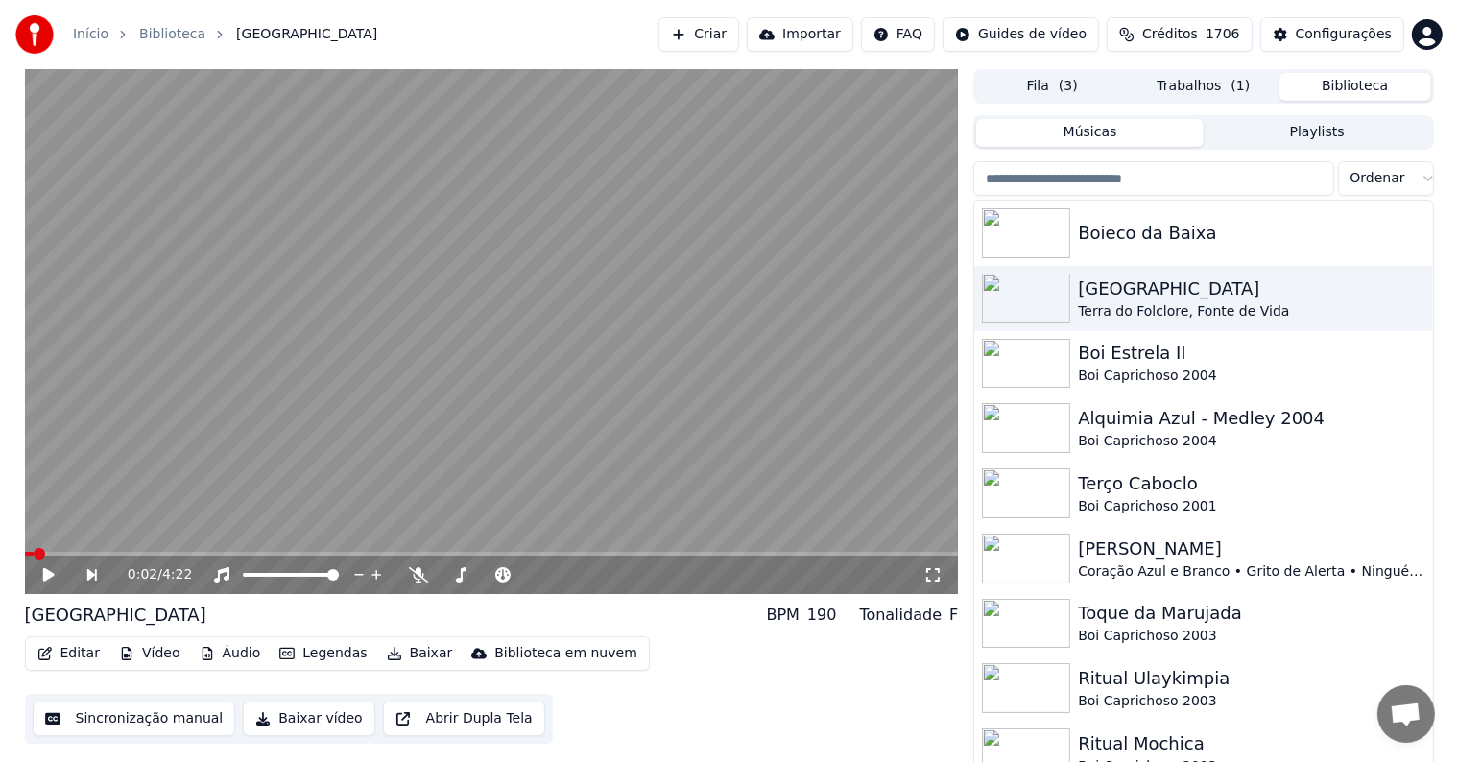
click at [1172, 84] on button "Trabalhos ( 1 )" at bounding box center [1204, 87] width 152 height 28
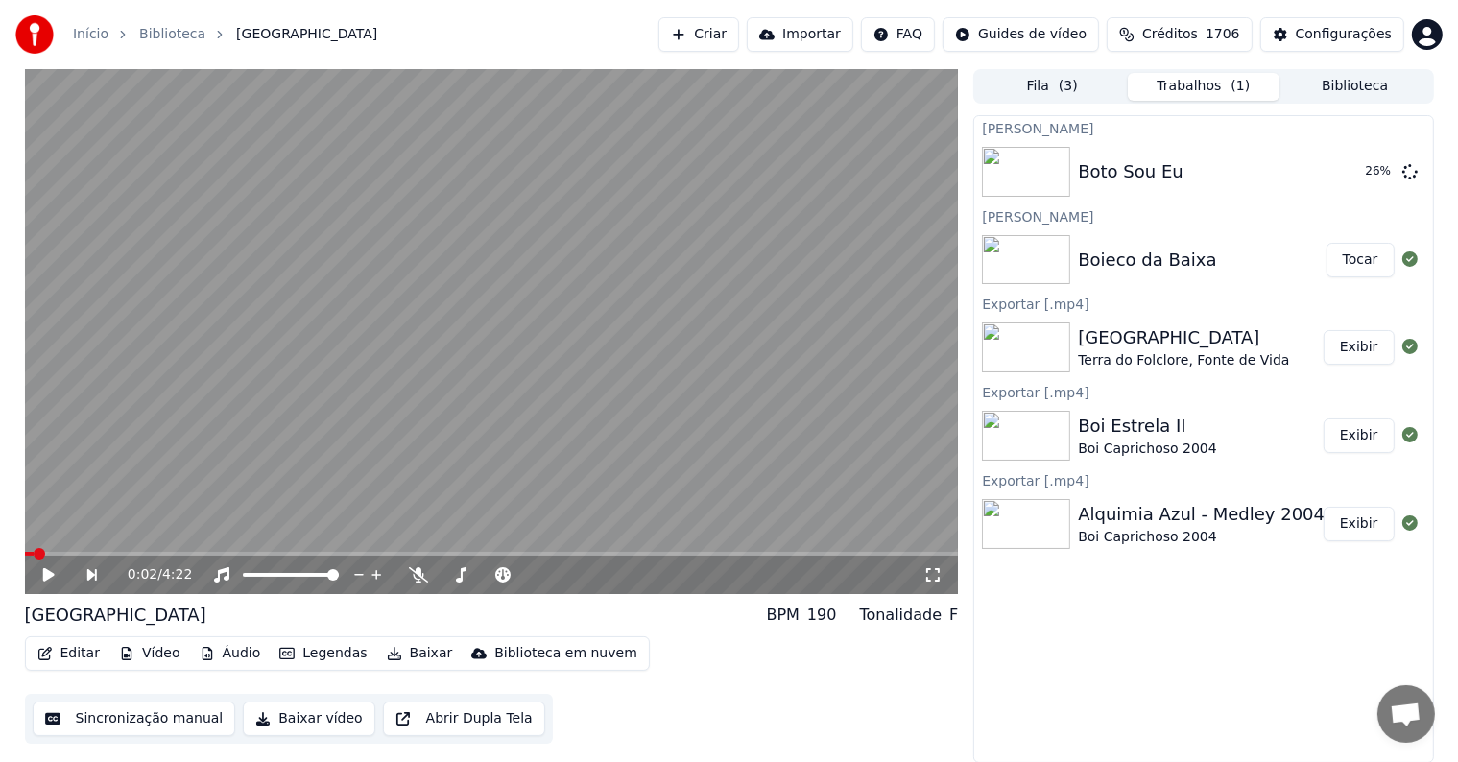
click at [1064, 84] on span "( 3 )" at bounding box center [1068, 86] width 19 height 19
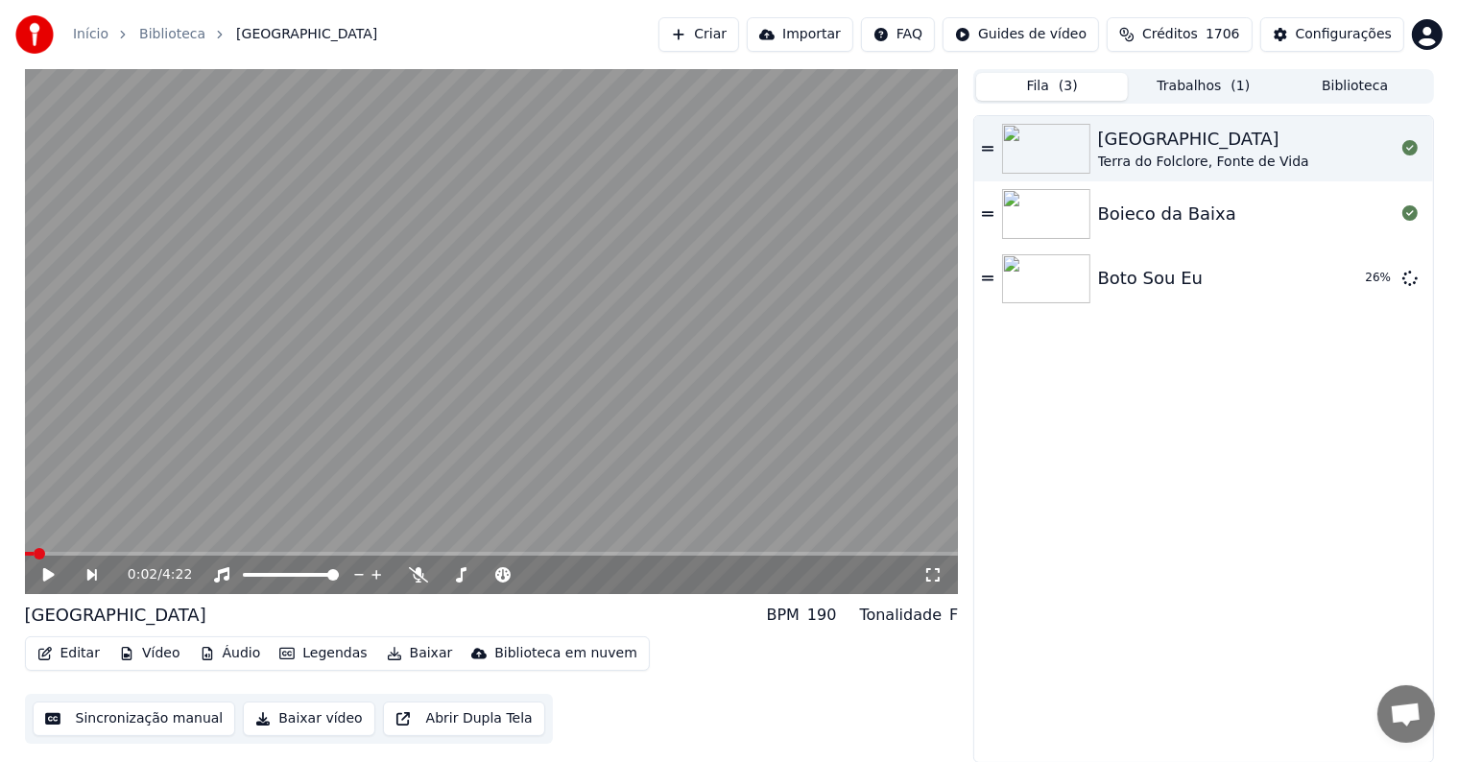
click at [1175, 79] on button "Trabalhos ( 1 )" at bounding box center [1204, 87] width 152 height 28
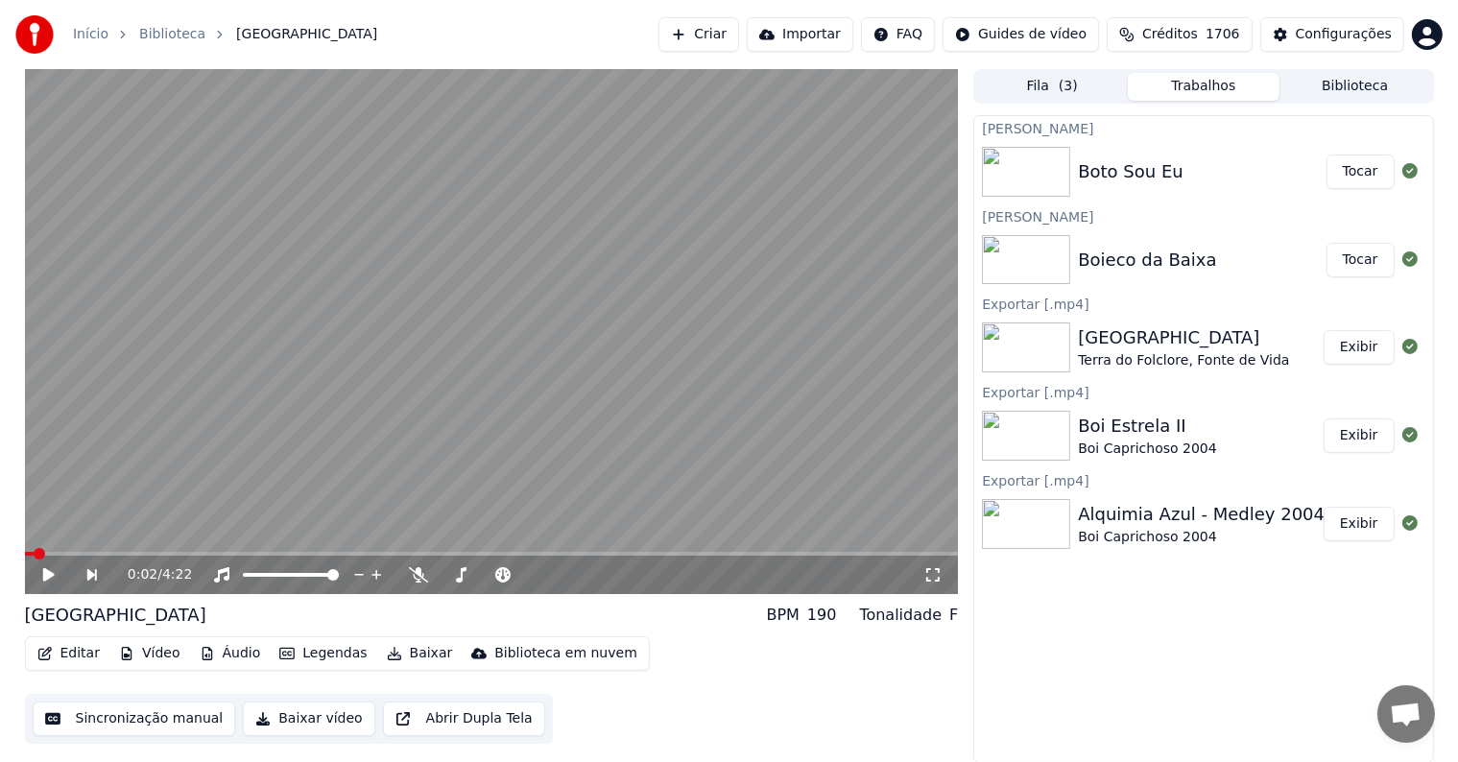
click at [731, 34] on button "Criar" at bounding box center [699, 34] width 81 height 35
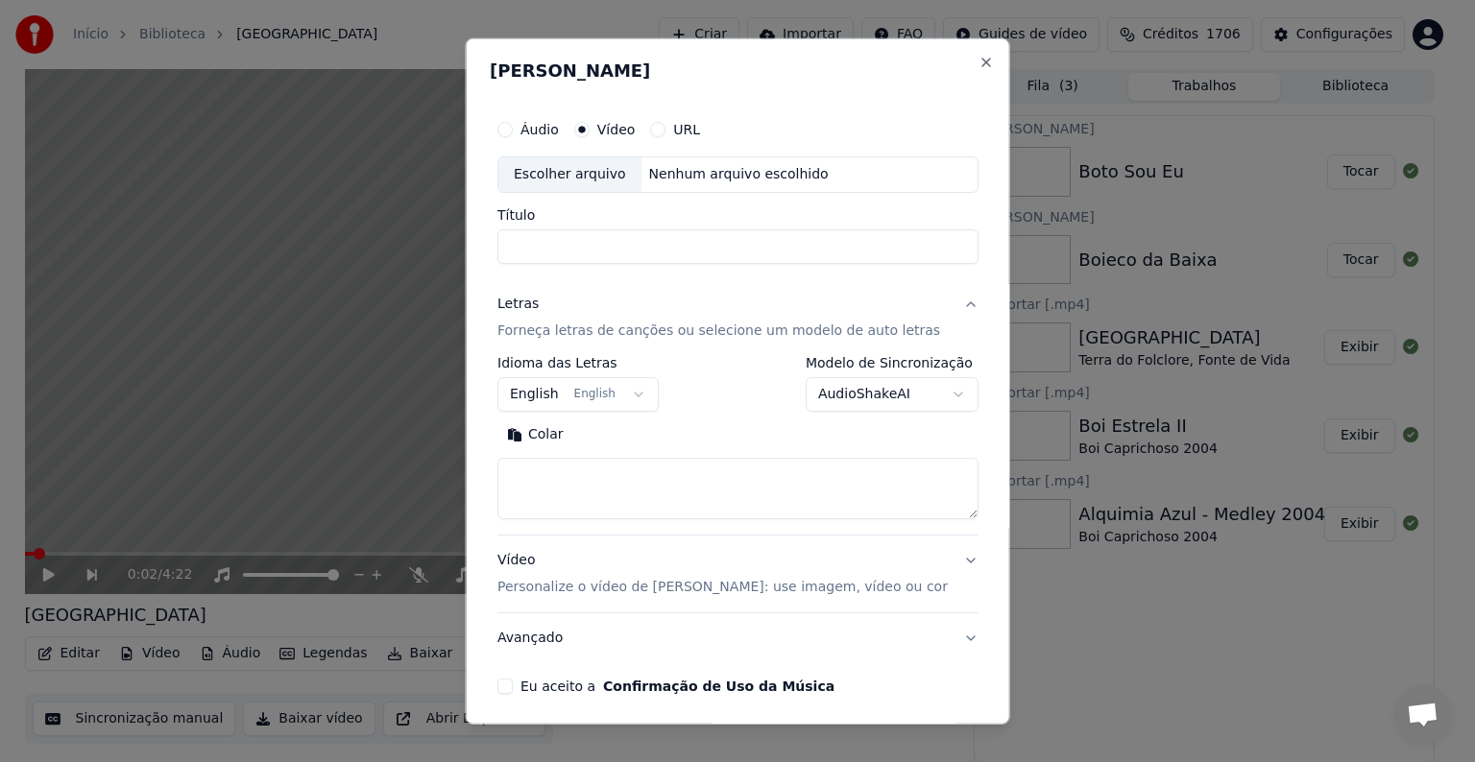
click at [557, 168] on div "Escolher arquivo" at bounding box center [569, 174] width 143 height 35
drag, startPoint x: 613, startPoint y: 247, endPoint x: 897, endPoint y: 250, distance: 283.2
click at [897, 250] on input "**********" at bounding box center [737, 246] width 481 height 35
type input "**********"
click at [532, 393] on button "English English" at bounding box center [577, 394] width 161 height 35
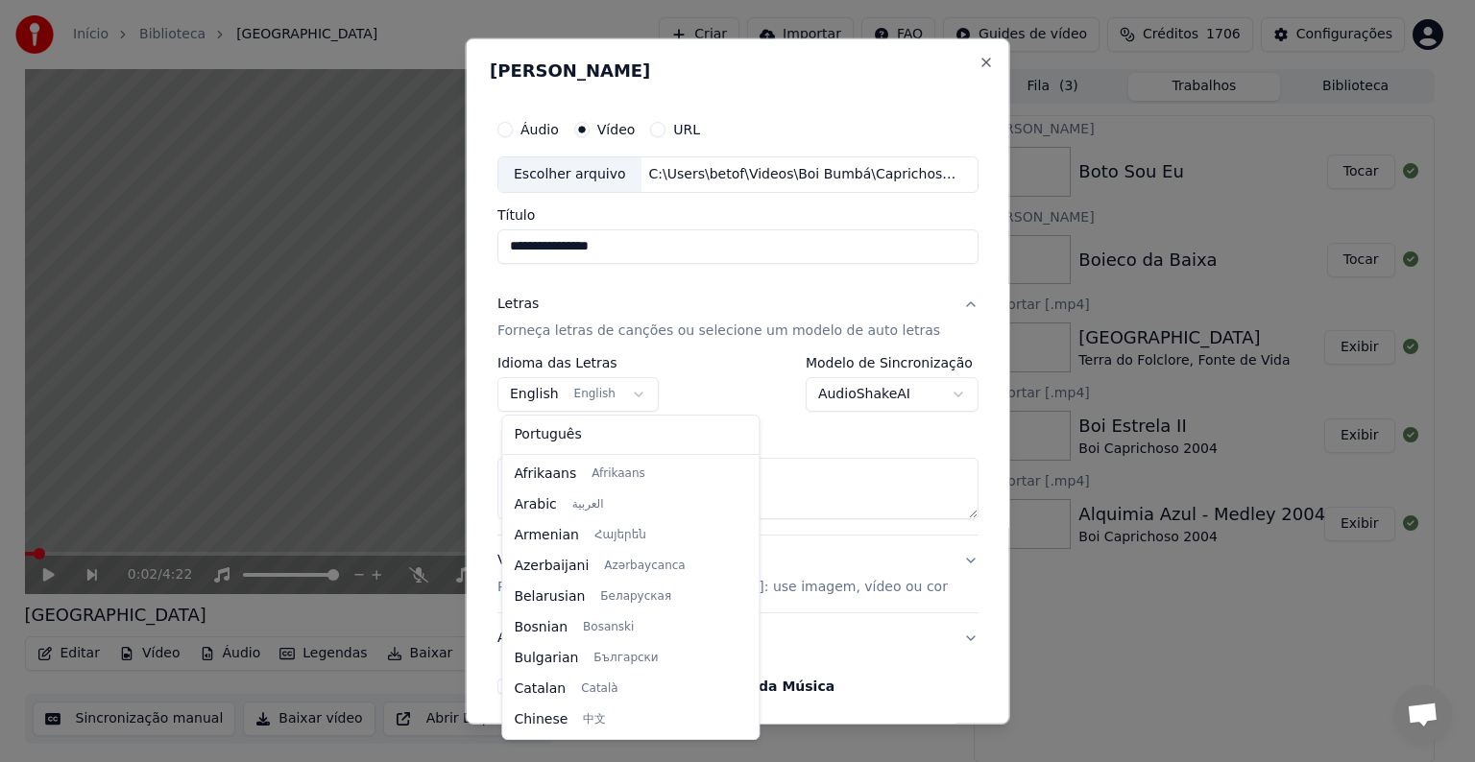
scroll to position [154, 0]
select select "**"
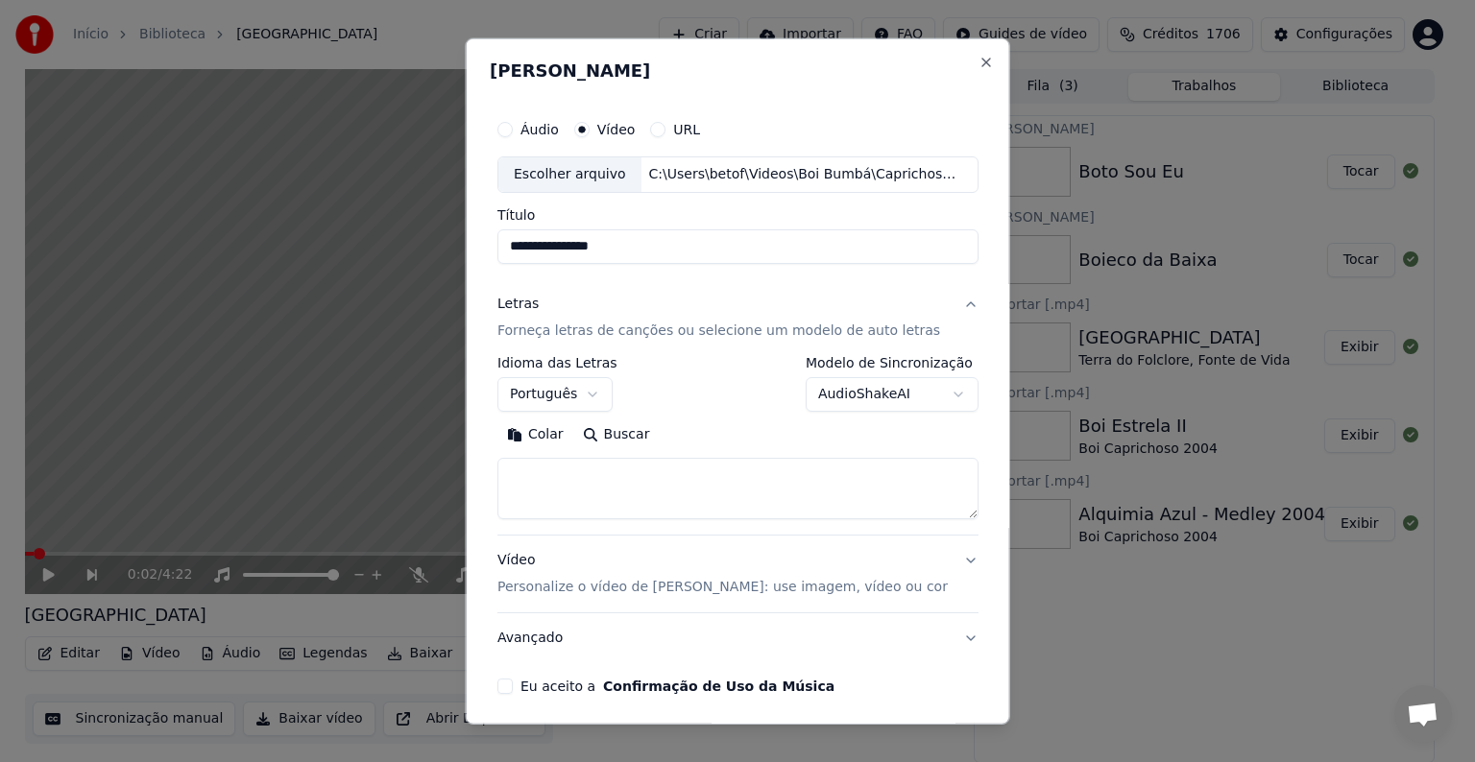
click at [540, 432] on button "Colar" at bounding box center [535, 435] width 76 height 31
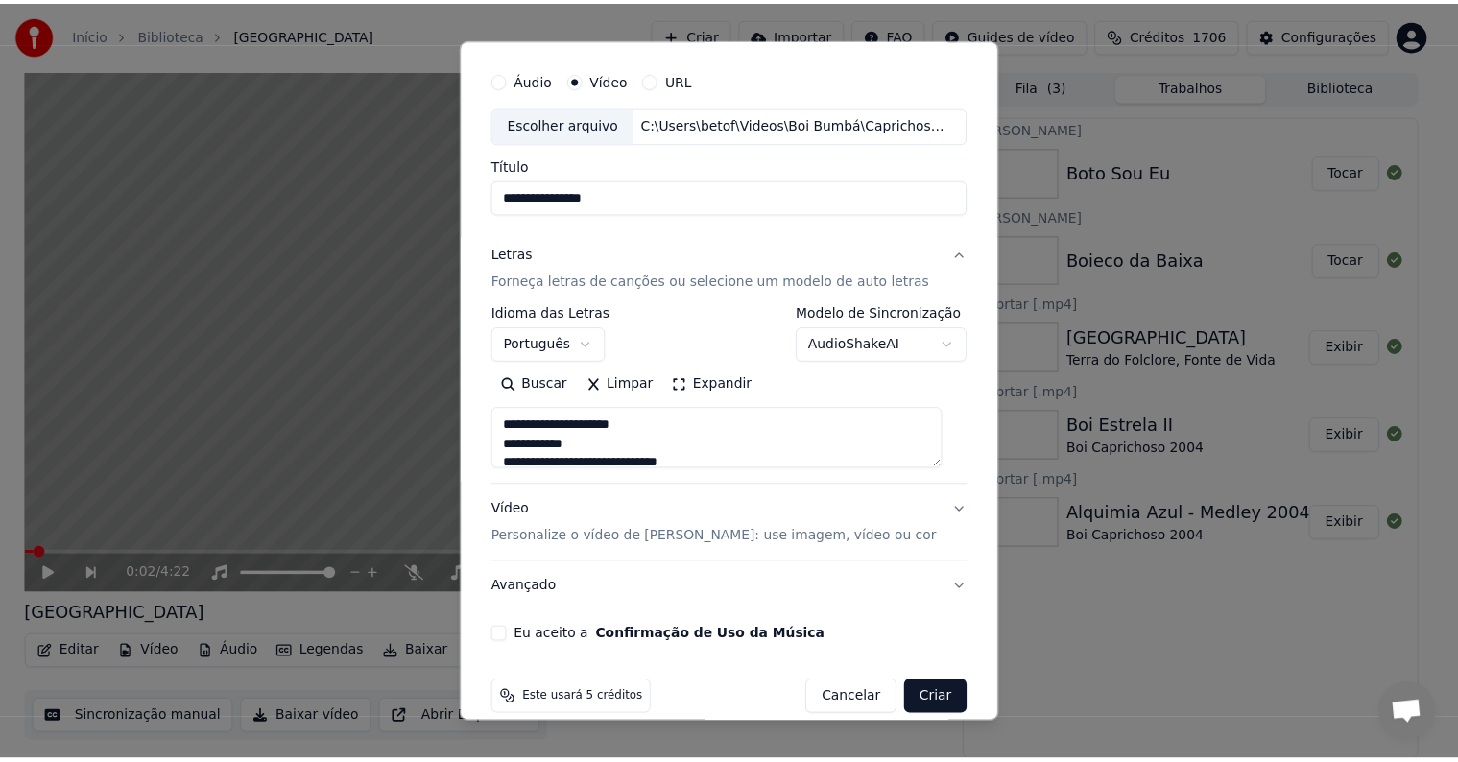
scroll to position [73, 0]
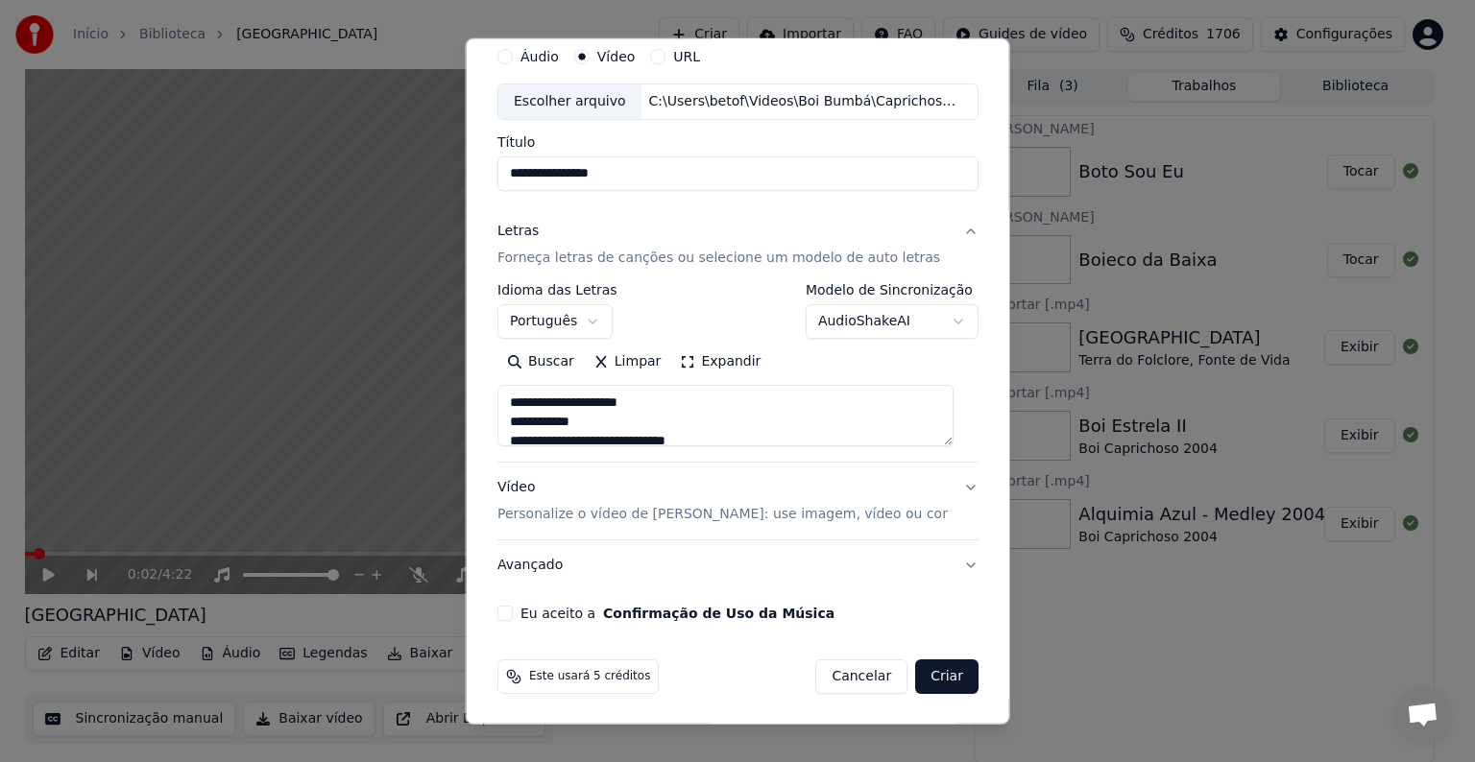
click at [574, 614] on label "Eu aceito a Confirmação de Uso da Música" at bounding box center [677, 613] width 314 height 13
click at [513, 614] on button "Eu aceito a Confirmação de Uso da Música" at bounding box center [504, 613] width 15 height 15
click at [932, 677] on button "Criar" at bounding box center [946, 677] width 63 height 35
type textarea "**********"
